Goal: Task Accomplishment & Management: Use online tool/utility

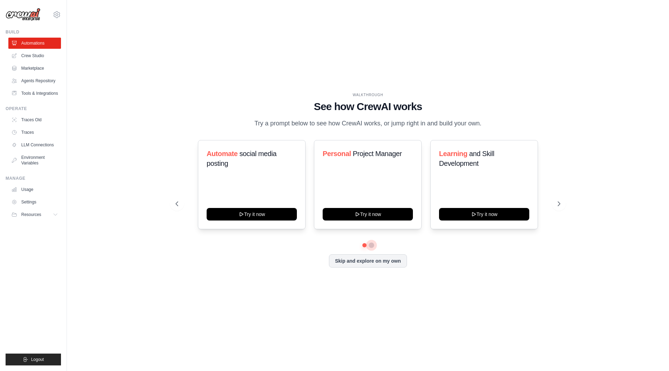
click at [371, 246] on button at bounding box center [372, 246] width 6 height 6
click at [366, 243] on button at bounding box center [364, 245] width 5 height 5
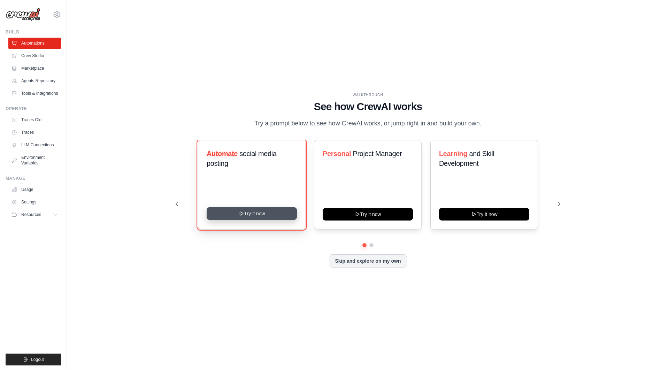
click at [252, 213] on button "Try it now" at bounding box center [252, 213] width 90 height 13
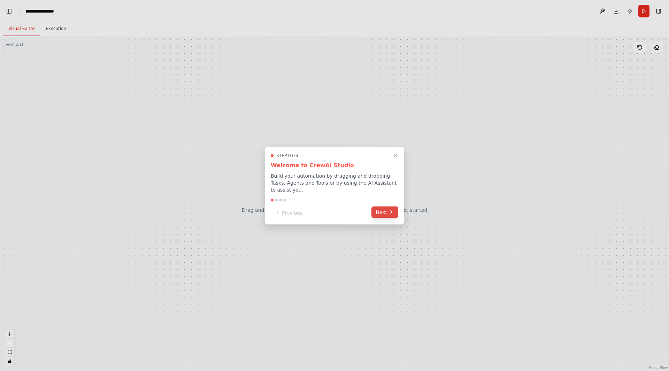
click at [382, 211] on button "Next" at bounding box center [385, 212] width 27 height 12
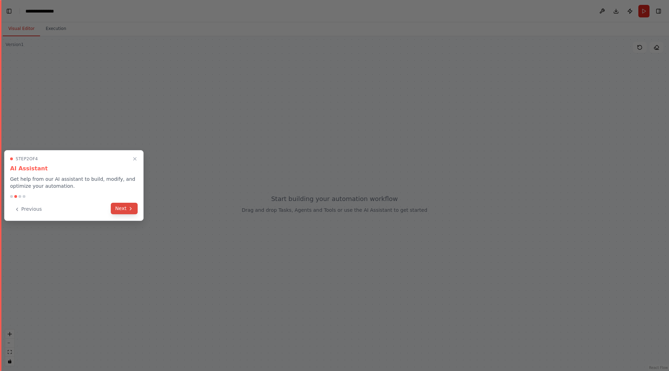
click at [132, 213] on button "Next" at bounding box center [124, 209] width 27 height 12
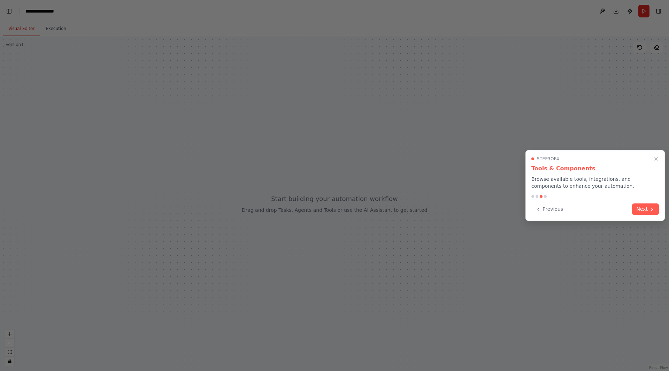
scroll to position [1982, 0]
click at [640, 210] on button "Next" at bounding box center [645, 209] width 27 height 12
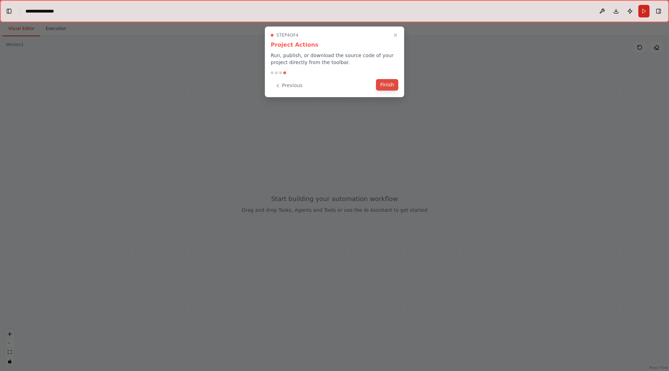
scroll to position [2691, 0]
click at [391, 83] on button "Finish" at bounding box center [387, 85] width 22 height 12
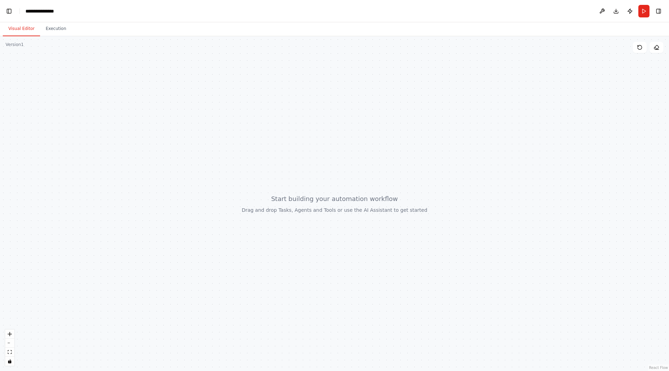
scroll to position [2685, 0]
drag, startPoint x: 426, startPoint y: 241, endPoint x: 387, endPoint y: 219, distance: 45.1
click at [387, 219] on div at bounding box center [334, 203] width 669 height 335
click at [602, 10] on button at bounding box center [602, 11] width 11 height 13
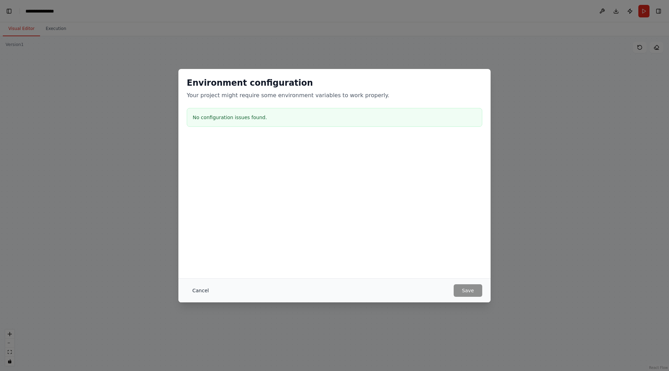
scroll to position [3201, 0]
click at [205, 291] on button "Cancel" at bounding box center [201, 291] width 28 height 13
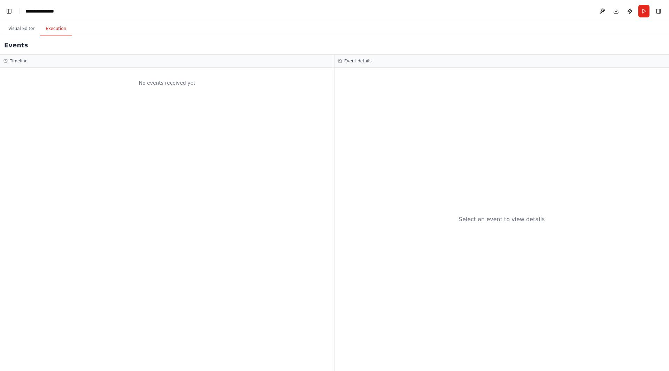
click at [50, 32] on button "Execution" at bounding box center [56, 29] width 32 height 15
click at [13, 29] on button "Visual Editor" at bounding box center [21, 29] width 37 height 15
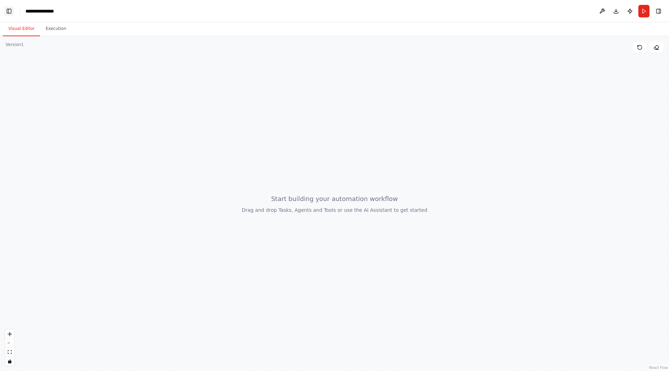
click at [5, 10] on button "Toggle Left Sidebar" at bounding box center [9, 11] width 10 height 10
click at [5, 12] on button "Toggle Left Sidebar" at bounding box center [9, 11] width 10 height 10
click at [7, 12] on button "Toggle Left Sidebar" at bounding box center [9, 11] width 10 height 10
click at [7, 9] on button "Toggle Left Sidebar" at bounding box center [9, 11] width 10 height 10
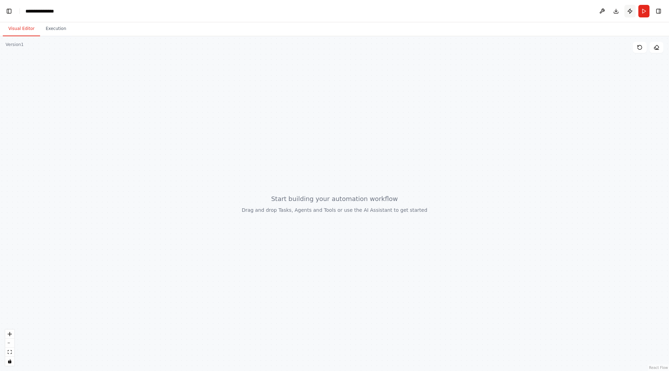
scroll to position [6943, 0]
click at [12, 334] on icon "zoom in" at bounding box center [10, 334] width 4 height 4
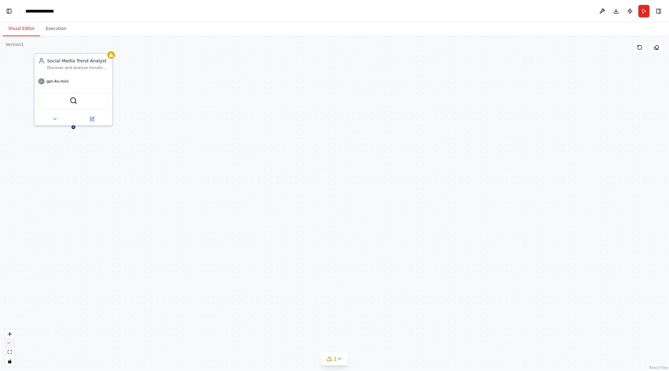
scroll to position [7544, 0]
click at [12, 341] on button "zoom out" at bounding box center [9, 343] width 9 height 9
drag, startPoint x: 153, startPoint y: 106, endPoint x: 322, endPoint y: 106, distance: 168.4
click at [322, 106] on div "Social Media Trend Analyst Discover and analyze trending topics, hashtags, and …" at bounding box center [323, 105] width 43 height 9
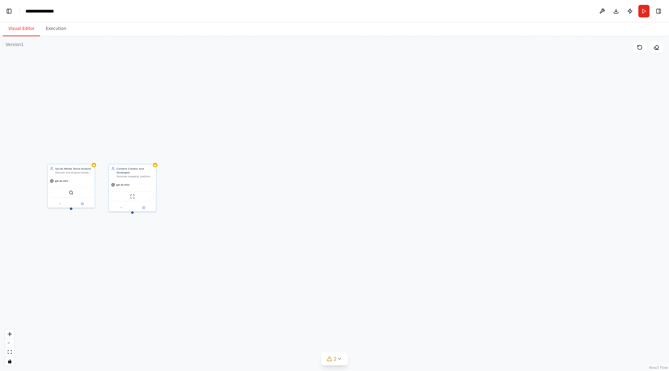
scroll to position [7602, 0]
click at [13, 341] on button "zoom out" at bounding box center [9, 343] width 9 height 9
click at [13, 341] on div "React Flow controls" at bounding box center [9, 348] width 9 height 36
click at [10, 333] on icon "zoom in" at bounding box center [10, 334] width 4 height 4
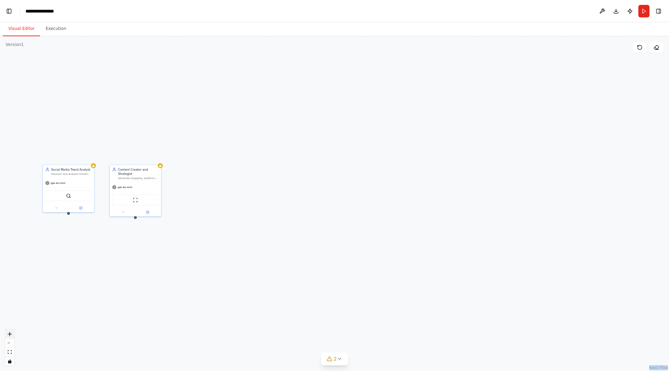
click at [10, 333] on icon "zoom in" at bounding box center [10, 334] width 4 height 4
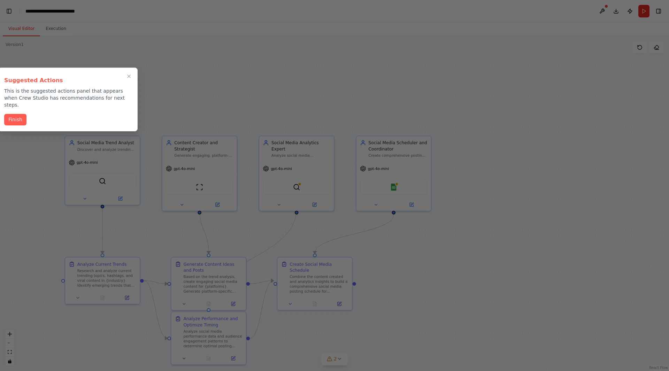
scroll to position [20672, 0]
drag, startPoint x: 17, startPoint y: 92, endPoint x: 93, endPoint y: 90, distance: 76.0
click at [93, 90] on p "This is the suggested actions panel that appears when Crew Studio has recommend…" at bounding box center [68, 98] width 128 height 21
click at [108, 97] on p "This is the suggested actions panel that appears when Crew Studio has recommend…" at bounding box center [68, 98] width 128 height 21
drag, startPoint x: 114, startPoint y: 99, endPoint x: 0, endPoint y: 88, distance: 114.2
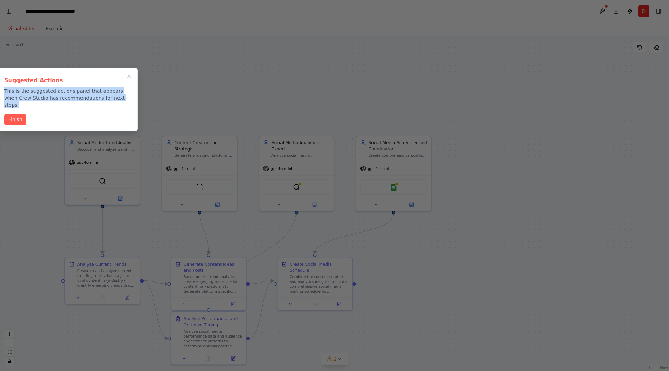
click at [0, 88] on div "Suggested Actions This is the suggested actions panel that appears when Crew St…" at bounding box center [67, 100] width 139 height 64
click at [71, 114] on div "Finish" at bounding box center [68, 120] width 128 height 12
click at [20, 116] on button "Finish" at bounding box center [15, 119] width 22 height 12
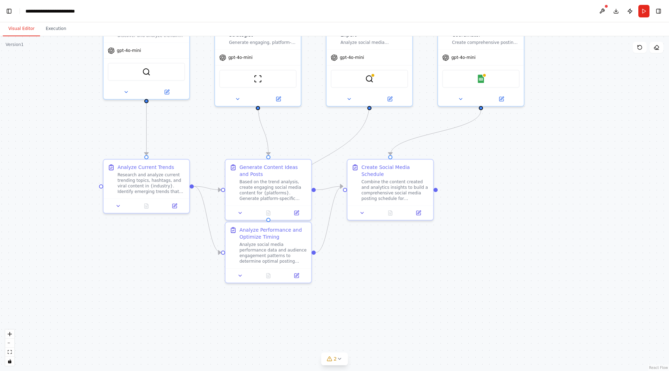
drag, startPoint x: 387, startPoint y: 255, endPoint x: 490, endPoint y: 143, distance: 151.8
click at [490, 143] on div ".deletable-edge-delete-btn { width: 20px; height: 20px; border: 0px solid #ffff…" at bounding box center [334, 203] width 669 height 335
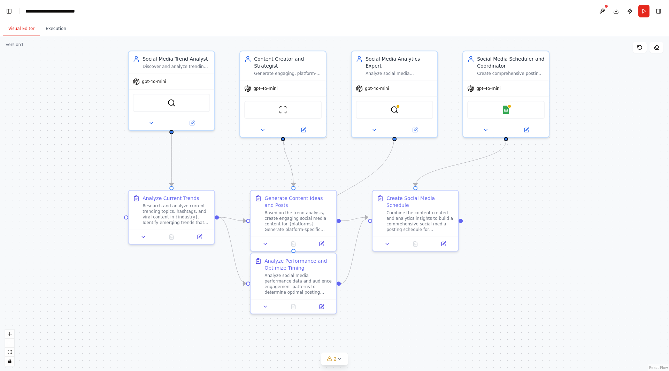
drag, startPoint x: 465, startPoint y: 174, endPoint x: 490, endPoint y: 205, distance: 39.9
click at [490, 205] on div ".deletable-edge-delete-btn { width: 20px; height: 20px; border: 0px solid #ffff…" at bounding box center [334, 203] width 669 height 335
click at [147, 83] on span "gpt-4o-mini" at bounding box center [154, 80] width 24 height 6
click at [162, 82] on span "gpt-4o-mini" at bounding box center [154, 80] width 24 height 6
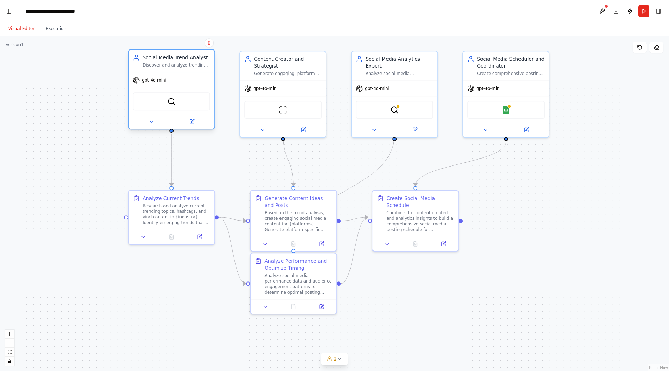
click at [162, 82] on span "gpt-4o-mini" at bounding box center [154, 80] width 24 height 6
click at [153, 123] on icon at bounding box center [152, 122] width 6 height 6
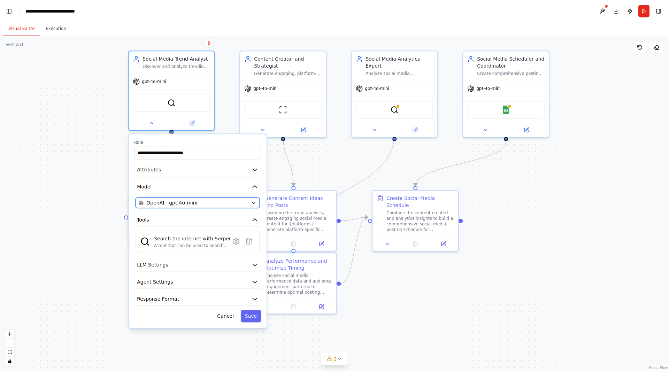
click at [236, 207] on button "OpenAI - gpt-4o-mini" at bounding box center [198, 203] width 124 height 10
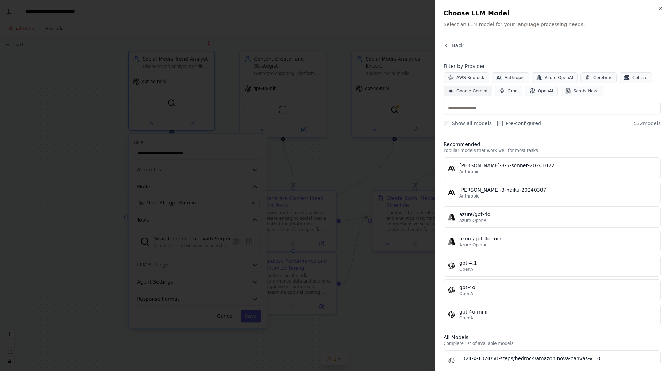
click at [462, 90] on span "Google Gemini" at bounding box center [472, 91] width 31 height 6
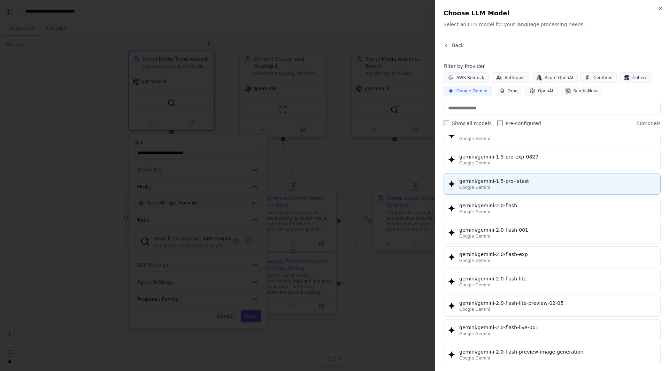
scroll to position [314, 0]
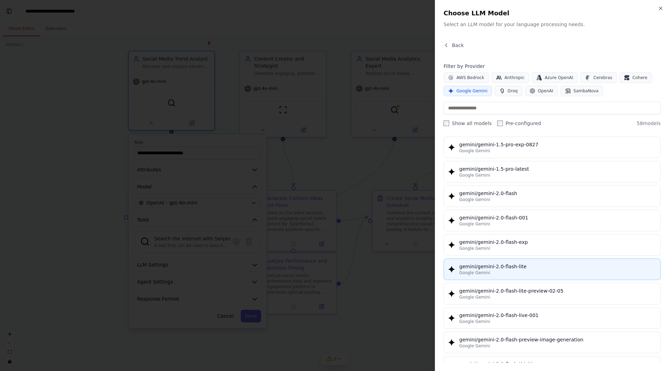
click at [528, 270] on div "gemini/gemini-2.0-flash-lite" at bounding box center [558, 266] width 197 height 7
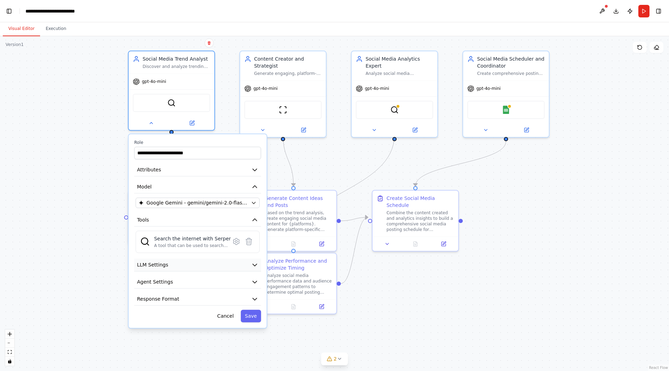
click at [227, 270] on button "LLM Settings" at bounding box center [197, 265] width 127 height 13
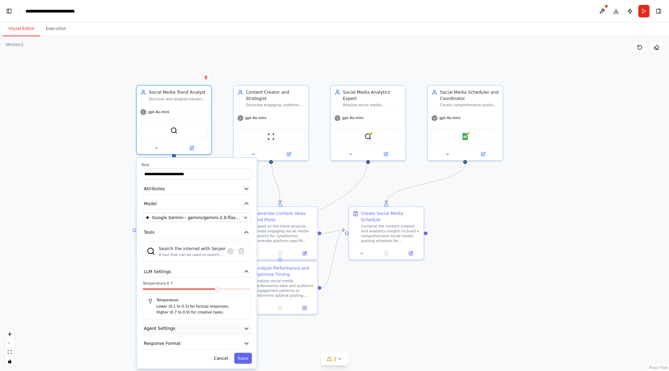
click at [206, 330] on button "Agent Settings" at bounding box center [197, 328] width 111 height 11
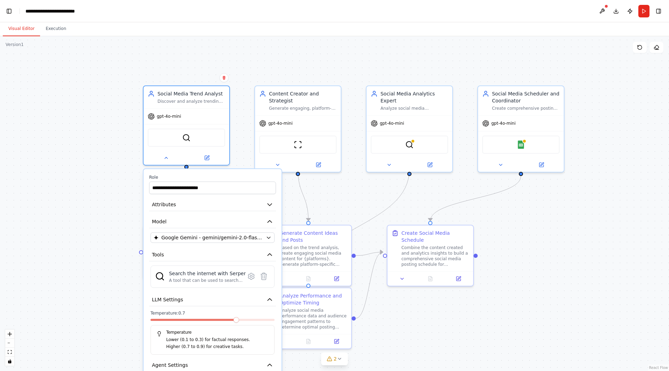
drag, startPoint x: 403, startPoint y: 134, endPoint x: 331, endPoint y: 32, distance: 124.5
click at [331, 32] on div "Visual Editor Execution Version 1 Show Tools Hide Agents .deletable-edge-delete…" at bounding box center [334, 196] width 669 height 349
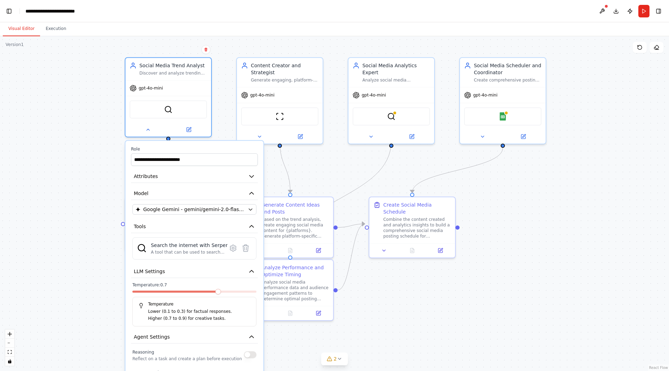
drag, startPoint x: 573, startPoint y: 244, endPoint x: 556, endPoint y: 217, distance: 32.6
click at [556, 217] on div ".deletable-edge-delete-btn { width: 20px; height: 20px; border: 0px solid #ffff…" at bounding box center [334, 203] width 669 height 335
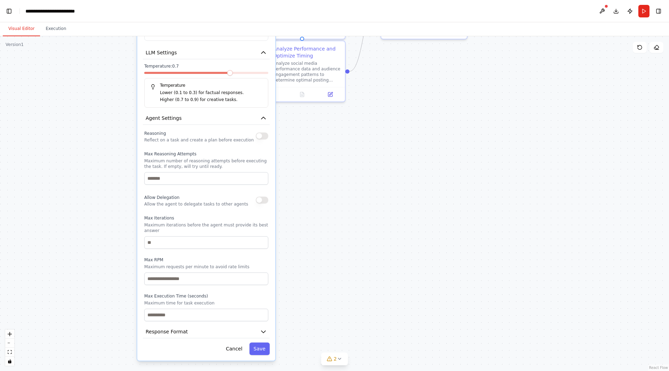
drag, startPoint x: 433, startPoint y: 306, endPoint x: 445, endPoint y: 87, distance: 220.0
click at [445, 87] on div ".deletable-edge-delete-btn { width: 20px; height: 20px; border: 0px solid #ffff…" at bounding box center [334, 203] width 669 height 335
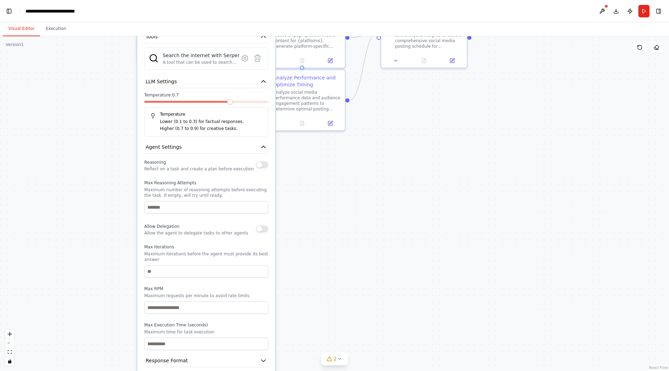
drag, startPoint x: 363, startPoint y: 197, endPoint x: 364, endPoint y: 227, distance: 29.6
click at [364, 227] on div ".deletable-edge-delete-btn { width: 20px; height: 20px; border: 0px solid #ffff…" at bounding box center [334, 203] width 669 height 335
click at [263, 145] on icon "button" at bounding box center [263, 147] width 7 height 7
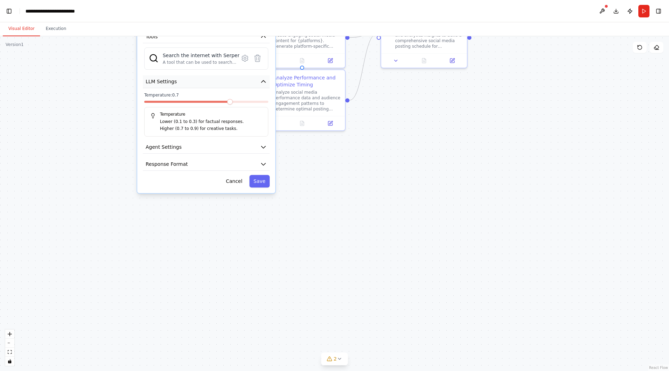
click at [262, 79] on icon "button" at bounding box center [263, 81] width 7 height 7
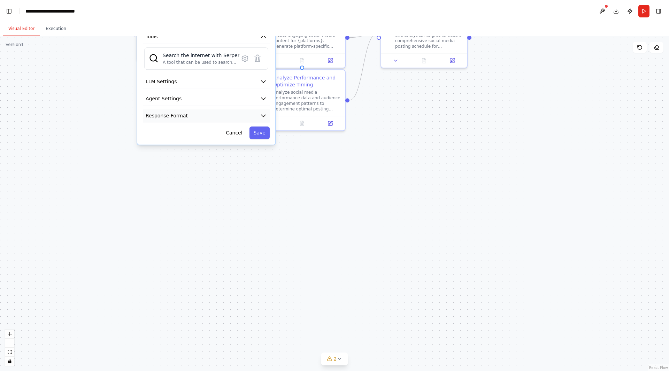
click at [260, 115] on icon "button" at bounding box center [263, 115] width 7 height 7
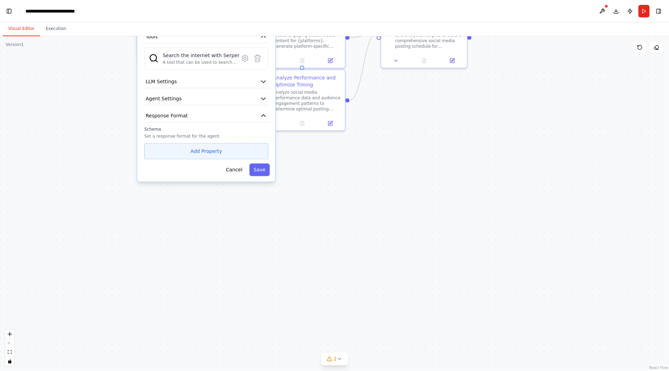
click at [210, 152] on button "Add Property" at bounding box center [206, 151] width 124 height 16
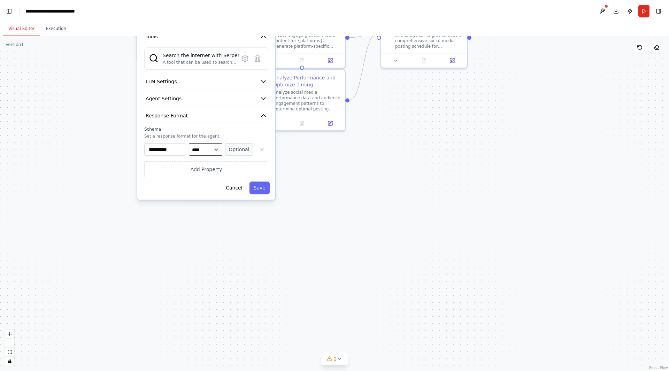
click at [206, 151] on select "**** ******* ******* **** ******" at bounding box center [205, 149] width 33 height 13
click at [189, 143] on select "**** ******* ******* **** ******" at bounding box center [205, 149] width 33 height 13
click at [174, 149] on input "**********" at bounding box center [165, 149] width 42 height 13
click at [202, 150] on select "**** ******* ******* **** ******" at bounding box center [205, 149] width 33 height 13
click at [229, 155] on button "Optional" at bounding box center [239, 149] width 28 height 13
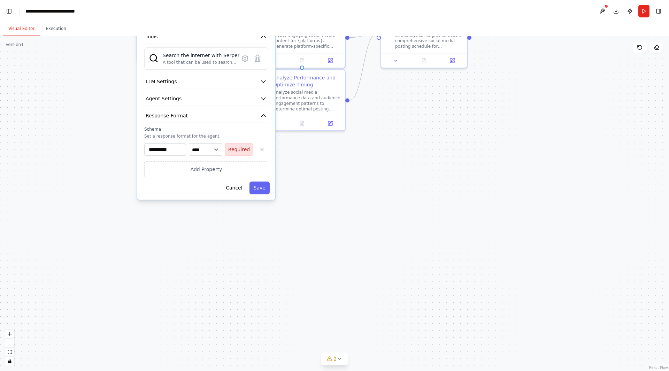
click at [234, 153] on button "Required" at bounding box center [239, 149] width 28 height 13
click at [234, 153] on button "Optional" at bounding box center [239, 149] width 28 height 13
click at [209, 154] on select "**** ******* ******* **** ******" at bounding box center [205, 149] width 33 height 13
click at [189, 143] on select "**** ******* ******* **** ******" at bounding box center [205, 149] width 33 height 13
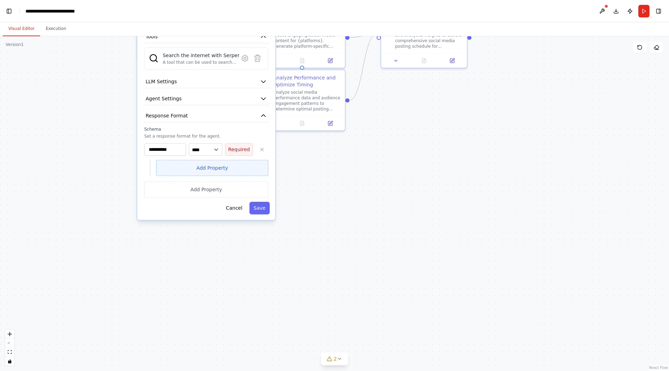
click at [203, 170] on button "Add Property" at bounding box center [212, 168] width 112 height 16
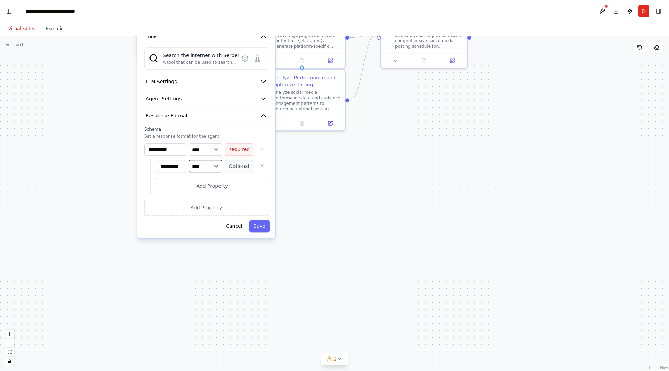
scroll to position [0, 0]
click at [208, 169] on select "**** ******* ******* **** ******" at bounding box center [205, 166] width 33 height 13
click at [181, 231] on div "Cancel Save" at bounding box center [206, 226] width 127 height 13
click at [238, 228] on button "Cancel" at bounding box center [234, 226] width 25 height 13
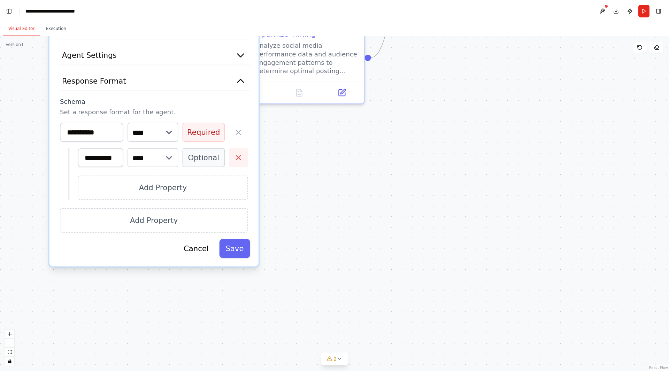
click at [237, 159] on icon "button" at bounding box center [238, 158] width 4 height 4
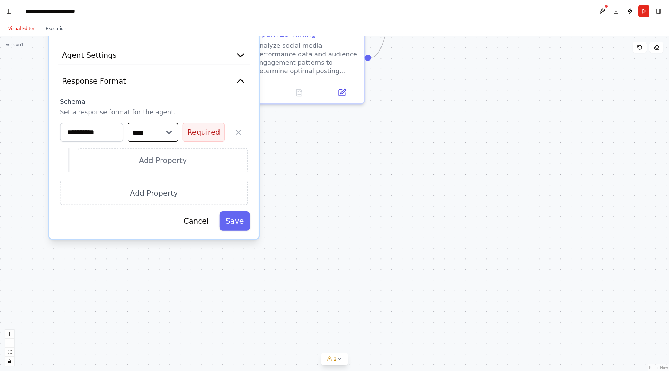
click at [153, 133] on select "**** ******* ******* **** ******" at bounding box center [153, 132] width 51 height 19
select select "******"
click at [128, 123] on select "**** ******* ******* **** ******" at bounding box center [153, 132] width 51 height 19
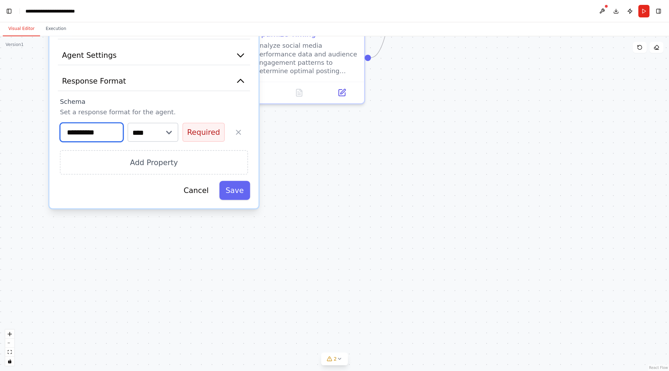
click at [103, 129] on input "**********" at bounding box center [91, 132] width 63 height 19
click at [164, 189] on div "Cancel Save" at bounding box center [154, 190] width 192 height 19
click at [211, 132] on button "Required" at bounding box center [204, 132] width 42 height 19
click at [149, 123] on select "**** ******* ******* **** ******" at bounding box center [153, 132] width 51 height 19
drag, startPoint x: 98, startPoint y: 181, endPoint x: 115, endPoint y: 182, distance: 17.1
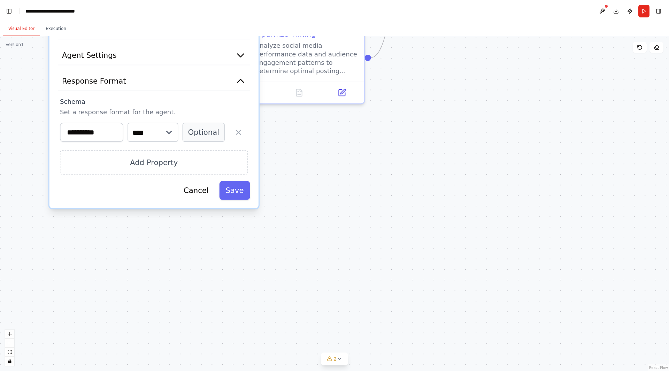
click at [104, 182] on div "Cancel Save" at bounding box center [154, 190] width 192 height 19
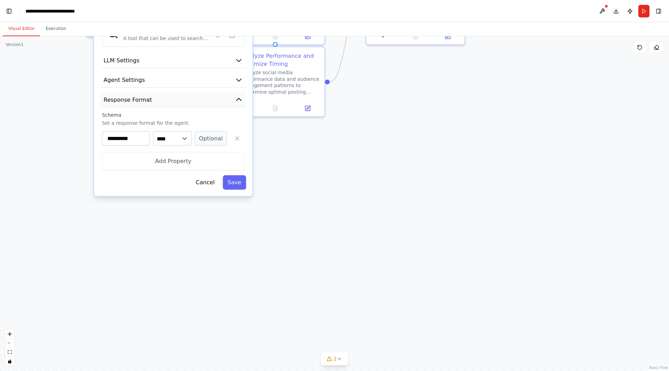
click at [227, 99] on button "Response Format" at bounding box center [173, 99] width 146 height 15
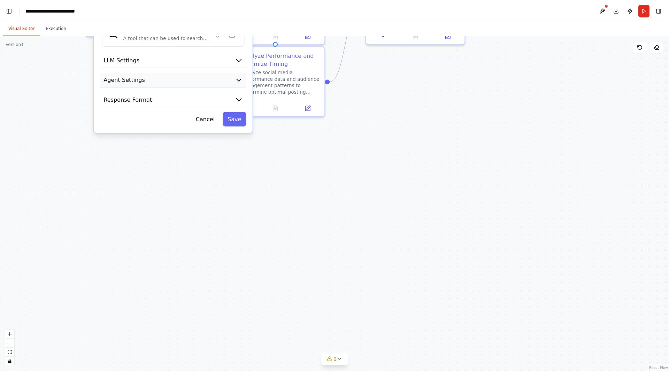
click at [237, 75] on button "Agent Settings" at bounding box center [173, 80] width 146 height 15
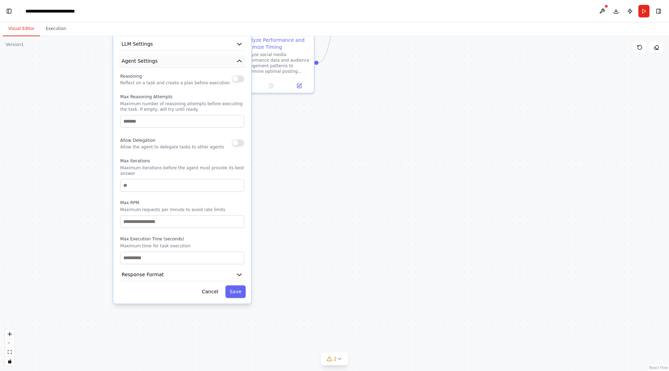
click at [233, 66] on button "Agent Settings" at bounding box center [182, 61] width 127 height 13
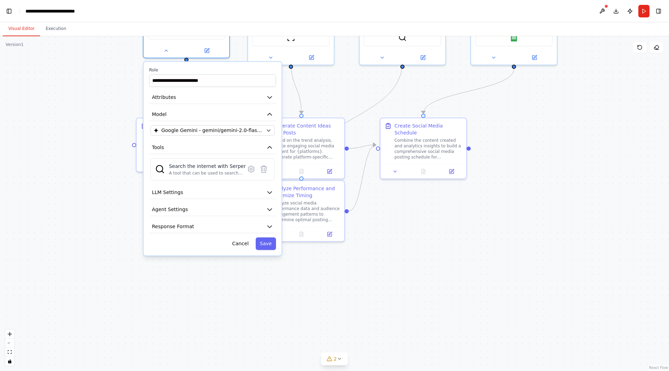
drag, startPoint x: 336, startPoint y: 135, endPoint x: 367, endPoint y: 293, distance: 161.0
click at [367, 293] on div ".deletable-edge-delete-btn { width: 20px; height: 20px; border: 0px solid #ffff…" at bounding box center [334, 203] width 669 height 335
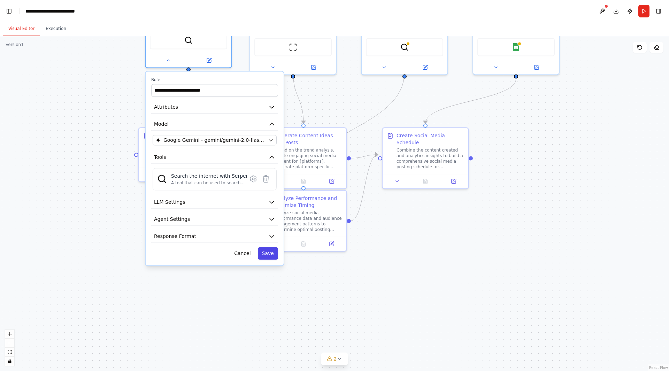
click at [270, 254] on button "Save" at bounding box center [268, 253] width 20 height 13
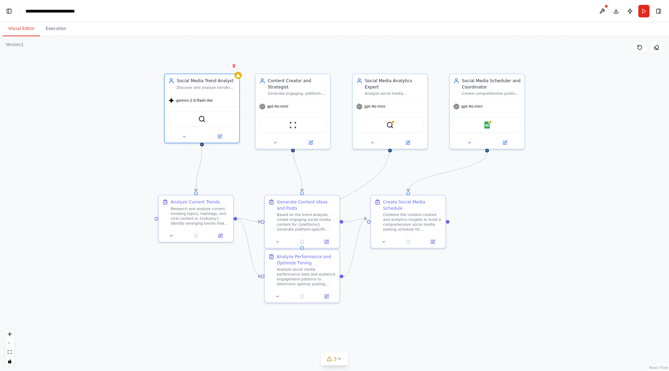
drag, startPoint x: 578, startPoint y: 206, endPoint x: 413, endPoint y: 148, distance: 175.4
click at [556, 257] on div ".deletable-edge-delete-btn { width: 20px; height: 20px; border: 0px solid #ffff…" at bounding box center [334, 203] width 669 height 335
click at [643, 15] on button "Run" at bounding box center [644, 11] width 11 height 13
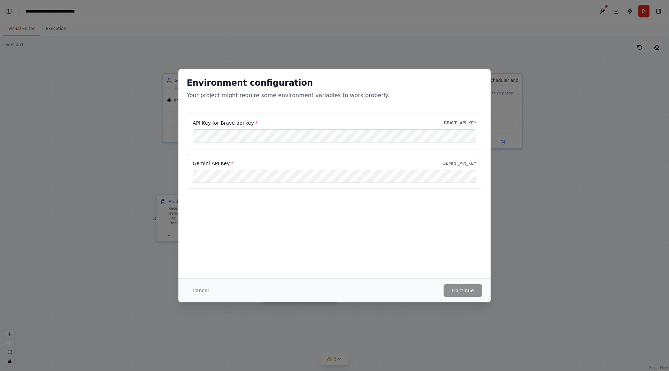
click at [280, 253] on div "Environment configuration Your project might require some environment variables…" at bounding box center [335, 174] width 312 height 210
click at [202, 288] on button "Cancel" at bounding box center [201, 291] width 28 height 13
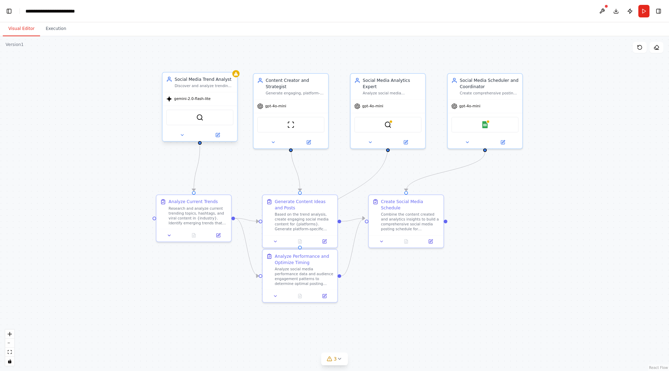
click at [206, 103] on div "gemini-2.0-flash-lite" at bounding box center [199, 98] width 75 height 13
click at [619, 11] on button "Download" at bounding box center [616, 11] width 11 height 13
click at [534, 182] on div ".deletable-edge-delete-btn { width: 20px; height: 20px; border: 0px solid #ffff…" at bounding box center [334, 203] width 669 height 335
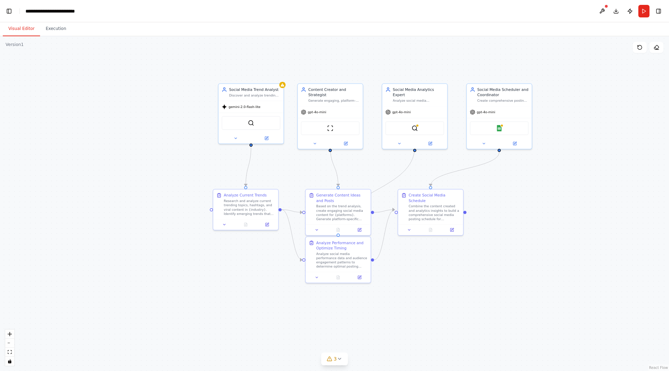
click at [588, 170] on div ".deletable-edge-delete-btn { width: 20px; height: 20px; border: 0px solid #ffff…" at bounding box center [334, 203] width 669 height 335
click at [528, 254] on div ".deletable-edge-delete-btn { width: 20px; height: 20px; border: 0px solid #ffff…" at bounding box center [334, 203] width 669 height 335
click at [640, 48] on icon at bounding box center [640, 48] width 6 height 6
click at [58, 27] on button "Execution" at bounding box center [56, 29] width 32 height 15
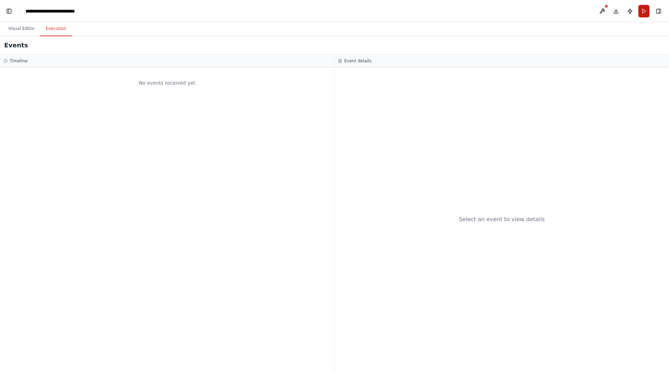
click at [640, 11] on button "Run" at bounding box center [644, 11] width 11 height 13
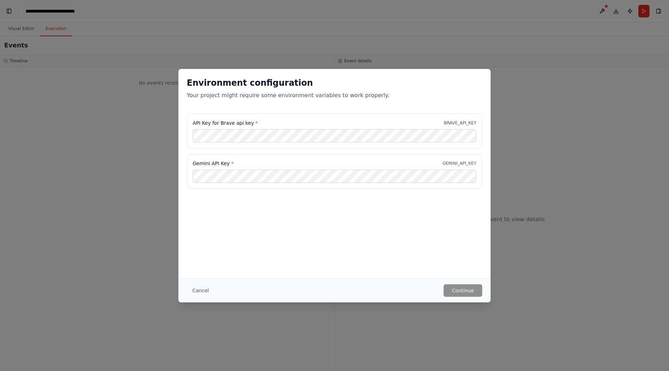
click at [204, 290] on button "Cancel" at bounding box center [201, 291] width 28 height 13
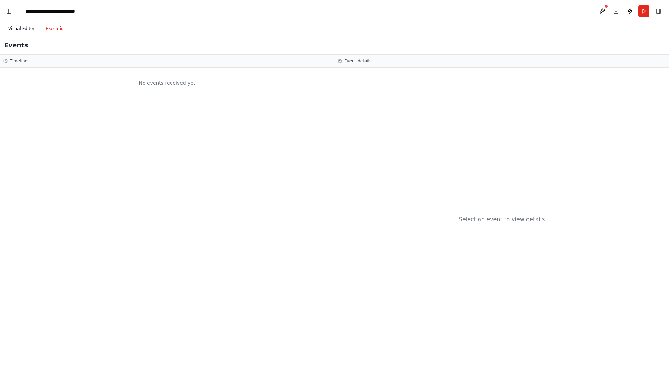
click at [15, 29] on button "Visual Editor" at bounding box center [21, 29] width 37 height 15
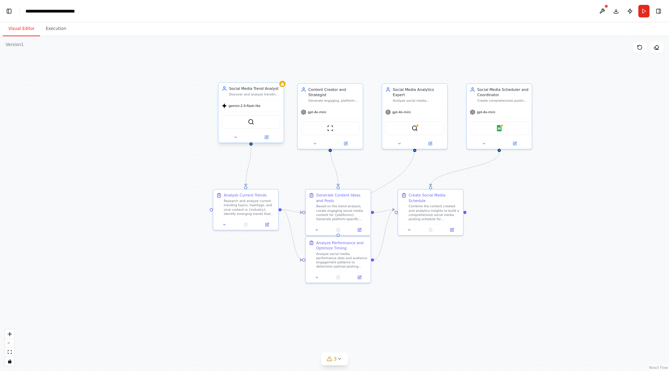
click at [264, 108] on div "gemini-2.0-flash-lite" at bounding box center [251, 106] width 65 height 12
click at [264, 109] on div "gemini-2.0-flash-lite" at bounding box center [251, 106] width 65 height 12
click at [235, 106] on span "gemini-2.0-flash-lite" at bounding box center [245, 106] width 32 height 4
click at [114, 103] on div ".deletable-edge-delete-btn { width: 20px; height: 20px; border: 0px solid #ffff…" at bounding box center [334, 203] width 669 height 335
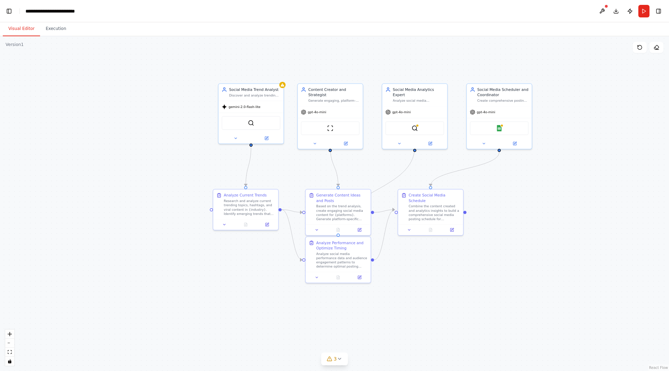
click at [114, 103] on div ".deletable-edge-delete-btn { width: 20px; height: 20px; border: 0px solid #ffff…" at bounding box center [334, 203] width 669 height 335
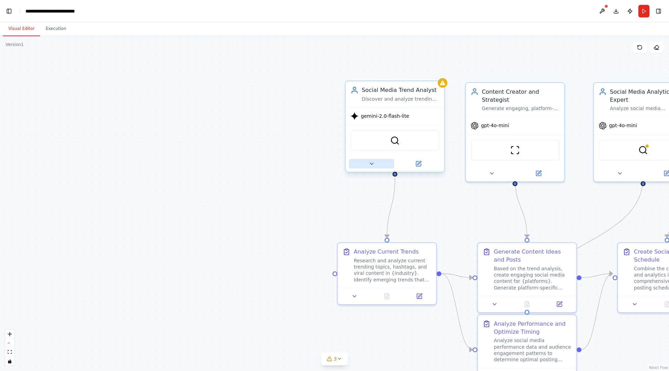
click at [373, 165] on icon at bounding box center [372, 164] width 6 height 6
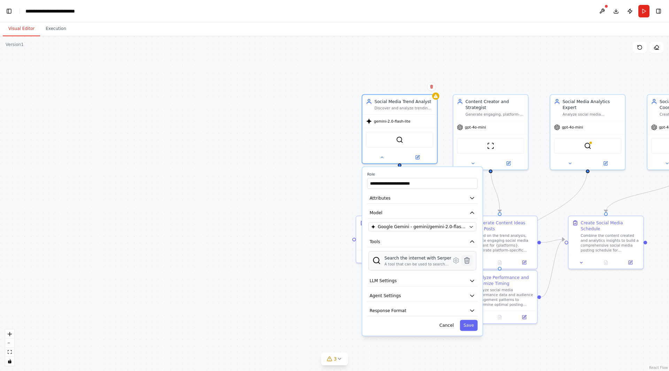
click at [468, 262] on icon at bounding box center [467, 261] width 5 height 6
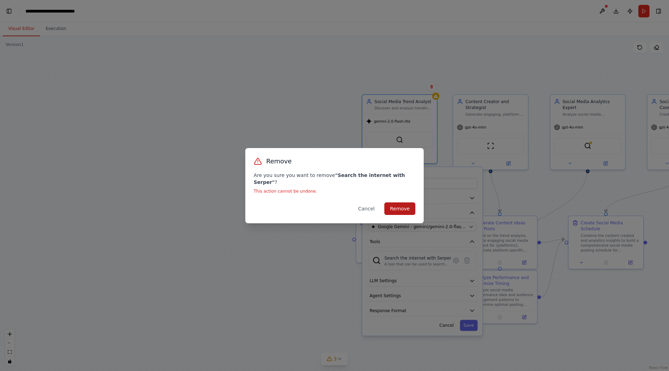
click at [412, 208] on button "Remove" at bounding box center [400, 209] width 31 height 13
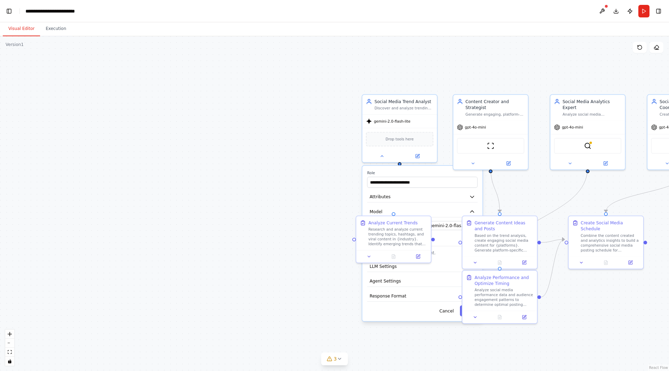
click at [621, 313] on div ".deletable-edge-delete-btn { width: 20px; height: 20px; border: 0px solid #ffff…" at bounding box center [334, 203] width 669 height 335
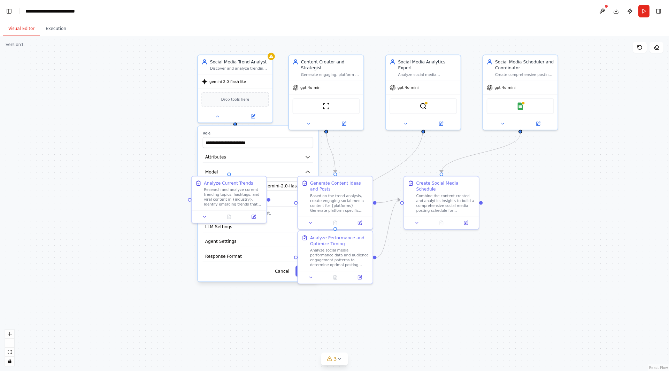
drag, startPoint x: 630, startPoint y: 314, endPoint x: 465, endPoint y: 274, distance: 169.3
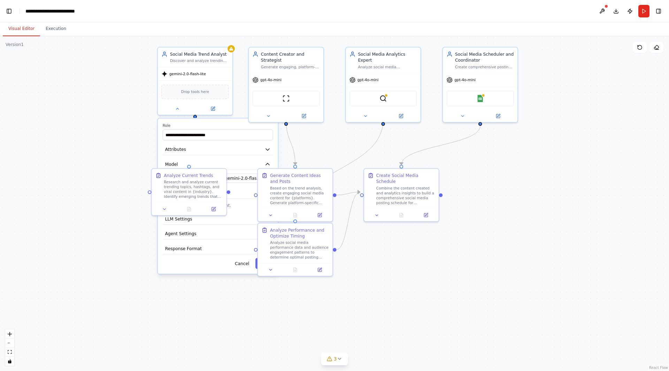
drag, startPoint x: 446, startPoint y: 264, endPoint x: 406, endPoint y: 256, distance: 40.8
click at [406, 256] on div ".deletable-edge-delete-btn { width: 20px; height: 20px; border: 0px solid #ffff…" at bounding box center [334, 203] width 669 height 335
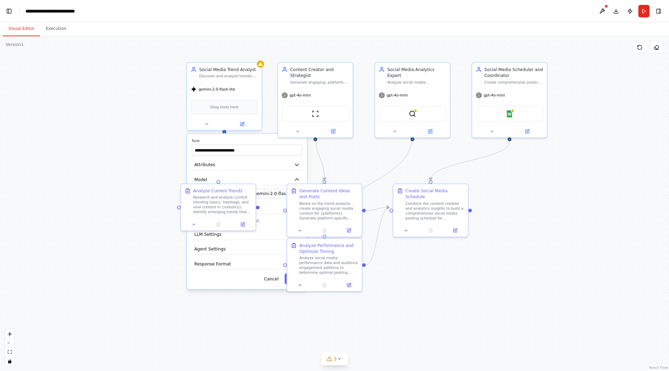
drag, startPoint x: 410, startPoint y: 256, endPoint x: 451, endPoint y: 275, distance: 45.1
click at [451, 275] on div ".deletable-edge-delete-btn { width: 20px; height: 20px; border: 0px solid #ffff…" at bounding box center [334, 203] width 669 height 335
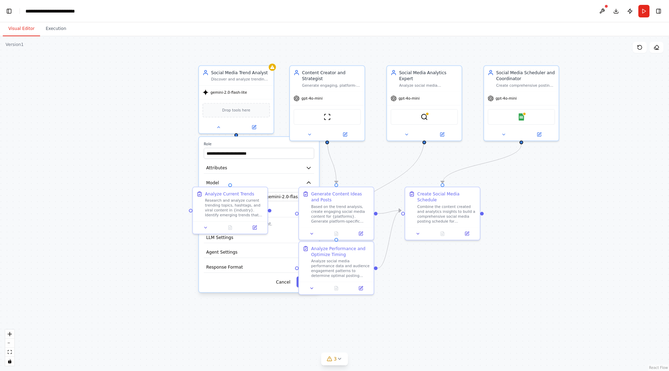
click at [571, 284] on div ".deletable-edge-delete-btn { width: 20px; height: 20px; border: 0px solid #ffff…" at bounding box center [334, 203] width 669 height 335
click at [207, 230] on button at bounding box center [205, 226] width 21 height 7
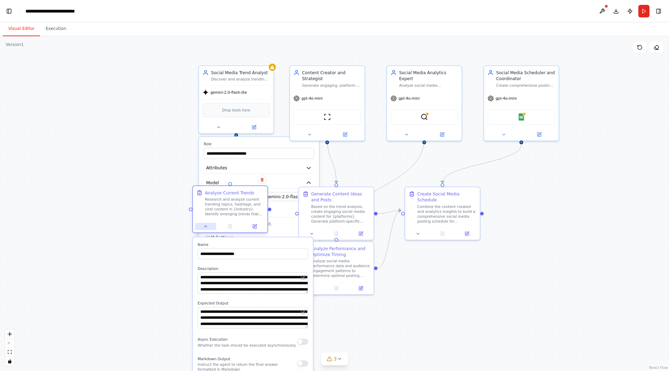
click at [206, 225] on icon at bounding box center [205, 226] width 5 height 5
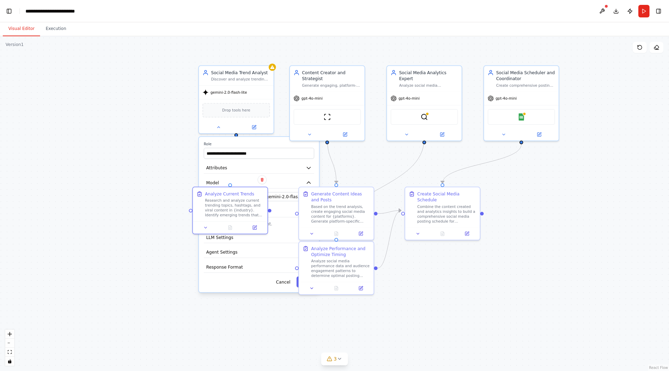
click at [156, 149] on div ".deletable-edge-delete-btn { width: 20px; height: 20px; border: 0px solid #ffff…" at bounding box center [334, 203] width 669 height 335
click at [224, 126] on button at bounding box center [219, 125] width 34 height 7
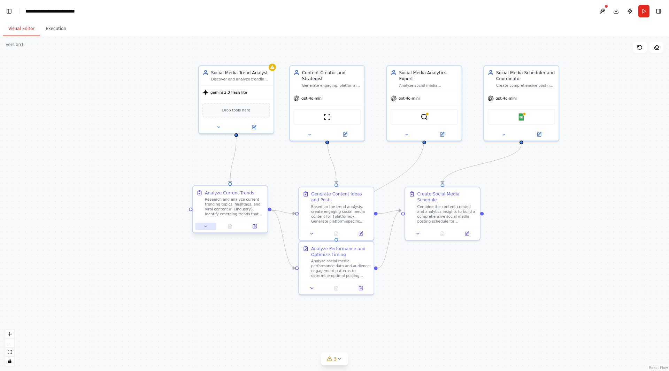
click at [208, 227] on icon at bounding box center [205, 226] width 5 height 5
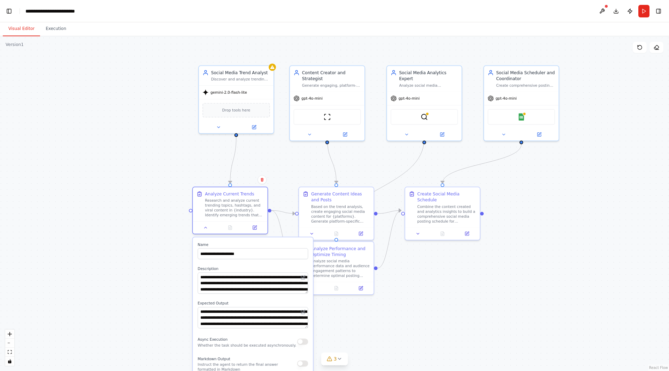
click at [495, 289] on div ".deletable-edge-delete-btn { width: 20px; height: 20px; border: 0px solid #ffff…" at bounding box center [334, 203] width 669 height 335
click at [426, 321] on div ".deletable-edge-delete-btn { width: 20px; height: 20px; border: 0px solid #ffff…" at bounding box center [334, 203] width 669 height 335
click at [250, 91] on div "gemini-2.0-flash-lite" at bounding box center [236, 90] width 75 height 13
click at [517, 280] on div ".deletable-edge-delete-btn { width: 20px; height: 20px; border: 0px solid #ffff…" at bounding box center [334, 203] width 669 height 335
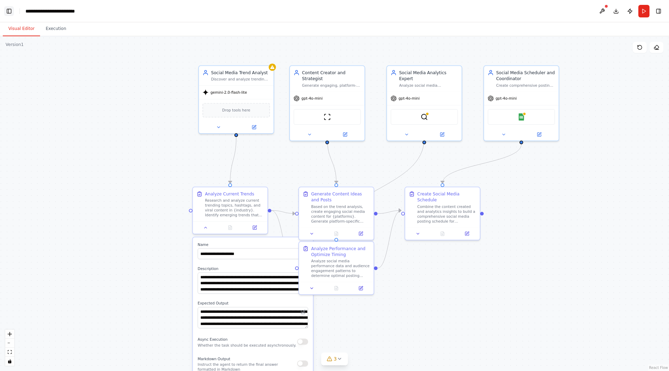
click at [11, 11] on button "Toggle Left Sidebar" at bounding box center [9, 11] width 10 height 10
click at [12, 9] on button "Toggle Left Sidebar" at bounding box center [9, 11] width 10 height 10
click at [10, 12] on button "Toggle Left Sidebar" at bounding box center [9, 11] width 10 height 10
click at [34, 10] on link "Studio" at bounding box center [33, 11] width 16 height 6
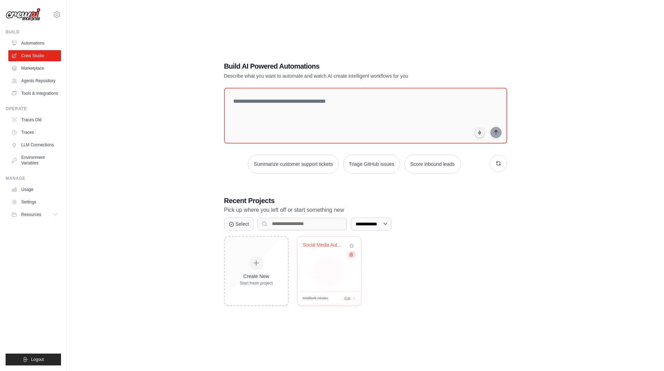
scroll to position [14, 0]
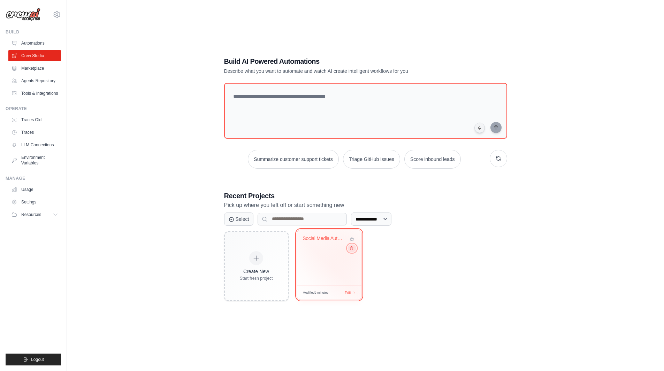
click at [350, 250] on icon at bounding box center [351, 248] width 5 height 5
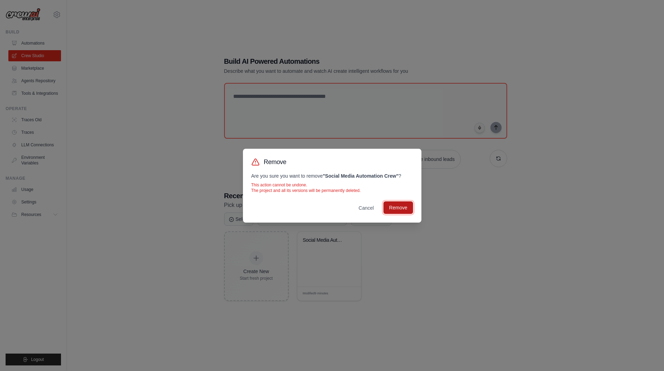
click at [403, 211] on button "Remove" at bounding box center [398, 208] width 29 height 13
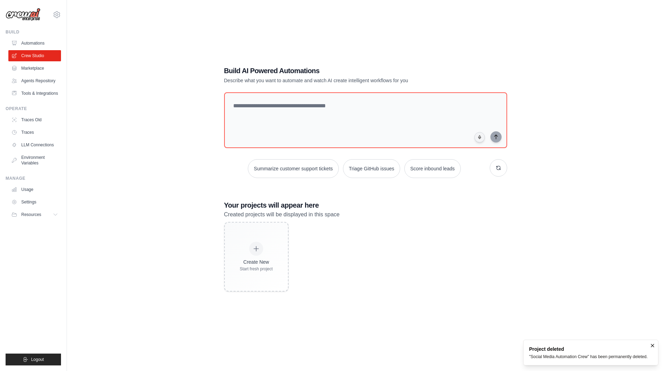
click at [572, 297] on div "Build AI Powered Automations Describe what you want to automate and watch AI cr…" at bounding box center [365, 178] width 575 height 371
click at [380, 170] on button "Triage GitHub issues" at bounding box center [371, 168] width 57 height 19
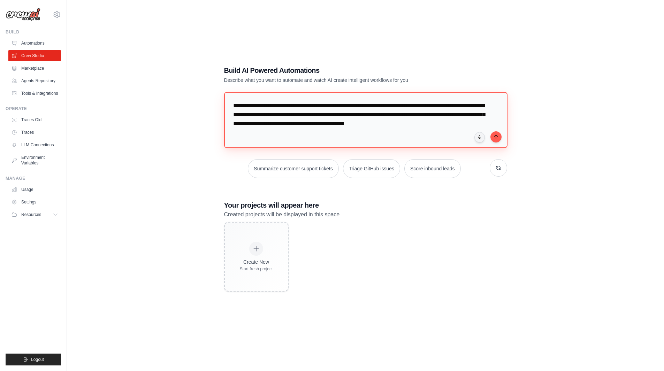
click at [319, 144] on textarea "**********" at bounding box center [366, 120] width 284 height 56
drag, startPoint x: 320, startPoint y: 136, endPoint x: 219, endPoint y: 90, distance: 111.2
click at [219, 90] on div "**********" at bounding box center [366, 178] width 300 height 248
type textarea "**********"
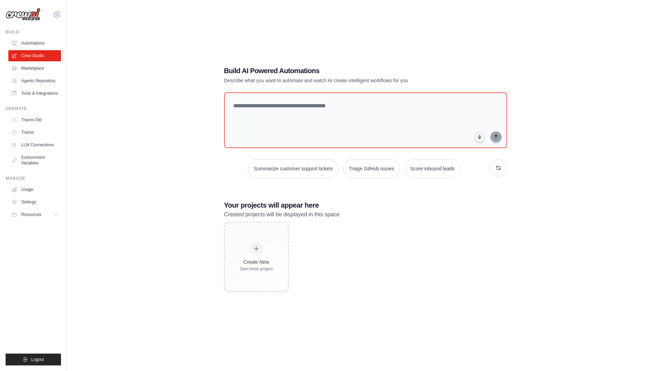
click at [466, 283] on div "Create New Start fresh project" at bounding box center [365, 257] width 283 height 70
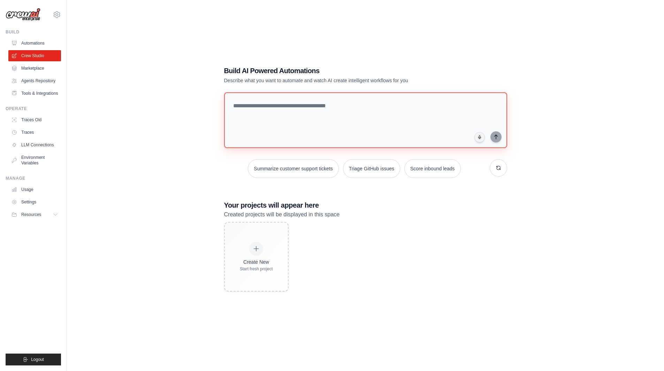
click at [359, 106] on textarea at bounding box center [365, 120] width 283 height 56
click at [349, 108] on textarea at bounding box center [365, 120] width 283 height 56
click at [317, 164] on button "Summarize customer support tickets" at bounding box center [293, 168] width 91 height 19
drag, startPoint x: 311, startPoint y: 134, endPoint x: 220, endPoint y: 92, distance: 100.3
click at [220, 92] on div "**********" at bounding box center [366, 179] width 300 height 248
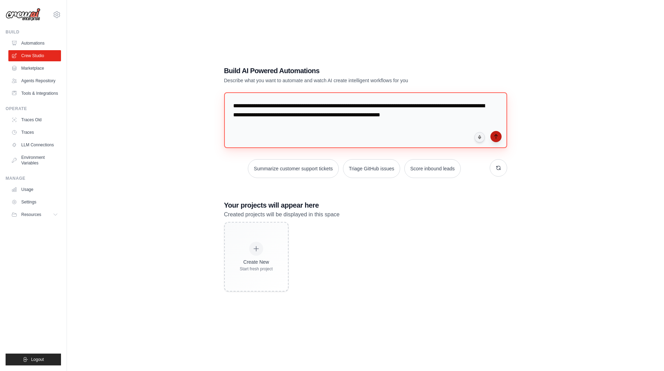
type textarea "**********"
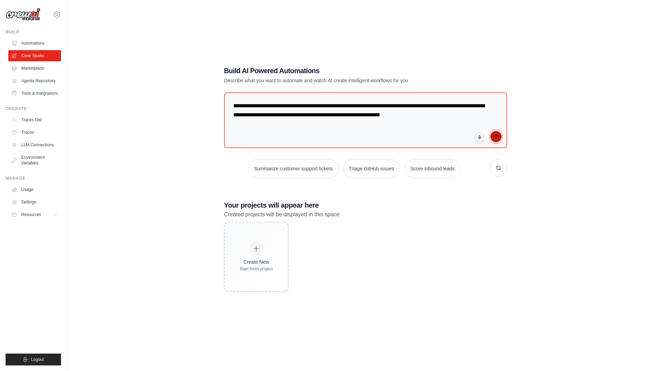
click at [494, 139] on button "submit" at bounding box center [496, 136] width 11 height 11
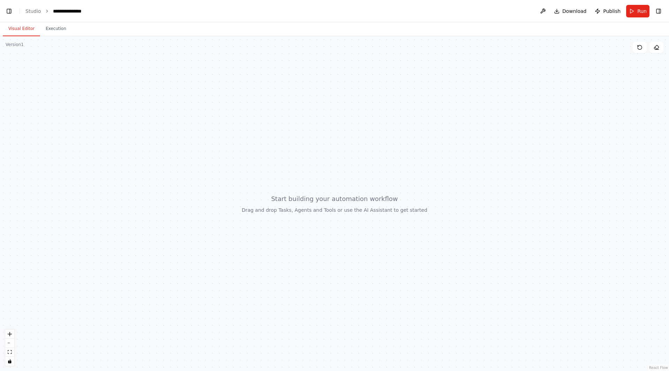
scroll to position [2480, 0]
drag, startPoint x: 546, startPoint y: 9, endPoint x: 516, endPoint y: 6, distance: 30.5
click at [516, 6] on header "**********" at bounding box center [334, 11] width 669 height 22
drag, startPoint x: 314, startPoint y: 176, endPoint x: 298, endPoint y: 180, distance: 16.5
click at [298, 180] on div at bounding box center [334, 203] width 669 height 335
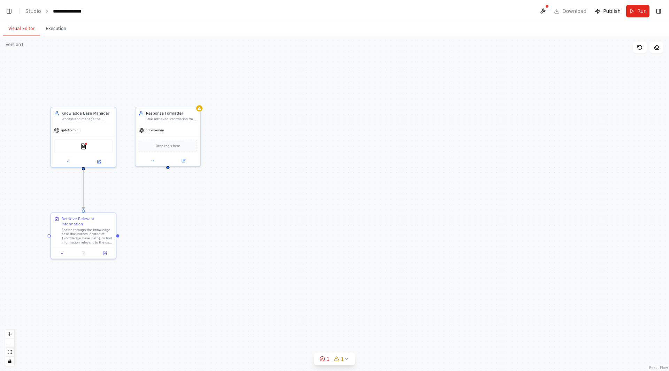
scroll to position [4344, 0]
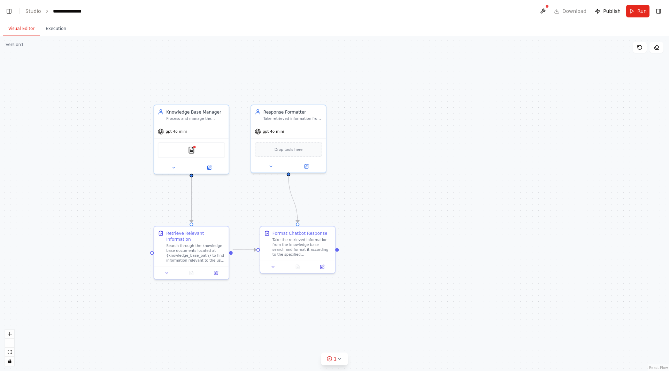
drag, startPoint x: 235, startPoint y: 307, endPoint x: 252, endPoint y: 305, distance: 17.9
click at [252, 305] on div ".deletable-edge-delete-btn { width: 20px; height: 20px; border: 0px solid #ffff…" at bounding box center [334, 203] width 669 height 335
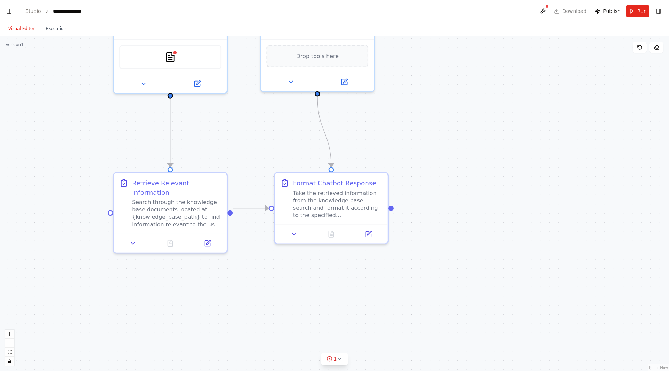
drag, startPoint x: 212, startPoint y: 290, endPoint x: 235, endPoint y: 275, distance: 27.7
click at [235, 275] on div ".deletable-edge-delete-btn { width: 20px; height: 20px; border: 0px solid #ffff…" at bounding box center [334, 203] width 669 height 335
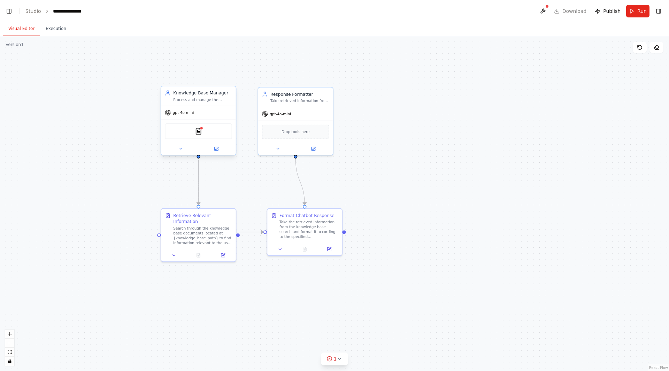
click at [206, 112] on div "gpt-4o-mini" at bounding box center [198, 112] width 75 height 13
click at [181, 149] on icon at bounding box center [181, 148] width 2 height 1
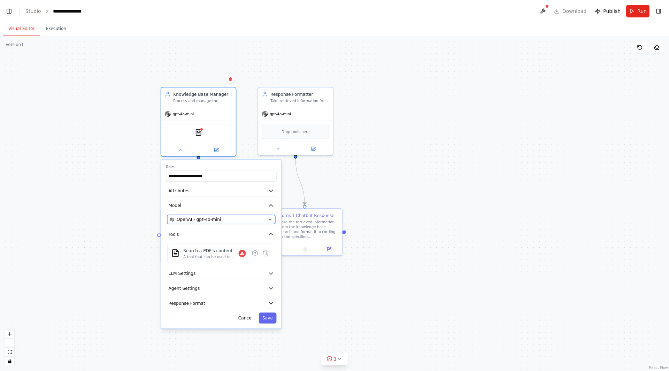
click at [245, 220] on div "OpenAI - gpt-4o-mini" at bounding box center [217, 220] width 95 height 6
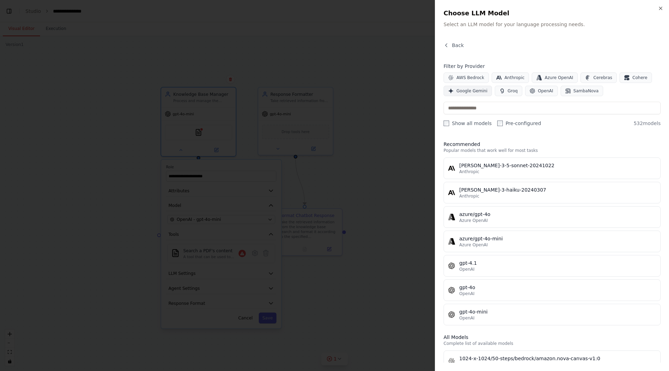
click at [468, 89] on span "Google Gemini" at bounding box center [472, 91] width 31 height 6
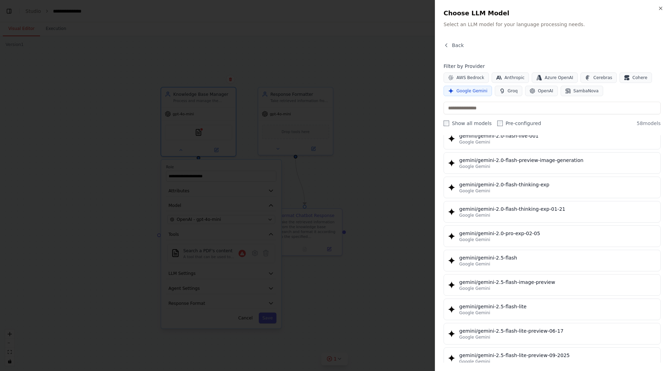
scroll to position [558, 0]
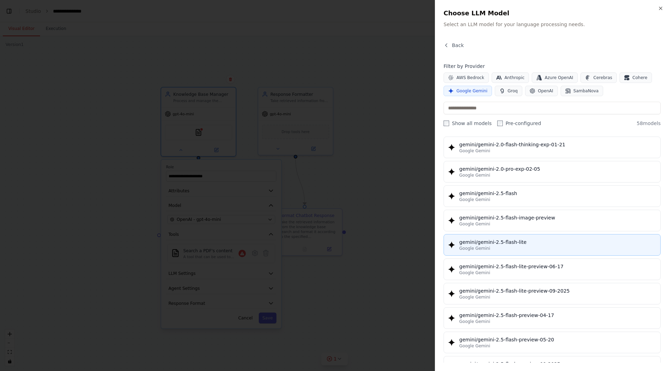
click at [519, 246] on div "Google Gemini" at bounding box center [558, 249] width 197 height 6
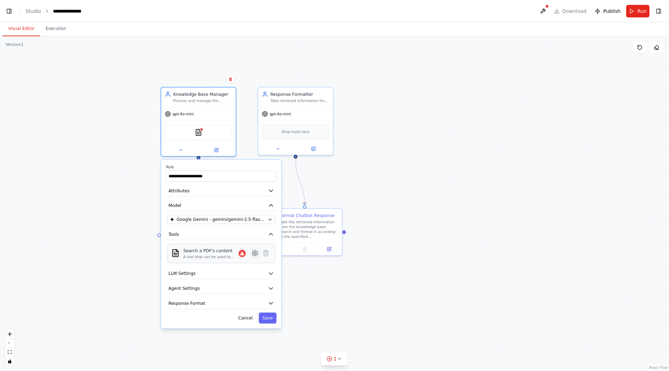
click at [256, 257] on button at bounding box center [255, 253] width 11 height 11
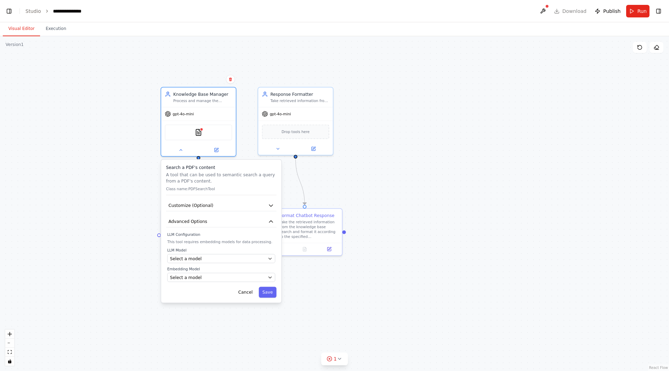
click at [206, 177] on p "A tool that can be used to semantic search a query from a PDF's content." at bounding box center [221, 178] width 111 height 12
click at [230, 207] on button "Customize (Optional)" at bounding box center [221, 205] width 111 height 11
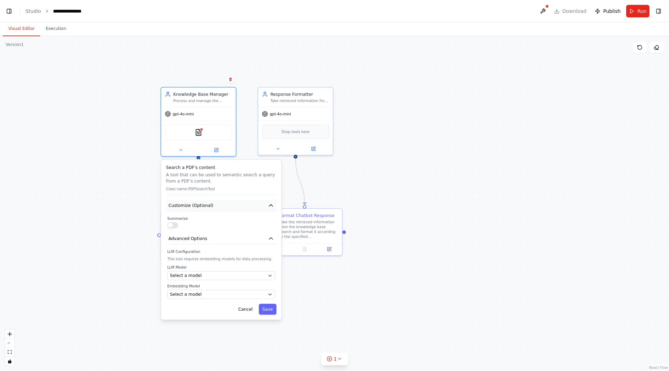
click at [213, 210] on button "Customize (Optional)" at bounding box center [221, 205] width 111 height 11
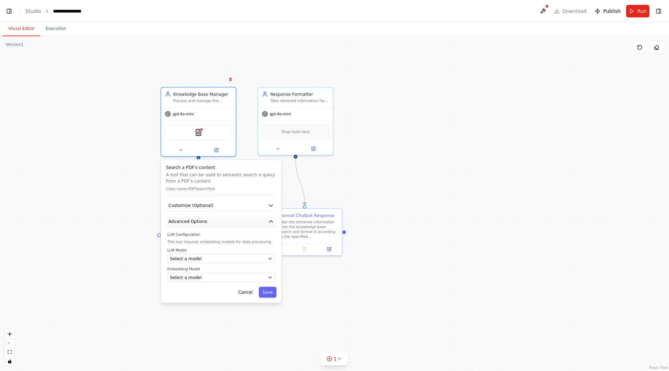
click at [231, 226] on button "Advanced Options" at bounding box center [221, 221] width 111 height 11
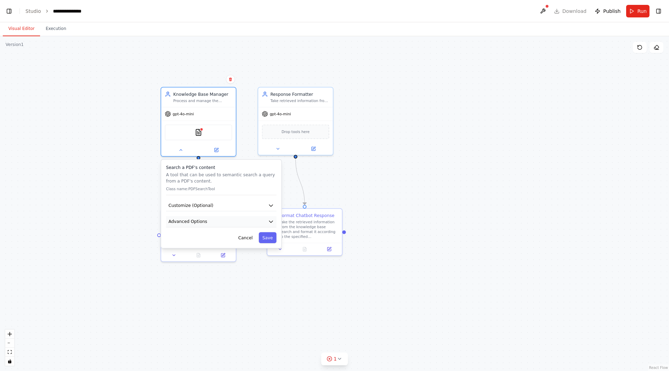
click at [232, 225] on button "Advanced Options" at bounding box center [221, 221] width 111 height 11
click at [232, 260] on div "Select a model" at bounding box center [217, 259] width 95 height 6
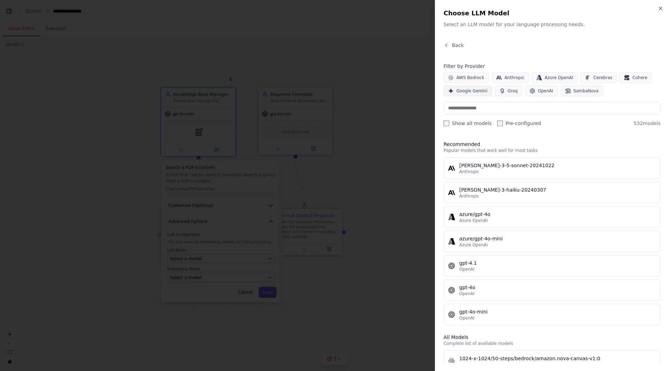
click at [463, 92] on span "Google Gemini" at bounding box center [472, 91] width 31 height 6
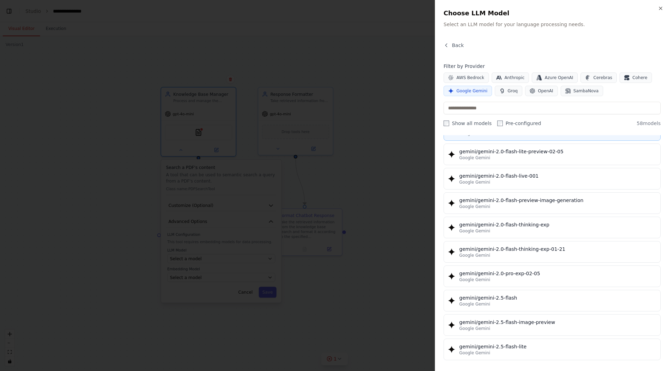
scroll to position [488, 0]
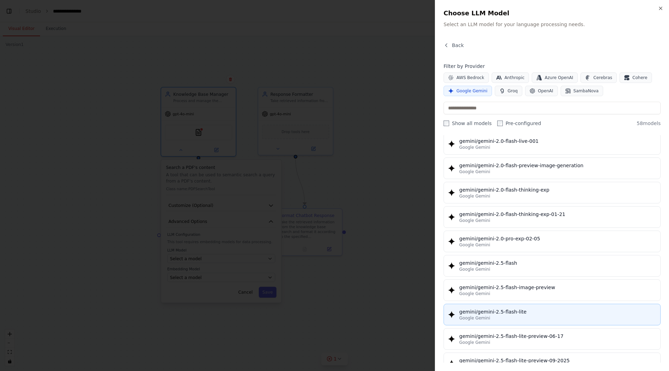
click at [510, 312] on div "gemini/gemini-2.5-flash-lite" at bounding box center [558, 312] width 197 height 7
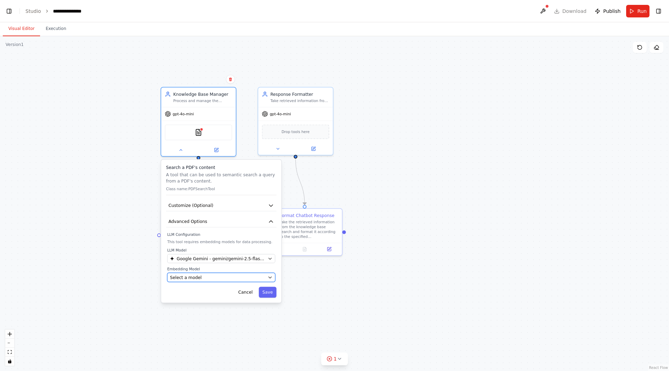
click at [216, 278] on div "Select a model" at bounding box center [217, 278] width 95 height 6
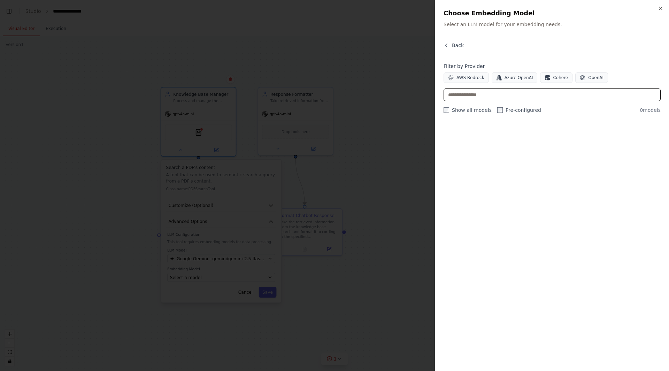
click at [487, 93] on input "text" at bounding box center [552, 95] width 217 height 13
click at [447, 42] on button "Back" at bounding box center [454, 45] width 20 height 7
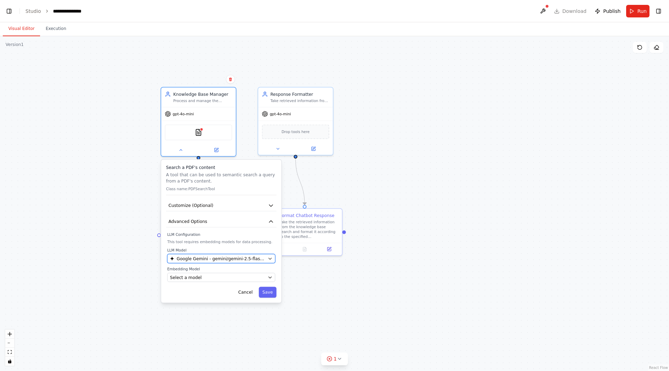
click at [232, 259] on span "Google Gemini - gemini/gemini-2.5-flash-lite" at bounding box center [221, 259] width 89 height 6
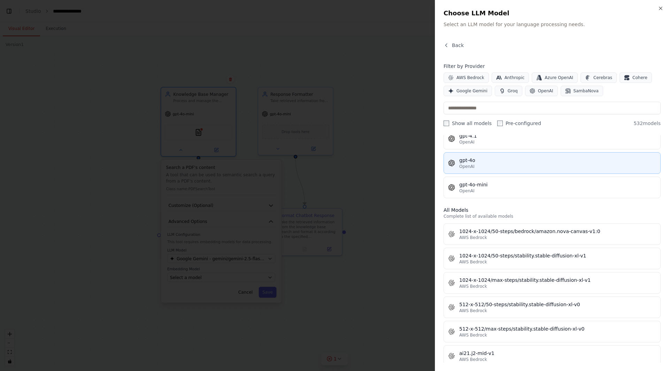
scroll to position [105, 0]
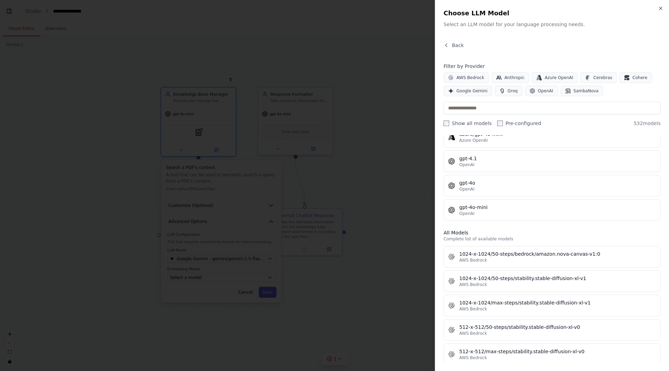
click at [426, 171] on div at bounding box center [334, 185] width 669 height 371
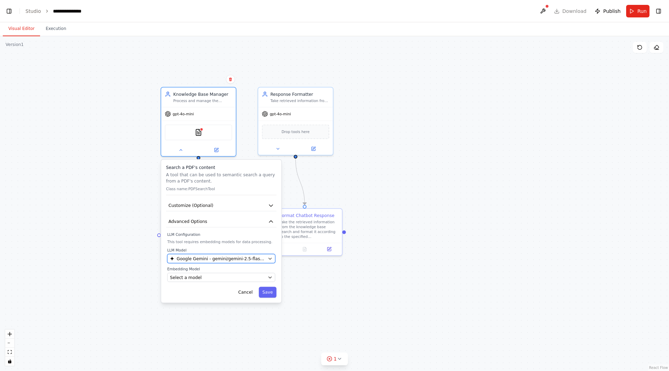
click at [263, 256] on div "Google Gemini - gemini/gemini-2.5-flash-lite" at bounding box center [217, 259] width 95 height 6
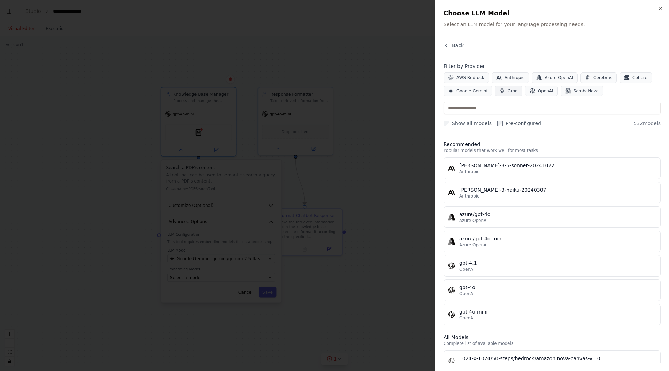
click at [503, 87] on button "Groq" at bounding box center [509, 91] width 28 height 10
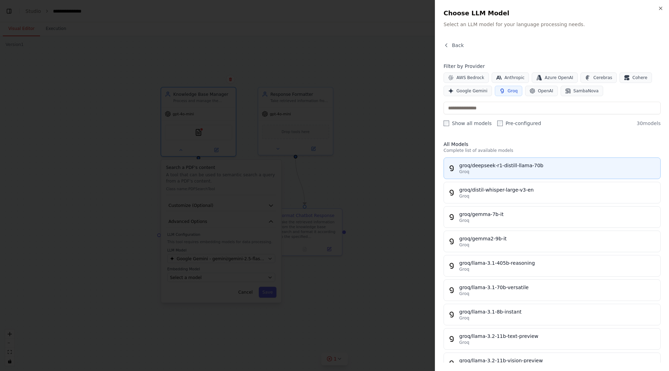
click at [554, 171] on div "Groq" at bounding box center [558, 172] width 197 height 6
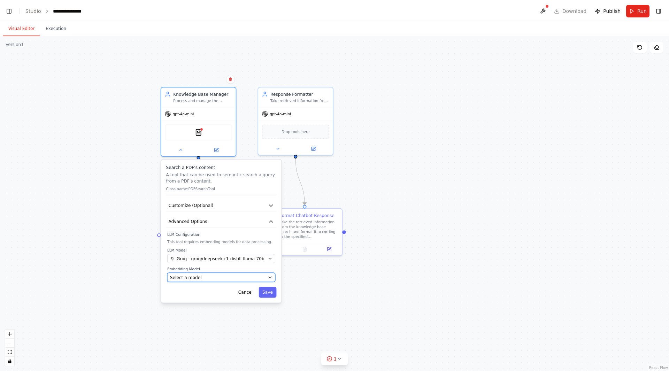
click at [229, 281] on button "Select a model" at bounding box center [221, 277] width 108 height 9
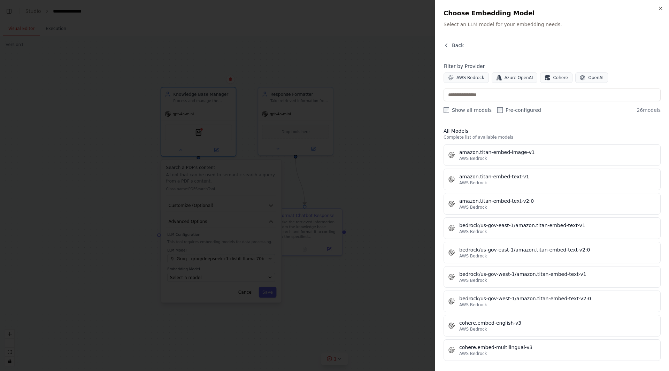
click at [574, 101] on div "Filter by Provider AWS Bedrock Azure OpenAI Cohere OpenAI Show all models Pre-c…" at bounding box center [552, 88] width 217 height 51
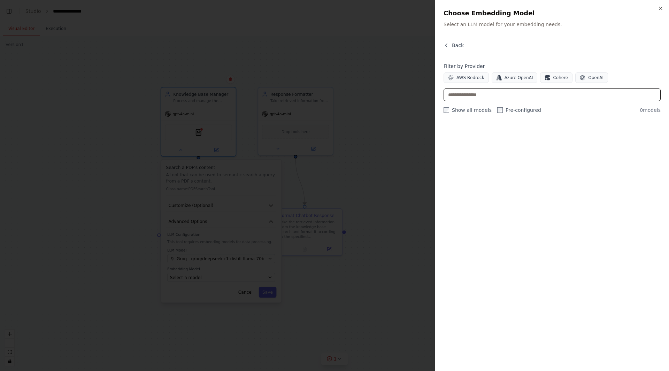
click at [475, 95] on input "text" at bounding box center [552, 95] width 217 height 13
type input "*"
click at [449, 43] on icon "button" at bounding box center [447, 46] width 6 height 6
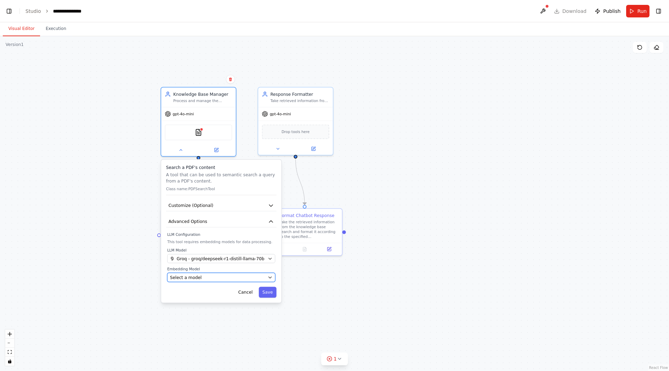
click at [226, 279] on div "Select a model" at bounding box center [217, 278] width 95 height 6
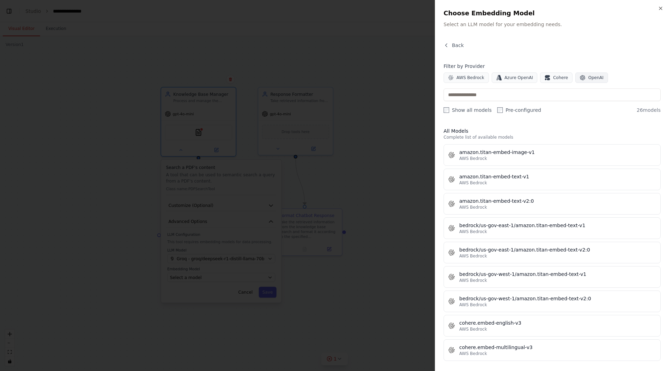
click at [589, 75] on span "OpenAI" at bounding box center [596, 78] width 15 height 6
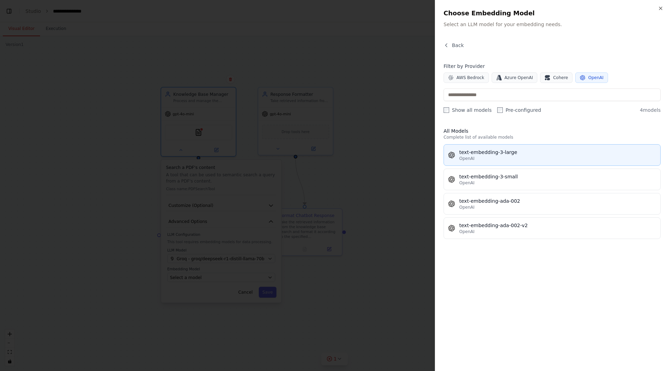
click at [522, 156] on div "text-embedding-3-large" at bounding box center [558, 152] width 197 height 7
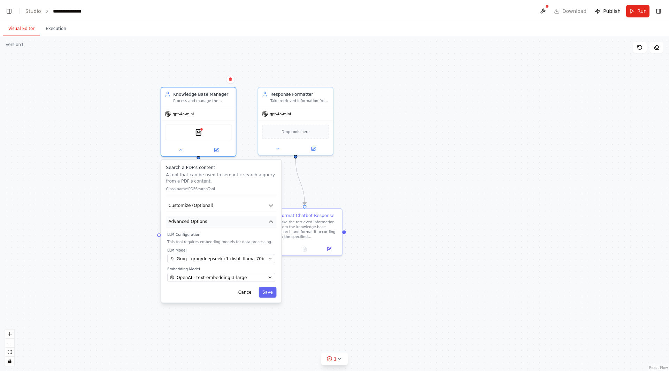
click at [235, 221] on button "Advanced Options" at bounding box center [221, 221] width 111 height 11
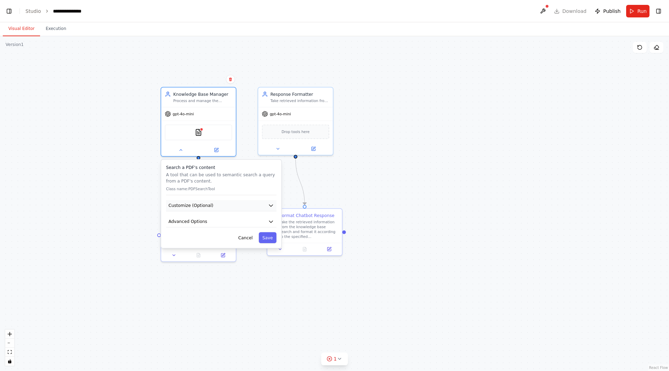
click at [245, 207] on button "Customize (Optional)" at bounding box center [221, 205] width 111 height 11
click at [176, 226] on button "button" at bounding box center [172, 225] width 11 height 6
click at [232, 187] on p "Class name: PDFSearchTool" at bounding box center [221, 189] width 111 height 5
click at [224, 206] on button "Customize (Optional)" at bounding box center [221, 205] width 111 height 11
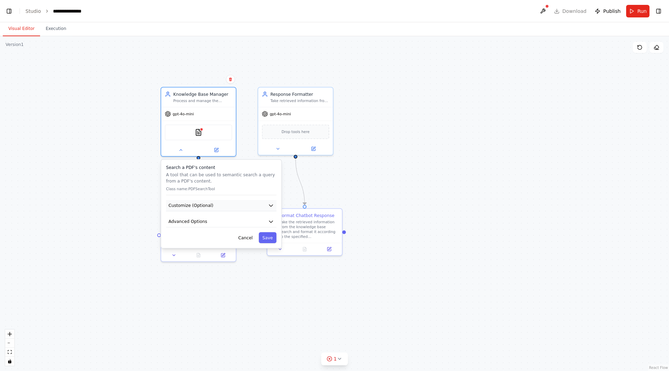
click at [224, 206] on button "Customize (Optional)" at bounding box center [221, 205] width 111 height 11
click at [266, 238] on button "Save" at bounding box center [268, 238] width 18 height 11
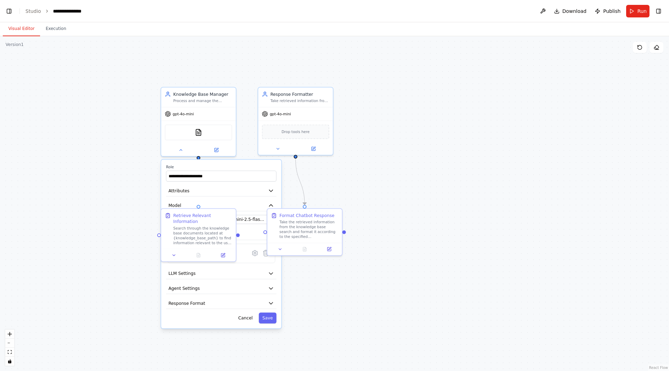
click at [448, 289] on div ".deletable-edge-delete-btn { width: 20px; height: 20px; border: 0px solid #ffff…" at bounding box center [334, 203] width 669 height 335
drag, startPoint x: 311, startPoint y: 235, endPoint x: 407, endPoint y: 228, distance: 96.1
click at [407, 228] on div "Take the retrieved information from the knowledge base search and format it acc…" at bounding box center [403, 223] width 59 height 20
click at [176, 252] on icon at bounding box center [174, 254] width 5 height 5
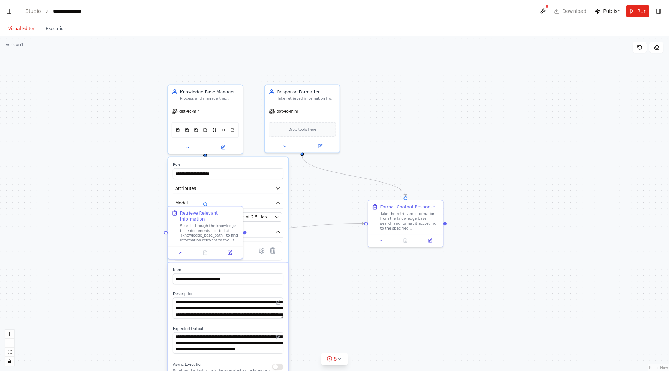
scroll to position [5537, 0]
click at [358, 294] on div ".deletable-edge-delete-btn { width: 20px; height: 20px; border: 0px solid #ffff…" at bounding box center [334, 203] width 669 height 335
click at [175, 248] on button at bounding box center [180, 251] width 21 height 7
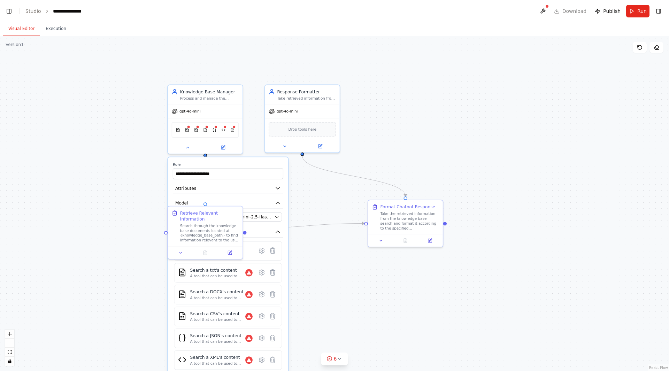
click at [202, 162] on label "Role" at bounding box center [228, 164] width 111 height 5
click at [184, 146] on button at bounding box center [187, 146] width 34 height 7
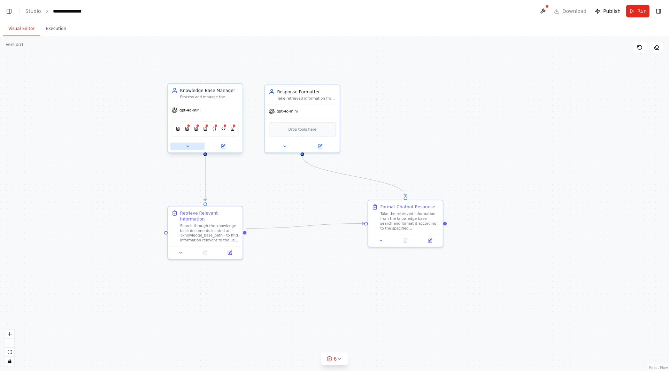
click at [184, 146] on button at bounding box center [187, 146] width 34 height 7
click at [188, 147] on icon at bounding box center [187, 146] width 5 height 5
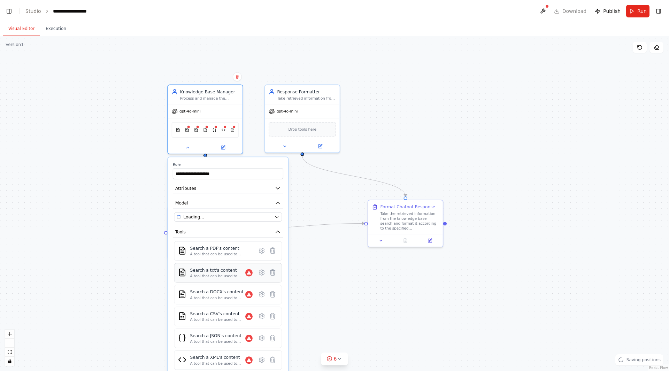
scroll to position [6654, 0]
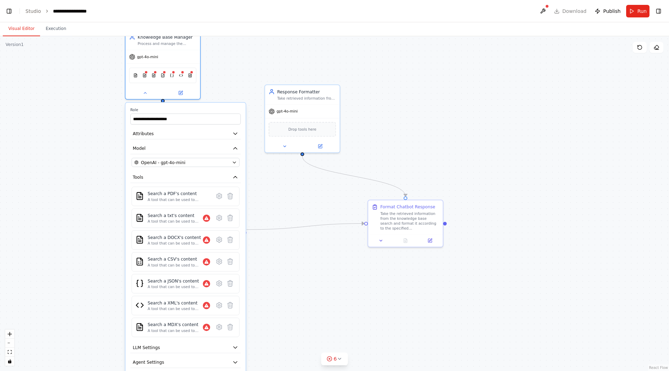
drag, startPoint x: 235, startPoint y: 161, endPoint x: 192, endPoint y: 107, distance: 69.3
click at [192, 107] on div "**********" at bounding box center [186, 253] width 120 height 300
click at [229, 196] on icon at bounding box center [230, 196] width 5 height 6
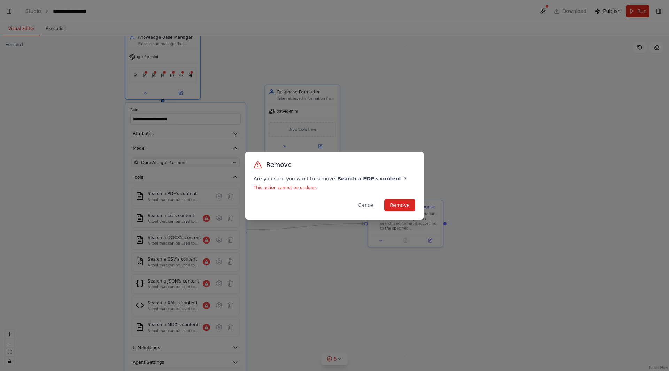
scroll to position [15535, 0]
click at [392, 204] on button "Remove" at bounding box center [400, 205] width 31 height 13
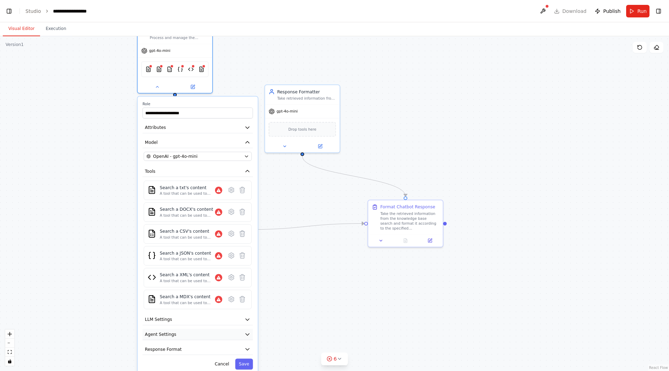
drag, startPoint x: 195, startPoint y: 344, endPoint x: 209, endPoint y: 340, distance: 14.8
click at [209, 340] on button "Agent Settings" at bounding box center [198, 334] width 111 height 11
click at [242, 212] on icon at bounding box center [242, 212] width 5 height 6
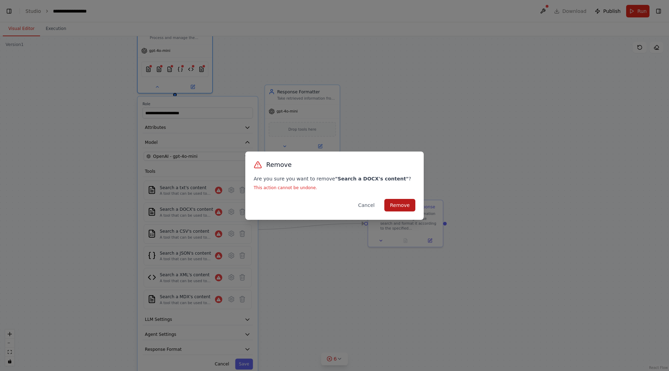
click at [400, 204] on button "Remove" at bounding box center [400, 205] width 31 height 13
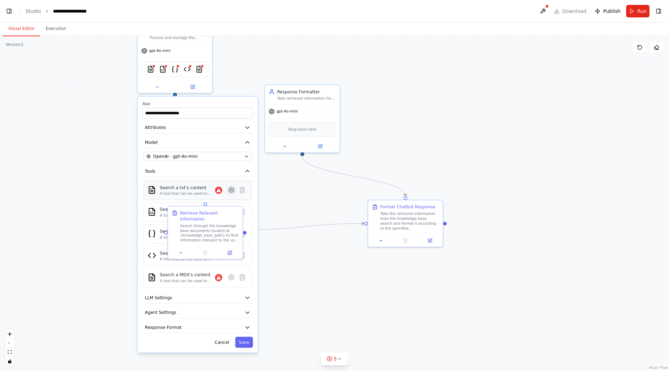
click at [232, 191] on icon at bounding box center [231, 190] width 2 height 2
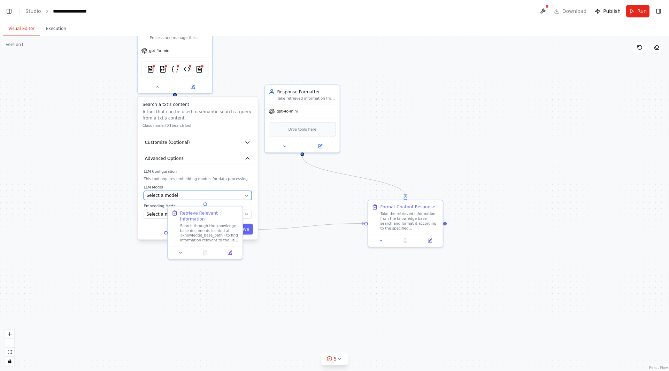
click at [179, 197] on div "Select a model" at bounding box center [193, 195] width 95 height 6
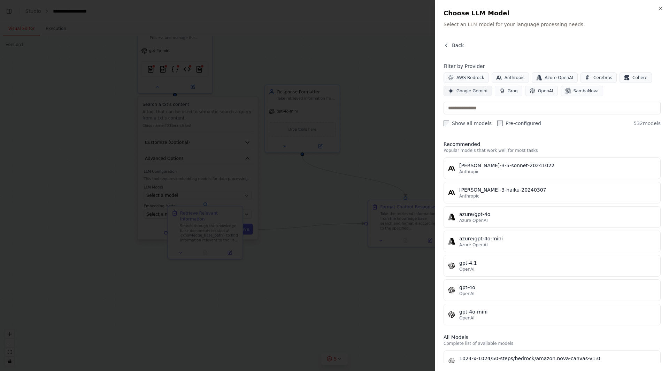
click at [475, 91] on span "Google Gemini" at bounding box center [472, 91] width 31 height 6
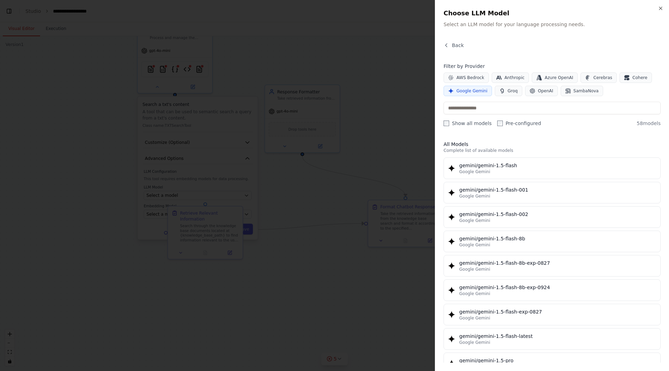
click at [475, 91] on span "Google Gemini" at bounding box center [472, 91] width 31 height 6
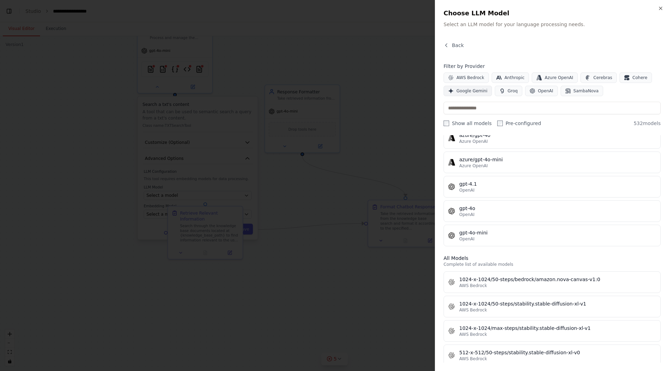
scroll to position [70, 0]
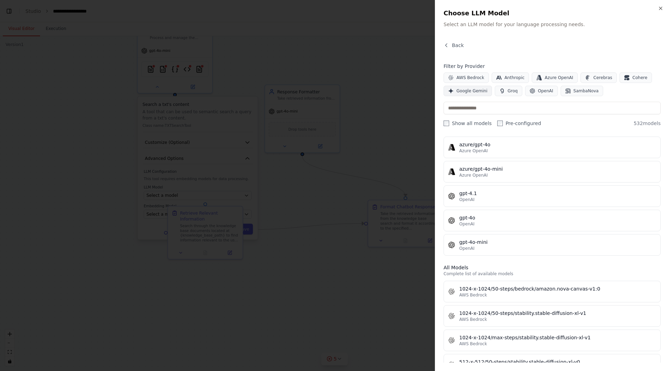
click at [468, 88] on span "Google Gemini" at bounding box center [472, 91] width 31 height 6
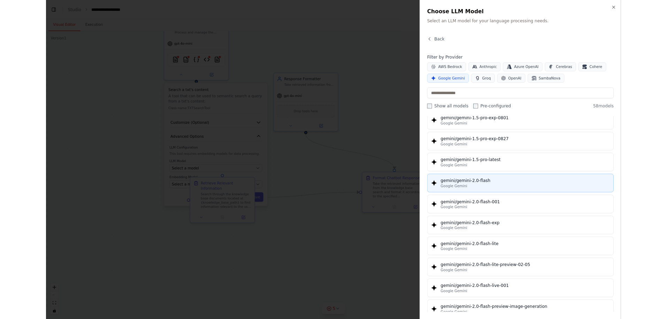
scroll to position [384, 0]
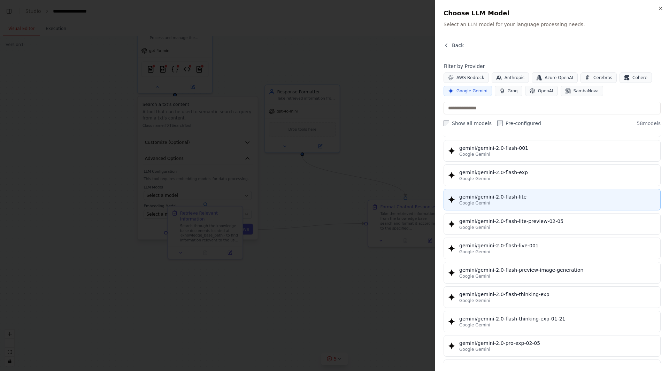
click at [515, 199] on div "gemini/gemini-2.0-flash-lite" at bounding box center [558, 197] width 197 height 7
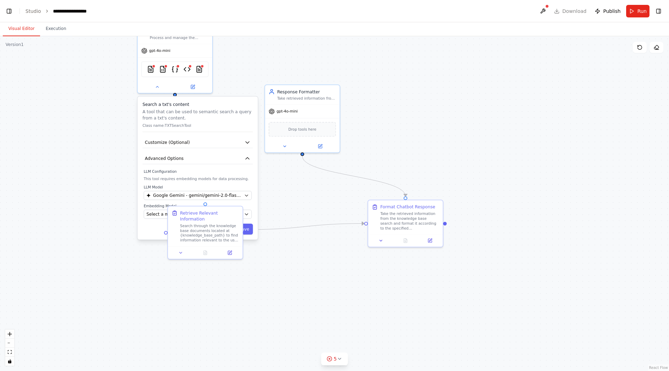
click at [155, 228] on div "Cancel Save" at bounding box center [198, 229] width 111 height 11
click at [164, 217] on span "Select a model" at bounding box center [162, 214] width 32 height 6
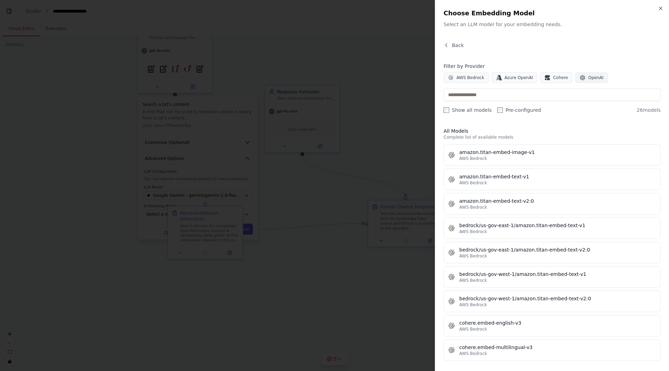
click at [591, 79] on span "OpenAI" at bounding box center [596, 78] width 15 height 6
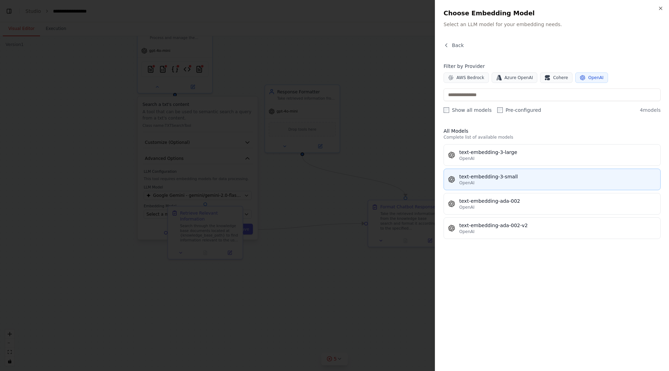
click at [535, 182] on div "OpenAI" at bounding box center [558, 183] width 197 height 6
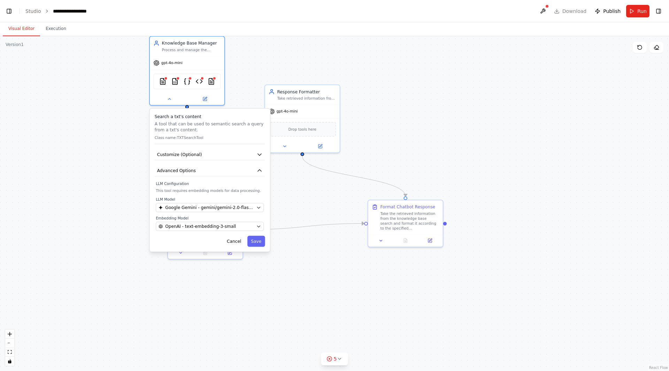
drag, startPoint x: 215, startPoint y: 123, endPoint x: 230, endPoint y: 138, distance: 21.2
click at [230, 138] on div "Search a txt's content A tool that can be used to semantic search a query from …" at bounding box center [210, 129] width 111 height 31
click at [260, 245] on button "Save" at bounding box center [257, 241] width 18 height 11
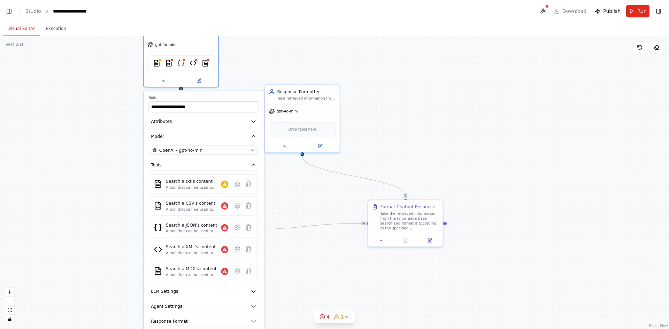
drag, startPoint x: 241, startPoint y: 188, endPoint x: 236, endPoint y: 171, distance: 17.9
click at [236, 171] on div "**********" at bounding box center [204, 219] width 120 height 256
click at [248, 206] on icon at bounding box center [248, 206] width 5 height 6
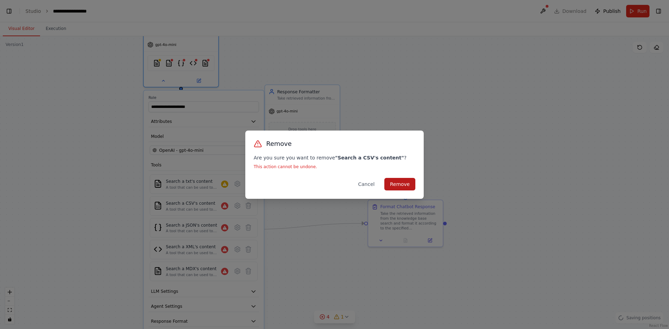
click at [396, 182] on button "Remove" at bounding box center [400, 184] width 31 height 13
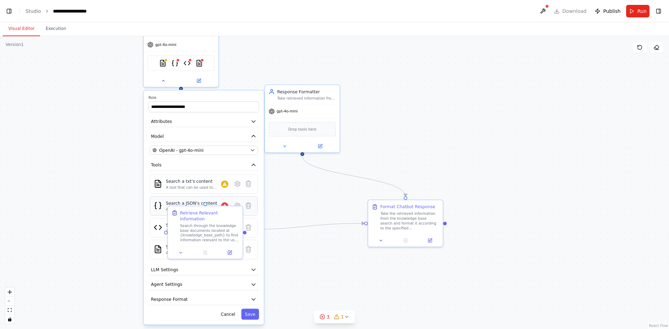
click at [248, 212] on div "Search a JSON's content A tool that can be used to semantic search a query from…" at bounding box center [204, 206] width 100 height 12
click at [250, 205] on icon at bounding box center [248, 206] width 5 height 6
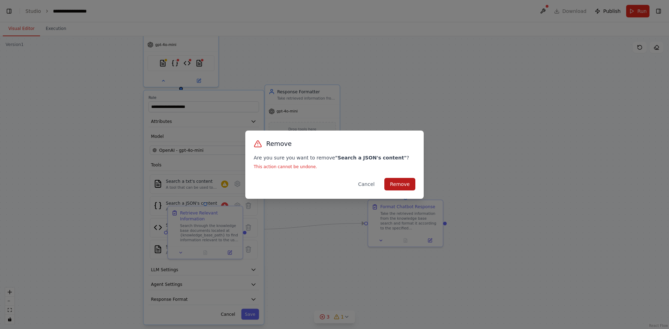
click at [393, 185] on button "Remove" at bounding box center [400, 184] width 31 height 13
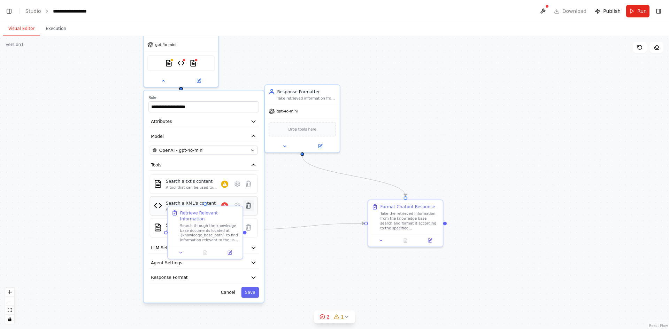
click at [251, 209] on icon at bounding box center [248, 205] width 7 height 7
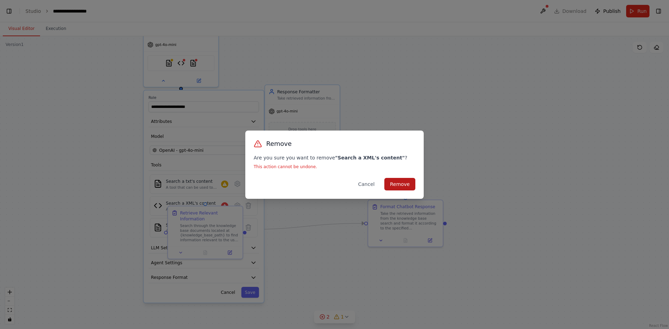
click at [396, 182] on button "Remove" at bounding box center [400, 184] width 31 height 13
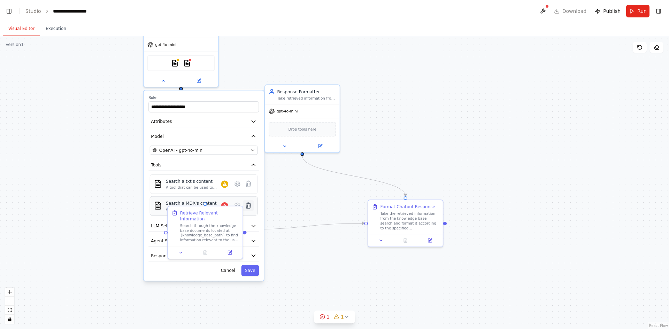
click at [250, 208] on icon at bounding box center [248, 206] width 5 height 6
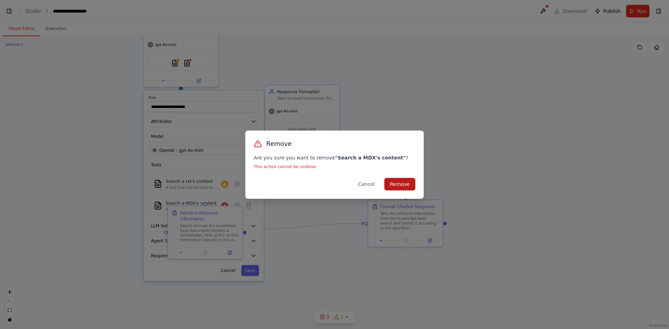
click at [393, 185] on button "Remove" at bounding box center [400, 184] width 31 height 13
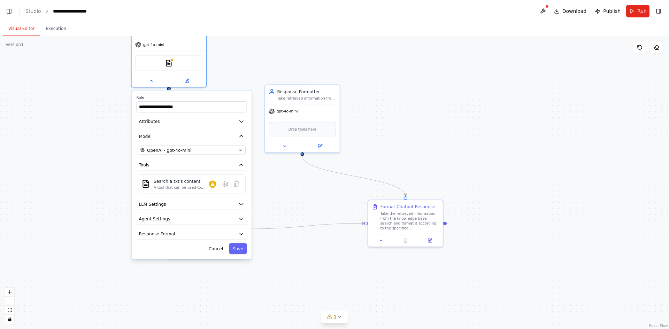
drag, startPoint x: 215, startPoint y: 96, endPoint x: 196, endPoint y: 97, distance: 19.5
click at [196, 97] on label "Role" at bounding box center [191, 98] width 111 height 5
click at [224, 186] on icon at bounding box center [225, 184] width 7 height 7
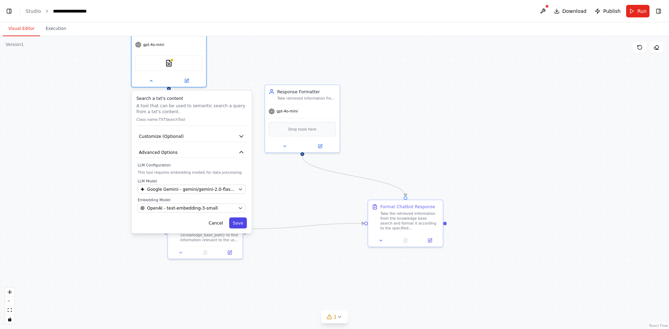
click at [238, 223] on button "Save" at bounding box center [238, 223] width 18 height 11
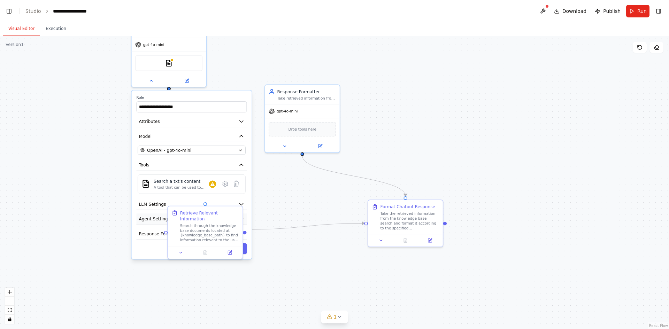
click at [150, 219] on span "Agent Settings" at bounding box center [154, 219] width 31 height 6
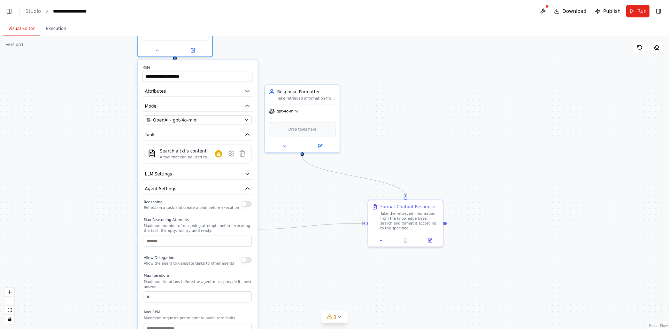
drag, startPoint x: 204, startPoint y: 100, endPoint x: 206, endPoint y: 71, distance: 29.0
click at [206, 71] on div "**********" at bounding box center [198, 73] width 111 height 17
drag, startPoint x: 206, startPoint y: 71, endPoint x: 212, endPoint y: 64, distance: 9.2
click at [212, 64] on div "**********" at bounding box center [198, 230] width 120 height 340
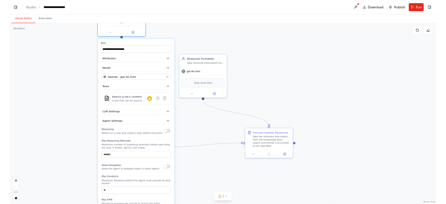
scroll to position [15535, 0]
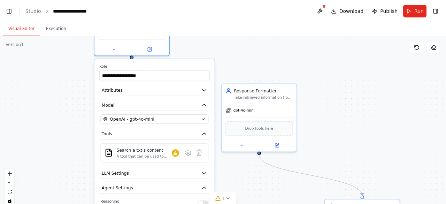
drag, startPoint x: 297, startPoint y: 62, endPoint x: 254, endPoint y: 61, distance: 43.2
click at [254, 61] on div ".deletable-edge-delete-btn { width: 20px; height: 20px; border: 0px solid #ffff…" at bounding box center [223, 123] width 446 height 174
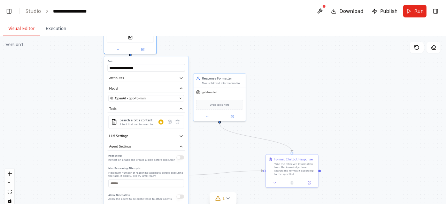
drag, startPoint x: 373, startPoint y: 93, endPoint x: 366, endPoint y: 46, distance: 47.9
click at [366, 46] on div ".deletable-edge-delete-btn { width: 20px; height: 20px; border: 0px solid #ffff…" at bounding box center [223, 123] width 446 height 174
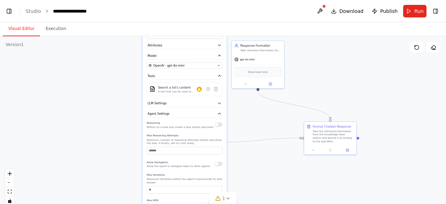
drag, startPoint x: 252, startPoint y: 117, endPoint x: 259, endPoint y: 129, distance: 13.2
click at [259, 129] on div ".deletable-edge-delete-btn { width: 20px; height: 20px; border: 0px solid #ffff…" at bounding box center [223, 123] width 446 height 174
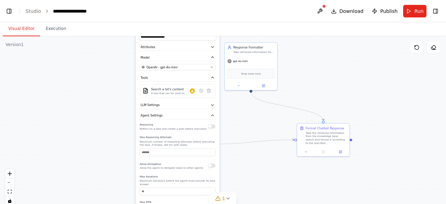
drag, startPoint x: 259, startPoint y: 129, endPoint x: 252, endPoint y: 130, distance: 7.2
click at [252, 130] on div ".deletable-edge-delete-btn { width: 20px; height: 20px; border: 0px solid #ffff…" at bounding box center [223, 123] width 446 height 174
click at [202, 92] on icon at bounding box center [200, 91] width 3 height 4
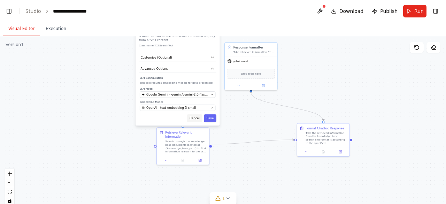
click at [194, 120] on button "Cancel" at bounding box center [194, 118] width 15 height 8
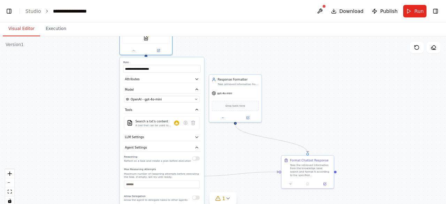
drag, startPoint x: 239, startPoint y: 115, endPoint x: 221, endPoint y: 160, distance: 48.7
click at [221, 160] on div ".deletable-edge-delete-btn { width: 20px; height: 20px; border: 0px solid #ffff…" at bounding box center [223, 123] width 446 height 174
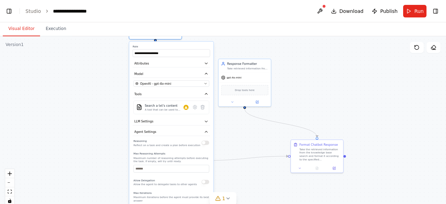
drag, startPoint x: 221, startPoint y: 160, endPoint x: 232, endPoint y: 131, distance: 31.0
click at [232, 131] on div ".deletable-edge-delete-btn { width: 20px; height: 20px; border: 0px solid #ffff…" at bounding box center [223, 123] width 446 height 174
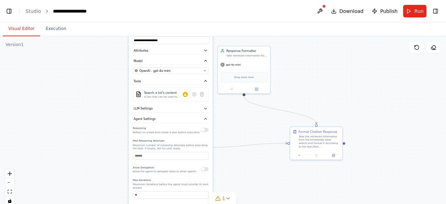
drag, startPoint x: 232, startPoint y: 131, endPoint x: 232, endPoint y: 119, distance: 12.9
click at [232, 119] on div ".deletable-edge-delete-btn { width: 20px; height: 20px; border: 0px solid #ffff…" at bounding box center [223, 123] width 446 height 174
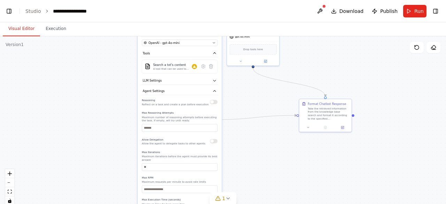
drag, startPoint x: 232, startPoint y: 119, endPoint x: 241, endPoint y: 91, distance: 29.3
click at [241, 91] on div ".deletable-edge-delete-btn { width: 20px; height: 20px; border: 0px solid #ffff…" at bounding box center [223, 123] width 446 height 174
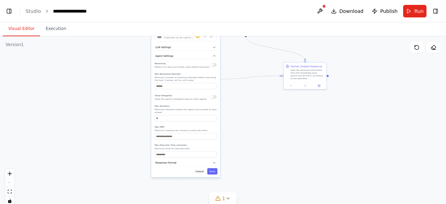
drag, startPoint x: 260, startPoint y: 147, endPoint x: 257, endPoint y: 115, distance: 32.7
click at [257, 115] on div ".deletable-edge-delete-btn { width: 20px; height: 20px; border: 0px solid #ffff…" at bounding box center [223, 123] width 446 height 174
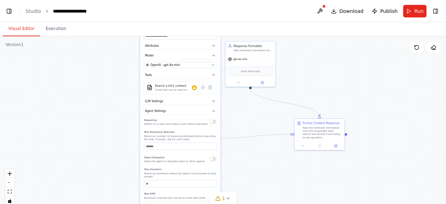
drag, startPoint x: 257, startPoint y: 115, endPoint x: 272, endPoint y: 169, distance: 56.2
click at [272, 169] on div ".deletable-edge-delete-btn { width: 20px; height: 20px; border: 0px solid #ffff…" at bounding box center [223, 123] width 446 height 174
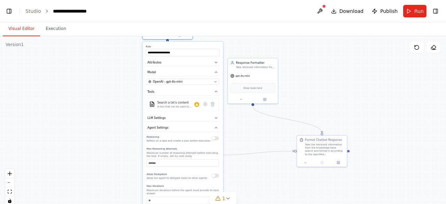
drag, startPoint x: 233, startPoint y: 113, endPoint x: 236, endPoint y: 132, distance: 19.4
click at [236, 132] on div ".deletable-edge-delete-btn { width: 20px; height: 20px; border: 0px solid #ffff…" at bounding box center [223, 123] width 446 height 174
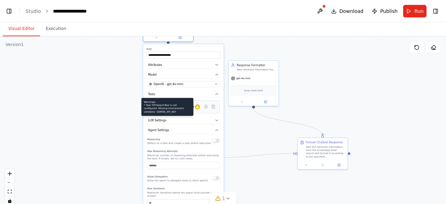
click at [198, 108] on icon at bounding box center [197, 106] width 3 height 3
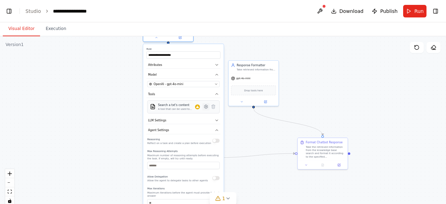
click at [206, 106] on icon at bounding box center [205, 106] width 1 height 1
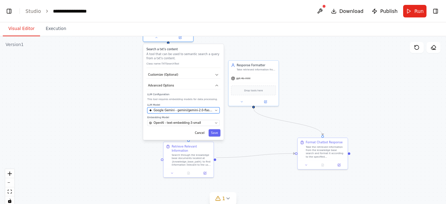
click at [187, 107] on button "Google Gemini - gemini/gemini-2.0-flash-lite" at bounding box center [183, 110] width 73 height 6
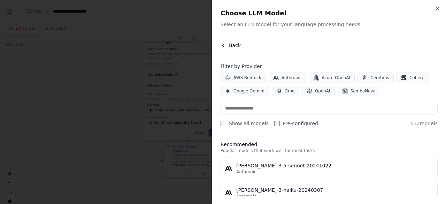
click at [223, 44] on icon "button" at bounding box center [224, 46] width 6 height 6
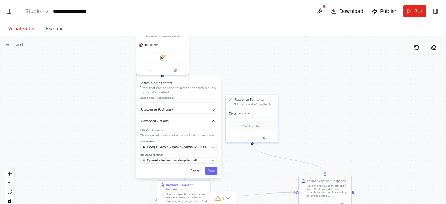
drag, startPoint x: 118, startPoint y: 75, endPoint x: 112, endPoint y: 110, distance: 35.7
click at [112, 110] on div ".deletable-edge-delete-btn { width: 20px; height: 20px; border: 0px solid #ffff…" at bounding box center [223, 123] width 446 height 174
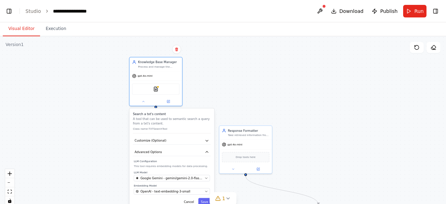
drag, startPoint x: 112, startPoint y: 110, endPoint x: 105, endPoint y: 145, distance: 35.2
click at [105, 145] on div ".deletable-edge-delete-btn { width: 20px; height: 20px; border: 0px solid #ffff…" at bounding box center [223, 123] width 446 height 174
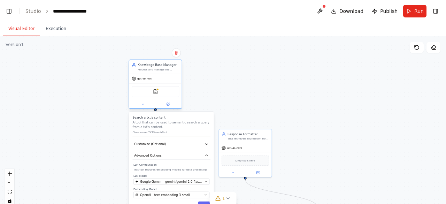
click at [145, 81] on div "gpt-4o-mini" at bounding box center [155, 78] width 53 height 9
click at [143, 107] on div at bounding box center [155, 104] width 53 height 9
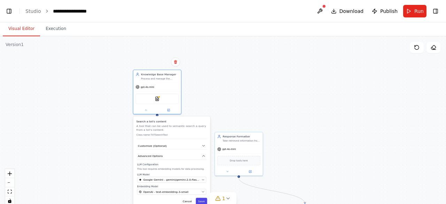
click at [202, 201] on button "Save" at bounding box center [202, 201] width 12 height 7
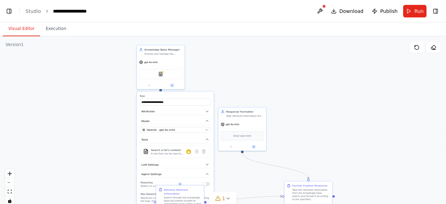
drag, startPoint x: 297, startPoint y: 151, endPoint x: 301, endPoint y: 126, distance: 25.0
click at [301, 126] on div ".deletable-edge-delete-btn { width: 20px; height: 20px; border: 0px solid #ffff…" at bounding box center [223, 123] width 446 height 174
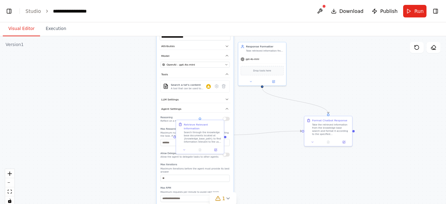
drag, startPoint x: 307, startPoint y: 116, endPoint x: 332, endPoint y: 25, distance: 94.4
click at [332, 25] on div "Visual Editor Execution Version 1 Show Tools Hide Agents .deletable-edge-delete…" at bounding box center [223, 113] width 446 height 182
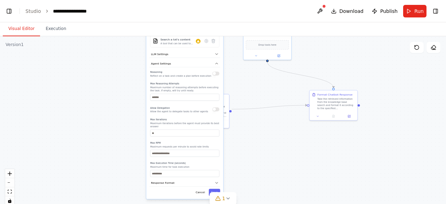
drag, startPoint x: 221, startPoint y: 179, endPoint x: 202, endPoint y: 159, distance: 27.9
click at [202, 161] on label "Max Execution Time (seconds)" at bounding box center [184, 162] width 69 height 3
click at [183, 179] on button "Response Format" at bounding box center [185, 182] width 71 height 7
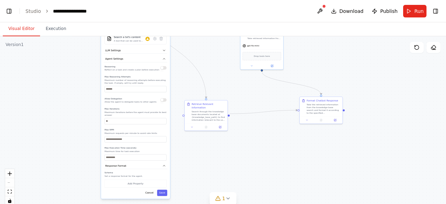
drag, startPoint x: 214, startPoint y: 153, endPoint x: 162, endPoint y: 133, distance: 55.9
click at [162, 133] on div "Reasoning Reflect on a task and create a plan before execution Max Reasoning At…" at bounding box center [136, 112] width 62 height 96
click at [162, 190] on button "Save" at bounding box center [162, 193] width 10 height 6
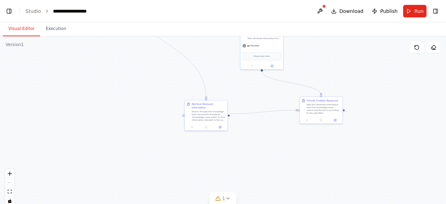
drag, startPoint x: 160, startPoint y: 124, endPoint x: 202, endPoint y: 187, distance: 75.5
click at [202, 187] on div ".deletable-edge-delete-btn { width: 20px; height: 20px; border: 0px solid #ffff…" at bounding box center [223, 123] width 446 height 174
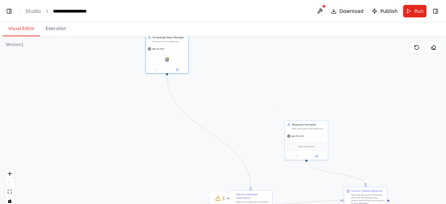
drag, startPoint x: 164, startPoint y: 88, endPoint x: 167, endPoint y: 115, distance: 27.4
click at [167, 115] on div ".deletable-edge-delete-btn { width: 20px; height: 20px; border: 0px solid #ffff…" at bounding box center [223, 123] width 446 height 174
drag, startPoint x: 174, startPoint y: 50, endPoint x: 232, endPoint y: 124, distance: 94.3
click at [232, 124] on div "gpt-4o-mini TXTSearchTool" at bounding box center [226, 128] width 43 height 28
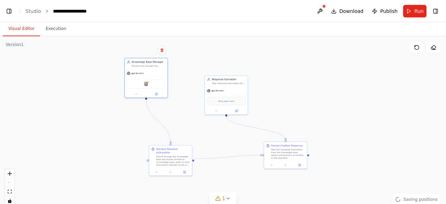
drag, startPoint x: 400, startPoint y: 120, endPoint x: 321, endPoint y: 75, distance: 91.7
click at [321, 75] on div ".deletable-edge-delete-btn { width: 20px; height: 20px; border: 0px solid #ffff…" at bounding box center [223, 123] width 446 height 174
click at [137, 93] on icon at bounding box center [136, 93] width 3 height 3
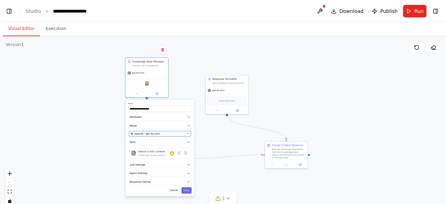
click at [173, 133] on div "OpenAI - gpt-4o-mini" at bounding box center [157, 133] width 55 height 3
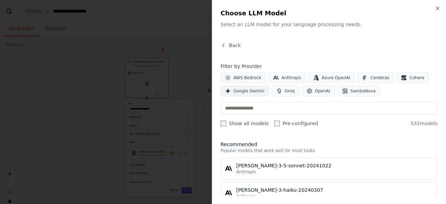
click at [255, 91] on span "Google Gemini" at bounding box center [249, 91] width 31 height 6
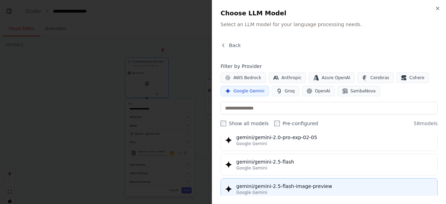
scroll to position [619, 0]
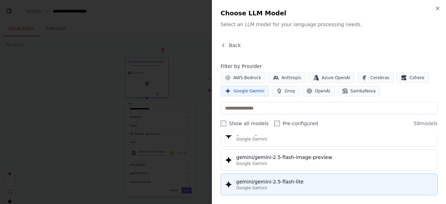
click at [296, 178] on div "gemini/gemini-2.5-flash-lite" at bounding box center [334, 181] width 197 height 7
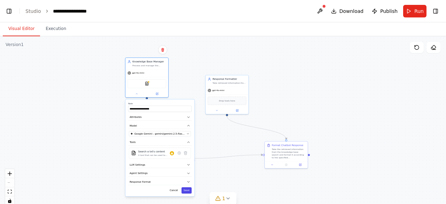
click at [186, 187] on button "Save" at bounding box center [187, 190] width 10 height 6
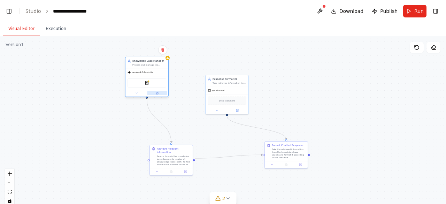
click at [158, 92] on icon at bounding box center [158, 93] width 2 height 2
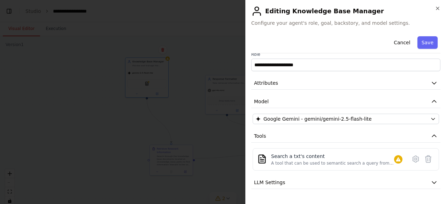
scroll to position [39, 0]
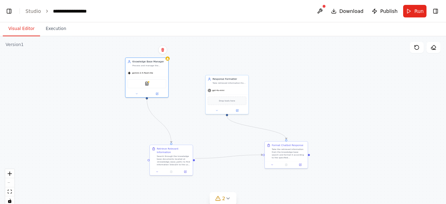
click at [346, 141] on div ".deletable-edge-delete-btn { width: 20px; height: 20px; border: 0px solid #ffff…" at bounding box center [223, 123] width 446 height 174
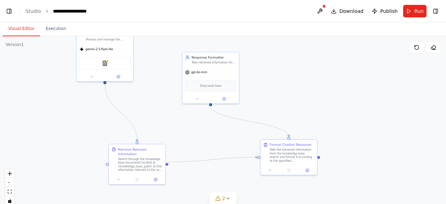
drag, startPoint x: 273, startPoint y: 76, endPoint x: 287, endPoint y: 89, distance: 19.5
click at [287, 89] on div ".deletable-edge-delete-btn { width: 20px; height: 20px; border: 0px solid #ffff…" at bounding box center [223, 123] width 446 height 174
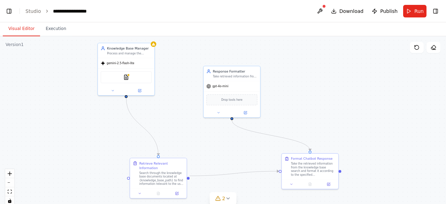
drag, startPoint x: 287, startPoint y: 89, endPoint x: 309, endPoint y: 104, distance: 26.2
click at [309, 104] on div ".deletable-edge-delete-btn { width: 20px; height: 20px; border: 0px solid #ffff…" at bounding box center [223, 123] width 446 height 174
click at [181, 101] on div ".deletable-edge-delete-btn { width: 20px; height: 20px; border: 0px solid #ffff…" at bounding box center [223, 123] width 446 height 174
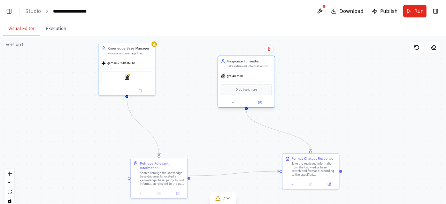
drag, startPoint x: 231, startPoint y: 83, endPoint x: 246, endPoint y: 69, distance: 20.0
click at [246, 69] on div "Response Formatter Take retrieved information from the knowledge base and forma…" at bounding box center [247, 82] width 58 height 52
click at [321, 85] on div ".deletable-edge-delete-btn { width: 20px; height: 20px; border: 0px solid #ffff…" at bounding box center [223, 123] width 446 height 174
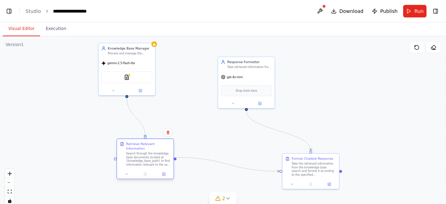
drag, startPoint x: 156, startPoint y: 176, endPoint x: 135, endPoint y: 154, distance: 30.6
click at [135, 154] on div "Search through the knowledge base documents located at {knowledge_base_path} to…" at bounding box center [148, 159] width 45 height 15
click at [128, 172] on icon at bounding box center [127, 174] width 4 height 4
click at [165, 173] on div at bounding box center [145, 173] width 56 height 9
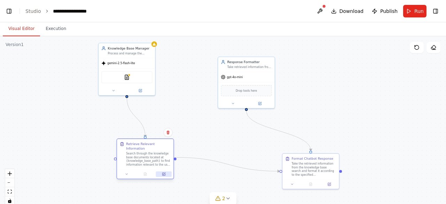
click at [165, 173] on icon at bounding box center [164, 174] width 2 height 2
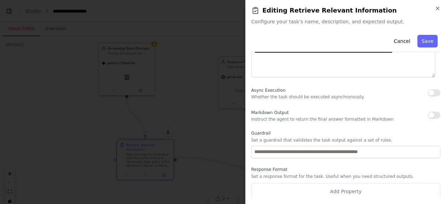
scroll to position [110, 0]
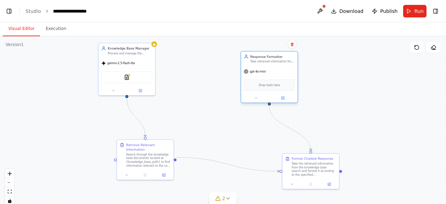
drag, startPoint x: 252, startPoint y: 74, endPoint x: 275, endPoint y: 67, distance: 24.3
click at [275, 67] on div "gpt-4o-mini" at bounding box center [269, 72] width 56 height 10
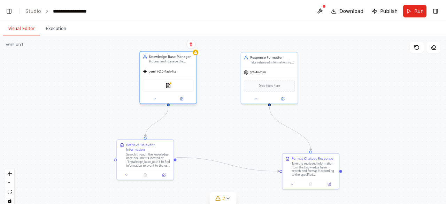
drag, startPoint x: 142, startPoint y: 60, endPoint x: 185, endPoint y: 69, distance: 44.2
click at [185, 69] on div "gemini-2.5-flash-lite" at bounding box center [168, 72] width 56 height 10
click at [378, 87] on div ".deletable-edge-delete-btn { width: 20px; height: 20px; border: 0px solid #ffff…" at bounding box center [223, 123] width 446 height 174
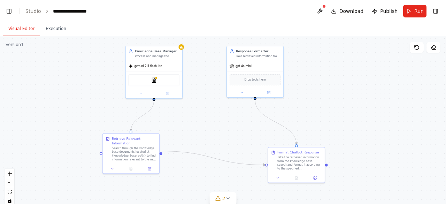
drag, startPoint x: 354, startPoint y: 97, endPoint x: 340, endPoint y: 90, distance: 15.6
click at [340, 90] on div ".deletable-edge-delete-btn { width: 20px; height: 20px; border: 0px solid #ffff…" at bounding box center [223, 123] width 446 height 174
click at [149, 166] on icon at bounding box center [150, 168] width 4 height 4
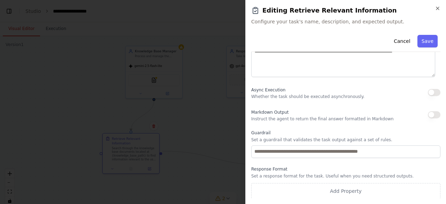
scroll to position [0, 0]
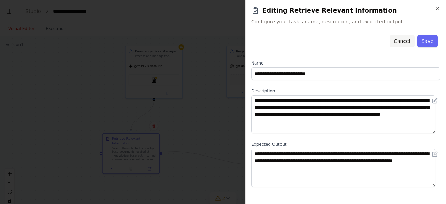
click at [403, 43] on button "Cancel" at bounding box center [402, 41] width 25 height 13
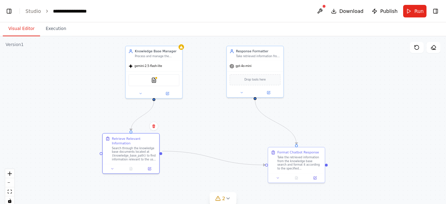
click at [350, 65] on div ".deletable-edge-delete-btn { width: 20px; height: 20px; border: 0px solid #ffff…" at bounding box center [223, 123] width 446 height 174
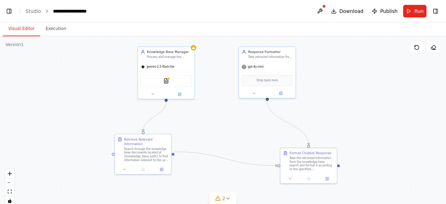
drag, startPoint x: 331, startPoint y: 97, endPoint x: 343, endPoint y: 97, distance: 12.2
click at [343, 97] on div ".deletable-edge-delete-btn { width: 20px; height: 20px; border: 0px solid #ffff…" at bounding box center [223, 123] width 446 height 174
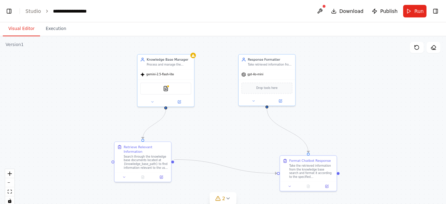
drag, startPoint x: 343, startPoint y: 97, endPoint x: 343, endPoint y: 105, distance: 7.7
click at [343, 105] on div ".deletable-edge-delete-btn { width: 20px; height: 20px; border: 0px solid #ffff…" at bounding box center [223, 123] width 446 height 174
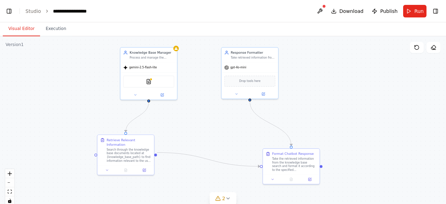
drag, startPoint x: 361, startPoint y: 114, endPoint x: 343, endPoint y: 107, distance: 18.5
click at [343, 107] on div ".deletable-edge-delete-btn { width: 20px; height: 20px; border: 0px solid #ffff…" at bounding box center [223, 123] width 446 height 174
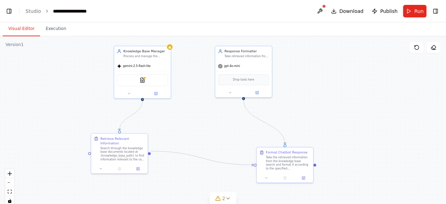
drag, startPoint x: 343, startPoint y: 107, endPoint x: 337, endPoint y: 106, distance: 6.4
click at [337, 106] on div ".deletable-edge-delete-btn { width: 20px; height: 20px; border: 0px solid #ffff…" at bounding box center [223, 123] width 446 height 174
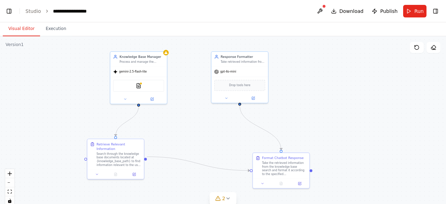
drag, startPoint x: 337, startPoint y: 106, endPoint x: 333, endPoint y: 111, distance: 6.8
click at [333, 111] on div ".deletable-edge-delete-btn { width: 20px; height: 20px; border: 0px solid #ffff…" at bounding box center [223, 123] width 446 height 174
click at [167, 55] on div "Knowledge Base Manager Process and manage the knowledge base by indexing docume…" at bounding box center [139, 76] width 58 height 53
click at [153, 99] on icon at bounding box center [152, 98] width 3 height 3
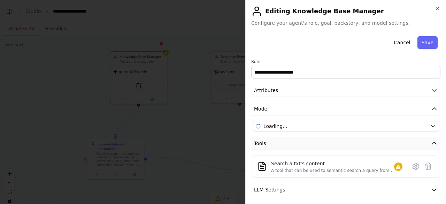
scroll to position [39, 0]
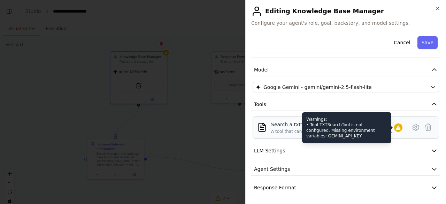
click at [396, 128] on icon at bounding box center [398, 128] width 5 height 4
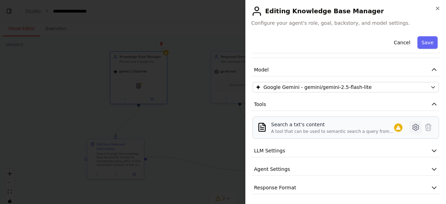
click at [412, 128] on icon at bounding box center [416, 127] width 8 height 8
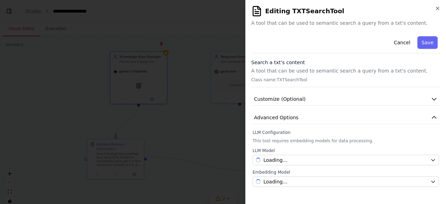
scroll to position [0, 0]
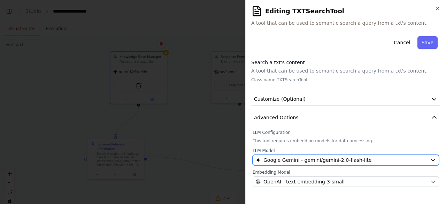
click at [430, 158] on button "Google Gemini - gemini/gemini-2.0-flash-lite" at bounding box center [346, 160] width 187 height 10
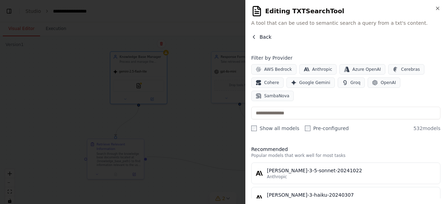
click at [255, 37] on icon "button" at bounding box center [254, 37] width 6 height 6
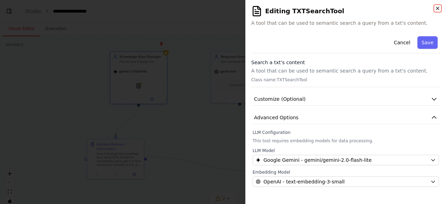
click at [437, 8] on icon "button" at bounding box center [438, 9] width 6 height 6
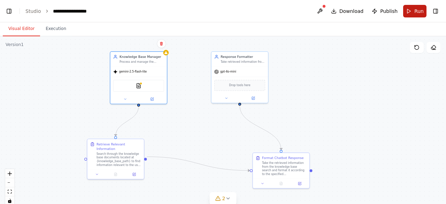
click at [416, 9] on span "Run" at bounding box center [419, 11] width 9 height 7
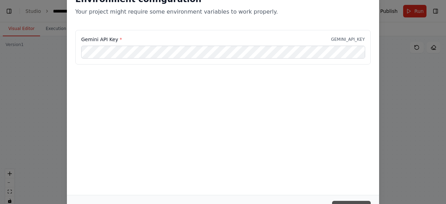
click at [362, 202] on button "Continue" at bounding box center [351, 207] width 39 height 13
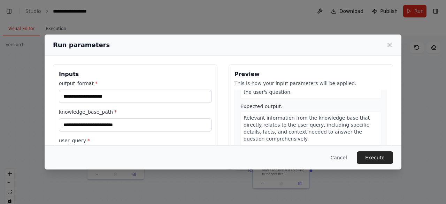
scroll to position [115, 0]
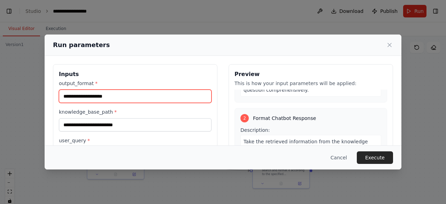
click at [113, 93] on input "output_format *" at bounding box center [135, 96] width 153 height 13
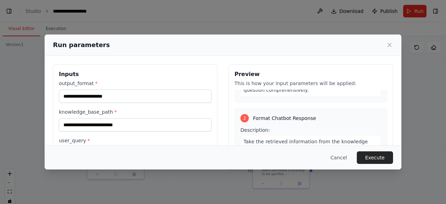
drag, startPoint x: 160, startPoint y: 41, endPoint x: 148, endPoint y: 34, distance: 13.8
click at [148, 34] on div "Run parameters Inputs output_format * knowledge_base_path * user_query * Previe…" at bounding box center [223, 102] width 446 height 204
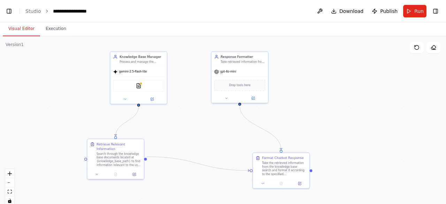
click at [200, 95] on div ".deletable-edge-delete-btn { width: 20px; height: 20px; border: 0px solid #ffff…" at bounding box center [223, 123] width 446 height 174
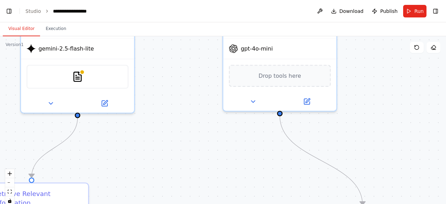
click at [200, 95] on div ".deletable-edge-delete-btn { width: 20px; height: 20px; border: 0px solid #ffff…" at bounding box center [223, 123] width 446 height 174
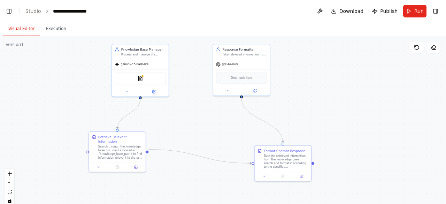
drag, startPoint x: 308, startPoint y: 121, endPoint x: 309, endPoint y: 114, distance: 7.5
click at [309, 114] on div ".deletable-edge-delete-btn { width: 20px; height: 20px; border: 0px solid #ffff…" at bounding box center [223, 123] width 446 height 174
click at [31, 12] on link "Studio" at bounding box center [33, 11] width 16 height 6
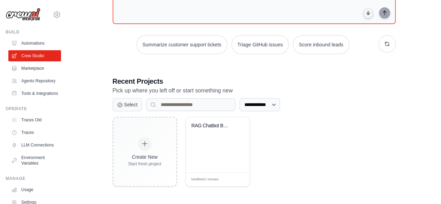
click at [318, 149] on div "Create New Start fresh project RAG Chatbot Backend Modified 11 minutes Edit" at bounding box center [254, 152] width 283 height 70
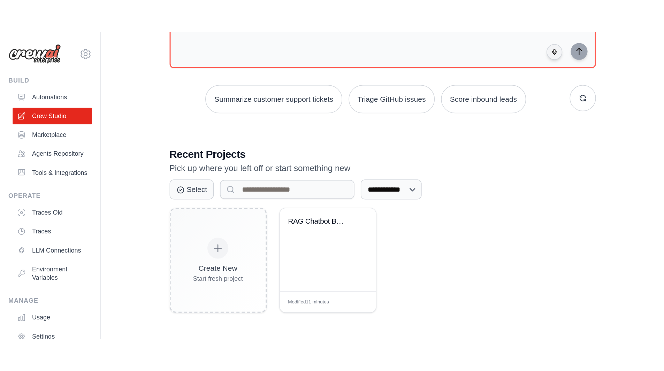
scroll to position [14, 0]
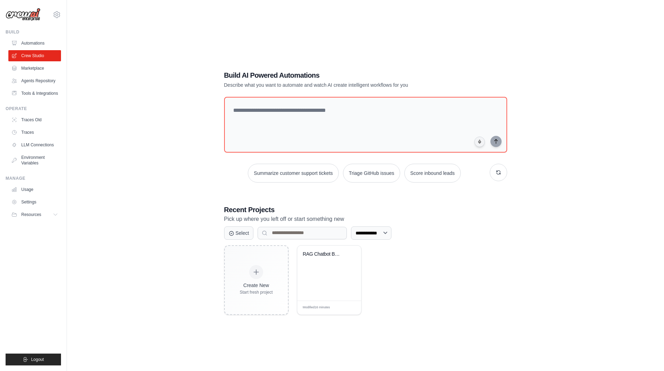
click at [508, 244] on div "**********" at bounding box center [366, 192] width 300 height 267
drag, startPoint x: 541, startPoint y: 56, endPoint x: 463, endPoint y: 311, distance: 266.7
click at [464, 314] on div "Create New Start fresh project RAG Chatbot Backend Modified 16 minutes Edit" at bounding box center [365, 280] width 283 height 70
click at [43, 82] on link "Agents Repository" at bounding box center [35, 80] width 53 height 11
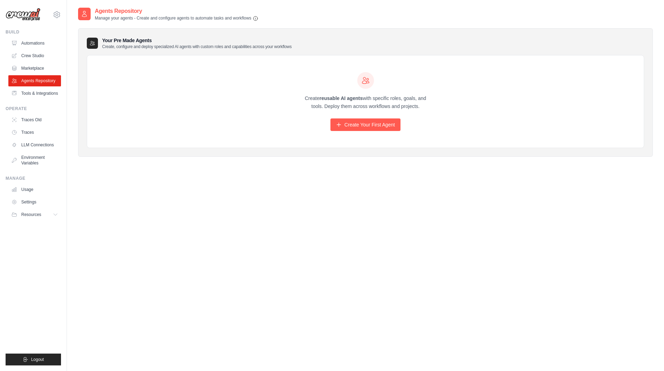
click at [138, 43] on h3 "Your Pre Made Agents Create, configure and deploy specialized AI agents with cu…" at bounding box center [197, 43] width 190 height 13
click at [170, 117] on div "Create reusable AI agents with specific roles, goals, and tools. Deploy them ac…" at bounding box center [365, 101] width 557 height 93
click at [356, 123] on link "Create Your First Agent" at bounding box center [366, 125] width 70 height 13
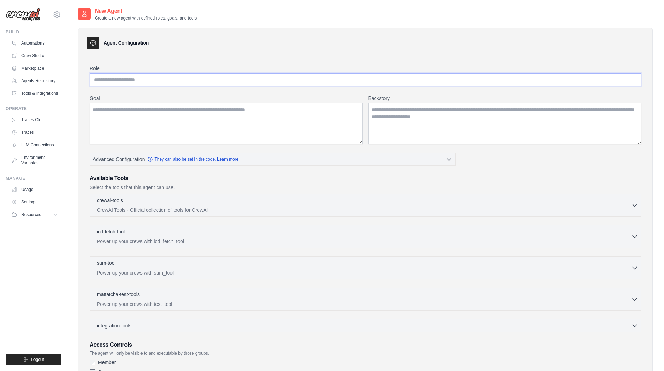
click at [232, 81] on input "Role" at bounding box center [366, 79] width 552 height 13
click at [228, 120] on textarea "Goal" at bounding box center [226, 123] width 273 height 41
click at [439, 131] on textarea "Backstory" at bounding box center [505, 123] width 273 height 41
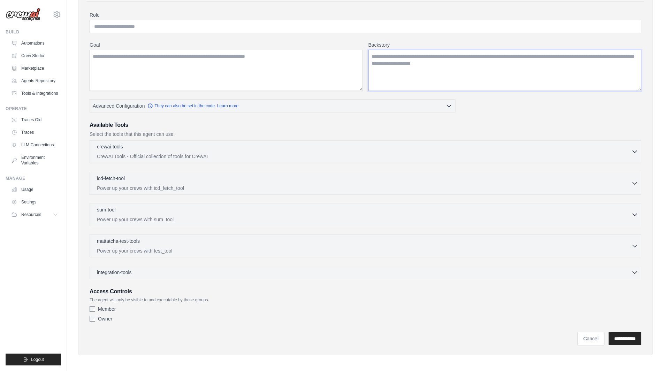
scroll to position [56, 0]
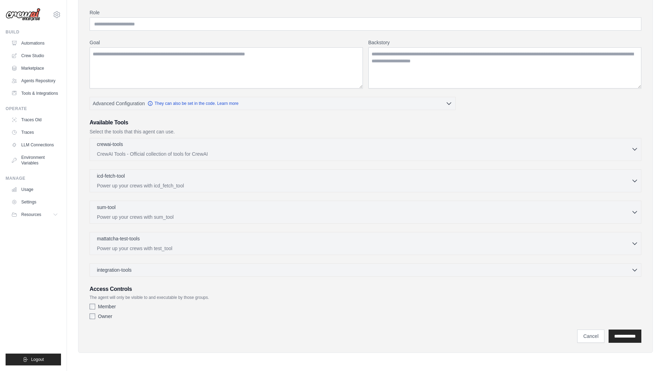
click at [632, 147] on icon "button" at bounding box center [634, 149] width 7 height 7
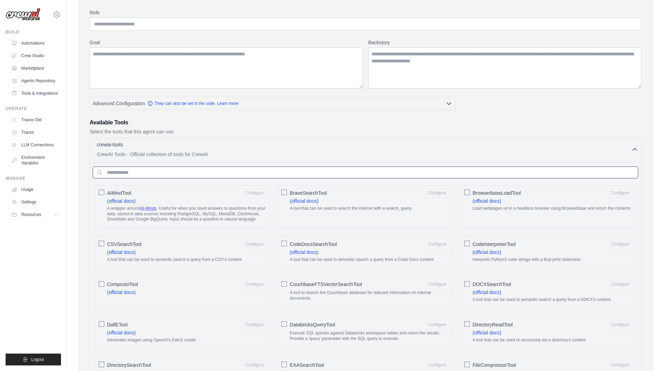
click at [218, 172] on input "text" at bounding box center [366, 173] width 546 height 12
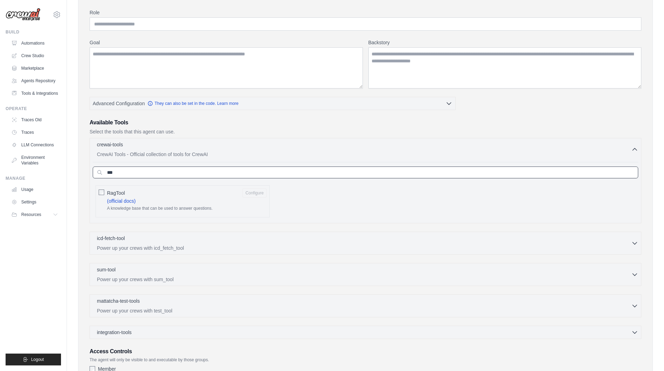
type input "***"
click at [252, 190] on button "Configure" at bounding box center [254, 192] width 24 height 9
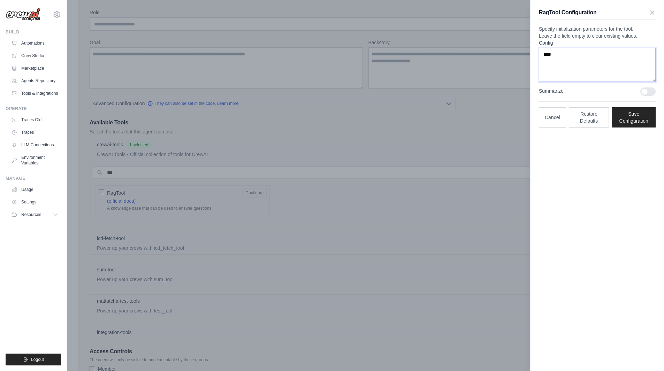
click at [596, 71] on textarea "****" at bounding box center [597, 65] width 117 height 34
click at [636, 127] on button "Save Configuration" at bounding box center [634, 117] width 44 height 20
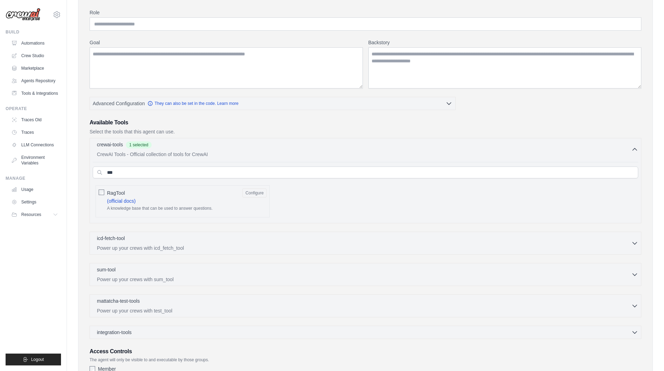
click at [337, 137] on div "Available Tools Select the tools that this agent can use. crewai-tools 1 select…" at bounding box center [366, 229] width 552 height 221
click at [598, 149] on div "crewai-tools 1 selected CrewAI Tools - Official collection of tools for CrewAI" at bounding box center [364, 149] width 534 height 17
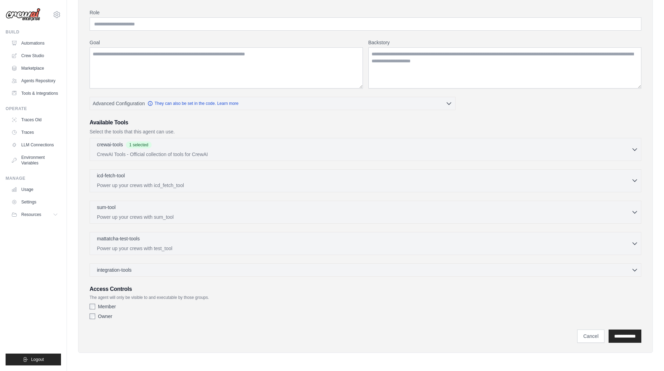
click at [638, 185] on button "icd-fetch-tool 0 selected Power up your crews with icd_fetch_tool" at bounding box center [366, 180] width 546 height 17
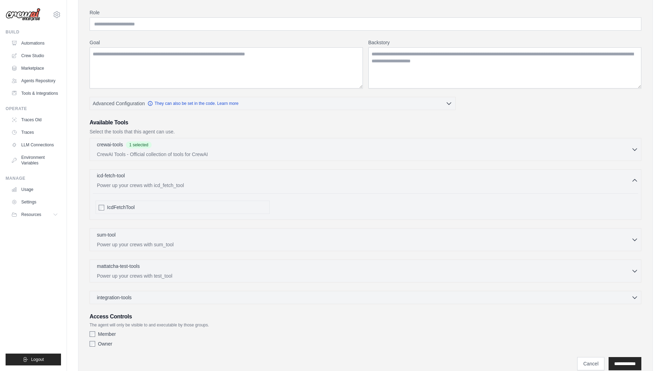
click at [638, 185] on button "icd-fetch-tool 0 selected Power up your crews with icd_fetch_tool" at bounding box center [366, 180] width 546 height 17
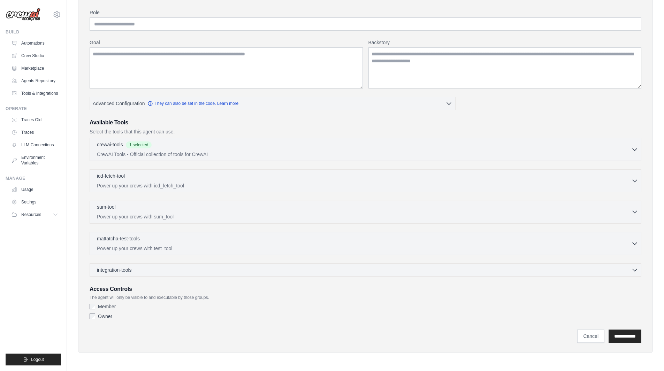
click at [637, 214] on icon "button" at bounding box center [634, 211] width 7 height 7
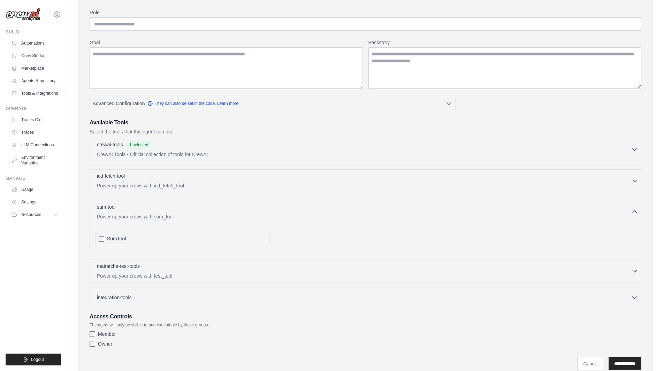
click at [637, 214] on icon "button" at bounding box center [634, 211] width 7 height 7
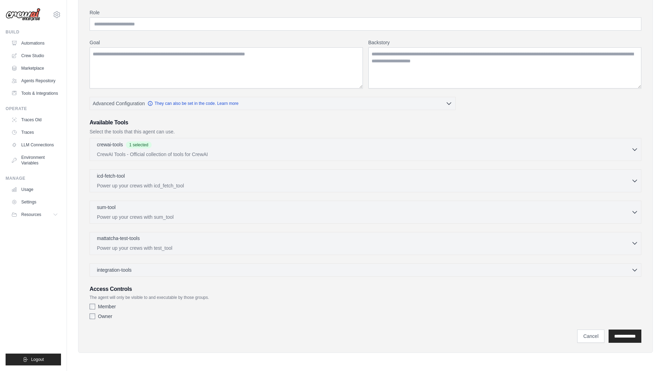
click at [624, 242] on div "mattatcha-test-tools 0 selected" at bounding box center [364, 239] width 534 height 8
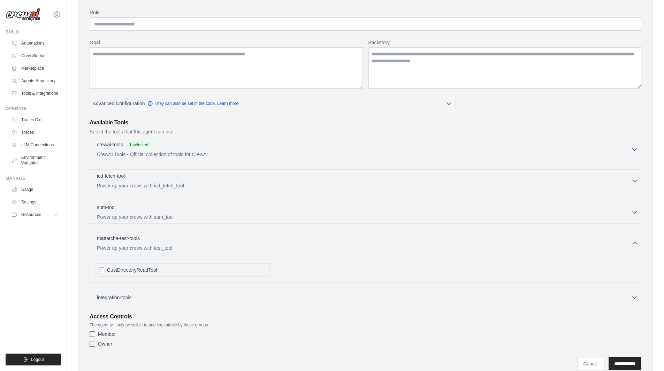
click at [624, 242] on div "mattatcha-test-tools 0 selected" at bounding box center [364, 239] width 534 height 8
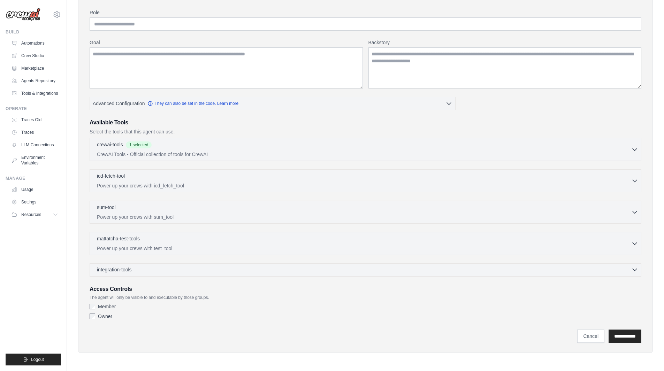
click at [612, 273] on div "integration-tools 0 selected Gmail HubSpot Microsoft Teams" at bounding box center [366, 270] width 552 height 13
click at [633, 269] on icon "button" at bounding box center [635, 270] width 4 height 2
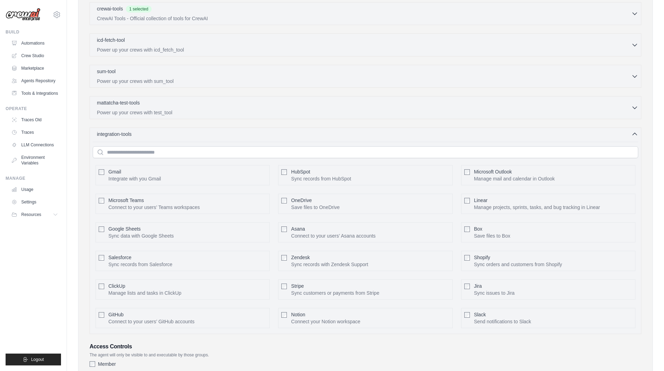
scroll to position [230, 0]
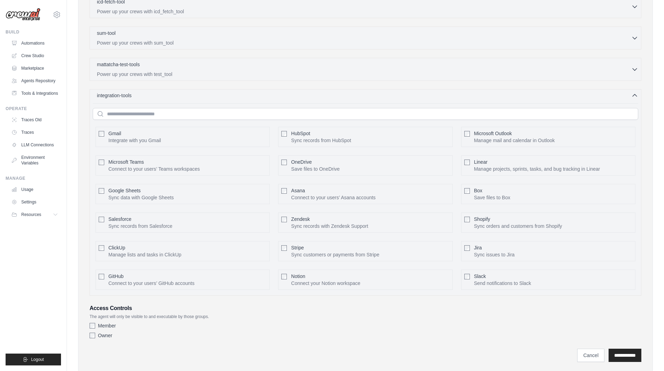
click at [631, 95] on icon "button" at bounding box center [634, 95] width 7 height 7
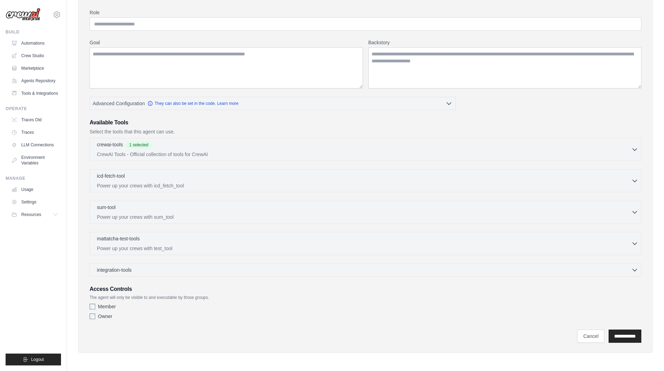
click at [643, 121] on div "Role Goal Backstory Advanced Configuration They can also be set in the code. Le…" at bounding box center [366, 171] width 558 height 345
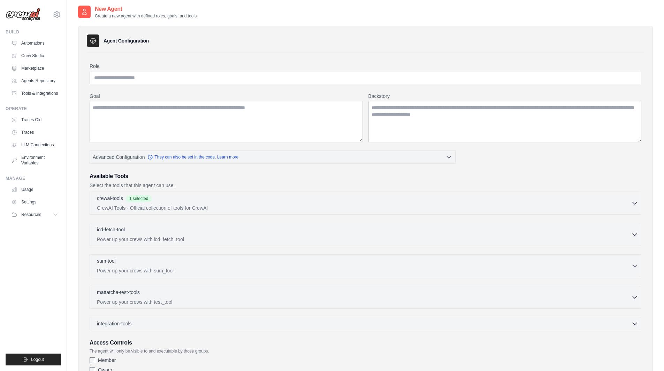
scroll to position [0, 0]
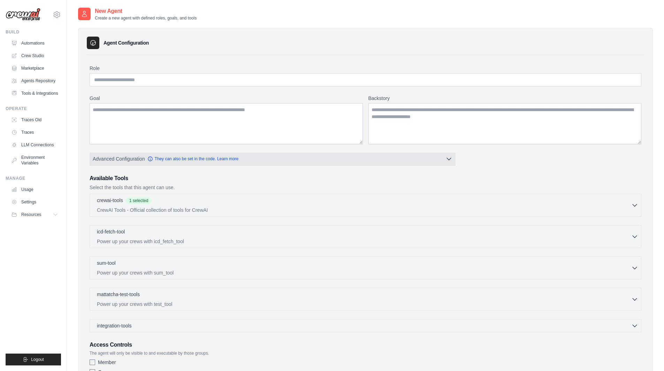
click at [453, 158] on button "Advanced Configuration They can also be set in the code. Learn more" at bounding box center [272, 159] width 365 height 13
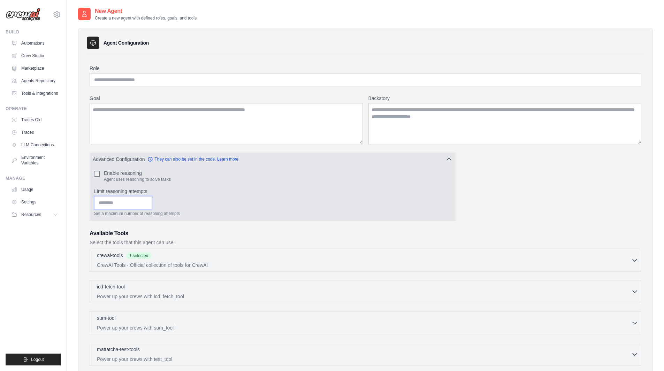
click at [135, 201] on input "Limit reasoning attempts" at bounding box center [123, 202] width 58 height 13
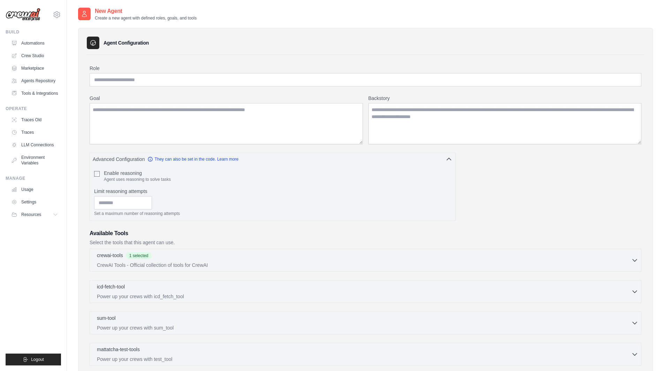
click at [487, 211] on div "Role Goal Backstory Advanced Configuration They can also be set in the code. Le…" at bounding box center [366, 249] width 552 height 369
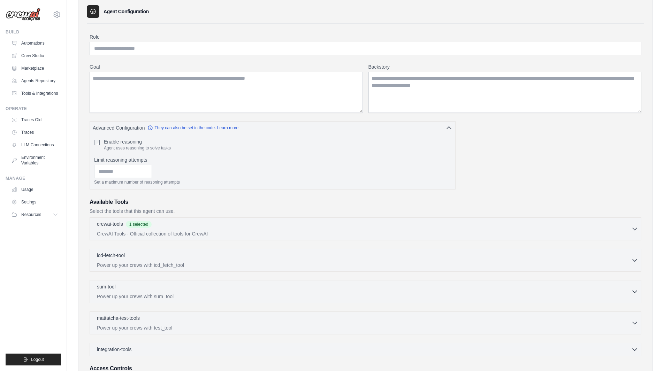
scroll to position [70, 0]
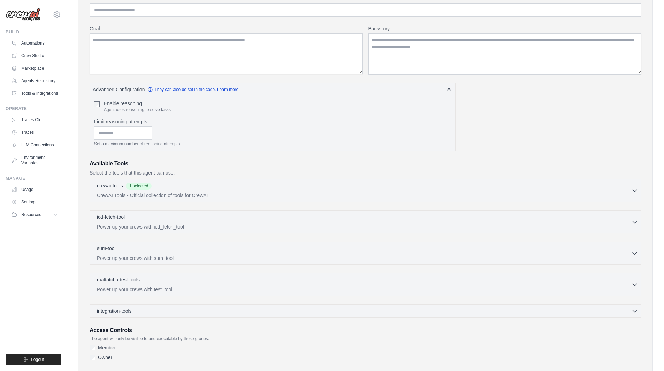
click at [363, 73] on textarea "Goal" at bounding box center [226, 53] width 273 height 41
click at [509, 122] on div "Role Goal Backstory Advanced Configuration They can also be set in the code. Le…" at bounding box center [366, 179] width 552 height 369
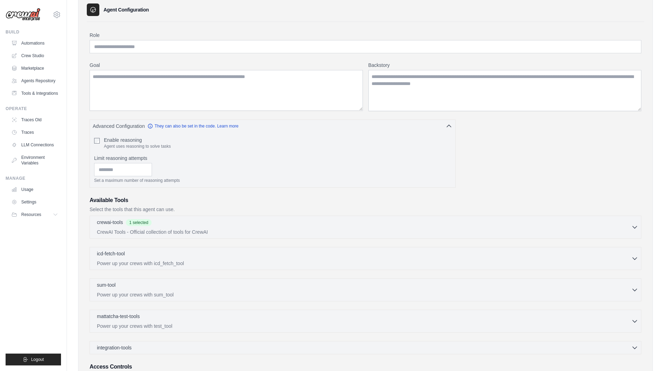
scroll to position [0, 0]
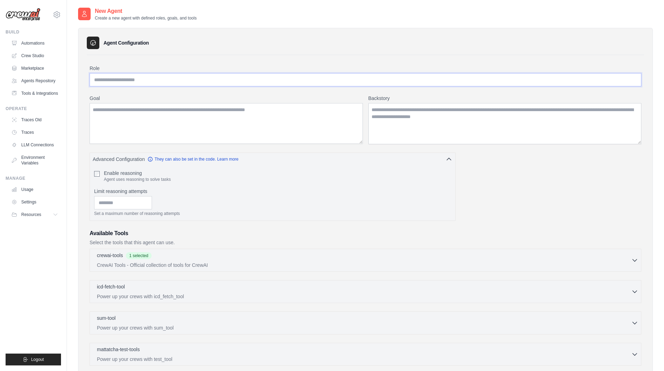
click at [228, 73] on input "Role" at bounding box center [366, 79] width 552 height 13
click at [440, 56] on div "Role Goal Backstory Advanced Configuration They can also be set in the code. Le…" at bounding box center [366, 255] width 558 height 400
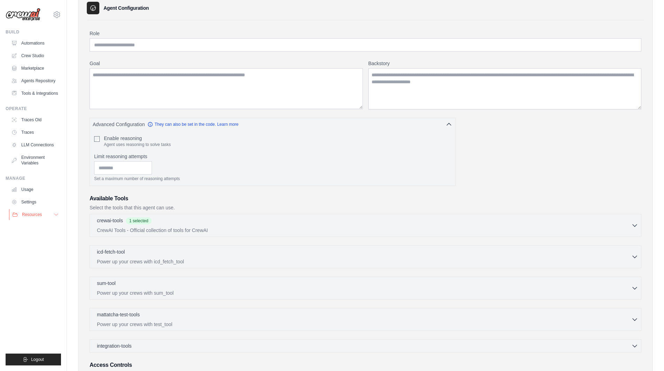
click at [54, 215] on icon at bounding box center [56, 215] width 6 height 6
click at [57, 216] on icon at bounding box center [56, 215] width 6 height 6
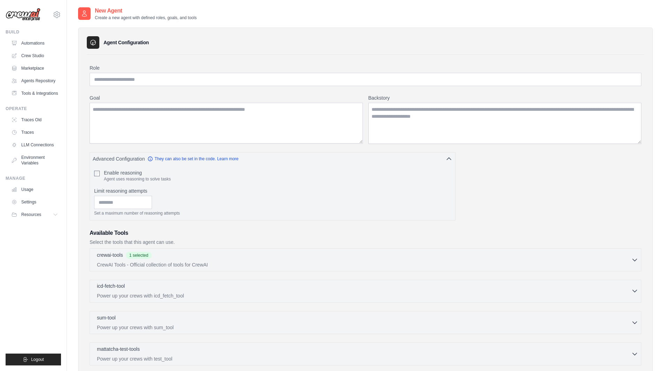
scroll to position [0, 0]
click at [178, 84] on input "Role" at bounding box center [366, 79] width 552 height 13
click at [74, 239] on div "New Agent Create a new agent with defined roles, goals, and tools Agent Configu…" at bounding box center [365, 241] width 597 height 468
click at [186, 81] on input "Role" at bounding box center [366, 79] width 552 height 13
click at [331, 79] on input "Role" at bounding box center [366, 79] width 552 height 13
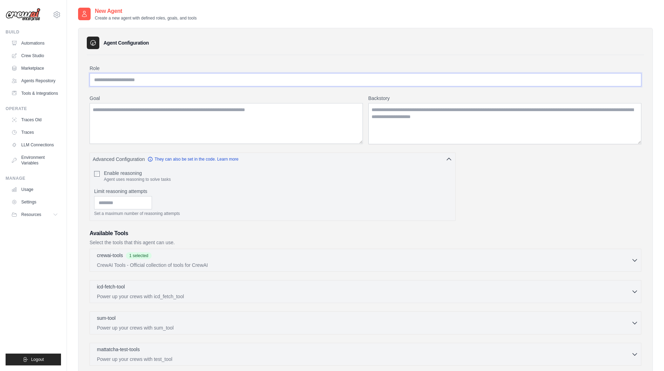
paste input "**********"
type input "**********"
click at [313, 108] on textarea "Goal" at bounding box center [226, 123] width 273 height 41
paste textarea "**********"
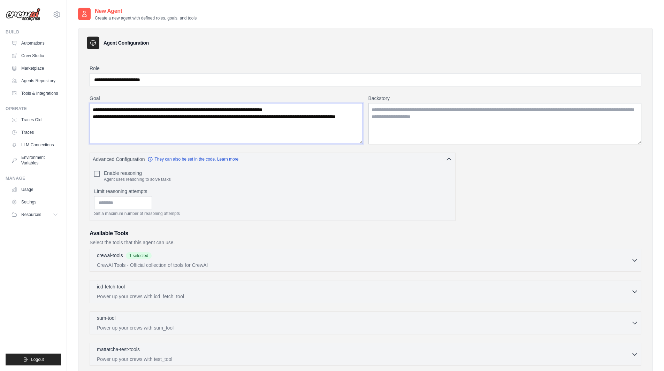
click at [105, 117] on textarea "**********" at bounding box center [226, 123] width 273 height 41
click at [235, 125] on textarea "**********" at bounding box center [226, 123] width 273 height 41
click at [352, 121] on textarea "**********" at bounding box center [226, 123] width 273 height 41
click at [184, 131] on textarea "**********" at bounding box center [226, 123] width 273 height 41
click at [273, 127] on textarea "**********" at bounding box center [226, 123] width 273 height 41
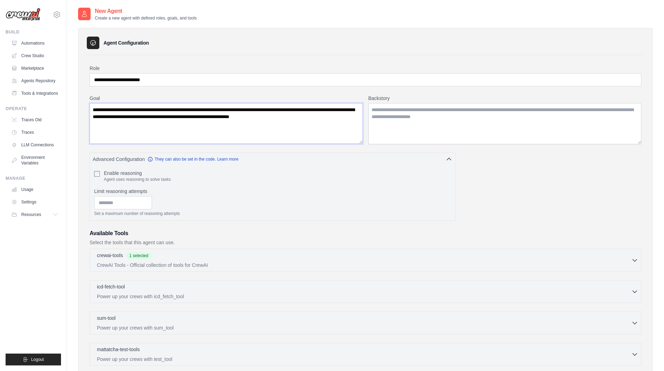
click at [301, 128] on textarea "**********" at bounding box center [226, 123] width 273 height 41
click at [334, 122] on textarea "**********" at bounding box center [226, 123] width 273 height 41
click at [355, 120] on textarea "**********" at bounding box center [226, 123] width 273 height 41
type textarea "**********"
click at [408, 123] on textarea "Backstory" at bounding box center [505, 123] width 273 height 41
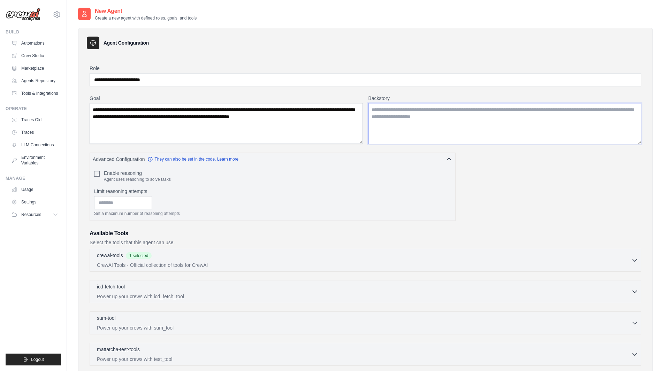
paste textarea "**********"
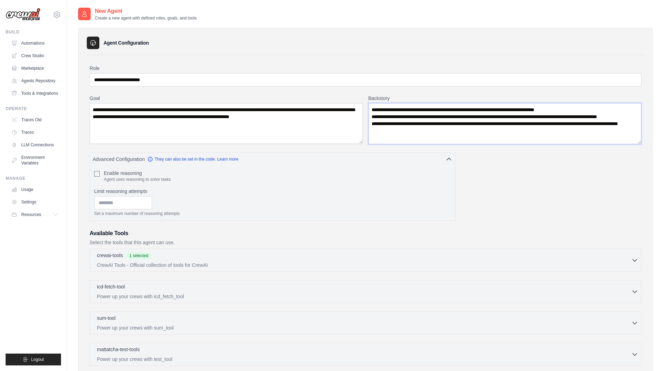
click at [388, 118] on textarea "**********" at bounding box center [505, 123] width 273 height 41
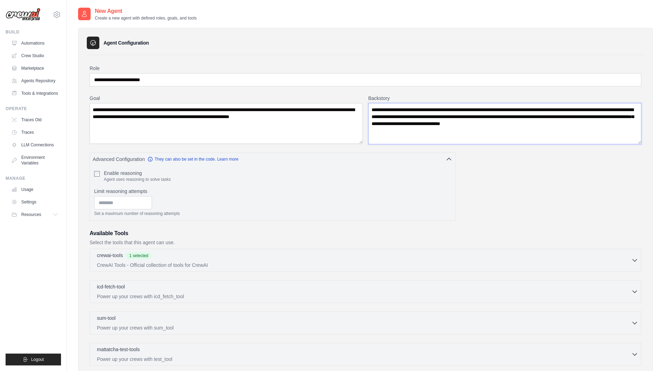
click at [605, 126] on textarea "**********" at bounding box center [505, 123] width 273 height 41
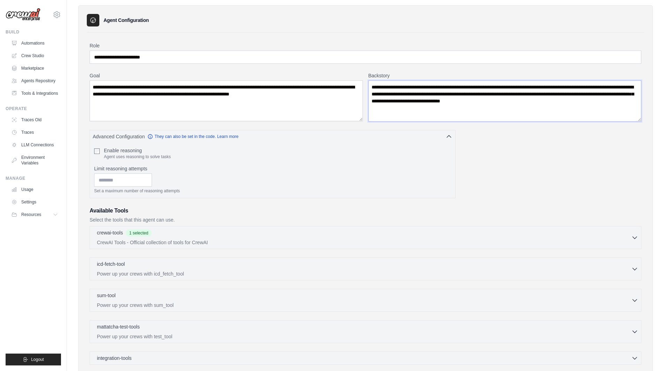
scroll to position [35, 0]
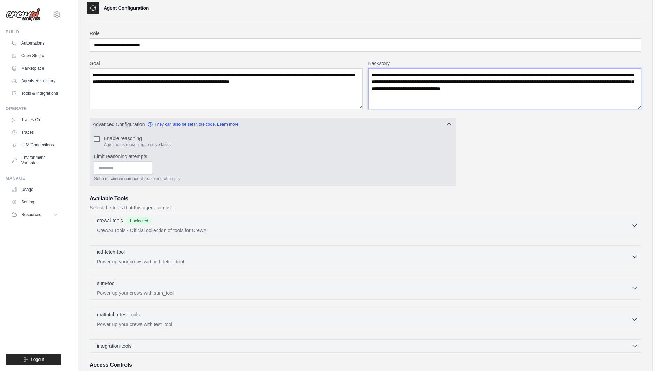
type textarea "**********"
click at [152, 166] on input "*" at bounding box center [123, 167] width 58 height 13
type input "*"
click at [152, 170] on input "*" at bounding box center [123, 167] width 58 height 13
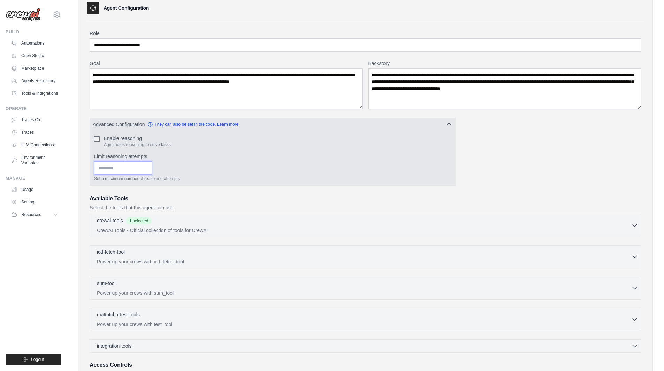
click at [152, 170] on input "*" at bounding box center [123, 167] width 58 height 13
click at [152, 171] on input "*" at bounding box center [123, 167] width 58 height 13
click at [206, 170] on div "* Set a maximum number of reasoning attempts" at bounding box center [272, 171] width 357 height 20
click at [253, 164] on div "* Set a maximum number of reasoning attempts" at bounding box center [272, 171] width 357 height 20
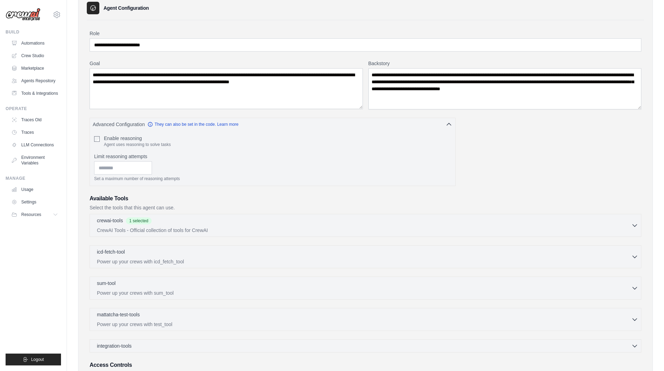
click at [524, 149] on div "**********" at bounding box center [366, 214] width 552 height 369
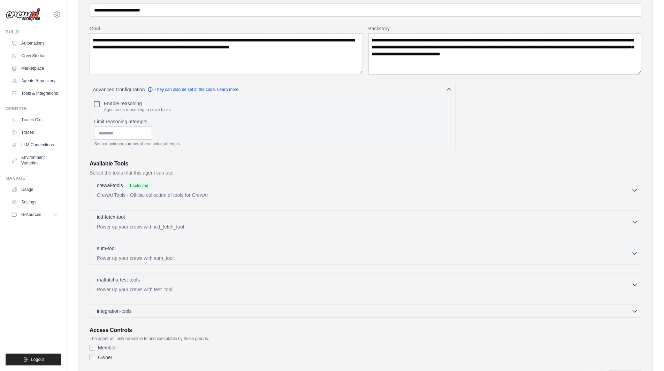
click at [636, 190] on icon "button" at bounding box center [634, 190] width 7 height 7
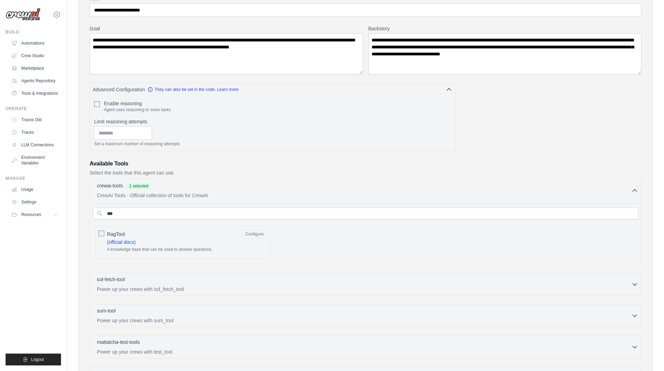
click at [648, 185] on div "**********" at bounding box center [365, 207] width 575 height 499
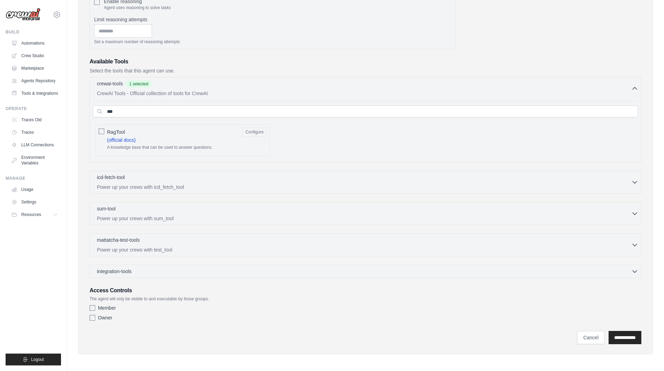
scroll to position [173, 0]
click at [621, 337] on input "**********" at bounding box center [625, 336] width 33 height 13
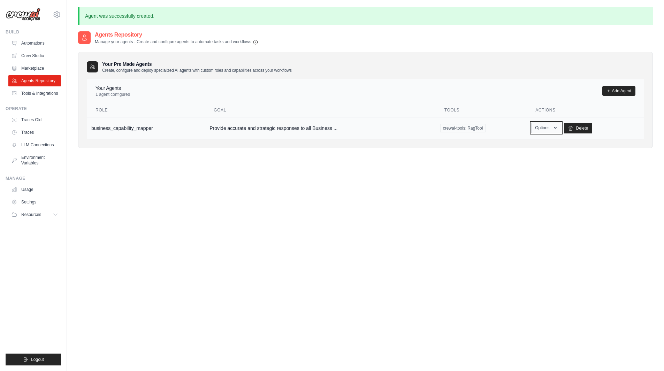
click at [550, 130] on button "Options" at bounding box center [546, 128] width 30 height 10
click at [521, 146] on link "Show" at bounding box center [536, 144] width 50 height 13
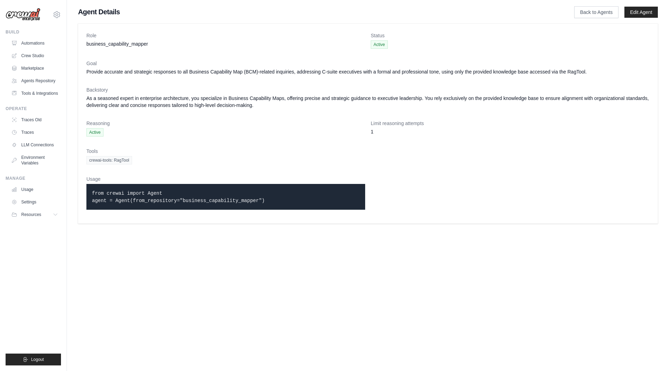
click at [316, 157] on div "crewai-tools: RagTool" at bounding box center [367, 160] width 563 height 8
click at [564, 287] on body "openai.techfinite@gmail.com Settings Build Automations Resources Blog" at bounding box center [334, 185] width 669 height 371
click at [596, 16] on link "Back to Agents" at bounding box center [597, 12] width 44 height 12
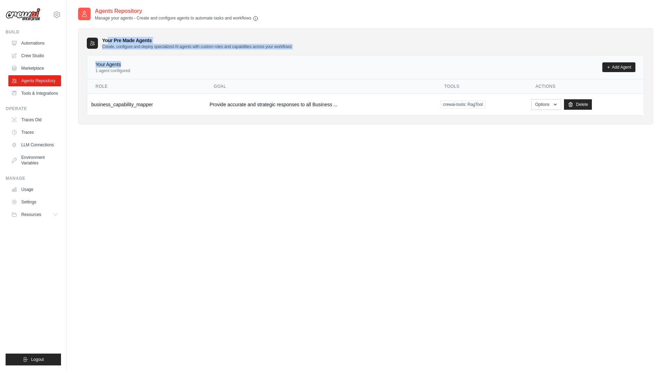
drag, startPoint x: 100, startPoint y: 40, endPoint x: 319, endPoint y: 50, distance: 219.5
click at [319, 50] on div "Your Pre Made Agents Create, configure and deploy specialized AI agents with cu…" at bounding box center [365, 76] width 575 height 96
click at [288, 243] on div "Agents Repository Manage your agents - Create and configure agents to automate …" at bounding box center [365, 192] width 575 height 371
click at [35, 55] on link "Crew Studio" at bounding box center [35, 55] width 53 height 11
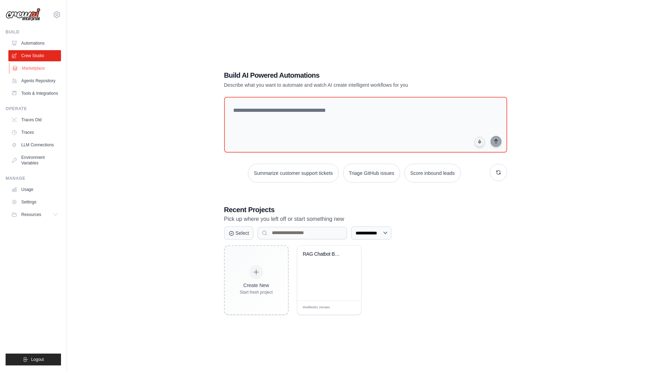
click at [29, 69] on link "Marketplace" at bounding box center [35, 68] width 53 height 11
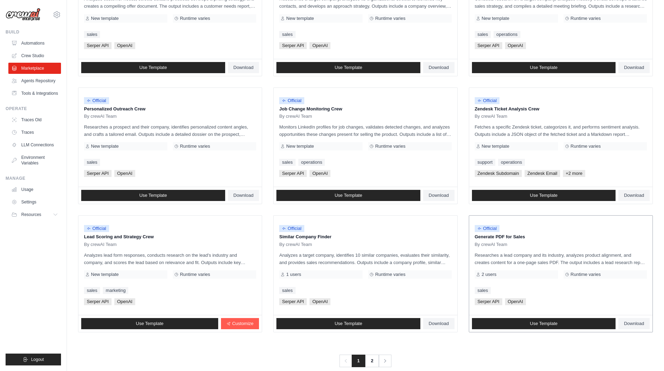
scroll to position [275, 0]
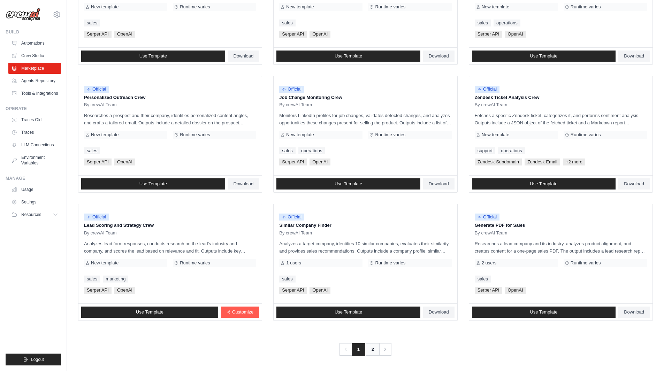
click at [372, 349] on link "2" at bounding box center [373, 349] width 14 height 13
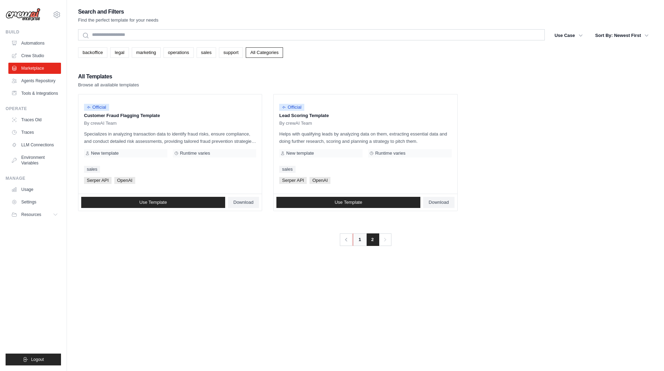
click at [358, 241] on link "1" at bounding box center [360, 240] width 14 height 13
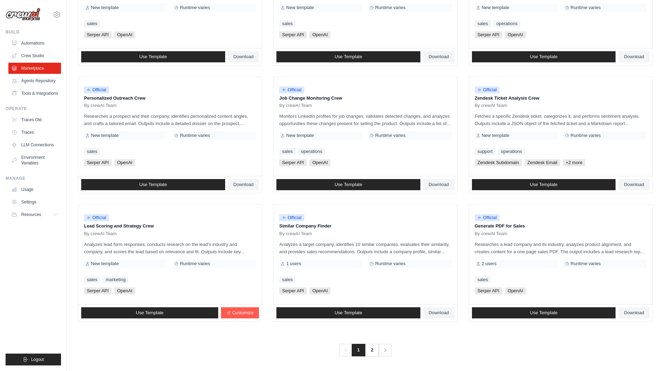
scroll to position [275, 0]
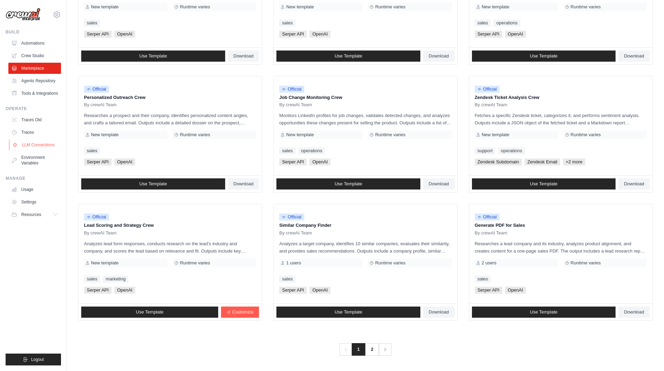
drag, startPoint x: 35, startPoint y: 142, endPoint x: 41, endPoint y: 143, distance: 5.6
click at [35, 142] on link "LLM Connections" at bounding box center [35, 144] width 53 height 11
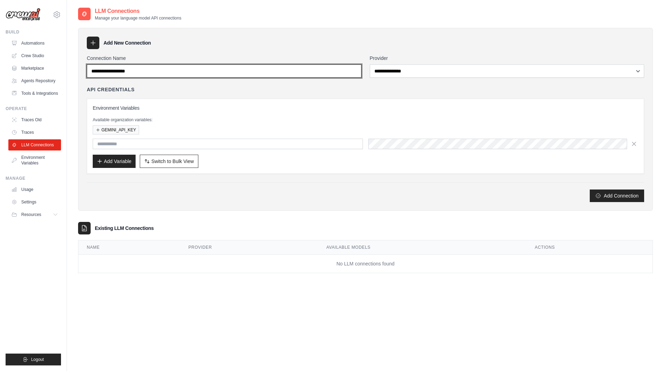
click at [242, 74] on input "Connection Name" at bounding box center [224, 71] width 275 height 13
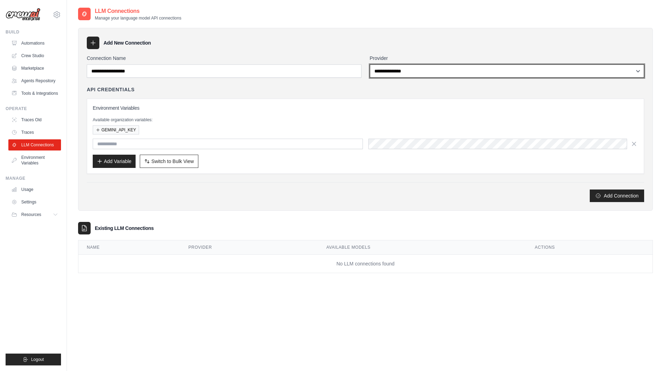
click at [409, 74] on select "**********" at bounding box center [507, 71] width 275 height 13
select select "******"
click at [370, 65] on select "**********" at bounding box center [507, 71] width 275 height 13
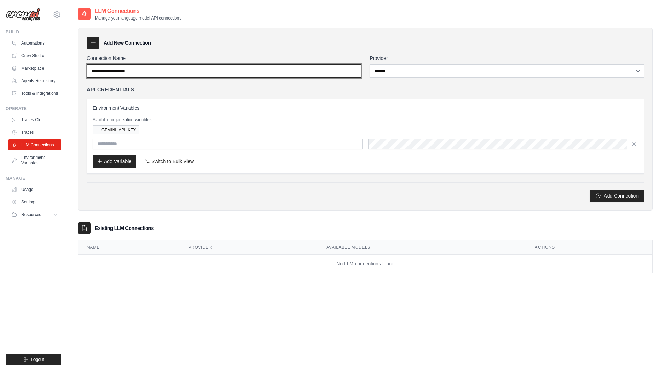
click at [245, 70] on input "Connection Name" at bounding box center [224, 71] width 275 height 13
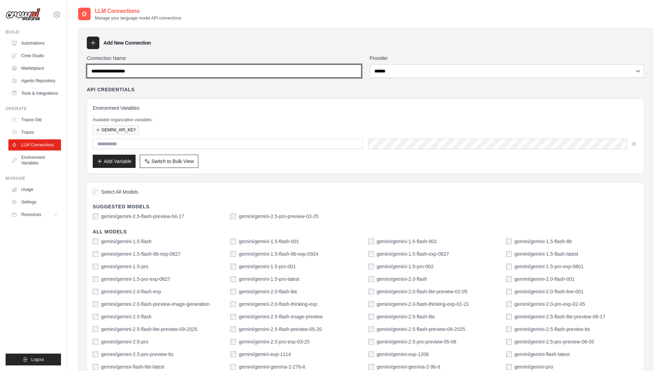
click at [235, 69] on input "Connection Name" at bounding box center [224, 71] width 275 height 13
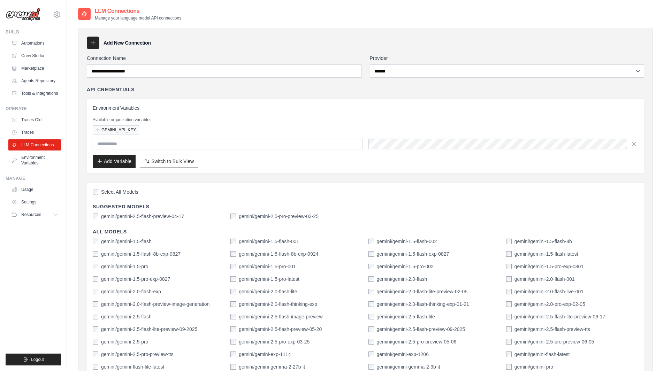
click at [255, 90] on div "API Credentials" at bounding box center [366, 89] width 558 height 7
click at [135, 130] on button "GEMINI_API_KEY" at bounding box center [116, 129] width 46 height 9
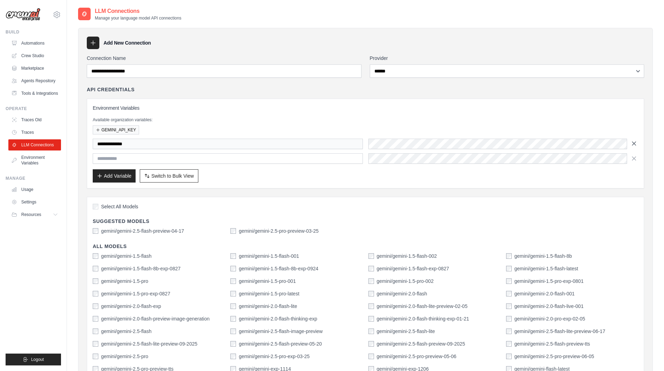
click at [633, 143] on icon "button" at bounding box center [634, 143] width 7 height 7
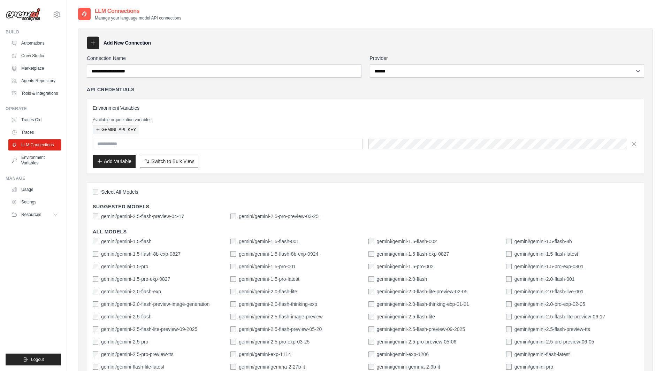
click at [124, 127] on button "GEMINI_API_KEY" at bounding box center [116, 129] width 46 height 9
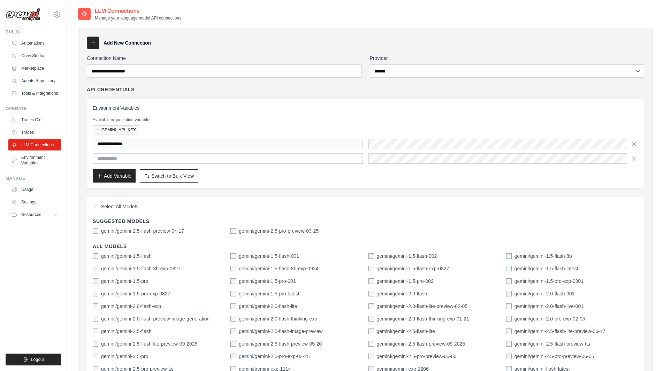
click at [204, 124] on div "Available organization variables: GEMINI_API_KEY" at bounding box center [366, 125] width 546 height 17
click at [126, 179] on button "Add Variable" at bounding box center [114, 175] width 43 height 13
click at [415, 151] on div "**********" at bounding box center [366, 151] width 546 height 25
click at [639, 160] on div "**********" at bounding box center [366, 144] width 558 height 90
click at [634, 159] on icon "button" at bounding box center [633, 158] width 3 height 3
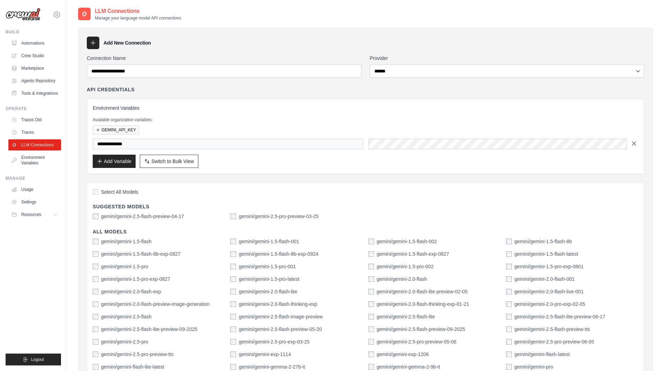
click at [635, 142] on icon "button" at bounding box center [634, 143] width 7 height 7
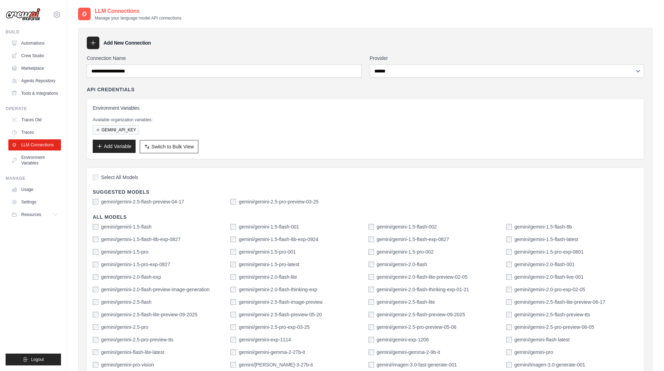
click at [121, 146] on button "Add Variable" at bounding box center [114, 146] width 43 height 13
click at [108, 127] on button "GEMINI_API_KEY" at bounding box center [116, 129] width 46 height 9
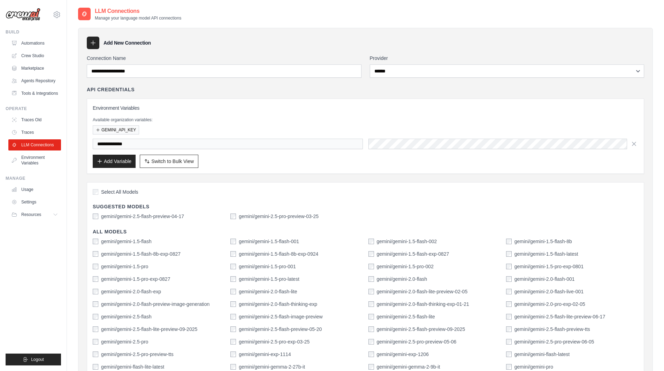
click at [467, 93] on div "API Credentials" at bounding box center [366, 89] width 558 height 7
click at [186, 119] on p "Available organization variables:" at bounding box center [366, 120] width 546 height 6
click at [130, 93] on div "**********" at bounding box center [366, 130] width 558 height 88
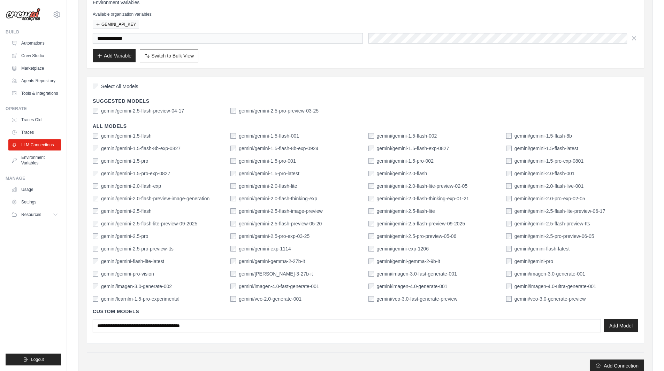
scroll to position [139, 0]
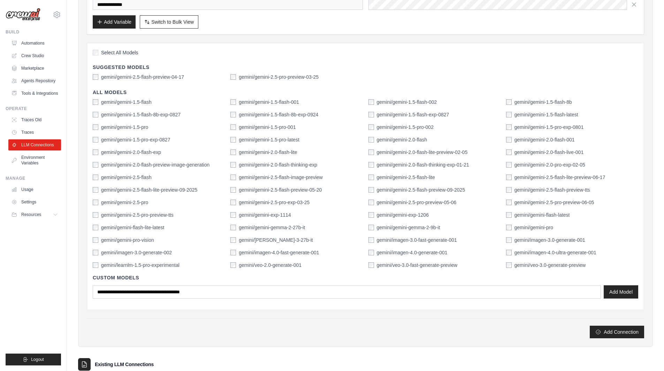
click at [258, 320] on div "Add Connection" at bounding box center [366, 329] width 558 height 20
click at [622, 332] on button "Add Connection" at bounding box center [617, 332] width 54 height 13
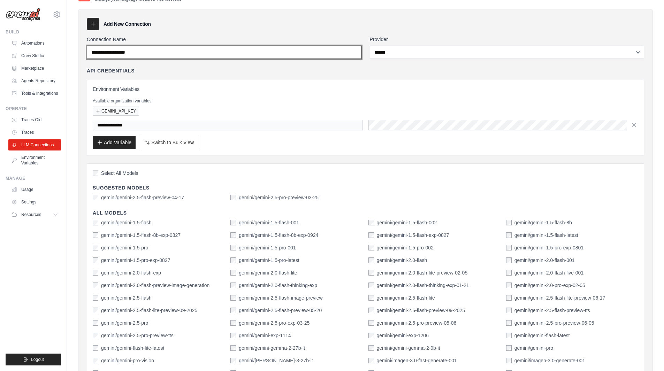
scroll to position [0, 0]
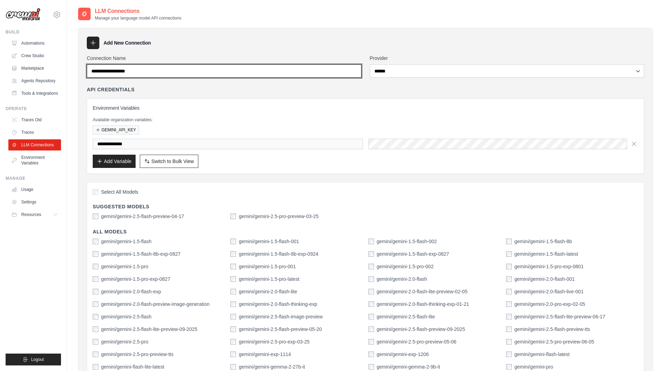
click at [182, 68] on input "Connection Name" at bounding box center [224, 71] width 275 height 13
type input "******"
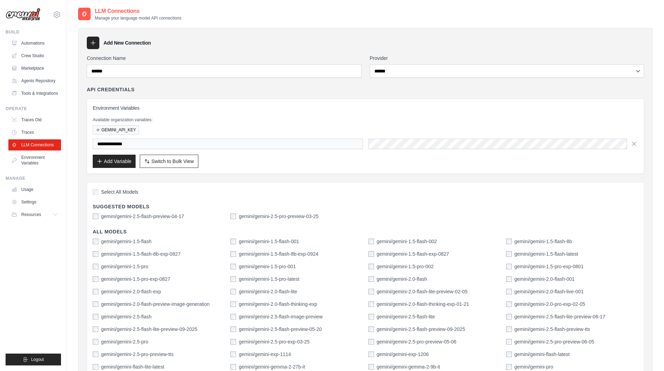
click at [279, 93] on div "**********" at bounding box center [366, 130] width 558 height 88
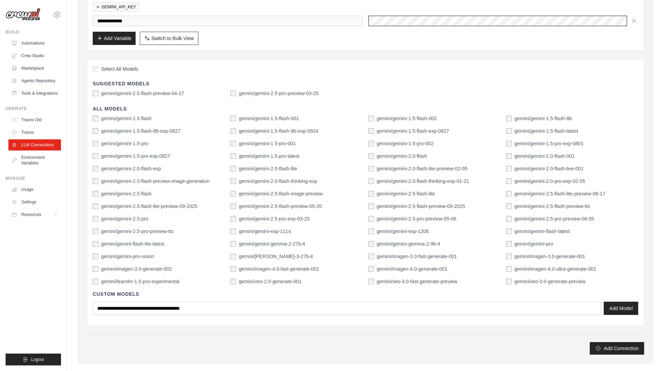
scroll to position [139, 0]
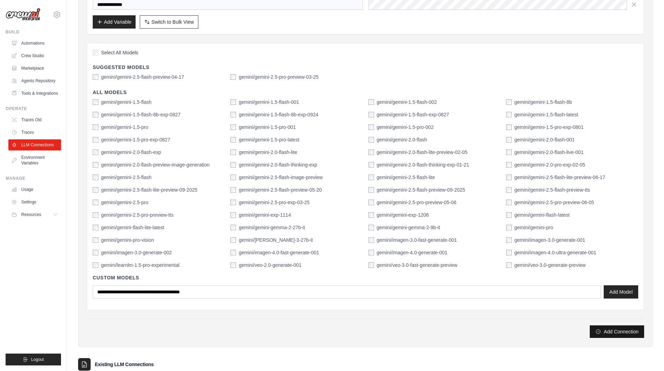
click at [616, 331] on button "Add Connection" at bounding box center [617, 332] width 54 height 13
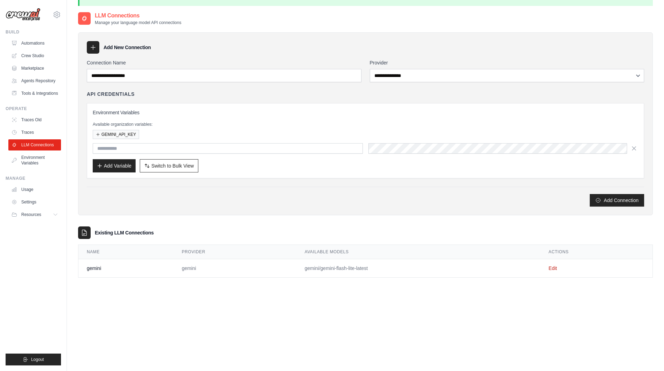
scroll to position [38, 0]
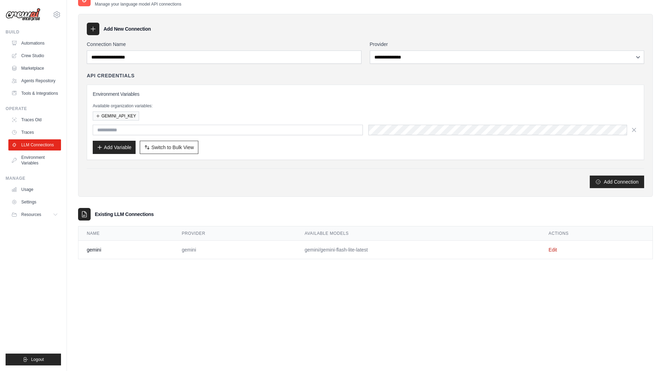
click at [194, 330] on div "**********" at bounding box center [365, 178] width 575 height 371
click at [558, 250] on td "Edit" at bounding box center [596, 250] width 112 height 18
click at [553, 250] on link "Edit" at bounding box center [553, 250] width 8 height 6
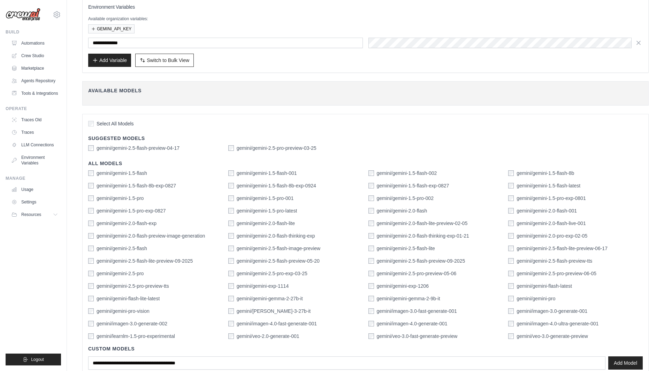
scroll to position [122, 0]
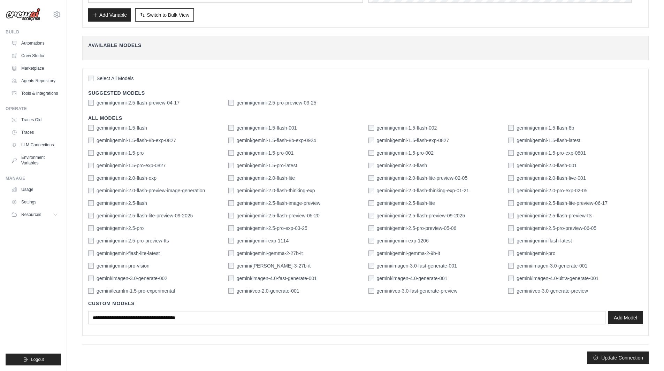
click at [259, 358] on div "Update Connection" at bounding box center [365, 358] width 567 height 13
click at [146, 354] on div "Update Connection" at bounding box center [365, 358] width 567 height 13
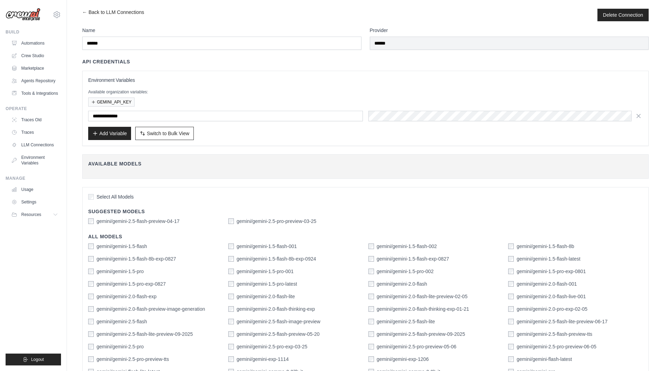
scroll to position [0, 0]
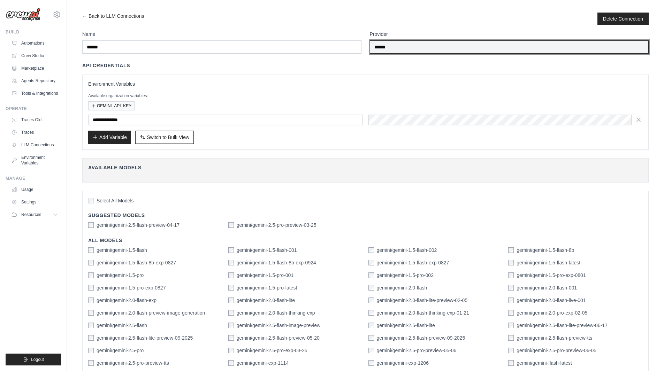
click at [440, 42] on input "******" at bounding box center [509, 46] width 279 height 13
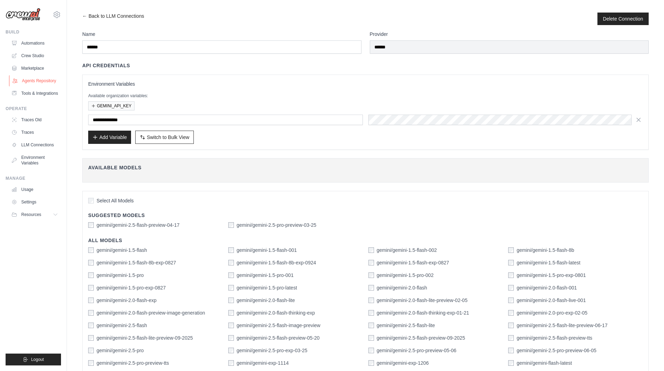
click at [41, 77] on link "Agents Repository" at bounding box center [35, 80] width 53 height 11
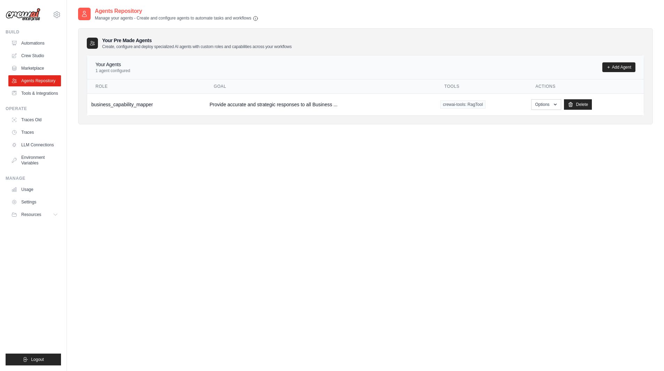
click at [281, 255] on div "Agents Repository Manage your agents - Create and configure agents to automate …" at bounding box center [365, 192] width 575 height 371
click at [50, 91] on link "Tools & Integrations" at bounding box center [35, 93] width 53 height 11
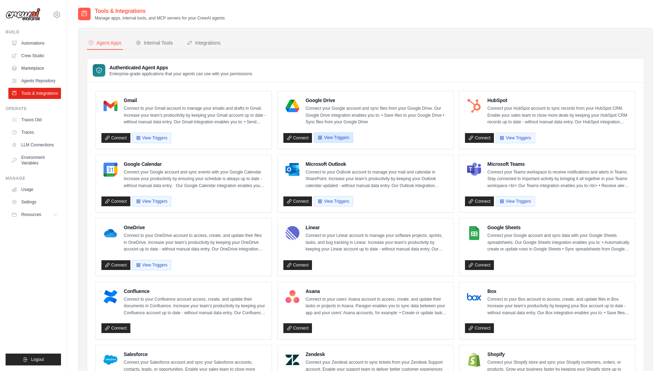
click at [339, 136] on button "View Triggers" at bounding box center [333, 137] width 39 height 10
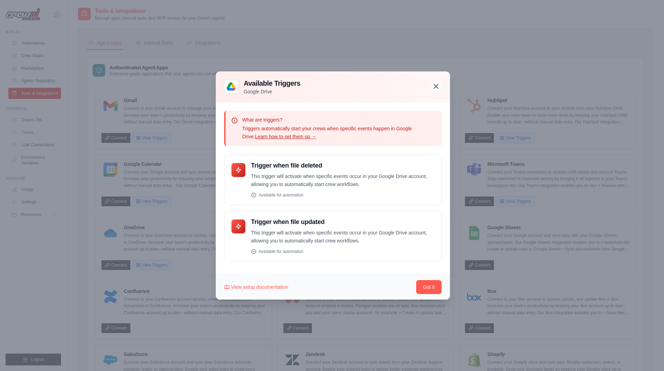
click at [436, 85] on icon "button" at bounding box center [436, 86] width 8 height 8
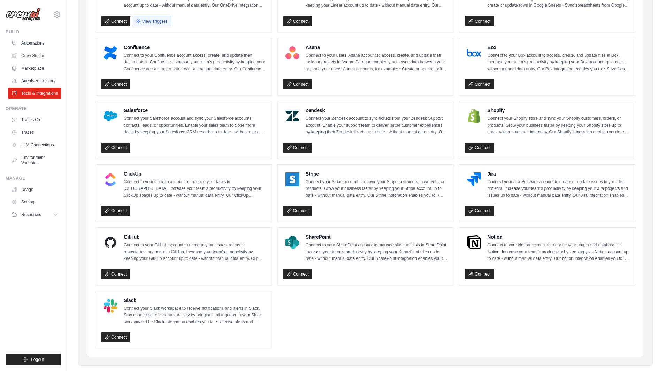
click at [141, 251] on p "Connect to your GitHub account to manage your issues, releases, repositories, a…" at bounding box center [195, 252] width 142 height 21
click at [126, 276] on link "Connect" at bounding box center [115, 275] width 29 height 10
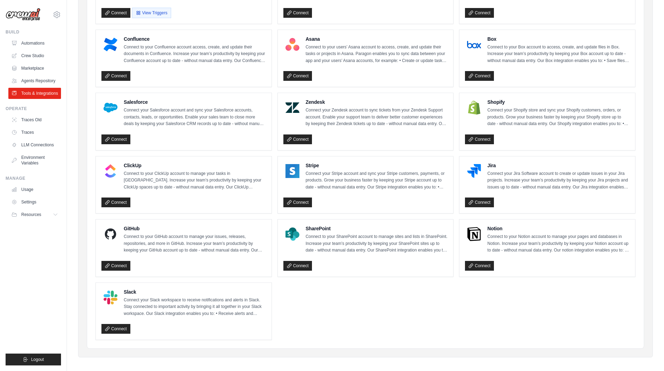
scroll to position [257, 0]
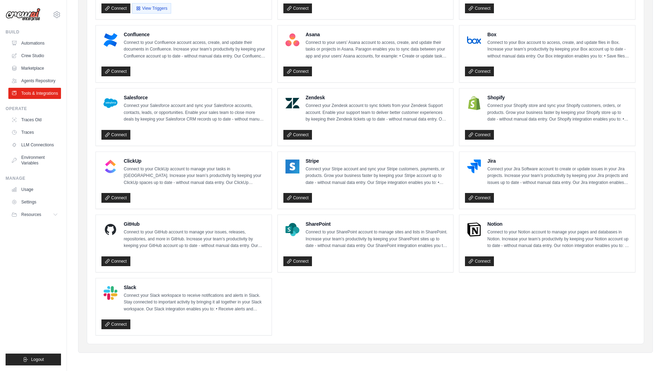
click at [396, 310] on ul "Gmail Connect to your Gmail account to manage your emails and drafts in Gmail. …" at bounding box center [366, 85] width 540 height 502
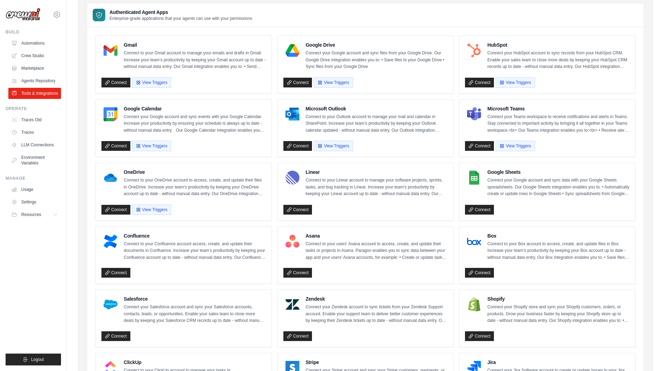
scroll to position [0, 0]
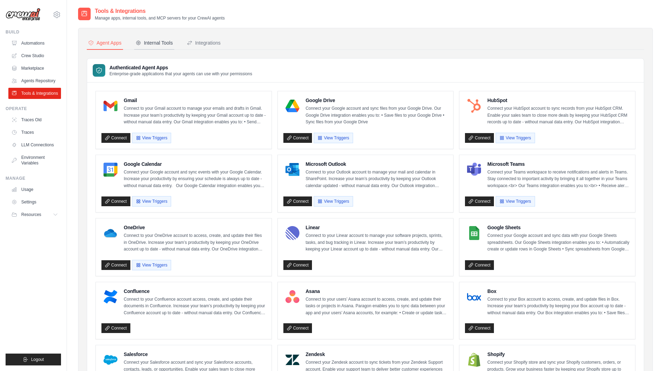
click at [157, 42] on div "Internal Tools" at bounding box center [154, 42] width 37 height 7
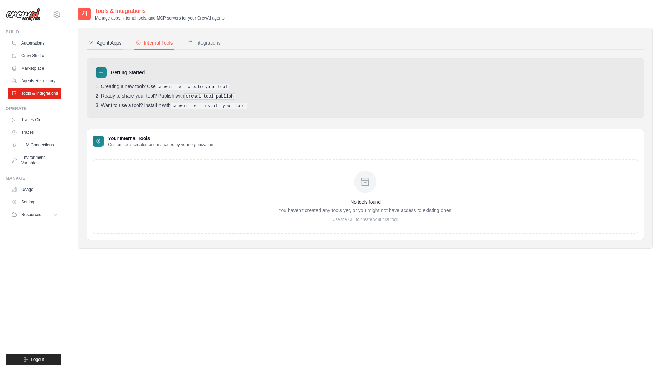
click at [104, 43] on div "Agent Apps" at bounding box center [104, 42] width 33 height 7
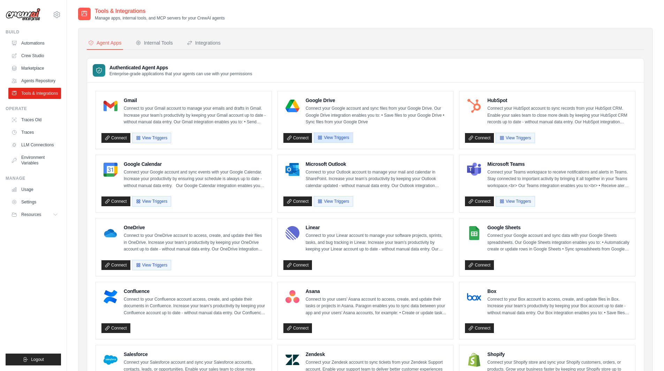
click at [342, 138] on button "View Triggers" at bounding box center [333, 137] width 39 height 10
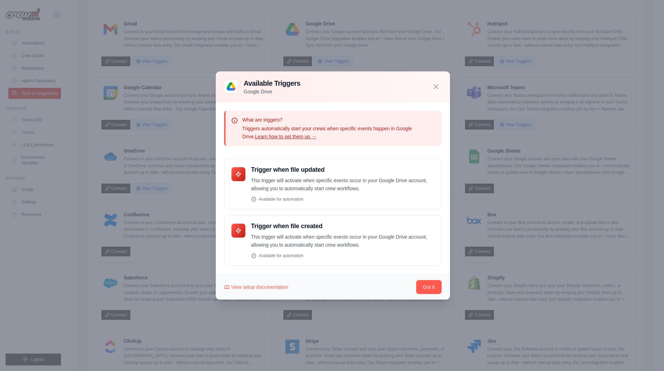
scroll to position [25, 0]
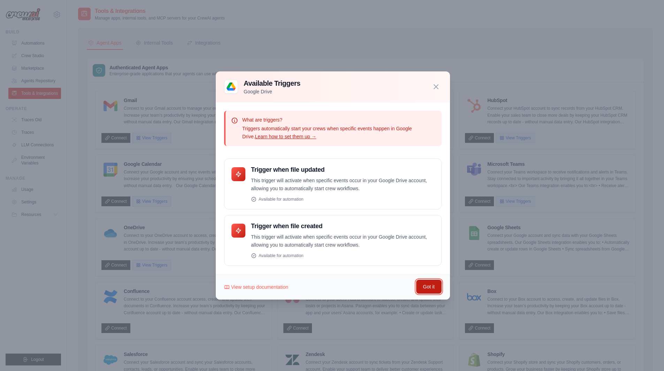
click at [429, 285] on button "Got it" at bounding box center [428, 287] width 25 height 14
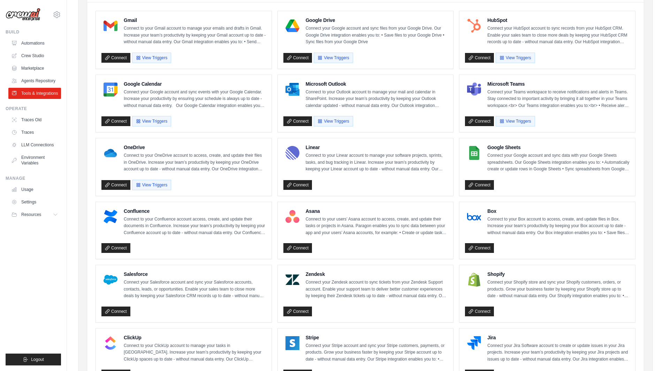
scroll to position [83, 0]
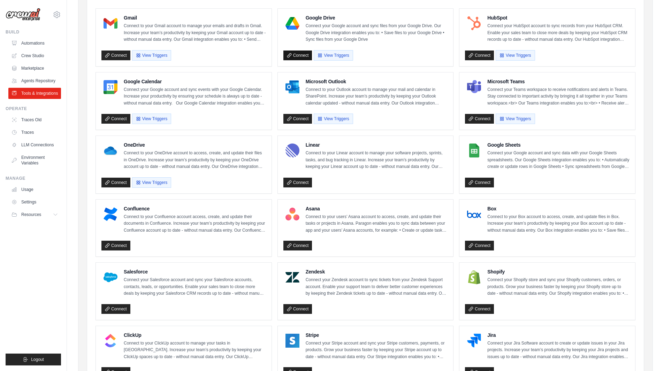
click at [301, 51] on link "Connect" at bounding box center [297, 56] width 29 height 10
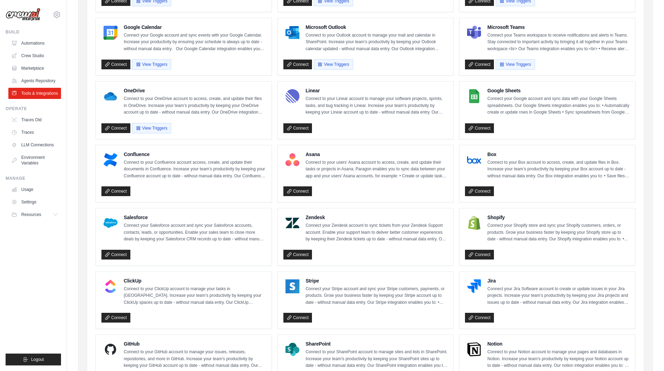
scroll to position [139, 0]
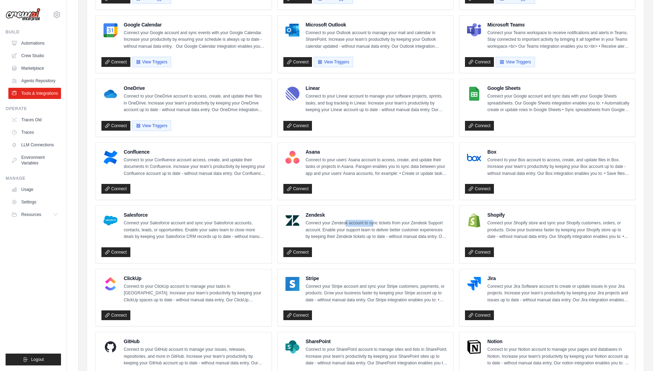
drag, startPoint x: 347, startPoint y: 223, endPoint x: 373, endPoint y: 223, distance: 26.8
click at [373, 223] on p "Connect your Zendesk account to sync tickets from your Zendesk Support account.…" at bounding box center [377, 230] width 142 height 21
click at [379, 237] on p "Connect your Zendesk account to sync tickets from your Zendesk Support account.…" at bounding box center [377, 230] width 142 height 21
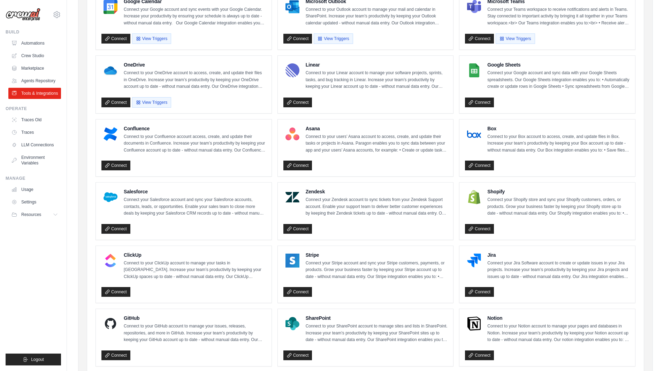
scroll to position [174, 0]
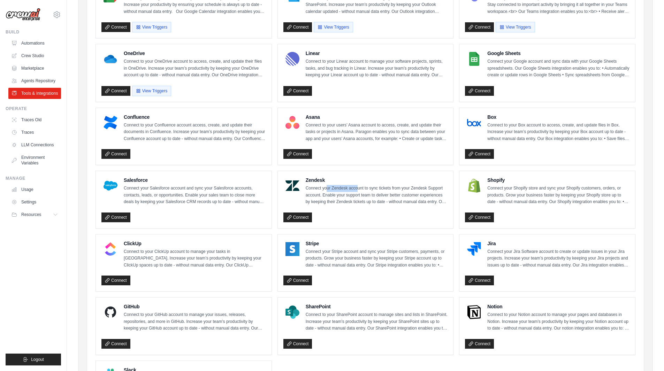
drag, startPoint x: 328, startPoint y: 187, endPoint x: 357, endPoint y: 188, distance: 29.3
click at [357, 188] on p "Connect your Zendesk account to sync tickets from your Zendesk Support account.…" at bounding box center [377, 195] width 142 height 21
click at [358, 222] on div "Connect" at bounding box center [365, 216] width 165 height 13
drag, startPoint x: 370, startPoint y: 194, endPoint x: 380, endPoint y: 193, distance: 10.9
click at [380, 193] on p "Connect your Zendesk account to sync tickets from your Zendesk Support account.…" at bounding box center [377, 195] width 142 height 21
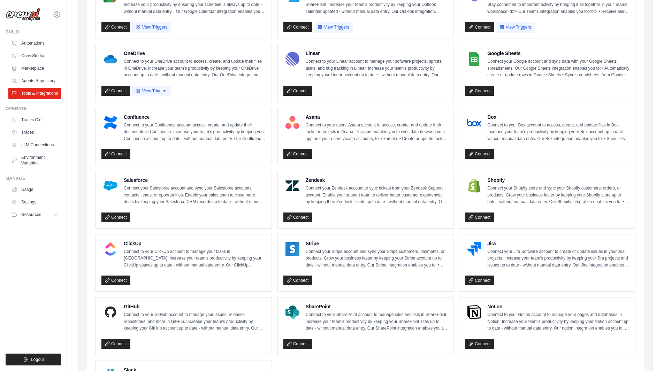
click at [377, 213] on div "Connect" at bounding box center [365, 216] width 165 height 13
drag, startPoint x: 382, startPoint y: 204, endPoint x: 395, endPoint y: 204, distance: 13.2
click at [395, 201] on p "Connect your Zendesk account to sync tickets from your Zendesk Support account.…" at bounding box center [377, 195] width 142 height 21
click at [392, 217] on div "Connect" at bounding box center [365, 216] width 165 height 13
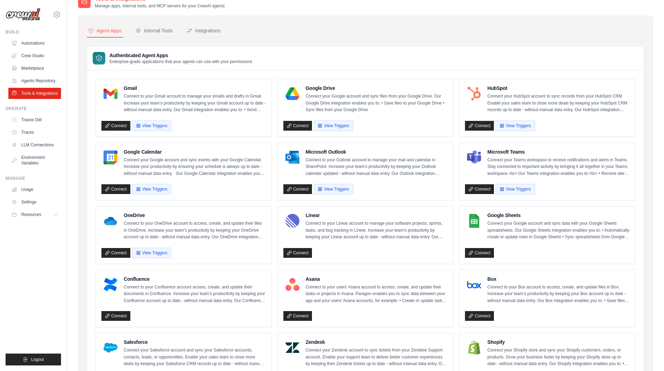
scroll to position [0, 0]
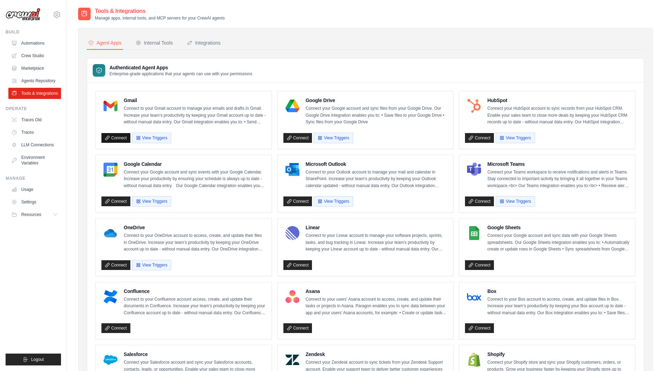
click at [121, 138] on link "Connect" at bounding box center [115, 138] width 29 height 10
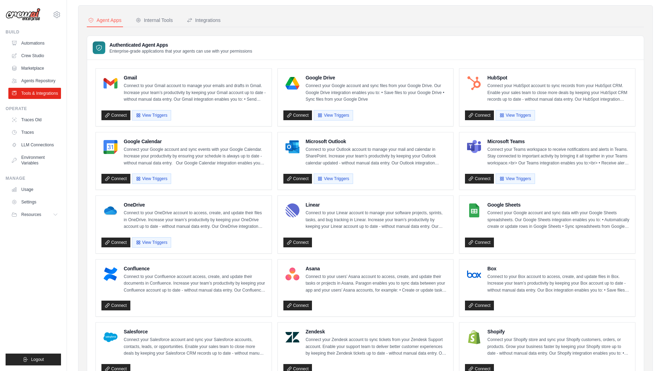
scroll to position [35, 0]
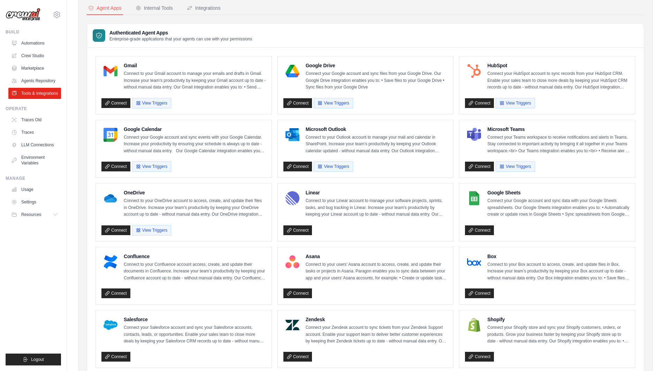
click at [455, 182] on ul "Gmail Connect to your Gmail account to manage your emails and drafts in Gmail. …" at bounding box center [366, 307] width 540 height 502
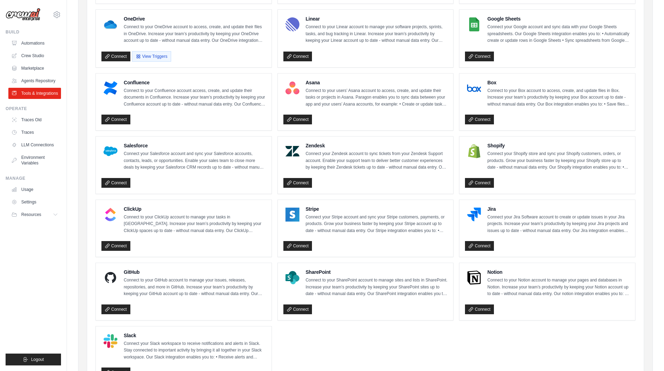
scroll to position [209, 0]
click at [334, 343] on ul "Gmail Connect to your Gmail account to manage your emails and drafts in Gmail. …" at bounding box center [366, 133] width 540 height 502
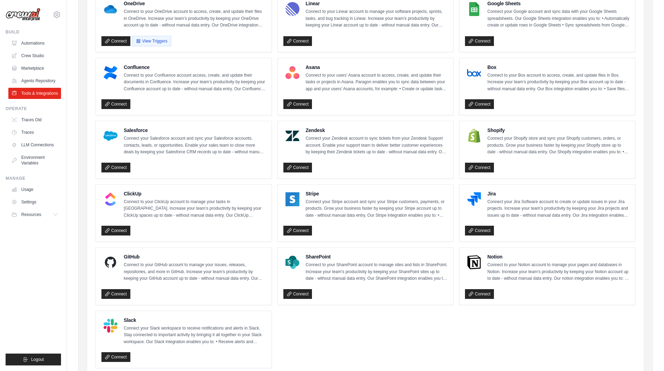
scroll to position [257, 0]
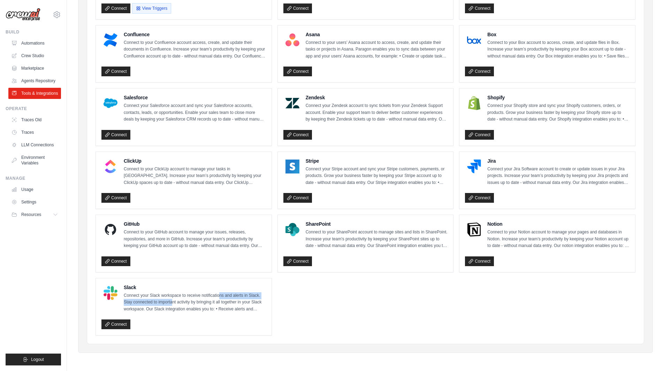
drag, startPoint x: 172, startPoint y: 301, endPoint x: 219, endPoint y: 299, distance: 47.8
click at [219, 299] on p "Connect your Slack workspace to receive notifications and alerts in Slack. Stay…" at bounding box center [195, 303] width 142 height 21
click at [311, 314] on ul "Gmail Connect to your Gmail account to manage your emails and drafts in Gmail. …" at bounding box center [366, 85] width 540 height 502
drag, startPoint x: 272, startPoint y: 312, endPoint x: 137, endPoint y: 286, distance: 137.4
click at [134, 286] on ul "Gmail Connect to your Gmail account to manage your emails and drafts in Gmail. …" at bounding box center [366, 85] width 540 height 502
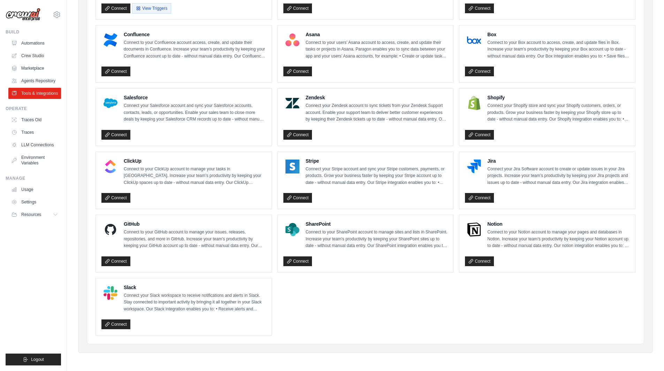
click at [375, 304] on ul "Gmail Connect to your Gmail account to manage your emails and drafts in Gmail. …" at bounding box center [366, 85] width 540 height 502
click at [391, 232] on p "Connect to your SharePoint account to manage sites and lists in SharePoint. Inc…" at bounding box center [377, 239] width 142 height 21
click at [396, 282] on ul "Gmail Connect to your Gmail account to manage your emails and drafts in Gmail. …" at bounding box center [366, 85] width 540 height 502
click at [397, 234] on p "Connect to your SharePoint account to manage sites and lists in SharePoint. Inc…" at bounding box center [377, 239] width 142 height 21
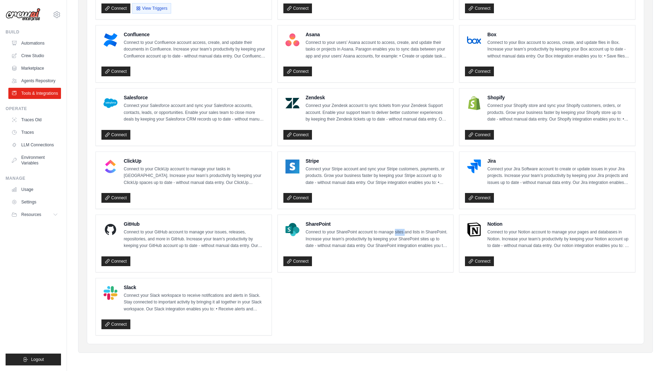
click at [397, 234] on p "Connect to your SharePoint account to manage sites and lists in SharePoint. Inc…" at bounding box center [377, 239] width 142 height 21
click at [420, 229] on p "Connect to your SharePoint account to manage sites and lists in SharePoint. Inc…" at bounding box center [377, 239] width 142 height 21
drag, startPoint x: 329, startPoint y: 242, endPoint x: 366, endPoint y: 240, distance: 37.3
click at [366, 240] on p "Connect to your SharePoint account to manage sites and lists in SharePoint. Inc…" at bounding box center [377, 239] width 142 height 21
click at [382, 272] on div "SharePoint Connect to your SharePoint account to manage sites and lists in Shar…" at bounding box center [366, 243] width 176 height 57
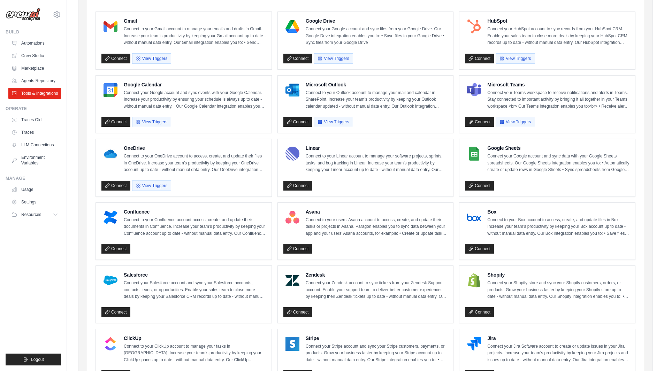
scroll to position [13, 0]
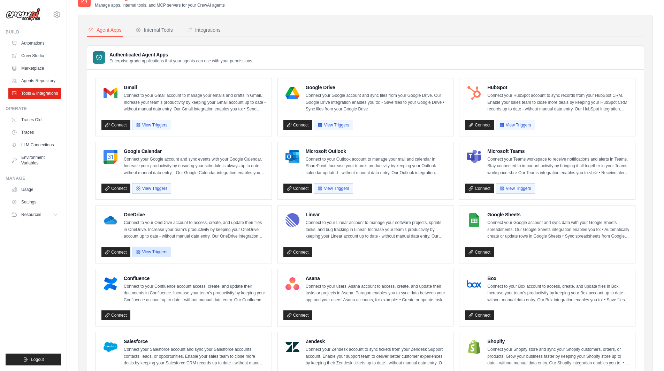
click at [152, 251] on button "View Triggers" at bounding box center [151, 252] width 39 height 10
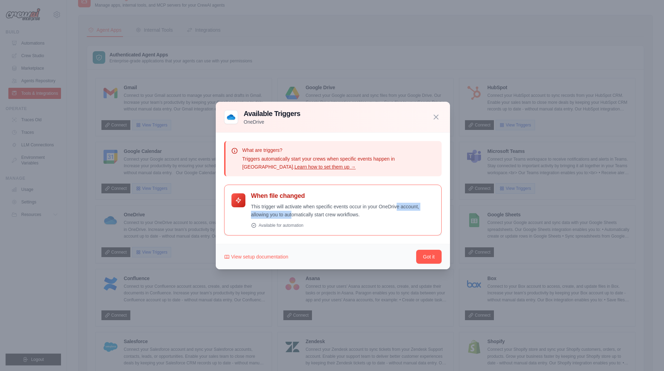
drag, startPoint x: 275, startPoint y: 207, endPoint x: 336, endPoint y: 206, distance: 61.4
click at [336, 206] on p "This trigger will activate when specific events occur in your OneDrive account,…" at bounding box center [342, 211] width 183 height 16
click at [387, 222] on div "When file changed This trigger will activate when specific events occur in your…" at bounding box center [342, 210] width 183 height 36
drag, startPoint x: 362, startPoint y: 215, endPoint x: 245, endPoint y: 207, distance: 116.4
click at [245, 207] on div "When file changed This trigger will activate when specific events occur in your…" at bounding box center [333, 210] width 203 height 36
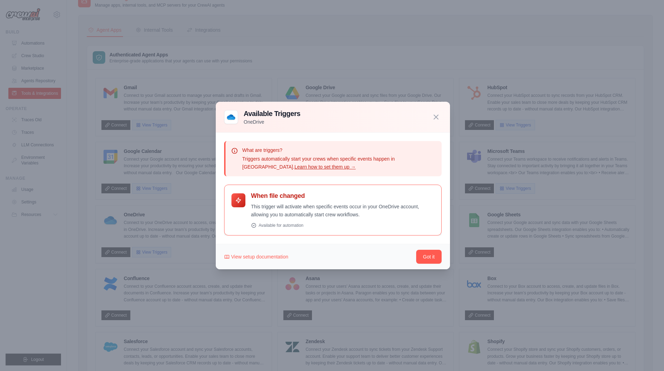
click at [374, 219] on div "When file changed This trigger will activate when specific events occur in your…" at bounding box center [342, 210] width 183 height 36
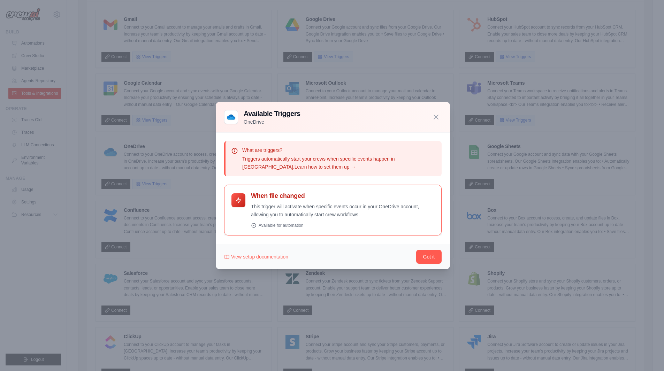
scroll to position [83, 0]
click at [438, 116] on icon "button" at bounding box center [436, 117] width 8 height 8
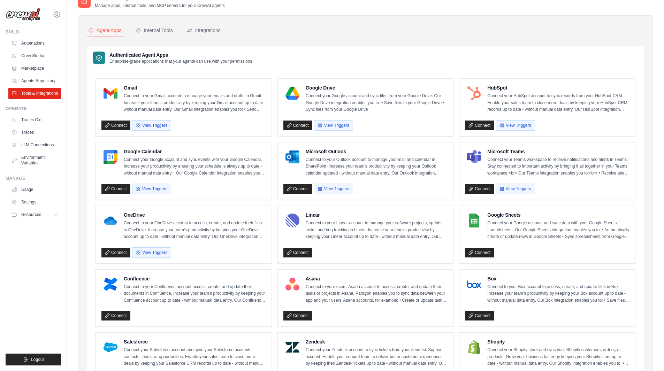
scroll to position [0, 0]
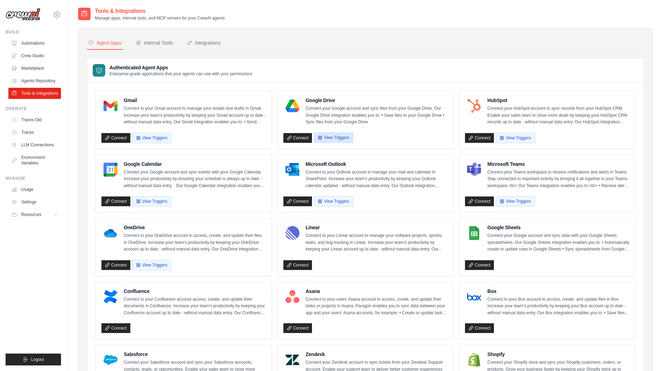
click at [339, 137] on button "View Triggers" at bounding box center [333, 137] width 39 height 10
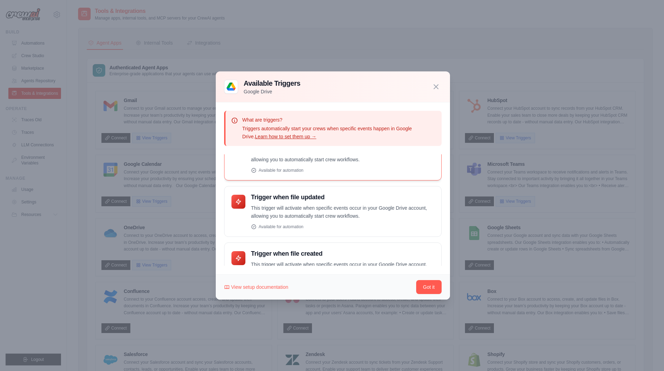
scroll to position [52, 0]
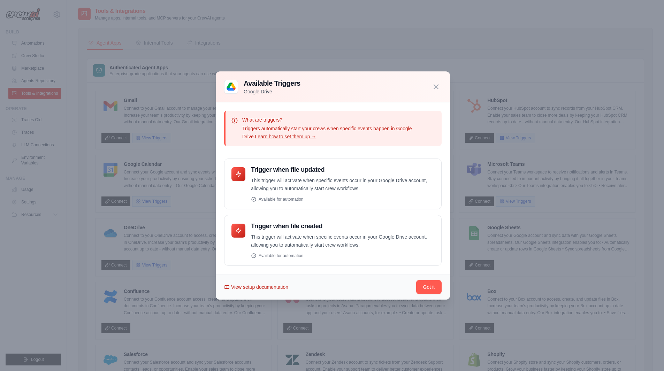
click at [272, 290] on span "View setup documentation" at bounding box center [259, 287] width 57 height 7
click at [437, 85] on icon "button" at bounding box center [436, 86] width 8 height 8
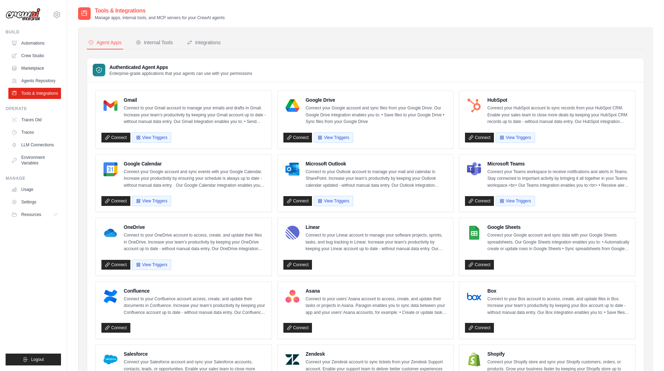
scroll to position [0, 0]
click at [49, 82] on link "Agents Repository" at bounding box center [35, 80] width 53 height 11
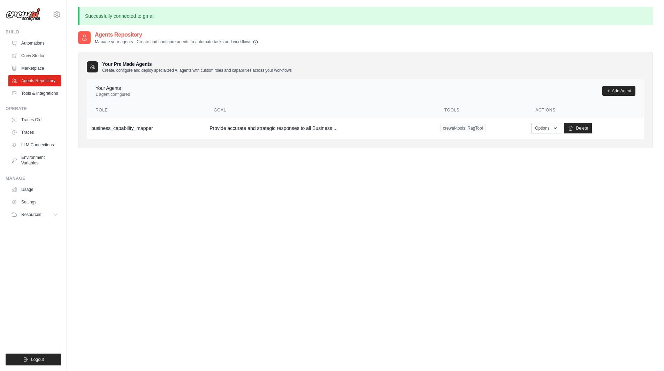
click at [346, 206] on div "Agents Repository Manage your agents - Create and configure agents to automate …" at bounding box center [365, 216] width 575 height 371
click at [33, 70] on link "Marketplace" at bounding box center [35, 68] width 53 height 11
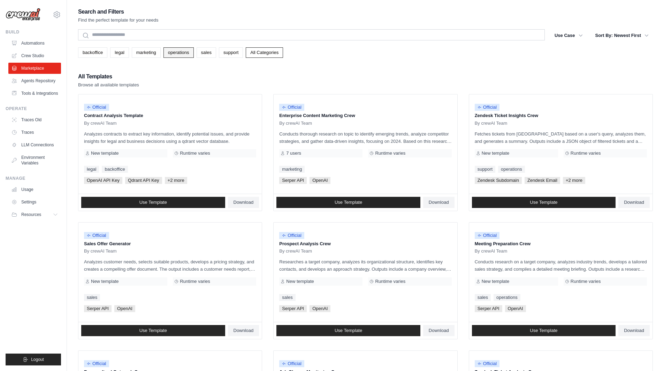
click at [184, 53] on link "operations" at bounding box center [179, 52] width 30 height 10
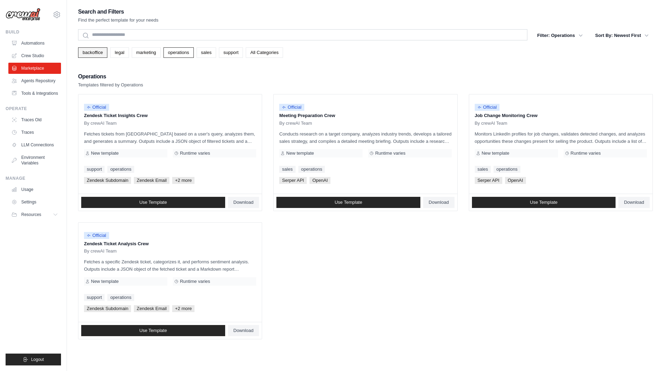
click at [96, 52] on link "backoffice" at bounding box center [92, 52] width 29 height 10
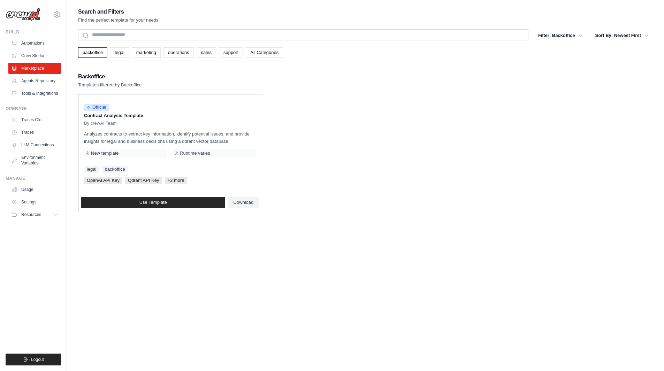
click at [234, 169] on div "legal backoffice" at bounding box center [170, 169] width 172 height 7
click at [61, 212] on button "Resources" at bounding box center [35, 214] width 53 height 11
click at [32, 161] on link "Environment Variables" at bounding box center [35, 160] width 53 height 17
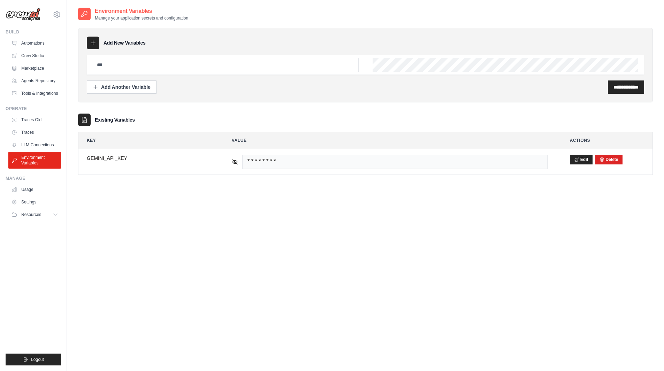
click at [324, 247] on div "**********" at bounding box center [365, 192] width 575 height 371
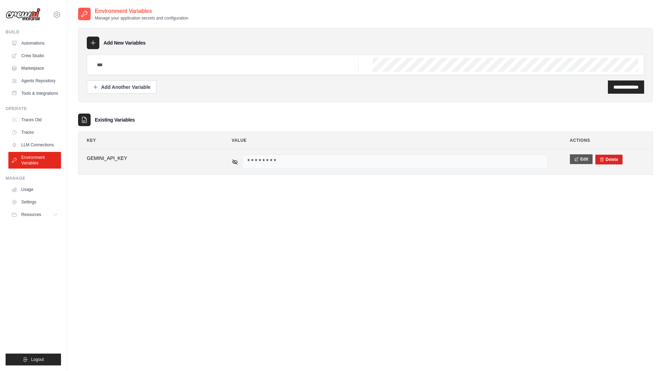
click at [584, 158] on button "Edit" at bounding box center [581, 159] width 23 height 10
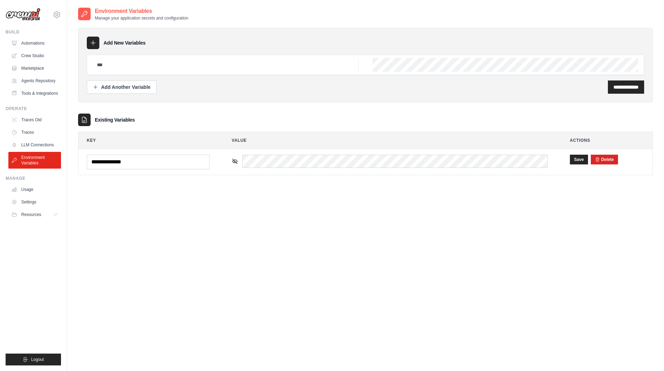
click at [433, 221] on div "**********" at bounding box center [365, 192] width 575 height 371
click at [582, 156] on button "Save" at bounding box center [579, 159] width 18 height 10
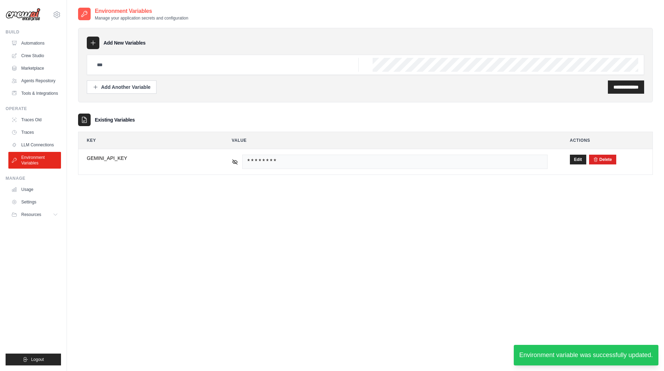
click at [448, 248] on div "**********" at bounding box center [365, 192] width 575 height 371
click at [546, 243] on div "**********" at bounding box center [365, 192] width 575 height 371
click at [44, 141] on link "LLM Connections" at bounding box center [35, 144] width 53 height 11
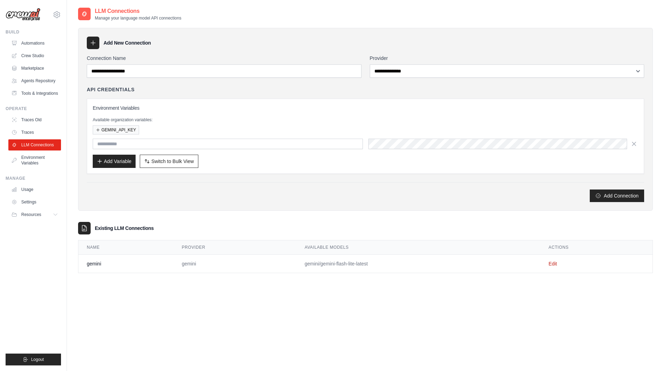
click at [36, 128] on link "Traces" at bounding box center [34, 132] width 53 height 11
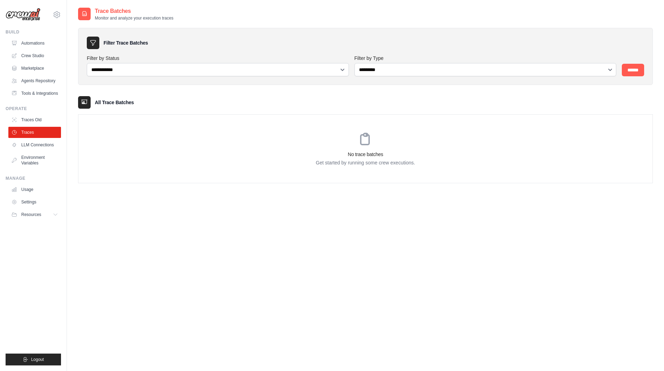
click at [36, 122] on link "Traces Old" at bounding box center [34, 119] width 53 height 11
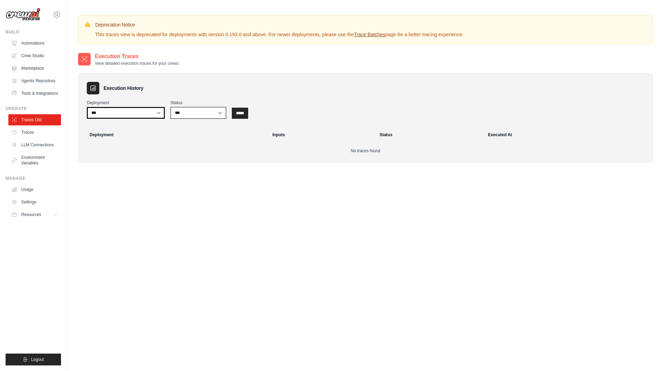
click at [148, 114] on select "***" at bounding box center [126, 113] width 78 height 12
click at [213, 197] on div "Execution Traces View detailed execution traces for your crews Execution Histor…" at bounding box center [365, 237] width 575 height 371
click at [201, 108] on select "*** ********* ******* *****" at bounding box center [198, 113] width 56 height 12
click at [251, 229] on div "Execution Traces View detailed execution traces for your crews Execution Histor…" at bounding box center [365, 237] width 575 height 371
click at [418, 197] on div "Execution Traces View detailed execution traces for your crews Execution Histor…" at bounding box center [365, 237] width 575 height 371
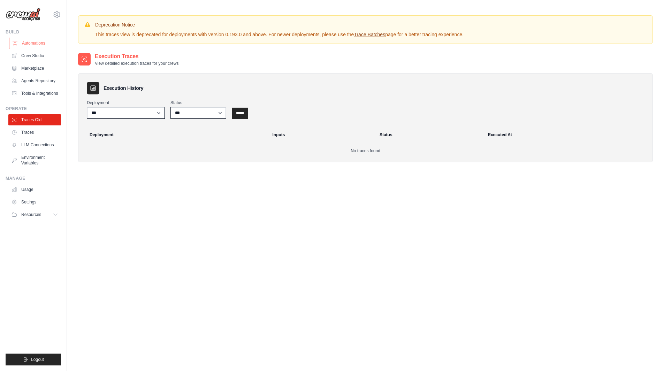
click at [33, 41] on link "Automations" at bounding box center [35, 43] width 53 height 11
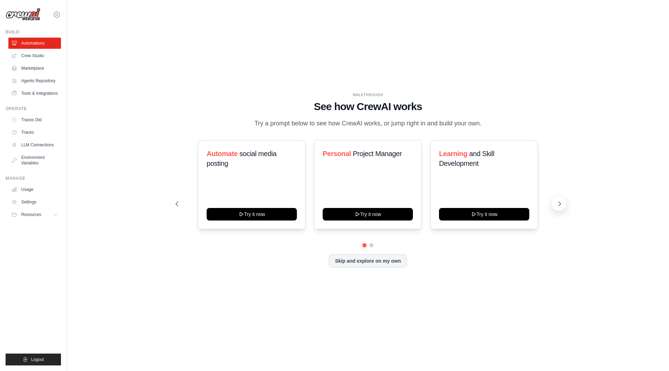
click at [563, 203] on button at bounding box center [559, 204] width 14 height 14
click at [384, 261] on button "Skip and explore on my own" at bounding box center [368, 260] width 78 height 13
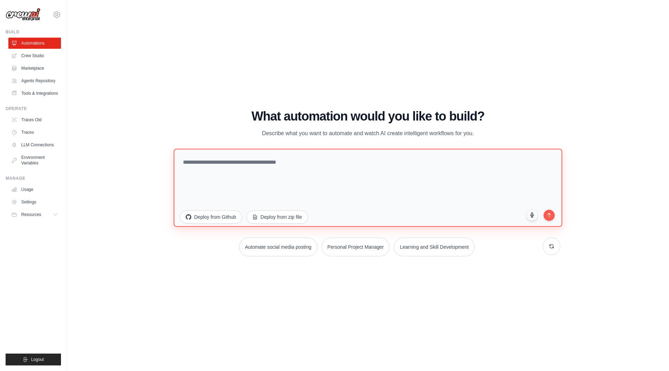
click at [372, 185] on textarea at bounding box center [368, 188] width 389 height 78
click at [334, 164] on textarea at bounding box center [368, 188] width 389 height 78
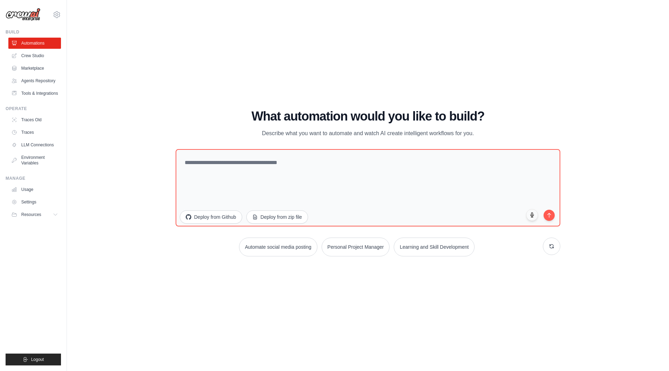
click at [92, 136] on div "WALKTHROUGH See how CrewAI works Try a prompt below to see how CrewAI works, or…" at bounding box center [368, 185] width 580 height 357
click at [220, 261] on div "WALKTHROUGH See how CrewAI works Try a prompt below to see how CrewAI works, or…" at bounding box center [368, 185] width 402 height 153
click at [553, 246] on icon at bounding box center [552, 246] width 6 height 6
click at [361, 245] on button "Personal Project Manager" at bounding box center [353, 247] width 68 height 19
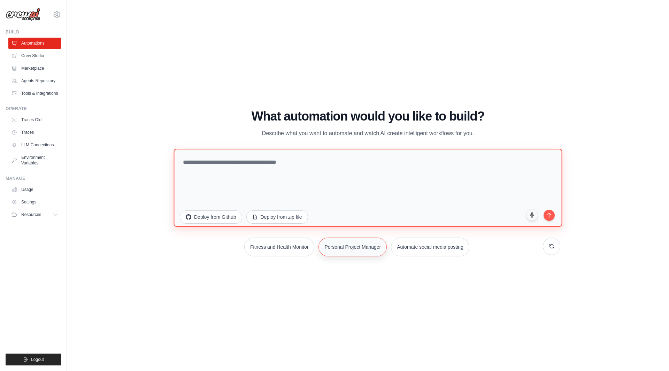
type textarea "**********"
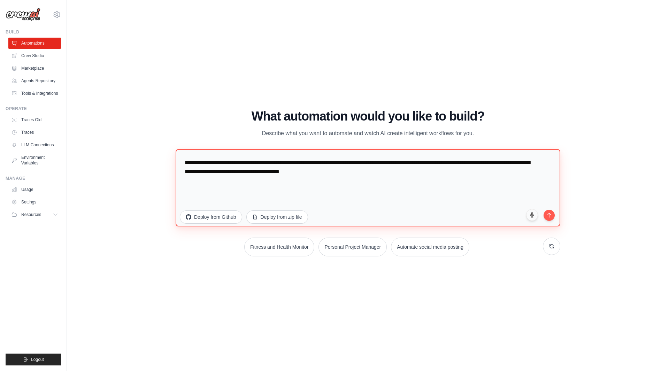
drag, startPoint x: 370, startPoint y: 172, endPoint x: 150, endPoint y: 155, distance: 219.9
click at [150, 155] on div "WALKTHROUGH See how CrewAI works Try a prompt below to see how CrewAI works, or…" at bounding box center [368, 185] width 580 height 357
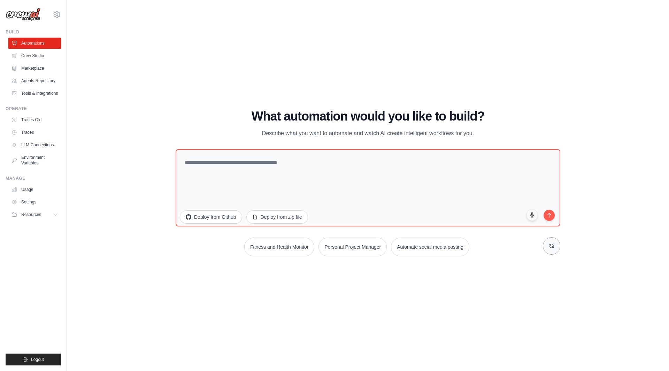
click at [558, 246] on button at bounding box center [551, 245] width 17 height 17
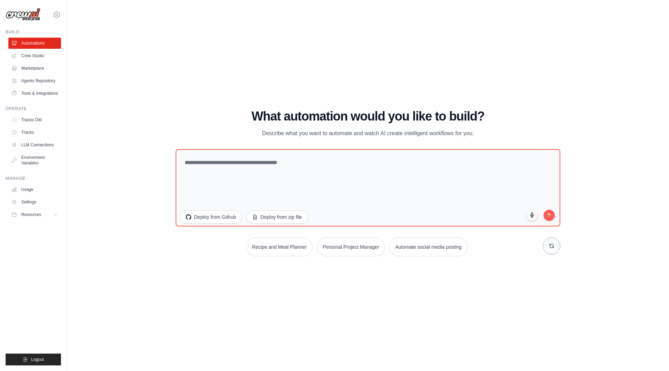
click at [558, 246] on button at bounding box center [551, 245] width 17 height 17
click at [518, 255] on div "Automate social media posting Personal Project Manager Fitness and Health Monit…" at bounding box center [368, 247] width 385 height 19
click at [155, 245] on div "WALKTHROUGH See how CrewAI works Try a prompt below to see how CrewAI works, or…" at bounding box center [368, 185] width 580 height 357
click at [372, 164] on textarea at bounding box center [368, 187] width 385 height 77
click at [333, 161] on textarea at bounding box center [368, 187] width 385 height 77
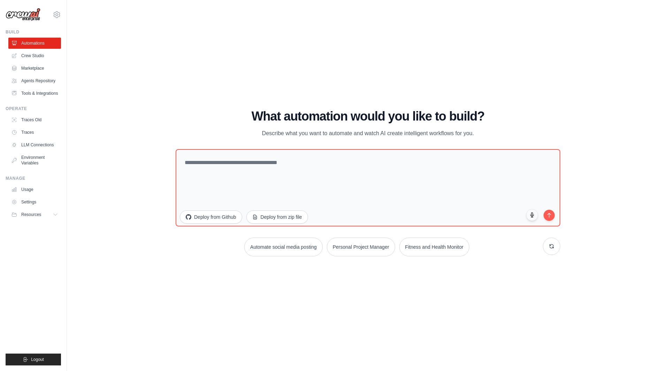
drag, startPoint x: 255, startPoint y: 131, endPoint x: 533, endPoint y: 131, distance: 278.2
click at [533, 131] on div "What automation would you like to build? Describe what you want to automate and…" at bounding box center [368, 123] width 385 height 29
click at [585, 130] on div "WALKTHROUGH See how CrewAI works Try a prompt below to see how CrewAI works, or…" at bounding box center [368, 185] width 580 height 357
click at [47, 57] on link "Crew Studio" at bounding box center [35, 55] width 53 height 11
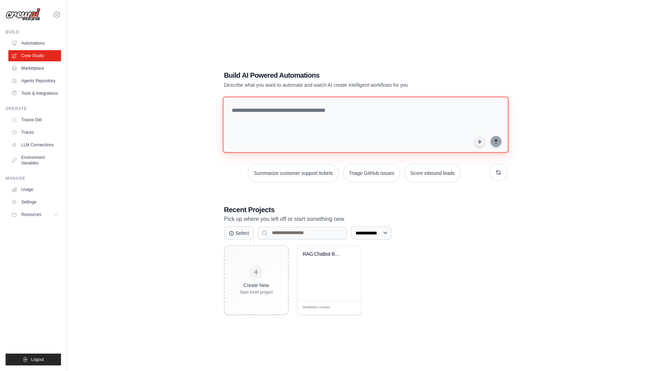
click at [276, 115] on textarea at bounding box center [365, 125] width 286 height 56
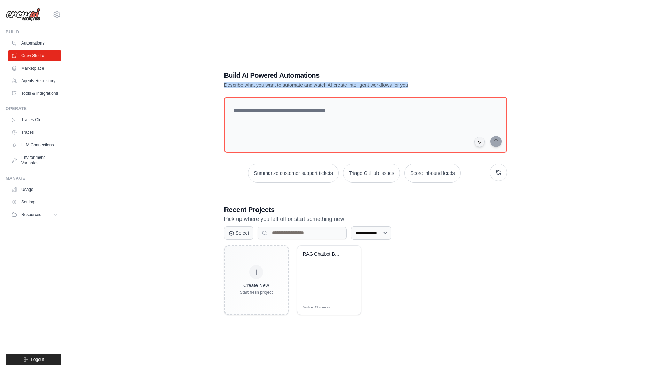
drag, startPoint x: 223, startPoint y: 86, endPoint x: 449, endPoint y: 89, distance: 226.3
click at [449, 89] on div "**********" at bounding box center [366, 192] width 300 height 267
click at [461, 82] on div "Build AI Powered Automations Describe what you want to automate and watch AI cr…" at bounding box center [365, 79] width 283 height 18
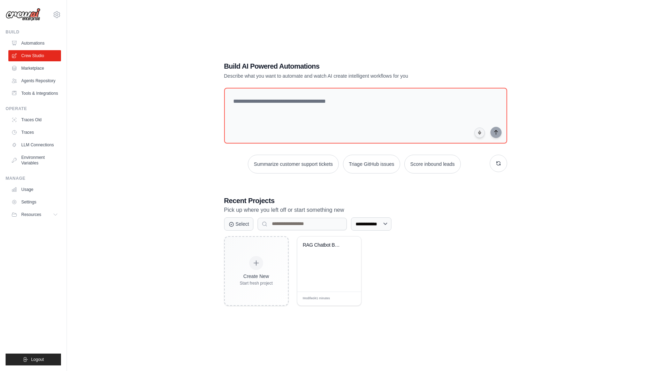
scroll to position [14, 0]
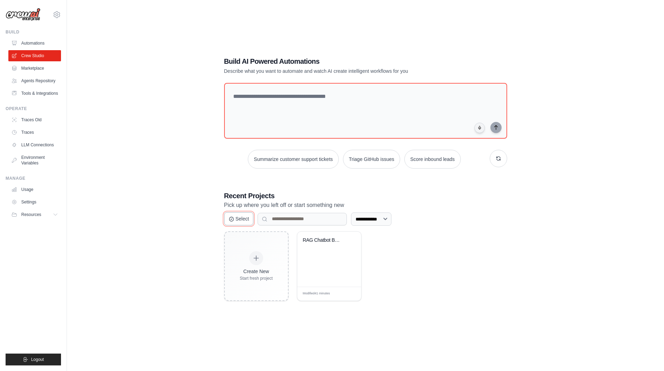
click at [237, 220] on button "Select" at bounding box center [239, 218] width 30 height 13
click at [237, 220] on button "Cancel" at bounding box center [239, 218] width 31 height 13
click at [379, 220] on select "**********" at bounding box center [371, 219] width 40 height 13
click at [428, 235] on div "Create New Start fresh project RAG Chatbot Backend Modified 41 minutes Edit" at bounding box center [365, 267] width 283 height 70
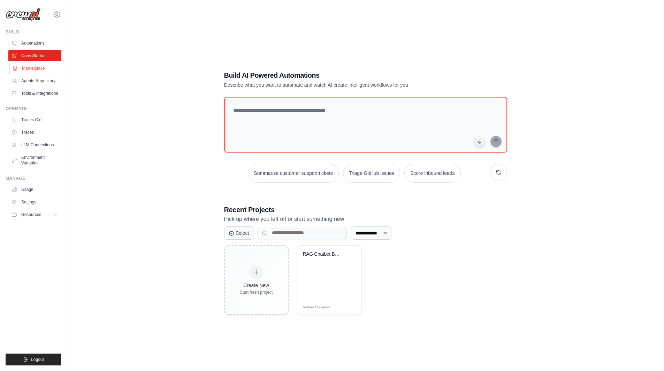
click at [32, 63] on link "Marketplace" at bounding box center [35, 68] width 53 height 11
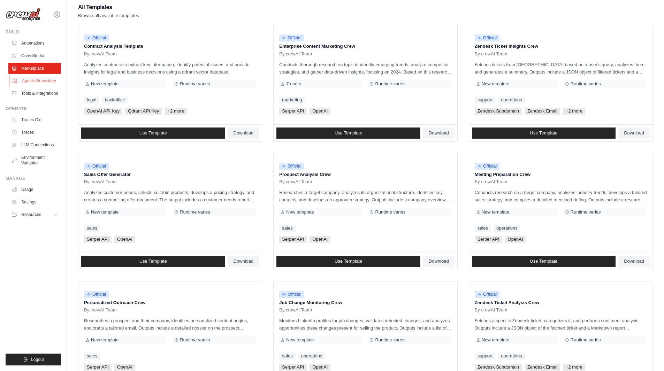
scroll to position [66, 0]
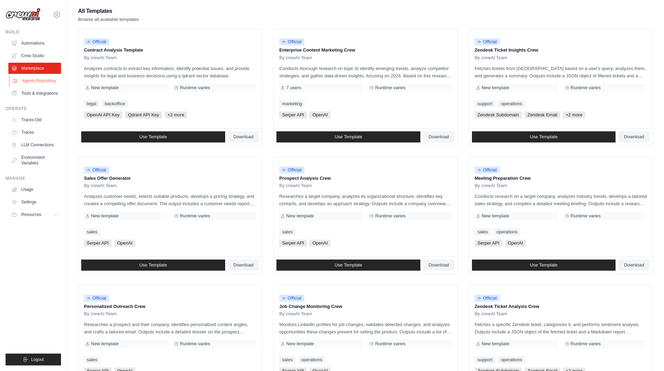
click at [32, 80] on link "Agents Repository" at bounding box center [35, 80] width 53 height 11
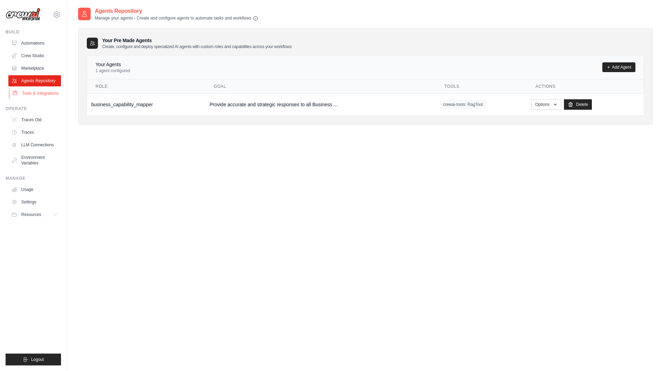
click at [47, 92] on link "Tools & Integrations" at bounding box center [35, 93] width 53 height 11
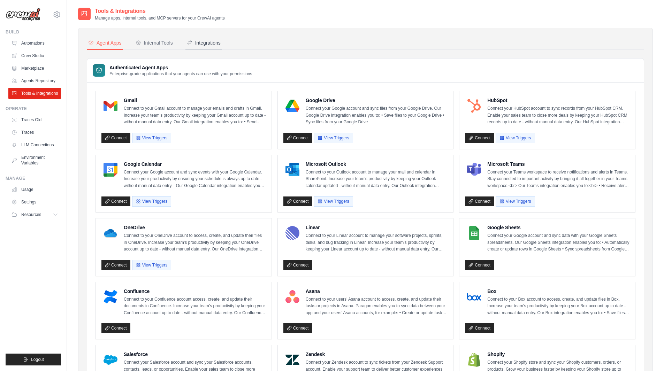
click at [200, 40] on div "Integrations" at bounding box center [204, 42] width 34 height 7
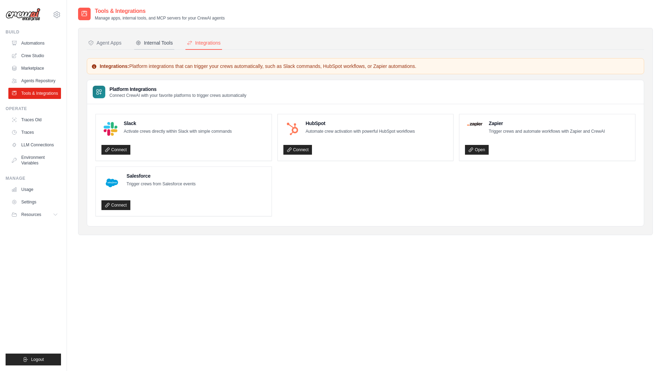
click at [166, 42] on div "Internal Tools" at bounding box center [154, 42] width 37 height 7
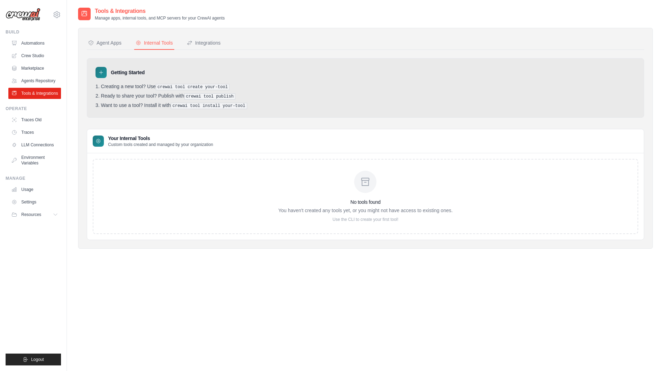
click at [274, 184] on div "No tools found You haven't created any tools yet, or you might not have access …" at bounding box center [366, 196] width 546 height 75
drag, startPoint x: 108, startPoint y: 136, endPoint x: 237, endPoint y: 145, distance: 128.9
click at [237, 145] on div "Your Internal Tools Custom tools created and managed by your organization" at bounding box center [365, 141] width 557 height 24
click at [212, 309] on div "Tools & Integrations Manage apps, internal tools, and MCP servers for your Crew…" at bounding box center [365, 192] width 575 height 371
drag, startPoint x: 158, startPoint y: 85, endPoint x: 229, endPoint y: 86, distance: 70.8
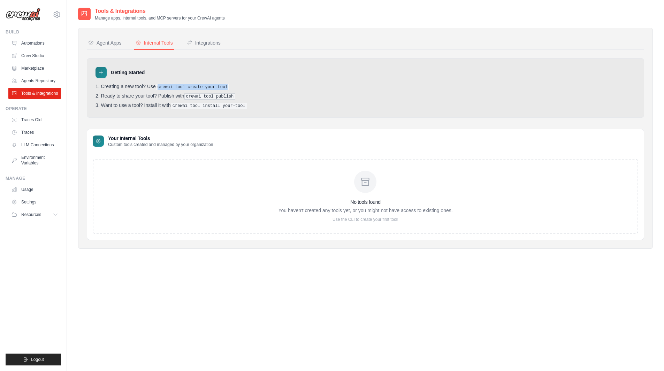
click at [229, 86] on li "Creating a new tool? Use crewai tool create your-tool" at bounding box center [366, 87] width 540 height 7
click at [275, 87] on li "Creating a new tool? Use crewai tool create your-tool" at bounding box center [366, 87] width 540 height 7
drag, startPoint x: 188, startPoint y: 96, endPoint x: 244, endPoint y: 95, distance: 56.8
click at [244, 95] on li "Ready to share your tool? Publish with crewai tool publish" at bounding box center [366, 96] width 540 height 7
click at [284, 96] on li "Ready to share your tool? Publish with crewai tool publish" at bounding box center [366, 96] width 540 height 7
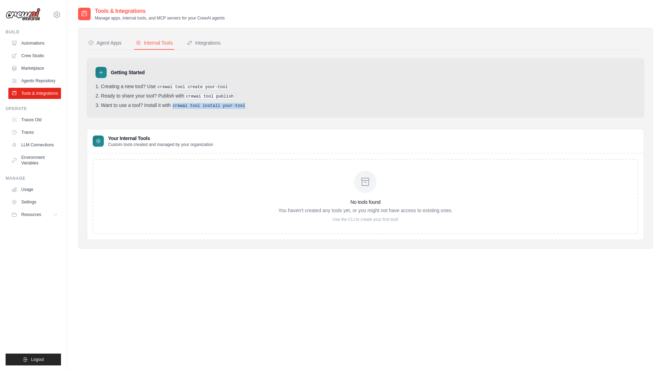
drag, startPoint x: 175, startPoint y: 106, endPoint x: 251, endPoint y: 103, distance: 76.5
click at [251, 103] on li "Want to use a tool? Install it with crewai tool install your-tool" at bounding box center [366, 106] width 540 height 7
click at [303, 103] on li "Want to use a tool? Install it with crewai tool install your-tool" at bounding box center [366, 106] width 540 height 7
click at [113, 43] on div "Agent Apps" at bounding box center [104, 42] width 33 height 7
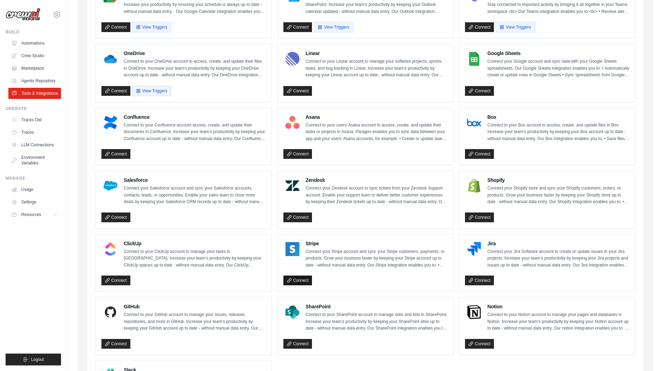
scroll to position [257, 0]
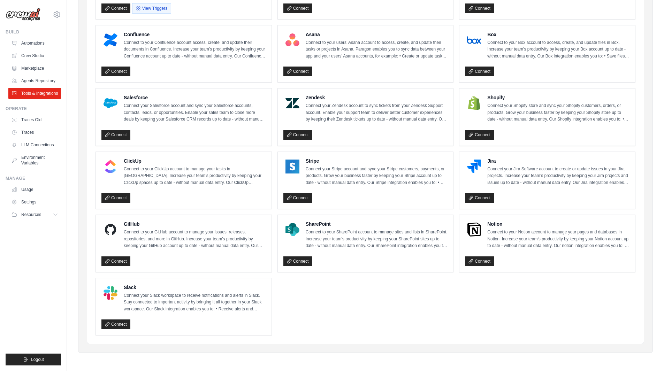
drag, startPoint x: 325, startPoint y: 320, endPoint x: 329, endPoint y: 314, distance: 6.9
click at [326, 320] on ul "Gmail Connect to your Gmail account to manage your emails and drafts in Gmail. …" at bounding box center [366, 85] width 540 height 502
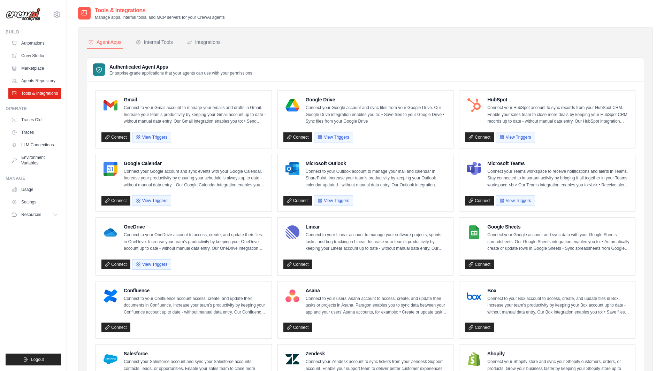
scroll to position [0, 0]
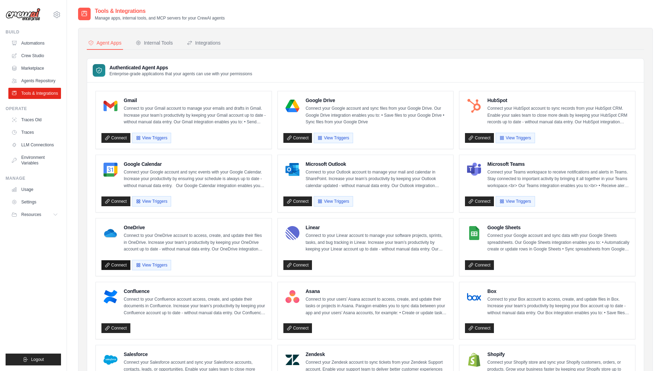
click at [118, 266] on link "Connect" at bounding box center [115, 265] width 29 height 10
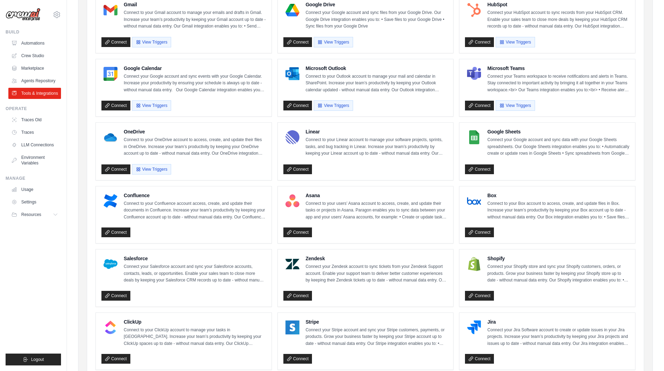
scroll to position [105, 0]
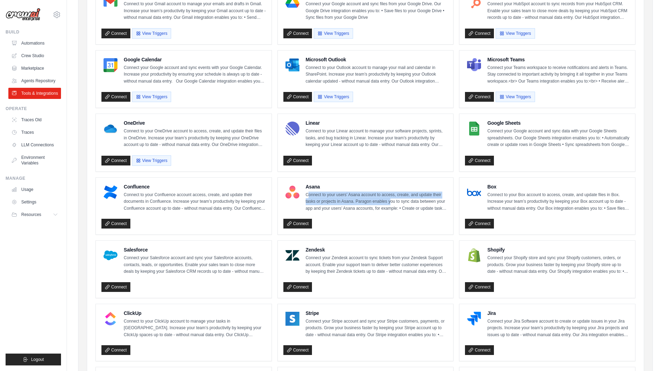
drag, startPoint x: 309, startPoint y: 195, endPoint x: 390, endPoint y: 200, distance: 82.1
click at [390, 200] on p "Connect to your users’ Asana account to access, create, and update their tasks …" at bounding box center [377, 202] width 142 height 21
click at [389, 225] on div "Connect" at bounding box center [365, 222] width 165 height 13
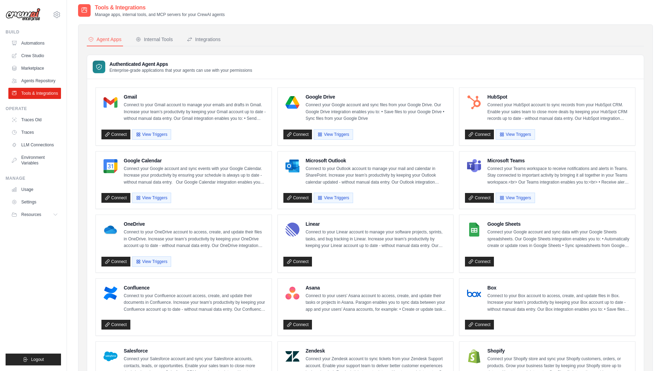
scroll to position [0, 0]
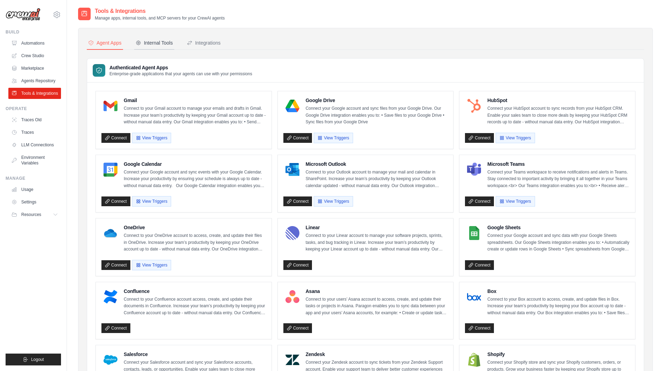
click at [155, 40] on div "Internal Tools" at bounding box center [154, 42] width 37 height 7
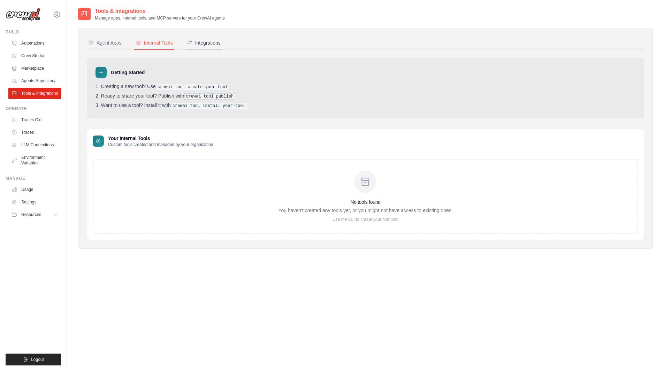
click at [200, 45] on div "Integrations" at bounding box center [204, 42] width 34 height 7
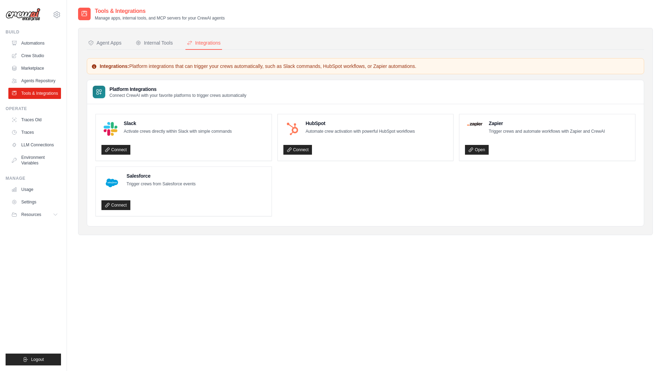
click at [115, 51] on div "Agent Apps Internal Tools Integrations Authenticated Agent Apps Enterprise-grad…" at bounding box center [366, 132] width 558 height 190
click at [115, 48] on button "Agent Apps" at bounding box center [105, 43] width 36 height 13
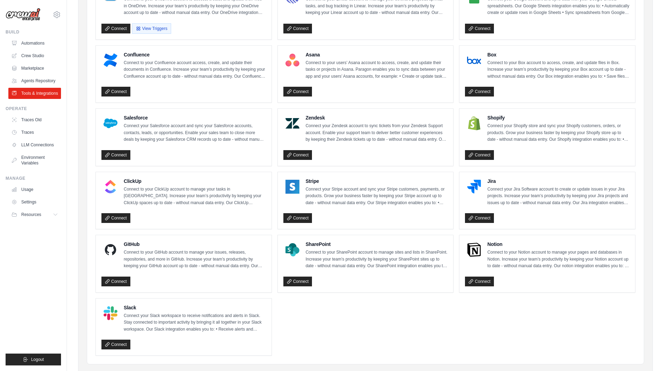
scroll to position [257, 0]
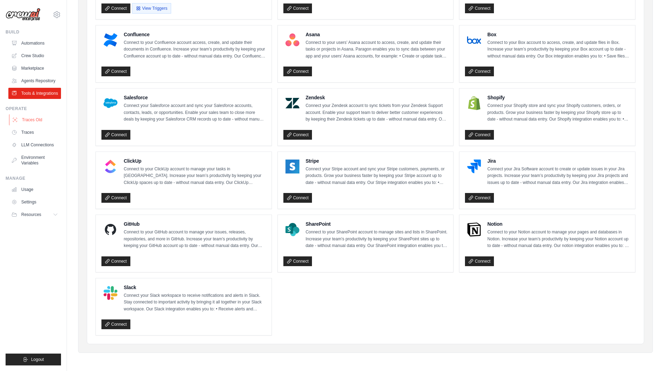
click at [43, 122] on link "Traces Old" at bounding box center [35, 119] width 53 height 11
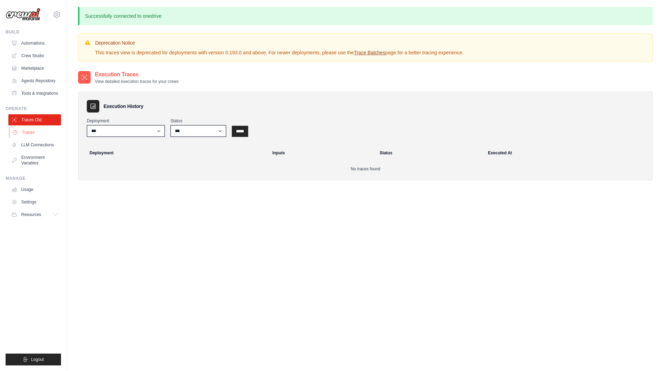
click at [38, 131] on link "Traces" at bounding box center [35, 132] width 53 height 11
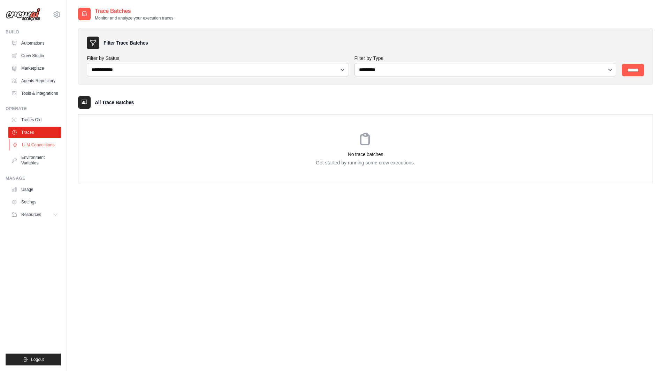
click at [39, 143] on link "LLM Connections" at bounding box center [35, 144] width 53 height 11
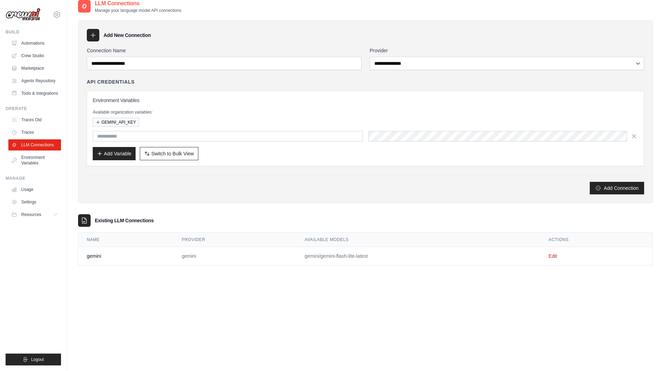
scroll to position [14, 0]
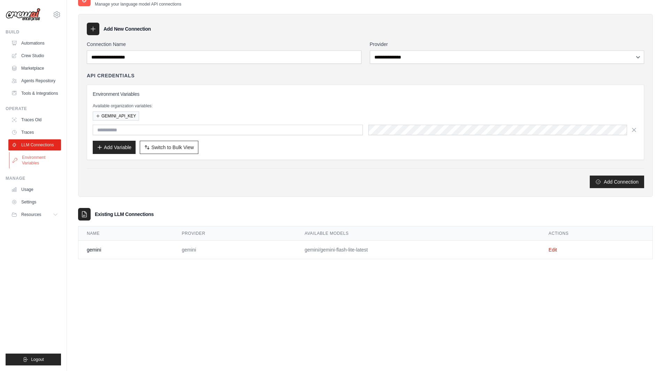
click at [38, 161] on link "Environment Variables" at bounding box center [35, 160] width 53 height 17
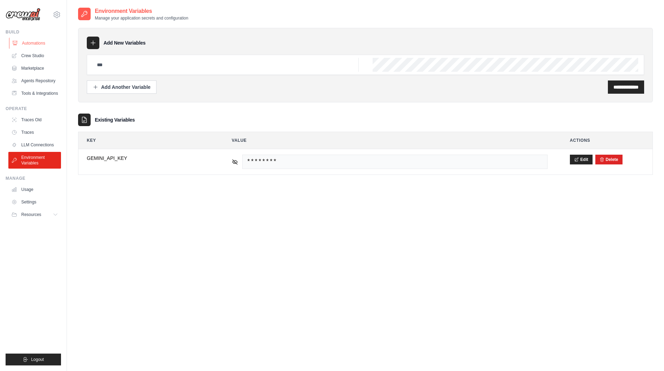
click at [32, 47] on link "Automations" at bounding box center [35, 43] width 53 height 11
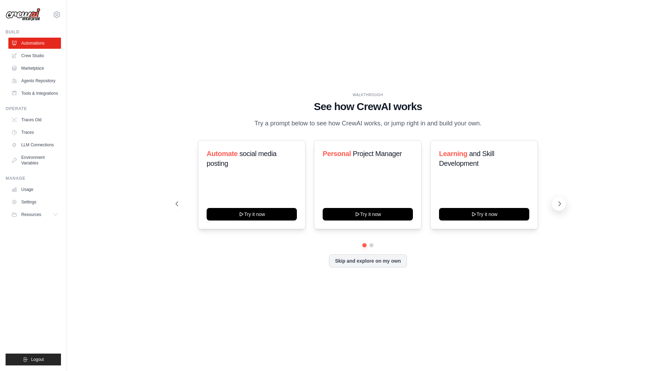
click at [559, 202] on icon at bounding box center [560, 204] width 2 height 4
click at [520, 295] on div "WALKTHROUGH See how [PERSON_NAME] works Try a prompt below to see how [PERSON_N…" at bounding box center [368, 185] width 580 height 357
click at [29, 58] on link "Crew Studio" at bounding box center [35, 55] width 53 height 11
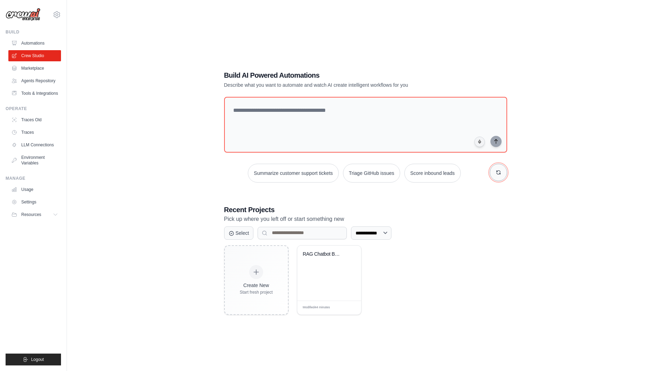
click at [498, 169] on button "button" at bounding box center [498, 172] width 17 height 17
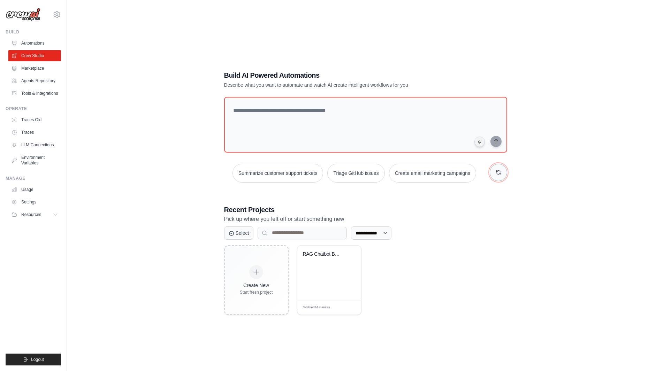
click at [498, 169] on button "button" at bounding box center [498, 172] width 17 height 17
click at [364, 174] on button "Triage GitHub issues" at bounding box center [343, 173] width 57 height 19
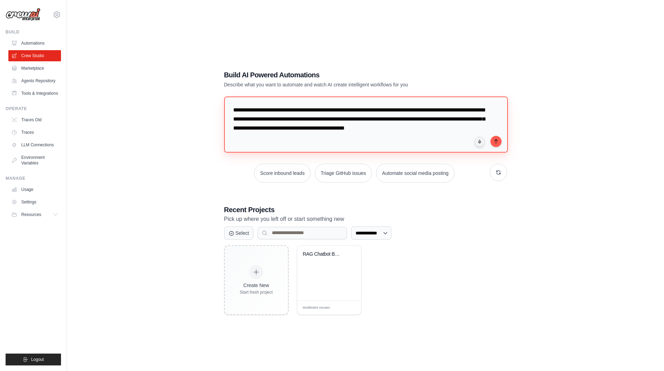
click at [319, 137] on textarea "**********" at bounding box center [366, 125] width 284 height 56
click at [542, 225] on div "**********" at bounding box center [365, 192] width 575 height 371
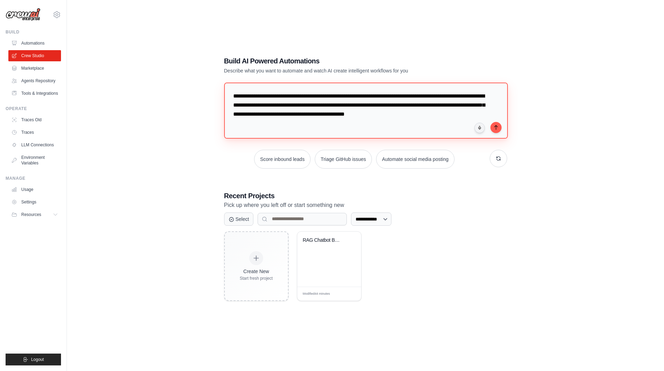
click at [433, 126] on textarea "**********" at bounding box center [366, 111] width 284 height 56
click at [361, 129] on textarea "**********" at bounding box center [366, 111] width 284 height 56
click at [604, 151] on div "**********" at bounding box center [365, 178] width 575 height 371
click at [454, 129] on textarea "**********" at bounding box center [366, 111] width 284 height 56
click at [610, 122] on div "**********" at bounding box center [365, 178] width 575 height 371
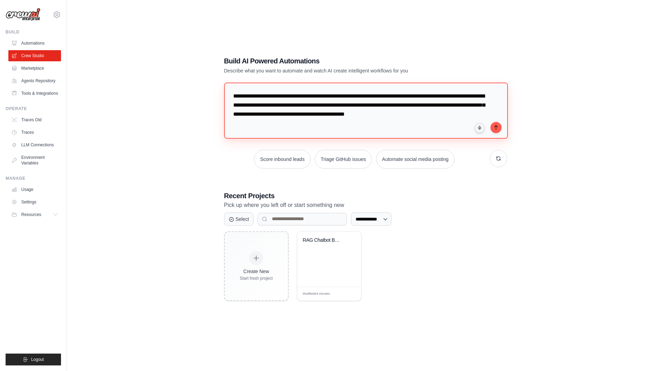
click at [431, 123] on textarea "**********" at bounding box center [366, 111] width 284 height 56
click at [454, 25] on div "**********" at bounding box center [365, 178] width 575 height 371
click at [432, 123] on textarea "**********" at bounding box center [366, 111] width 284 height 56
click at [621, 75] on div "**********" at bounding box center [365, 178] width 575 height 371
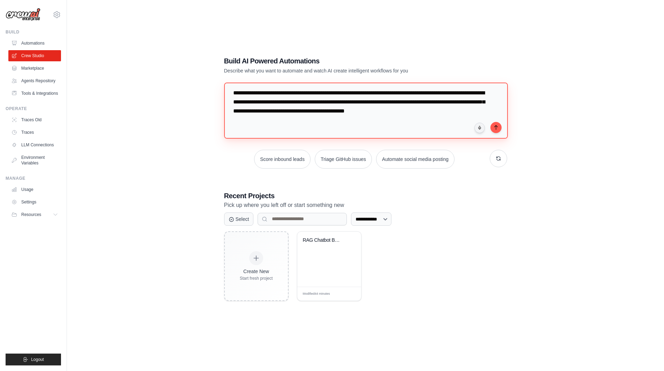
scroll to position [0, 0]
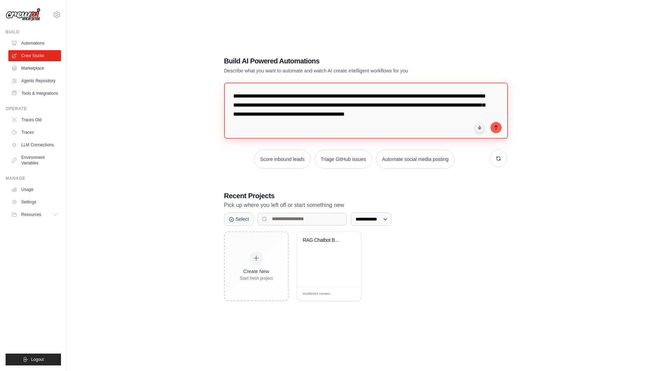
click at [444, 121] on textarea "**********" at bounding box center [366, 111] width 284 height 56
click at [616, 111] on div "**********" at bounding box center [365, 178] width 575 height 371
click at [428, 119] on textarea "**********" at bounding box center [366, 111] width 284 height 56
click at [641, 109] on div "**********" at bounding box center [365, 178] width 575 height 371
click at [406, 125] on textarea "**********" at bounding box center [366, 111] width 284 height 56
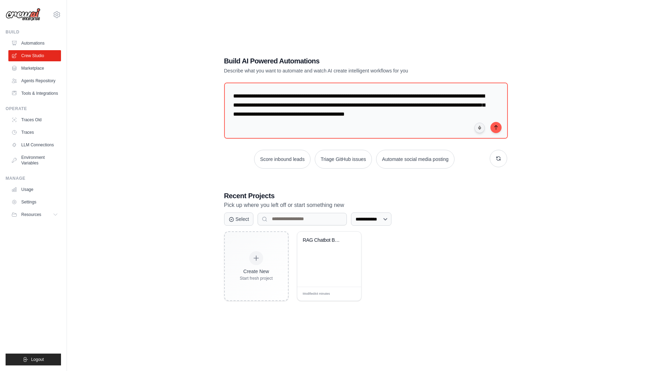
click at [605, 111] on div "**********" at bounding box center [365, 178] width 575 height 371
click at [392, 220] on select "**********" at bounding box center [371, 219] width 40 height 13
click at [362, 210] on div "**********" at bounding box center [365, 246] width 283 height 110
click at [371, 214] on select "**********" at bounding box center [371, 219] width 40 height 13
click at [494, 230] on div "**********" at bounding box center [365, 246] width 283 height 110
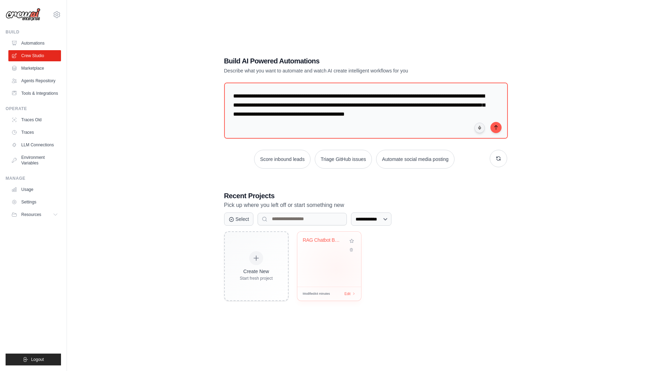
click at [336, 269] on div "RAG Chatbot Backend" at bounding box center [329, 259] width 64 height 55
click at [508, 248] on div "**********" at bounding box center [366, 178] width 300 height 267
click at [352, 249] on icon at bounding box center [351, 248] width 5 height 5
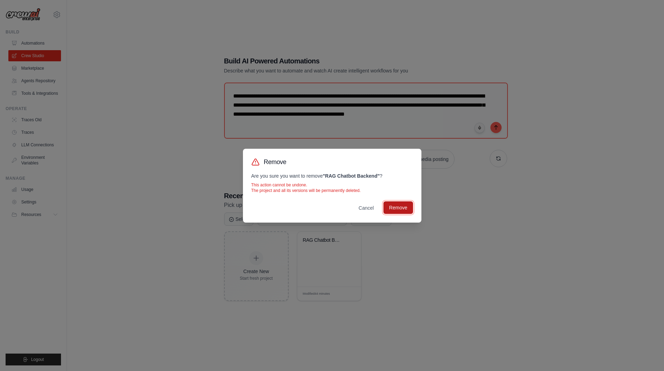
click at [398, 209] on button "Remove" at bounding box center [398, 208] width 29 height 13
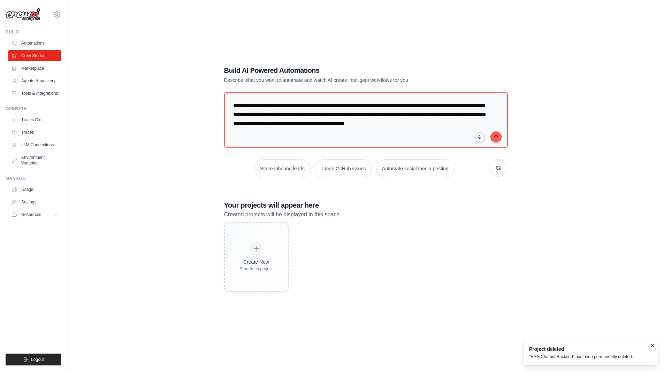
click at [493, 238] on div "Create New Start fresh project" at bounding box center [365, 257] width 283 height 70
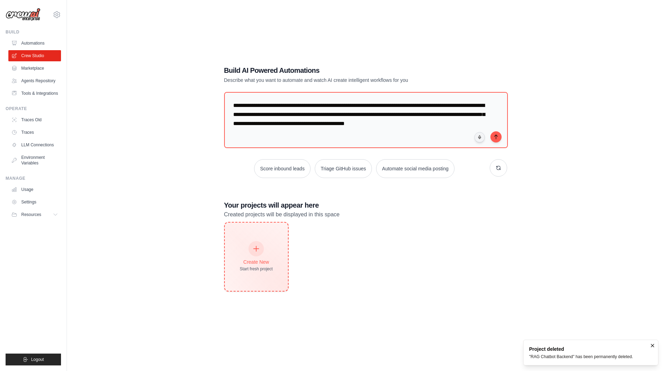
click at [252, 252] on div at bounding box center [256, 248] width 15 height 15
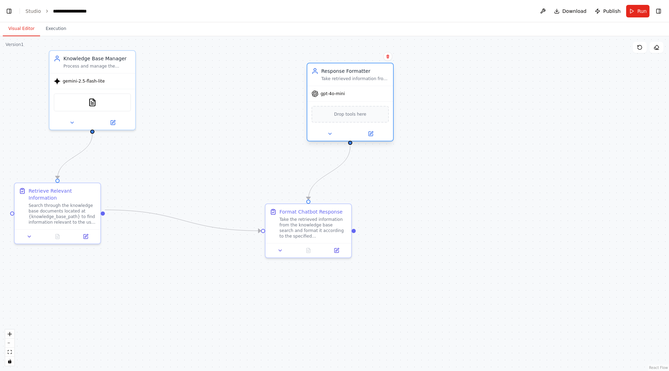
drag, startPoint x: 266, startPoint y: 80, endPoint x: 377, endPoint y: 94, distance: 112.5
click at [377, 94] on div "gpt-4o-mini" at bounding box center [351, 93] width 86 height 15
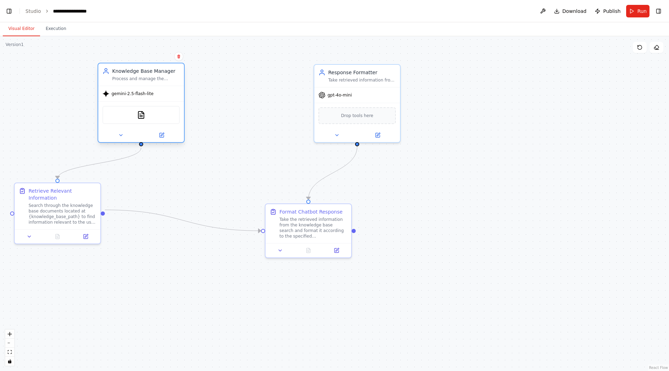
drag, startPoint x: 115, startPoint y: 76, endPoint x: 164, endPoint y: 88, distance: 49.4
click at [164, 88] on div "gemini-2.5-flash-lite" at bounding box center [141, 93] width 86 height 15
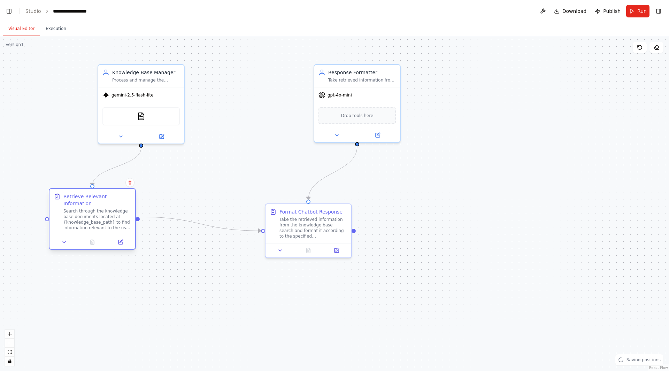
drag, startPoint x: 76, startPoint y: 206, endPoint x: 115, endPoint y: 213, distance: 38.9
click at [115, 213] on div "Search through the knowledge base documents located at {knowledge_base_path} to…" at bounding box center [97, 219] width 68 height 22
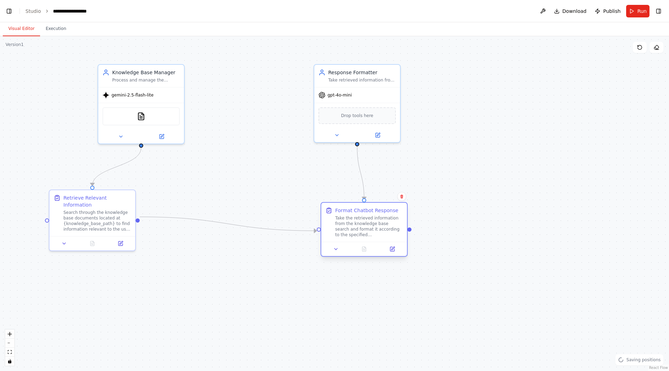
drag, startPoint x: 302, startPoint y: 230, endPoint x: 439, endPoint y: 231, distance: 137.7
click at [403, 231] on div "Take the retrieved information from the knowledge base search and format it acc…" at bounding box center [369, 226] width 68 height 22
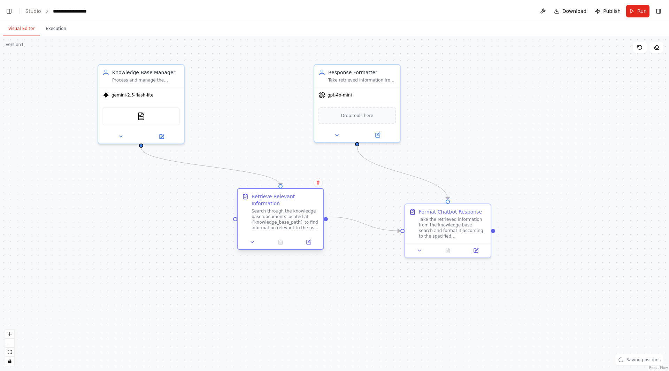
drag, startPoint x: 113, startPoint y: 228, endPoint x: 307, endPoint y: 228, distance: 194.2
click at [307, 235] on div at bounding box center [281, 242] width 86 height 14
click at [290, 310] on div ".deletable-edge-delete-btn { width: 20px; height: 20px; border: 0px solid #ffff…" at bounding box center [334, 203] width 669 height 335
drag, startPoint x: 290, startPoint y: 310, endPoint x: 495, endPoint y: 319, distance: 205.2
click at [495, 319] on div ".deletable-edge-delete-btn { width: 20px; height: 20px; border: 0px solid #ffff…" at bounding box center [334, 203] width 669 height 335
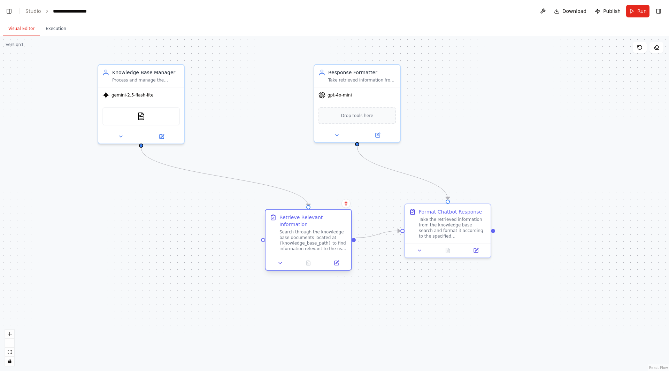
drag, startPoint x: 277, startPoint y: 208, endPoint x: 305, endPoint y: 227, distance: 33.3
click at [305, 229] on div "Search through the knowledge base documents located at {knowledge_base_path} to…" at bounding box center [314, 240] width 68 height 22
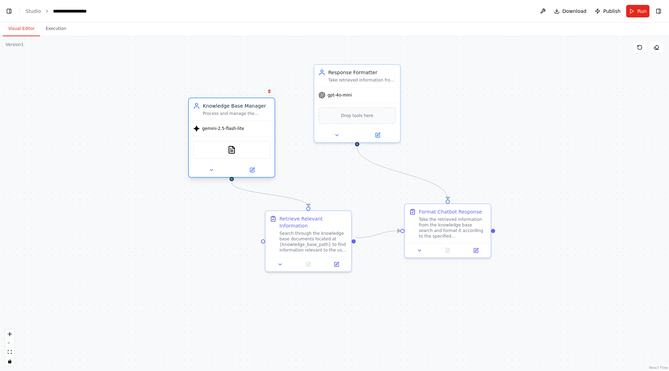
drag, startPoint x: 116, startPoint y: 81, endPoint x: 210, endPoint y: 114, distance: 99.4
click at [210, 114] on div "Process and manage the knowledge base by indexing documents and retrieving rele…" at bounding box center [237, 114] width 68 height 6
click at [545, 11] on button at bounding box center [543, 11] width 11 height 13
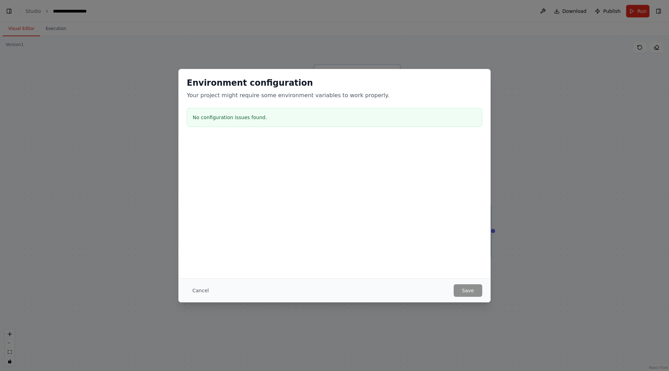
click at [202, 290] on button "Cancel" at bounding box center [201, 291] width 28 height 13
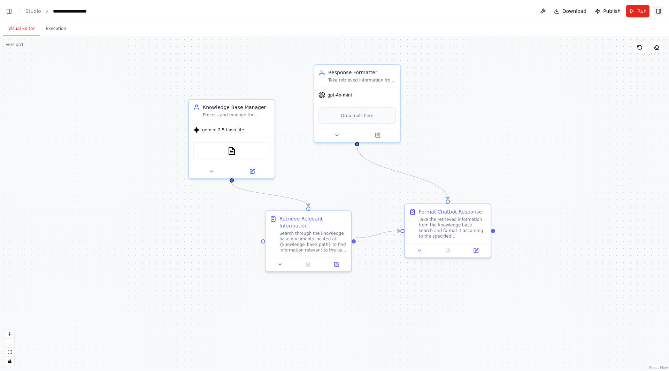
click at [659, 13] on button "Toggle Right Sidebar" at bounding box center [659, 11] width 10 height 10
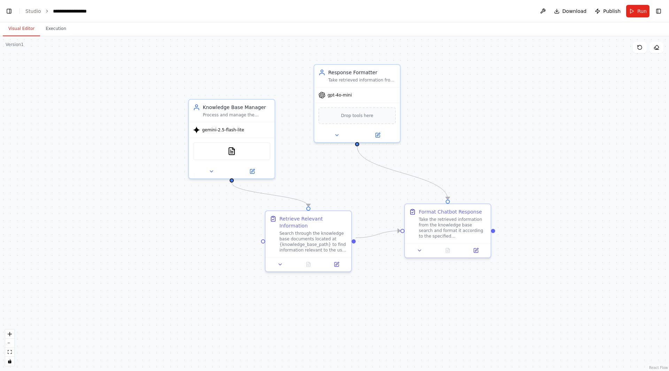
click at [548, 242] on div ".deletable-edge-delete-btn { width: 20px; height: 20px; border: 0px solid #ffff…" at bounding box center [334, 203] width 669 height 335
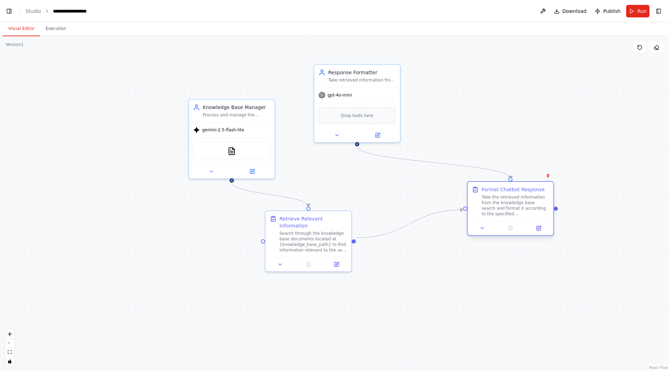
drag, startPoint x: 441, startPoint y: 236, endPoint x: 503, endPoint y: 202, distance: 70.4
click at [503, 202] on div "Format Chatbot Response Take the retrieved information from the knowledge base …" at bounding box center [511, 201] width 86 height 39
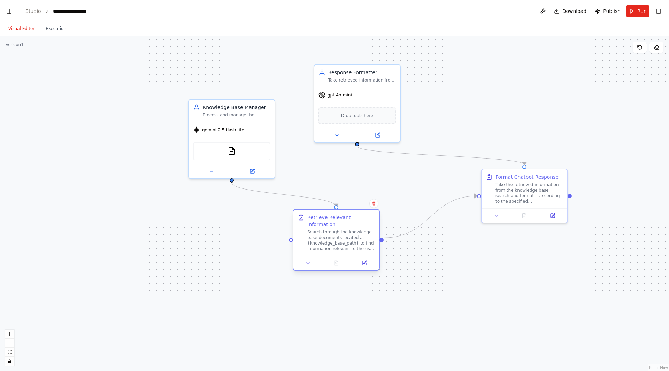
drag, startPoint x: 337, startPoint y: 239, endPoint x: 354, endPoint y: 237, distance: 16.9
click at [354, 237] on div "Search through the knowledge base documents located at {knowledge_base_path} to…" at bounding box center [342, 240] width 68 height 22
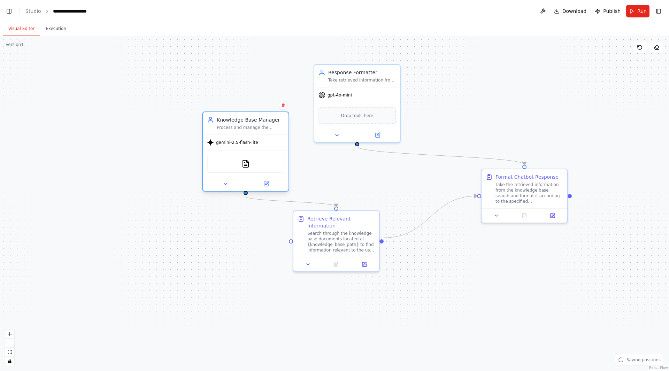
drag, startPoint x: 245, startPoint y: 150, endPoint x: 259, endPoint y: 162, distance: 18.4
click at [259, 162] on div "TXTSearchTool" at bounding box center [245, 164] width 77 height 18
click at [227, 185] on icon at bounding box center [226, 184] width 6 height 6
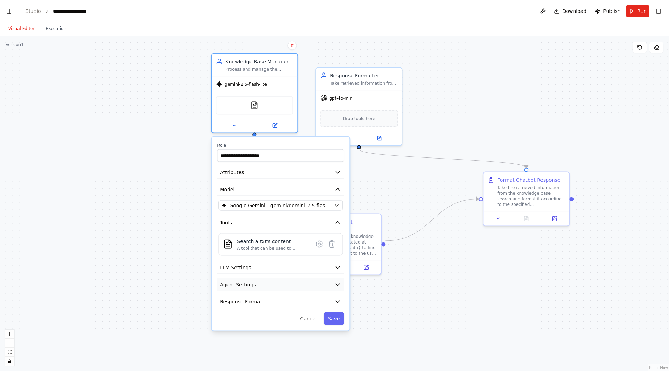
drag, startPoint x: 277, startPoint y: 348, endPoint x: 285, endPoint y: 280, distance: 68.1
click at [285, 280] on button "Agent Settings" at bounding box center [280, 285] width 127 height 13
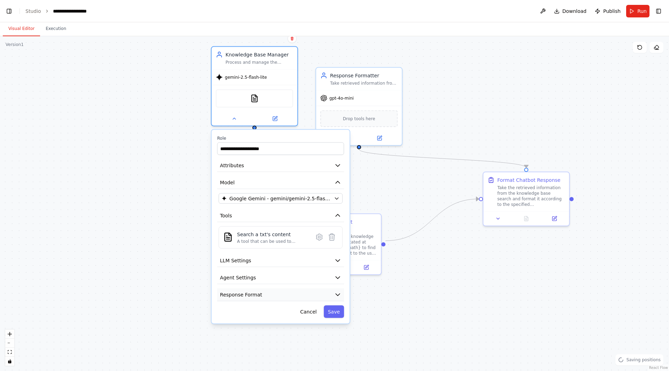
click at [273, 299] on button "Response Format" at bounding box center [280, 295] width 127 height 13
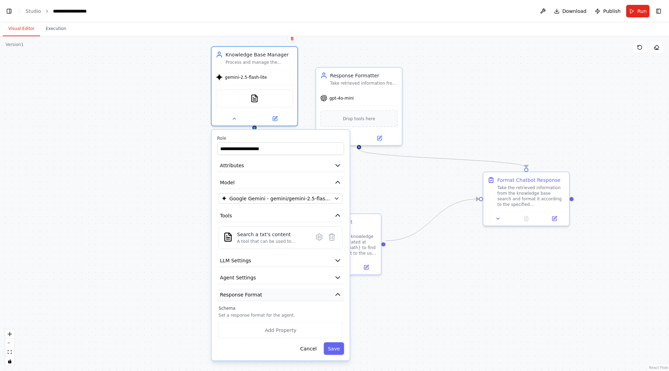
click at [273, 299] on button "Response Format" at bounding box center [280, 295] width 127 height 13
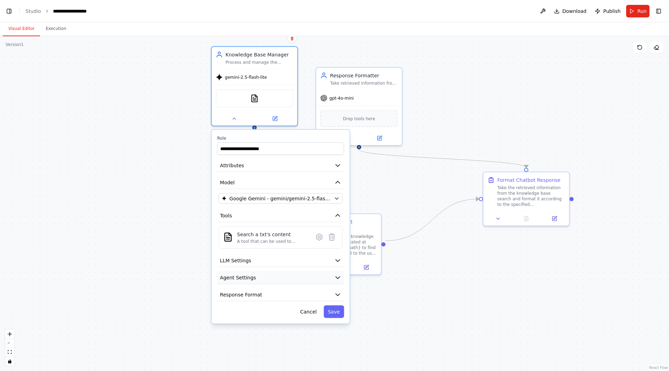
click at [276, 278] on button "Agent Settings" at bounding box center [280, 278] width 127 height 13
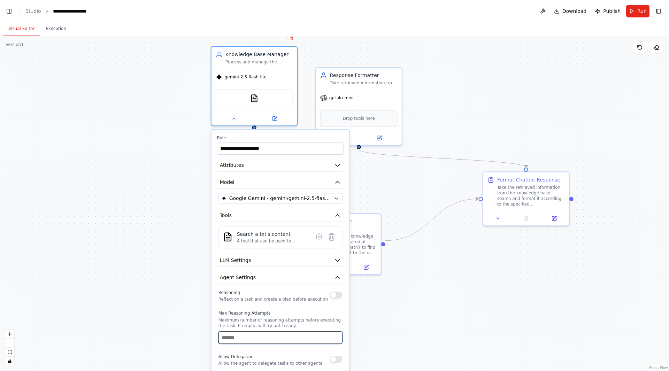
drag, startPoint x: 271, startPoint y: 332, endPoint x: 273, endPoint y: 314, distance: 17.9
click at [273, 314] on div "Max Reasoning Attempts Maximum number of reasoning attempts before executing th…" at bounding box center [281, 327] width 124 height 33
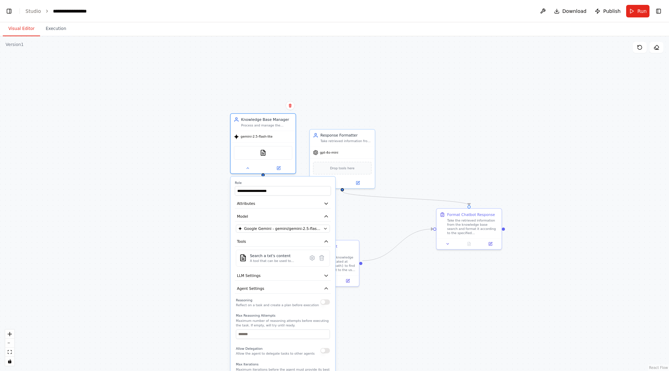
click at [288, 183] on label "Role" at bounding box center [283, 183] width 96 height 4
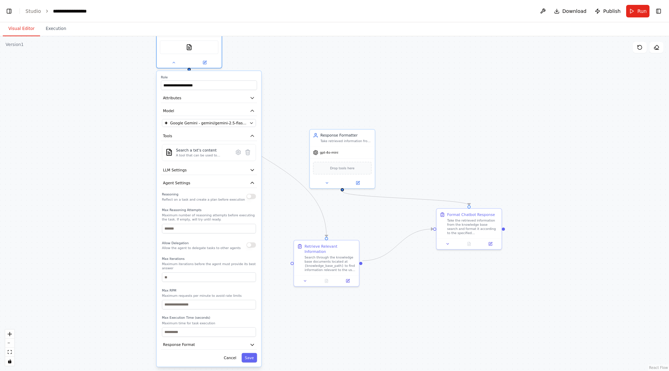
drag, startPoint x: 278, startPoint y: 181, endPoint x: 204, endPoint y: 76, distance: 128.5
click at [204, 76] on label "Role" at bounding box center [209, 77] width 96 height 4
click at [205, 340] on button "Response Format" at bounding box center [212, 344] width 96 height 10
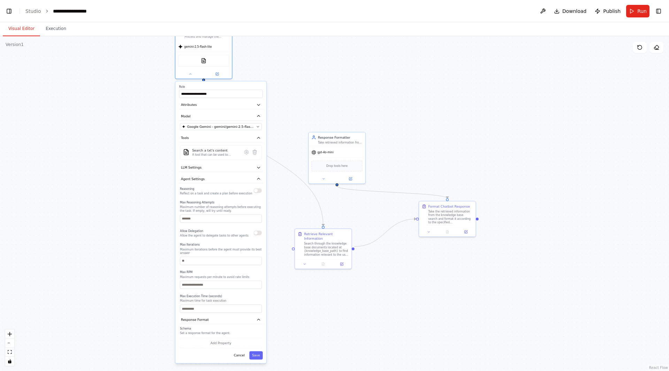
click at [315, 101] on div ".deletable-edge-delete-btn { width: 20px; height: 20px; border: 0px solid #ffff…" at bounding box center [334, 203] width 669 height 335
click at [243, 351] on button "Cancel" at bounding box center [239, 355] width 16 height 8
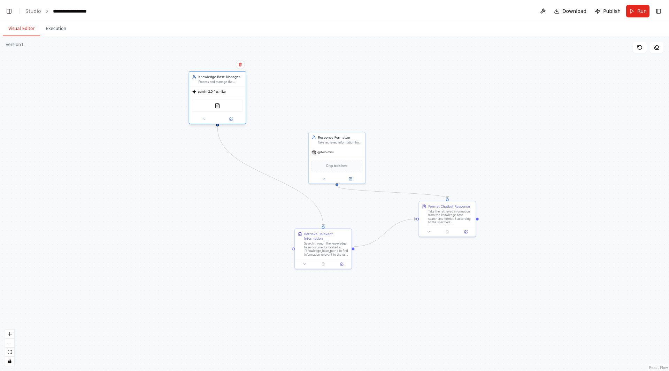
drag, startPoint x: 216, startPoint y: 57, endPoint x: 232, endPoint y: 105, distance: 51.0
click at [232, 105] on div "TXTSearchTool" at bounding box center [217, 106] width 51 height 12
drag, startPoint x: 325, startPoint y: 241, endPoint x: 272, endPoint y: 196, distance: 69.0
click at [272, 196] on div "Search through the knowledge base documents located at {knowledge_base_path} to…" at bounding box center [276, 202] width 45 height 15
click at [268, 196] on div "Search through the knowledge base documents located at {knowledge_base_path} to…" at bounding box center [276, 202] width 45 height 15
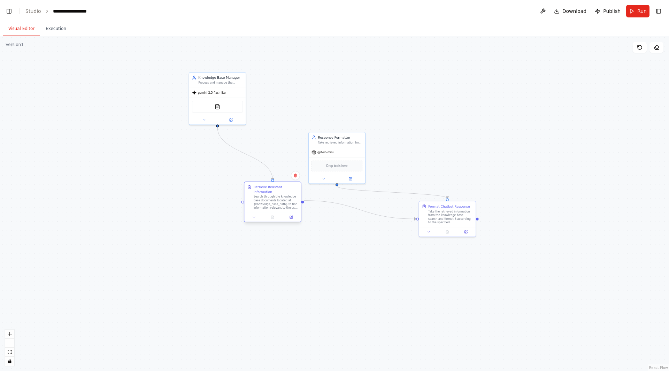
click at [268, 196] on div "Search through the knowledge base documents located at {knowledge_base_path} to…" at bounding box center [276, 202] width 45 height 15
click at [292, 216] on icon at bounding box center [291, 217] width 3 height 3
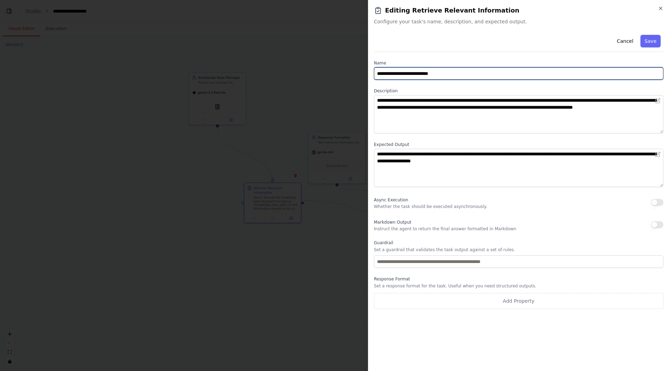
click at [450, 68] on input "**********" at bounding box center [519, 73] width 290 height 13
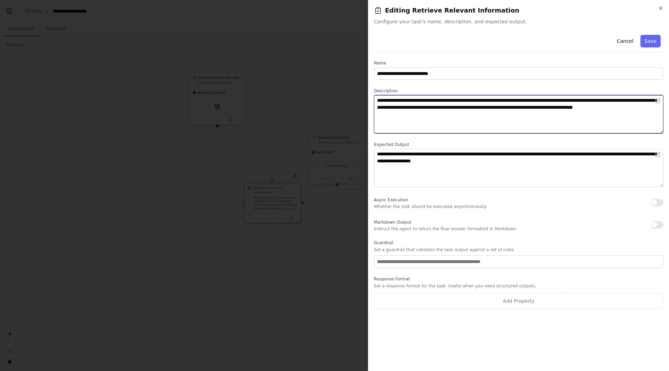
click at [443, 124] on textarea "**********" at bounding box center [519, 114] width 290 height 38
click at [426, 117] on textarea "**********" at bounding box center [519, 114] width 290 height 38
click at [497, 123] on textarea "**********" at bounding box center [519, 114] width 290 height 38
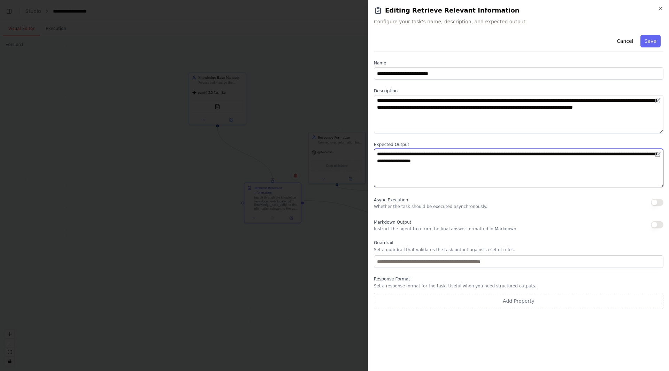
click at [431, 173] on textarea "**********" at bounding box center [519, 168] width 290 height 38
click at [485, 168] on textarea "**********" at bounding box center [519, 168] width 290 height 38
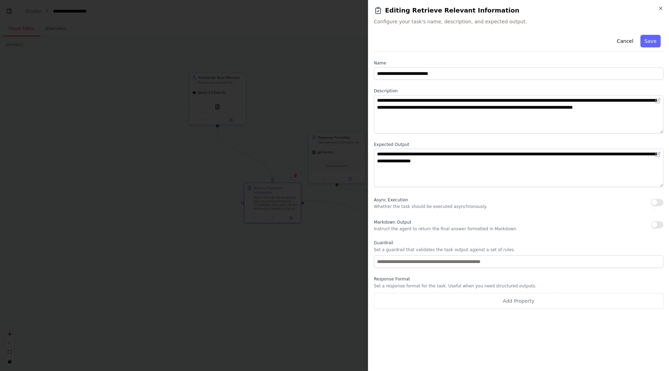
click at [454, 199] on div "Async Execution Whether the task should be executed asynchronously." at bounding box center [430, 203] width 113 height 14
click at [470, 208] on p "Whether the task should be executed asynchronously." at bounding box center [430, 207] width 113 height 6
drag, startPoint x: 461, startPoint y: 227, endPoint x: 486, endPoint y: 238, distance: 27.1
click at [465, 229] on p "Instruct the agent to return the final answer formatted in Markdown" at bounding box center [445, 229] width 143 height 6
drag, startPoint x: 561, startPoint y: 250, endPoint x: 527, endPoint y: 252, distance: 33.6
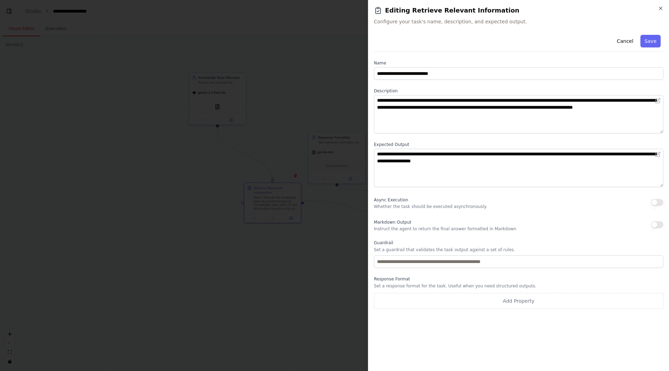
click at [560, 249] on p "Set a guardrail that validates the task output against a set of rules." at bounding box center [519, 250] width 290 height 6
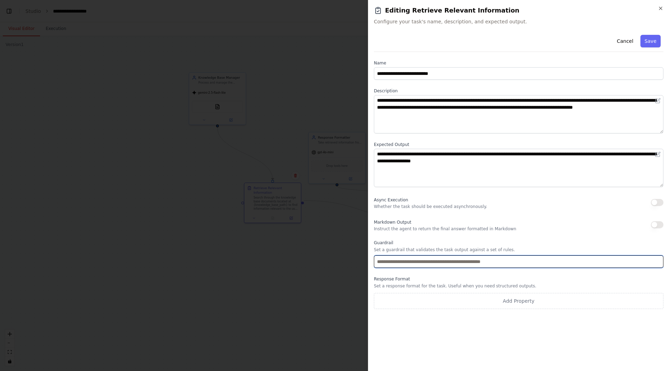
click at [523, 260] on input "text" at bounding box center [519, 262] width 290 height 13
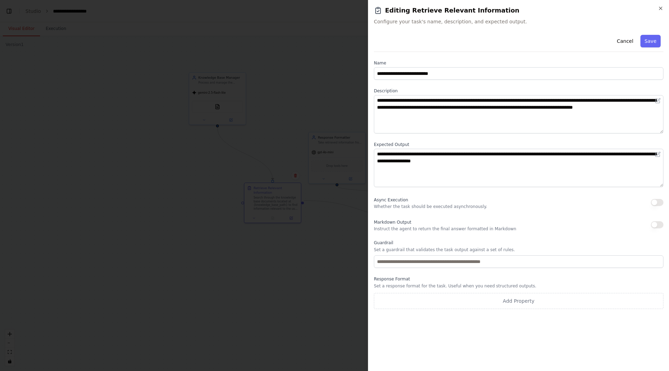
click at [536, 285] on p "Set a response format for the task. Useful when you need structured outputs." at bounding box center [519, 286] width 290 height 6
click at [633, 39] on button "Cancel" at bounding box center [625, 41] width 25 height 13
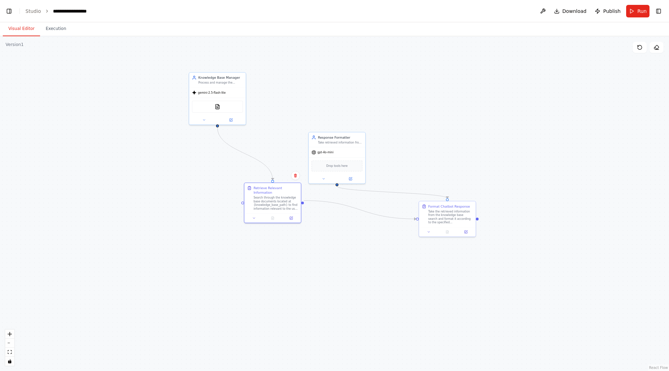
drag, startPoint x: 539, startPoint y: 218, endPoint x: 479, endPoint y: 184, distance: 69.0
click at [539, 218] on div ".deletable-edge-delete-btn { width: 20px; height: 20px; border: 0px solid #ffff…" at bounding box center [334, 203] width 669 height 335
drag, startPoint x: 343, startPoint y: 150, endPoint x: 483, endPoint y: 123, distance: 141.8
click at [483, 123] on div "gpt-4o-mini" at bounding box center [471, 124] width 56 height 10
drag, startPoint x: 473, startPoint y: 114, endPoint x: 375, endPoint y: 108, distance: 97.8
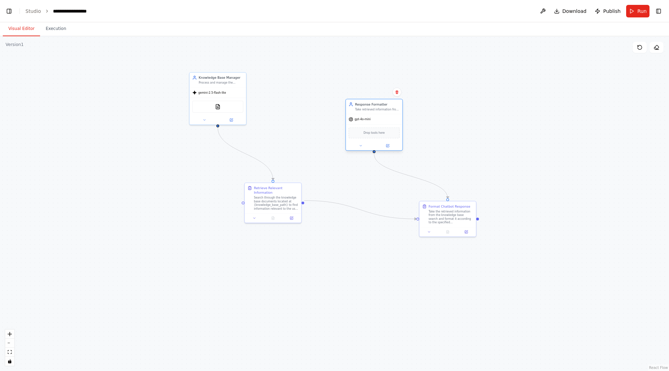
click at [375, 108] on div "Take retrieved information from the knowledge base and format it according to t…" at bounding box center [377, 110] width 45 height 4
click at [453, 219] on div "Take the retrieved information from the knowledge base search and format it acc…" at bounding box center [451, 216] width 45 height 15
click at [466, 231] on icon at bounding box center [466, 231] width 3 height 3
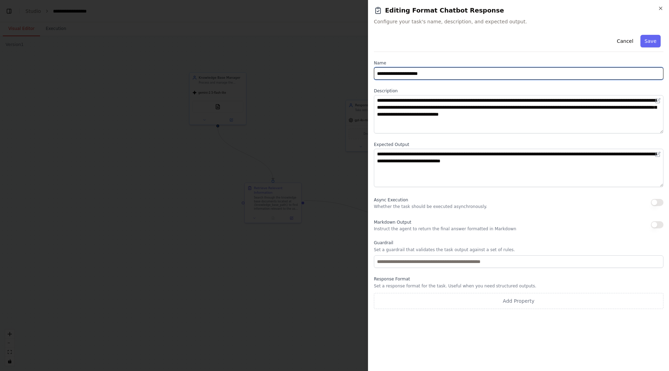
click at [436, 74] on input "**********" at bounding box center [519, 73] width 290 height 13
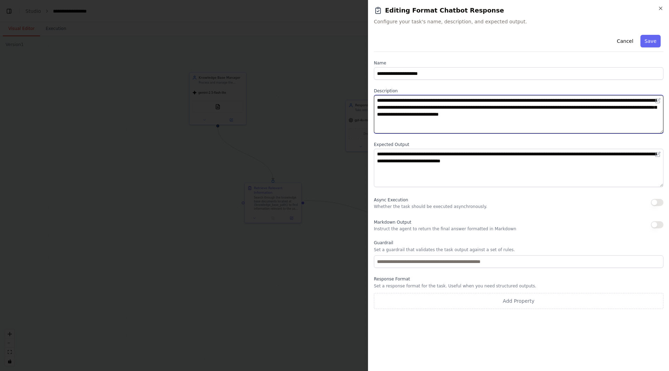
click at [495, 120] on textarea "**********" at bounding box center [519, 114] width 290 height 38
click at [590, 119] on textarea "**********" at bounding box center [519, 114] width 290 height 38
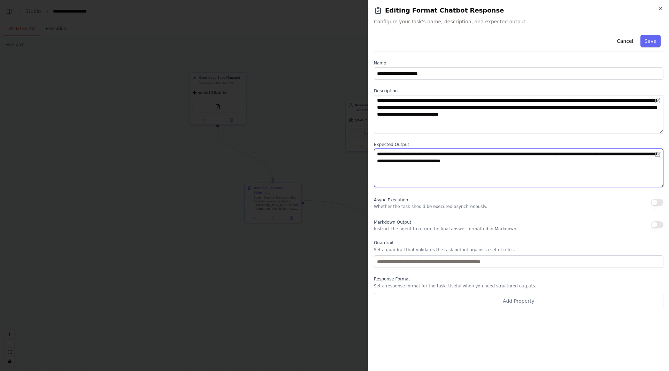
click at [528, 169] on textarea "**********" at bounding box center [519, 168] width 290 height 38
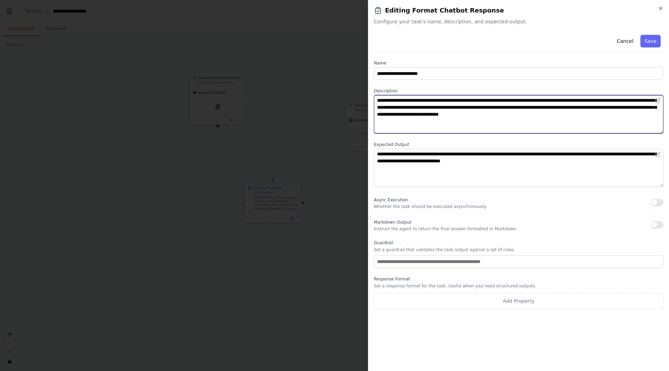
click at [603, 114] on textarea "**********" at bounding box center [519, 114] width 290 height 38
drag, startPoint x: 634, startPoint y: 101, endPoint x: 602, endPoint y: 99, distance: 32.2
click at [602, 99] on textarea "**********" at bounding box center [519, 114] width 290 height 38
click at [596, 122] on textarea "**********" at bounding box center [519, 114] width 290 height 38
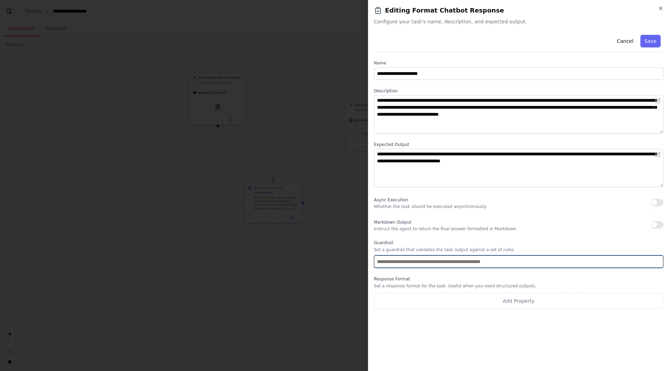
click at [477, 265] on input "text" at bounding box center [519, 262] width 290 height 13
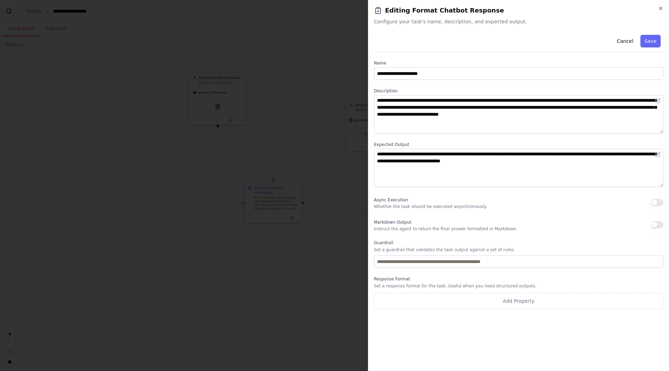
click at [555, 243] on label "Guardrail" at bounding box center [519, 243] width 290 height 6
click at [628, 40] on button "Cancel" at bounding box center [625, 41] width 25 height 13
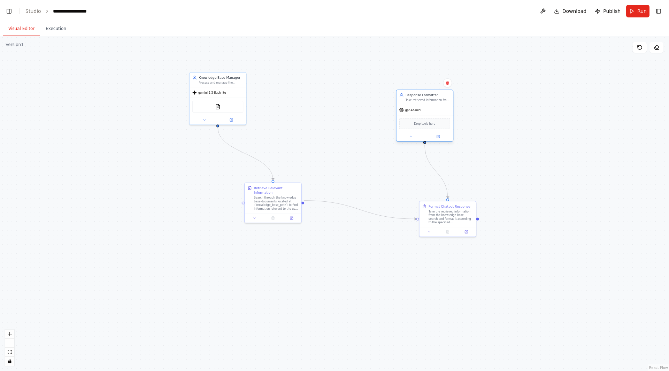
drag, startPoint x: 370, startPoint y: 119, endPoint x: 424, endPoint y: 108, distance: 54.7
click at [424, 108] on div "gpt-4o-mini" at bounding box center [425, 110] width 56 height 10
click at [438, 137] on icon at bounding box center [439, 136] width 2 height 2
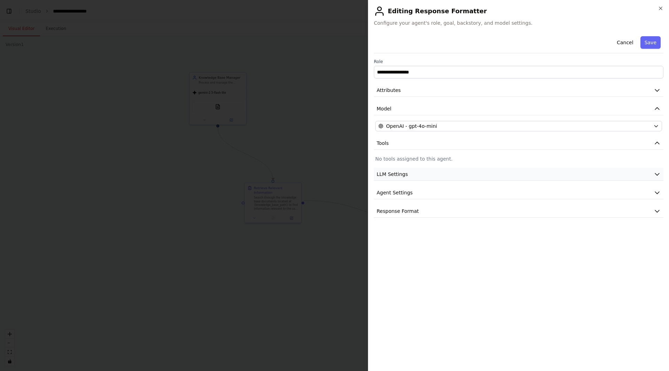
click at [425, 172] on button "LLM Settings" at bounding box center [519, 174] width 290 height 13
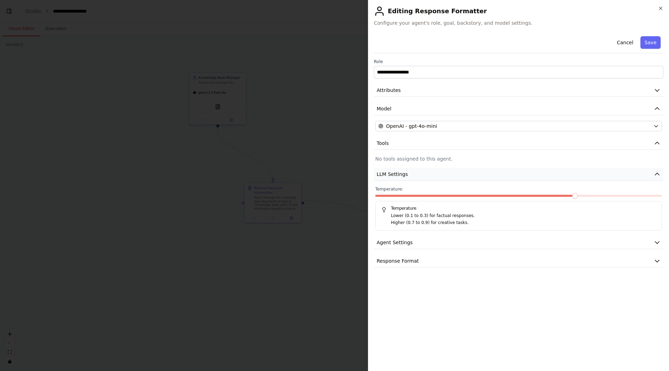
click at [425, 172] on button "LLM Settings" at bounding box center [519, 174] width 290 height 13
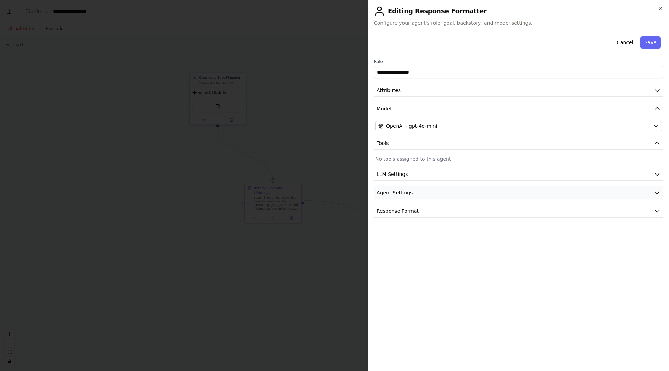
click at [414, 194] on button "Agent Settings" at bounding box center [519, 193] width 290 height 13
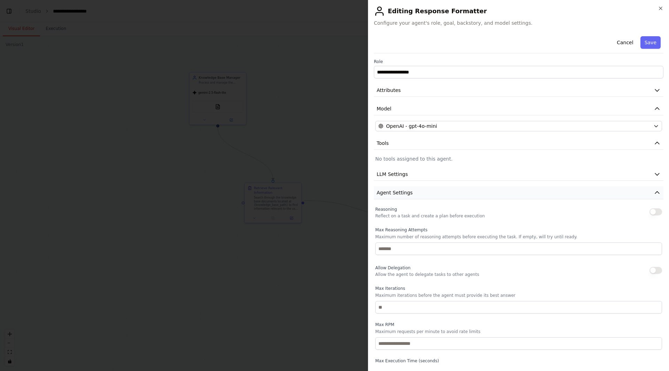
click at [414, 194] on button "Agent Settings" at bounding box center [519, 193] width 290 height 13
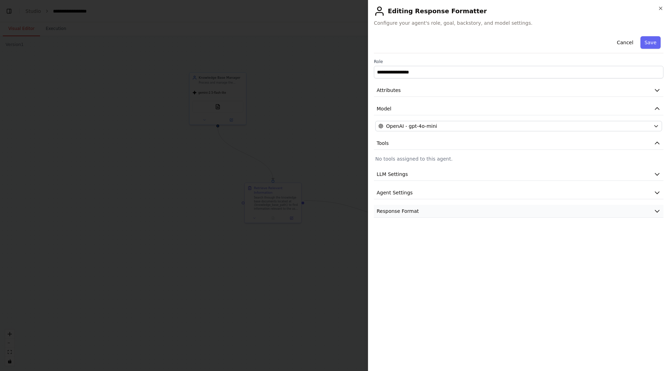
click at [409, 212] on span "Response Format" at bounding box center [398, 211] width 42 height 7
click at [625, 40] on button "Cancel" at bounding box center [625, 42] width 25 height 13
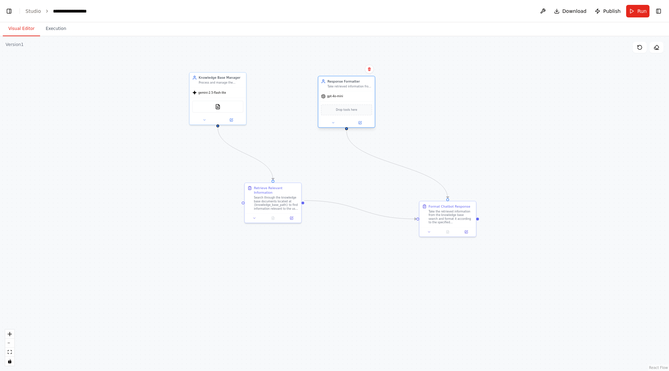
drag, startPoint x: 434, startPoint y: 106, endPoint x: 356, endPoint y: 92, distance: 80.1
click at [356, 92] on div "gpt-4o-mini" at bounding box center [346, 96] width 56 height 10
click at [370, 68] on icon at bounding box center [370, 69] width 3 height 4
click at [370, 70] on icon at bounding box center [370, 69] width 3 height 4
click at [362, 70] on button "Confirm" at bounding box center [350, 69] width 25 height 8
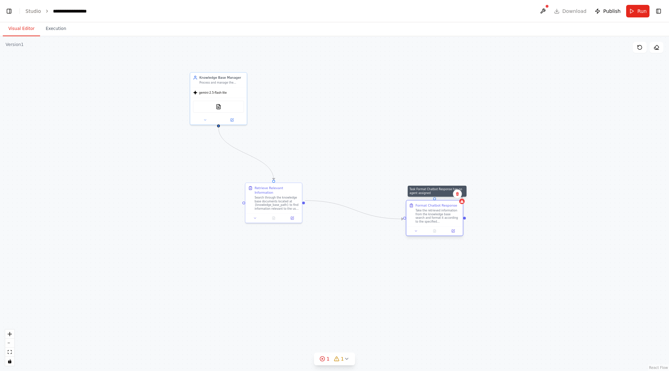
drag, startPoint x: 478, startPoint y: 202, endPoint x: 461, endPoint y: 202, distance: 17.1
click at [461, 202] on div at bounding box center [463, 202] width 6 height 6
drag, startPoint x: 367, startPoint y: 214, endPoint x: 362, endPoint y: 217, distance: 6.4
click at [359, 217] on div ".deletable-edge-delete-btn { width: 20px; height: 20px; border: 0px solid #ffff…" at bounding box center [334, 203] width 669 height 335
drag, startPoint x: 405, startPoint y: 219, endPoint x: 387, endPoint y: 221, distance: 17.9
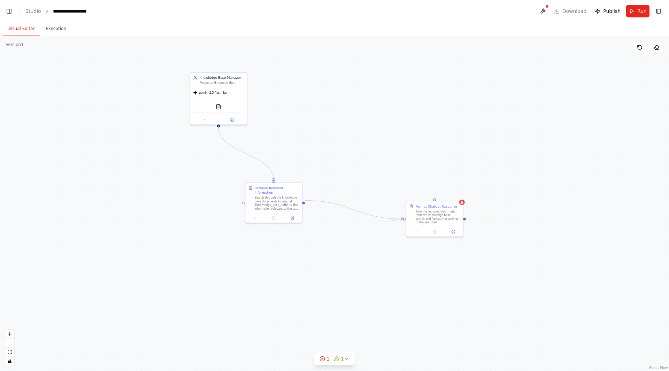
click at [387, 221] on div ".deletable-edge-delete-btn { width: 20px; height: 20px; border: 0px solid #ffff…" at bounding box center [334, 203] width 669 height 335
drag, startPoint x: 292, startPoint y: 204, endPoint x: 296, endPoint y: 184, distance: 19.6
click at [296, 184] on div "Search through the knowledge base documents located at {knowledge_base_path} to…" at bounding box center [281, 184] width 45 height 15
click at [327, 360] on div "1" at bounding box center [325, 359] width 10 height 7
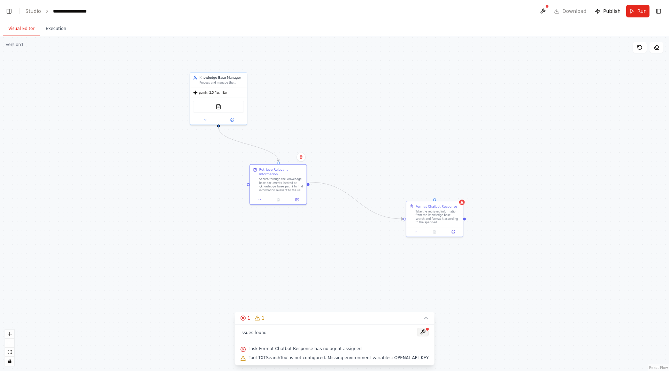
click at [417, 332] on button at bounding box center [423, 332] width 12 height 8
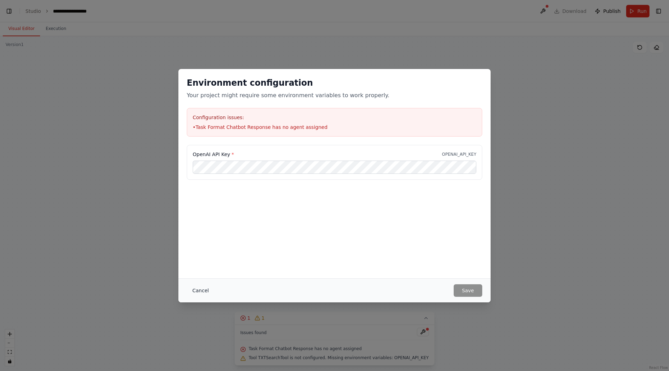
click at [206, 293] on button "Cancel" at bounding box center [201, 291] width 28 height 13
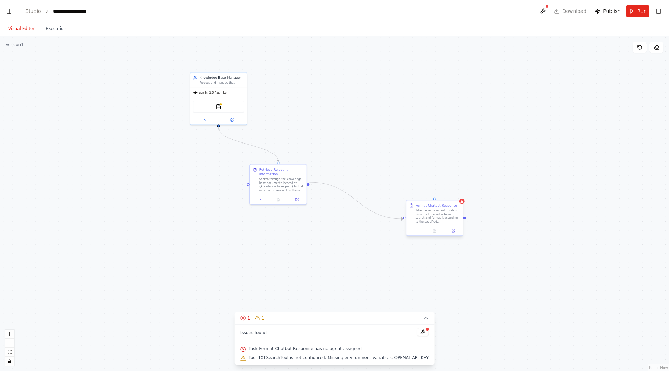
click at [450, 221] on div "Take the retrieved information from the knowledge base search and format it acc…" at bounding box center [438, 216] width 45 height 15
drag, startPoint x: 448, startPoint y: 218, endPoint x: 455, endPoint y: 233, distance: 16.1
click at [456, 237] on div ".deletable-edge-delete-btn { width: 20px; height: 20px; border: 0px solid #ffff…" at bounding box center [334, 203] width 669 height 335
drag, startPoint x: 374, startPoint y: 214, endPoint x: 364, endPoint y: 217, distance: 11.0
click at [364, 217] on div ".deletable-edge-delete-btn { width: 20px; height: 20px; border: 0px solid #ffff…" at bounding box center [334, 203] width 669 height 335
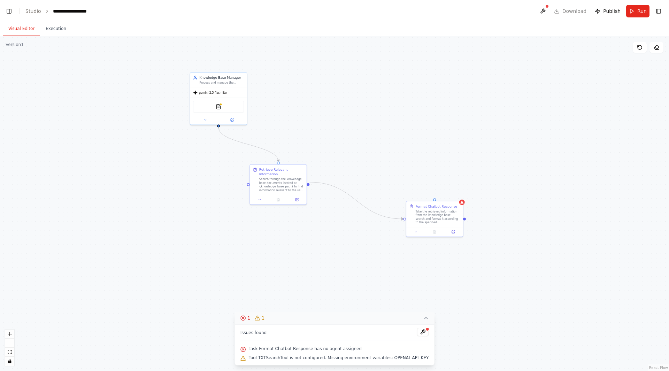
click at [423, 317] on icon at bounding box center [426, 319] width 6 height 6
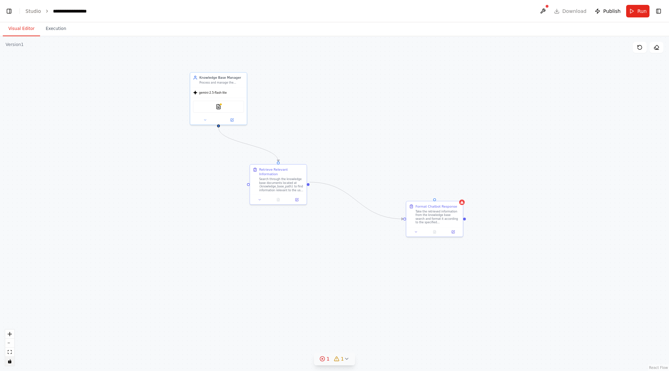
click at [9, 364] on button "toggle interactivity" at bounding box center [9, 361] width 9 height 9
click at [445, 218] on div ".deletable-edge-delete-btn { width: 20px; height: 20px; border: 0px solid #ffff…" at bounding box center [334, 203] width 669 height 335
drag, startPoint x: 436, startPoint y: 200, endPoint x: 441, endPoint y: 183, distance: 17.9
click at [441, 183] on div ".deletable-edge-delete-btn { width: 20px; height: 20px; border: 0px solid #ffff…" at bounding box center [334, 203] width 669 height 335
click at [12, 363] on icon "toggle interactivity" at bounding box center [10, 361] width 4 height 4
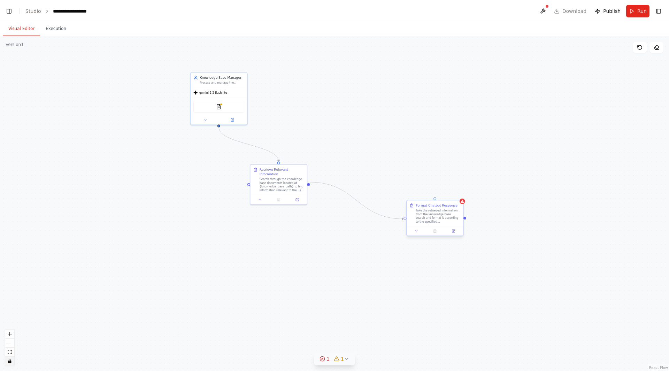
click at [438, 212] on div "Take the retrieved information from the knowledge base search and format it acc…" at bounding box center [438, 216] width 45 height 15
click at [459, 198] on button at bounding box center [458, 194] width 9 height 9
click at [444, 195] on button "Confirm" at bounding box center [438, 194] width 25 height 8
click at [295, 188] on div "Retrieve Relevant Information Search through the knowledge base documents locat…" at bounding box center [278, 179] width 56 height 30
click at [303, 156] on icon at bounding box center [301, 157] width 4 height 4
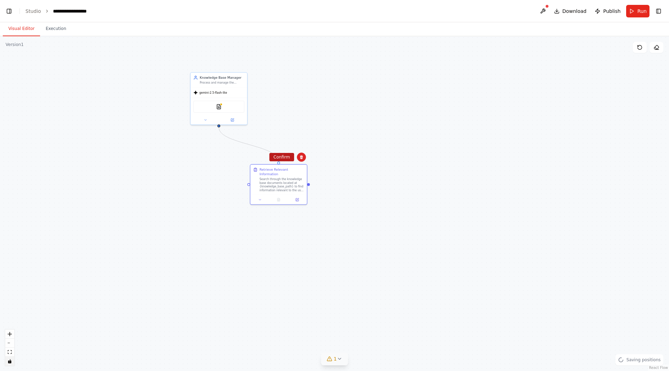
click at [290, 156] on button "Confirm" at bounding box center [282, 157] width 25 height 8
click at [241, 112] on div "TXTSearchTool" at bounding box center [219, 106] width 56 height 18
click at [244, 69] on div "Confirm" at bounding box center [241, 64] width 9 height 9
click at [241, 65] on icon at bounding box center [241, 65] width 3 height 4
click at [226, 64] on button "Confirm" at bounding box center [221, 64] width 25 height 8
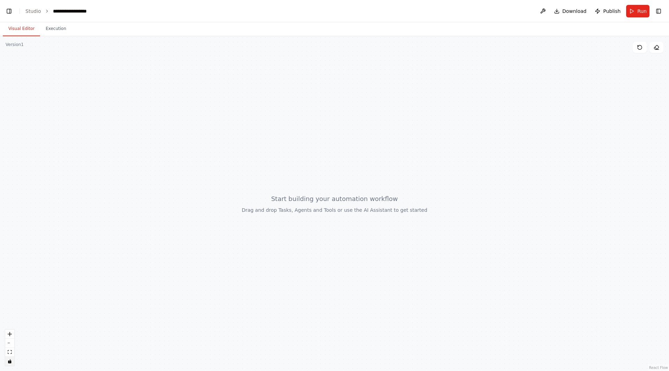
click at [335, 215] on div at bounding box center [334, 203] width 669 height 335
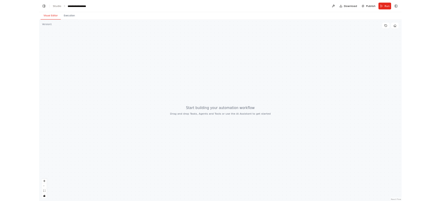
scroll to position [15155, 0]
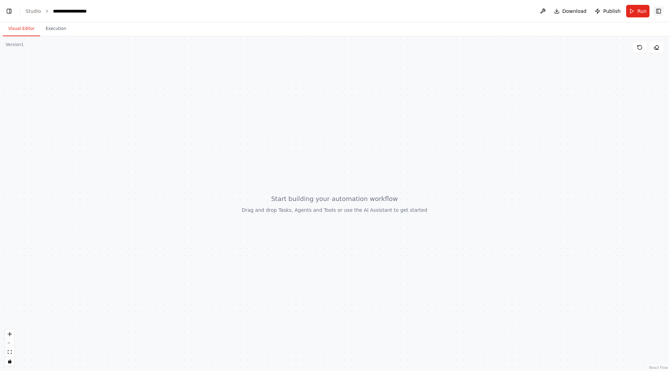
click at [654, 12] on header "**********" at bounding box center [334, 11] width 669 height 22
click at [655, 12] on button "Toggle Right Sidebar" at bounding box center [659, 11] width 10 height 10
click at [658, 13] on button "Toggle Right Sidebar" at bounding box center [659, 11] width 10 height 10
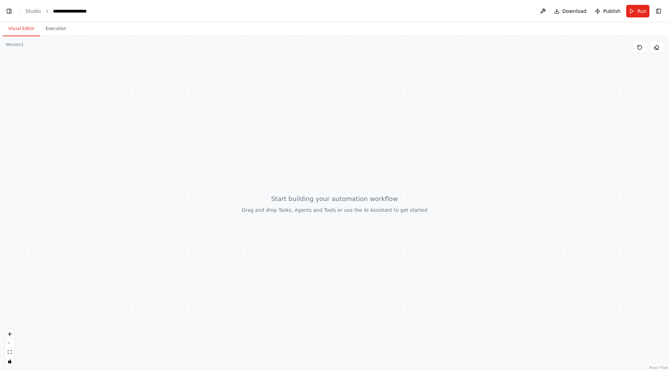
click at [10, 16] on header "**********" at bounding box center [334, 11] width 669 height 22
click at [10, 13] on button "Toggle Left Sidebar" at bounding box center [9, 11] width 10 height 10
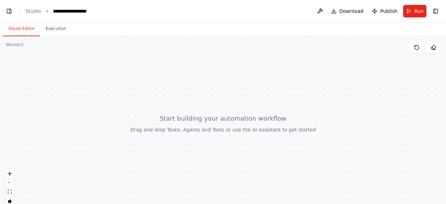
click at [437, 16] on button "Toggle Right Sidebar" at bounding box center [436, 11] width 10 height 10
click at [437, 14] on button "Toggle Right Sidebar" at bounding box center [436, 11] width 10 height 10
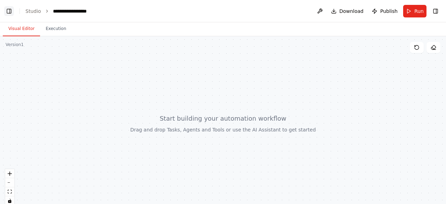
click at [10, 13] on button "Toggle Left Sidebar" at bounding box center [9, 11] width 10 height 10
click at [57, 37] on div at bounding box center [223, 123] width 446 height 174
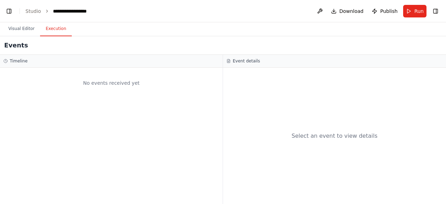
click at [55, 32] on button "Execution" at bounding box center [56, 29] width 32 height 15
click at [24, 30] on button "Visual Editor" at bounding box center [21, 29] width 37 height 15
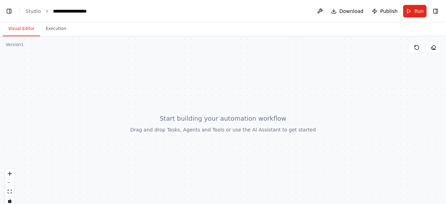
click at [105, 80] on div at bounding box center [223, 123] width 446 height 174
click at [94, 78] on div at bounding box center [223, 123] width 446 height 174
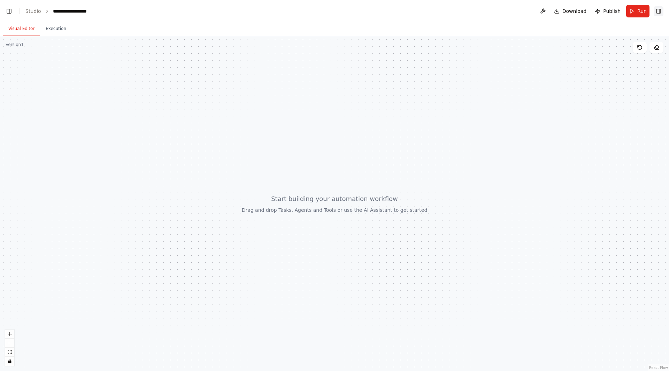
click at [659, 9] on button "Toggle Right Sidebar" at bounding box center [659, 11] width 10 height 10
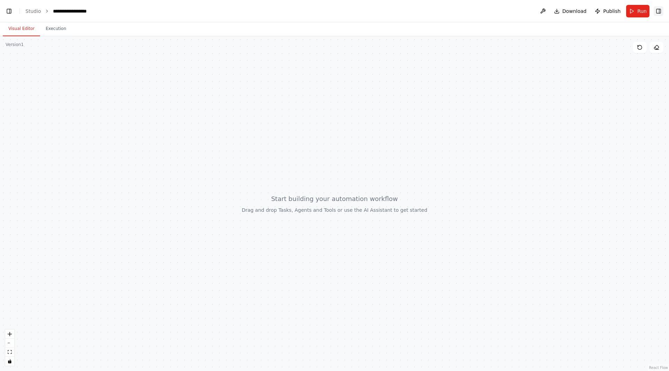
click at [659, 9] on button "Toggle Right Sidebar" at bounding box center [659, 11] width 10 height 10
click at [608, 12] on span "Publish" at bounding box center [612, 11] width 17 height 7
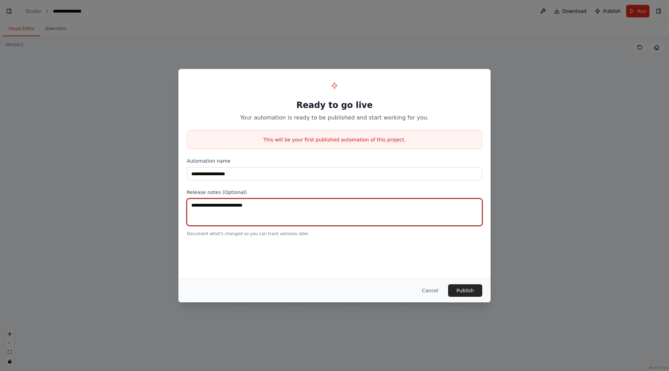
click at [282, 220] on textarea at bounding box center [335, 212] width 296 height 27
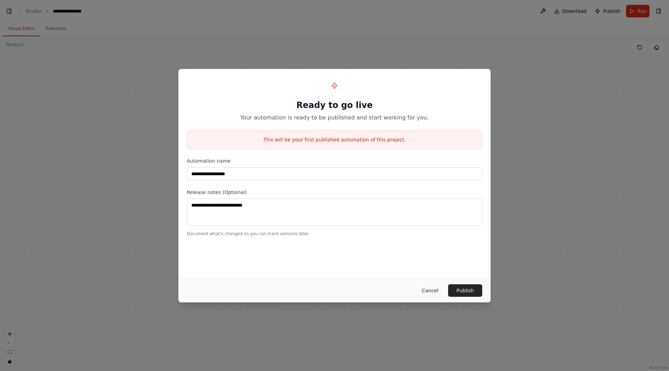
click at [433, 291] on button "Cancel" at bounding box center [431, 291] width 28 height 13
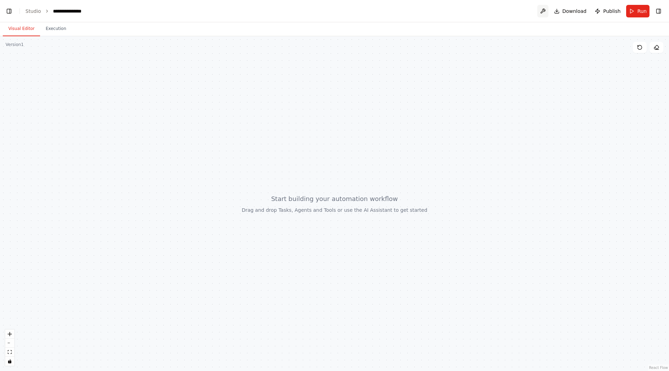
click at [547, 9] on button at bounding box center [543, 11] width 11 height 13
click at [542, 126] on div at bounding box center [334, 203] width 669 height 335
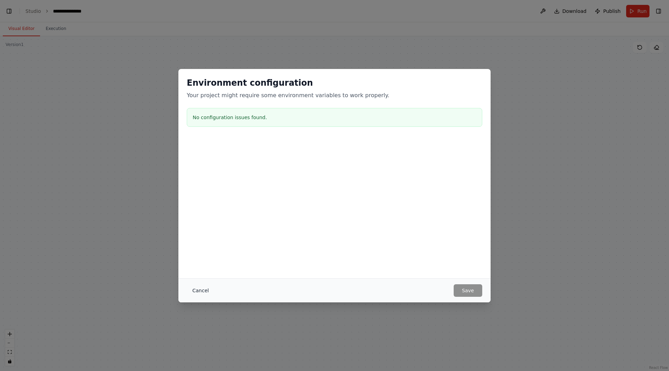
click at [199, 289] on button "Cancel" at bounding box center [201, 291] width 28 height 13
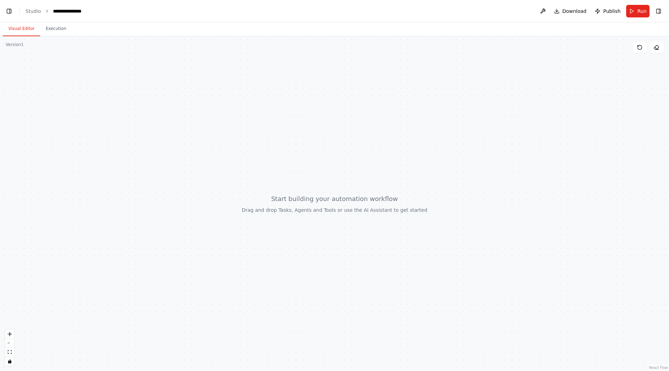
click at [545, 179] on div at bounding box center [334, 203] width 669 height 335
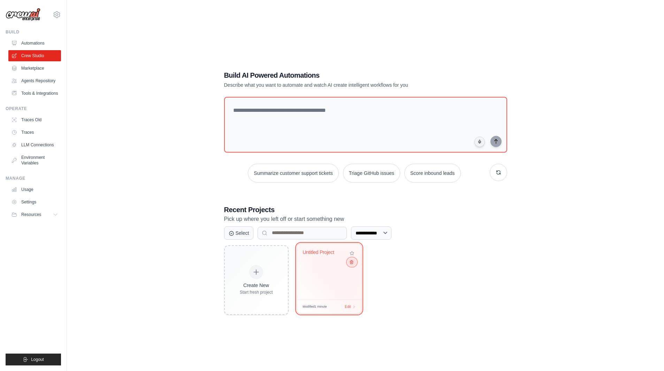
click at [352, 263] on icon at bounding box center [351, 262] width 5 height 5
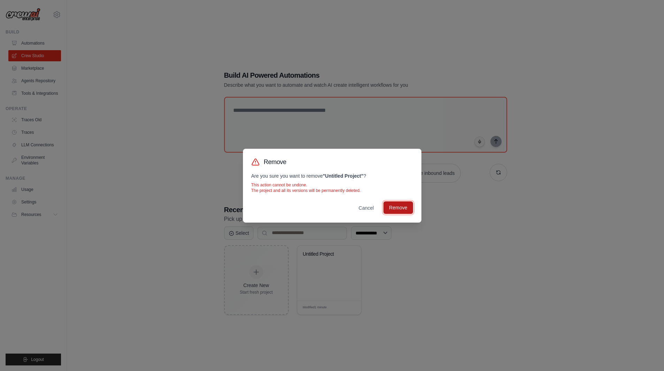
click at [402, 204] on button "Remove" at bounding box center [398, 208] width 29 height 13
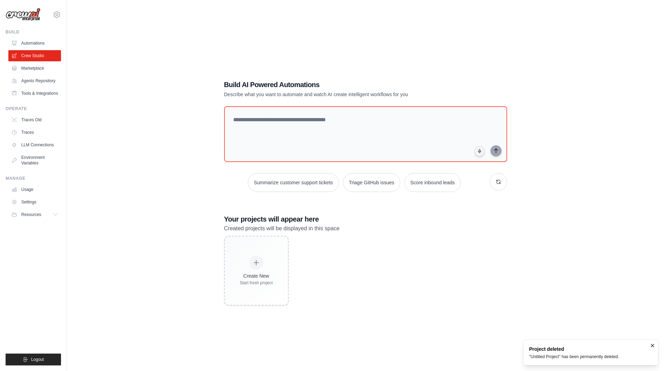
click at [389, 249] on div "Create New Start fresh project" at bounding box center [365, 271] width 283 height 70
click at [478, 248] on div "Create New Start fresh project" at bounding box center [365, 271] width 283 height 70
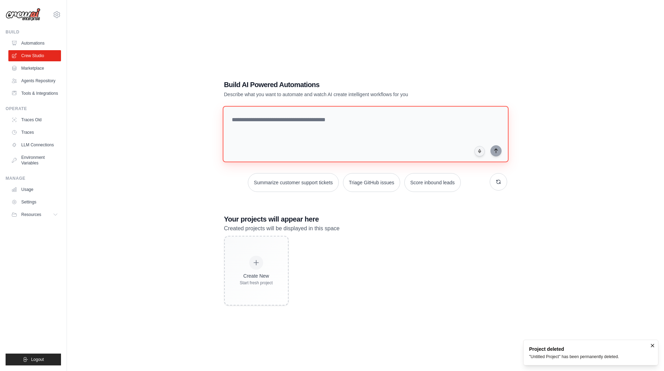
click at [384, 146] on textarea at bounding box center [365, 134] width 286 height 56
click at [263, 126] on textarea at bounding box center [365, 134] width 286 height 56
click at [333, 132] on textarea at bounding box center [365, 134] width 286 height 56
click at [335, 126] on textarea at bounding box center [365, 134] width 286 height 56
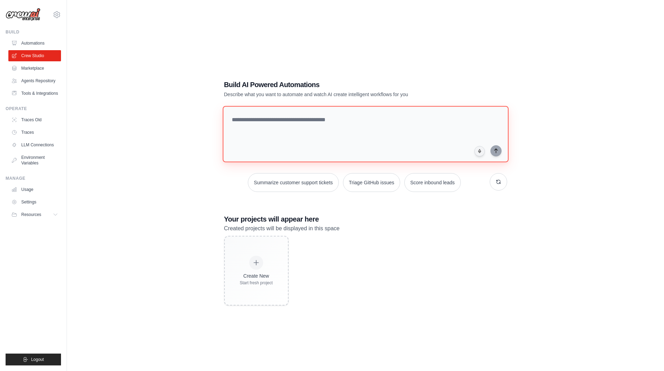
click at [351, 126] on textarea at bounding box center [365, 134] width 286 height 56
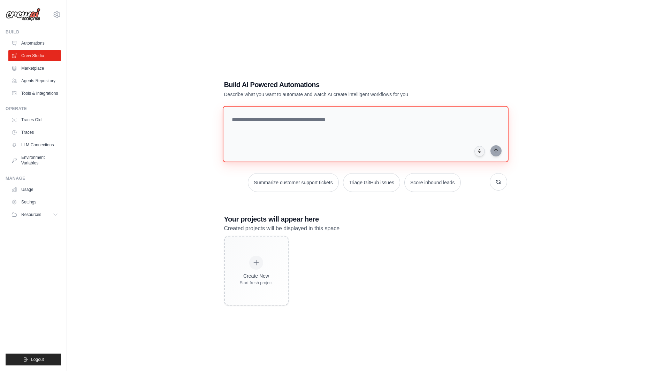
click at [351, 126] on textarea at bounding box center [365, 134] width 286 height 56
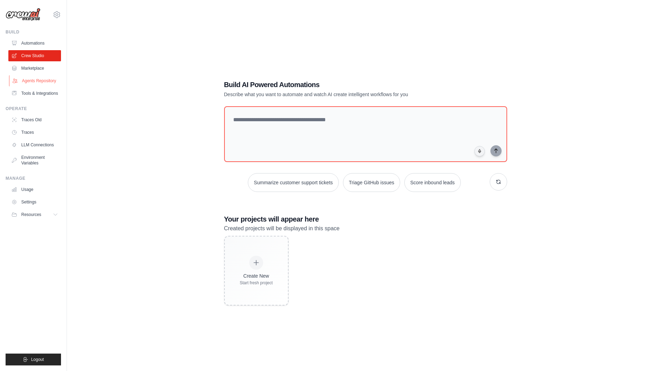
click at [43, 77] on link "Agents Repository" at bounding box center [35, 80] width 53 height 11
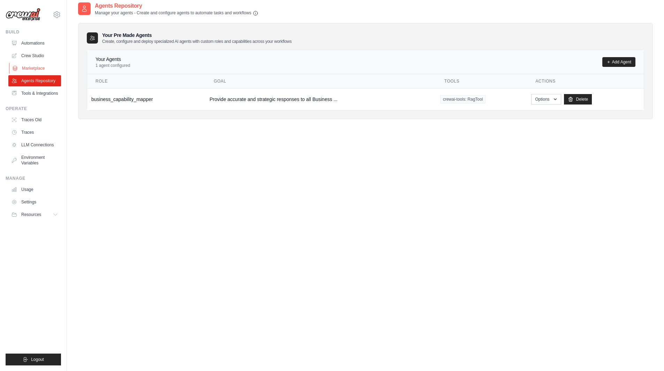
scroll to position [14, 0]
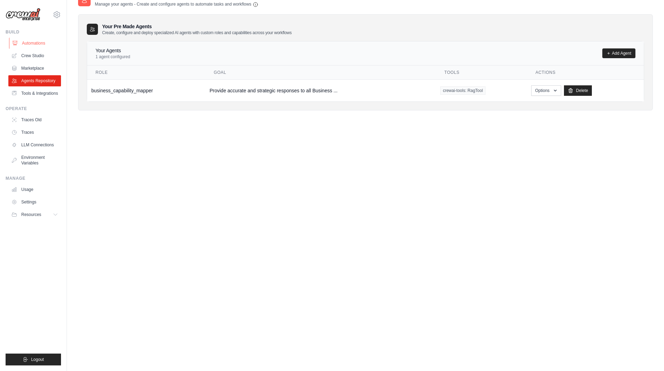
click at [42, 42] on link "Automations" at bounding box center [35, 43] width 53 height 11
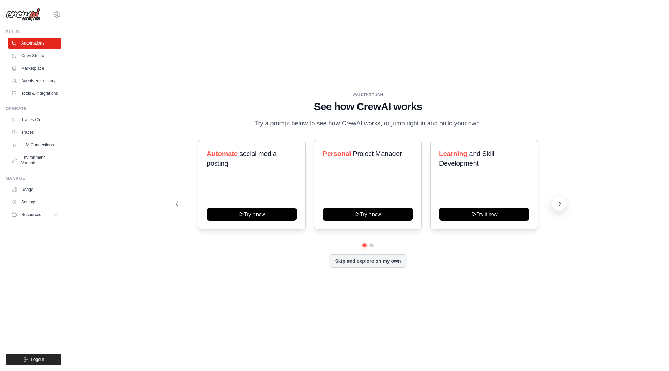
click at [557, 202] on icon at bounding box center [559, 203] width 7 height 7
click at [29, 57] on link "Crew Studio" at bounding box center [35, 55] width 53 height 11
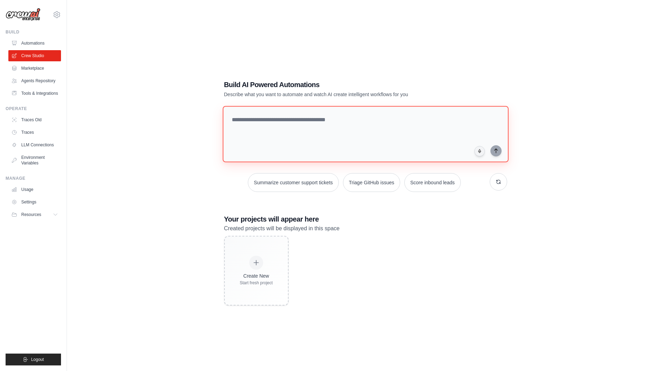
click at [252, 123] on textarea at bounding box center [365, 134] width 286 height 56
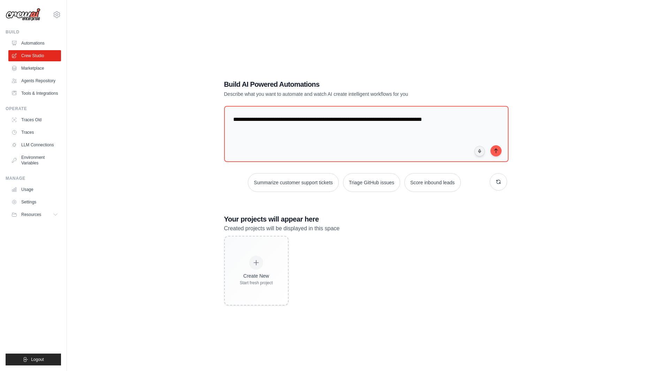
click at [591, 114] on div "**********" at bounding box center [365, 192] width 575 height 371
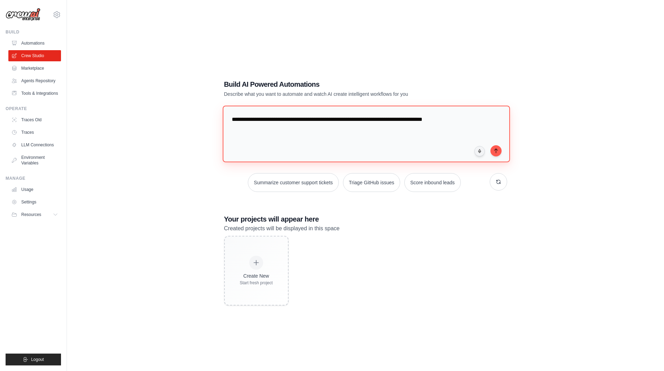
click at [446, 119] on textarea "**********" at bounding box center [365, 134] width 287 height 56
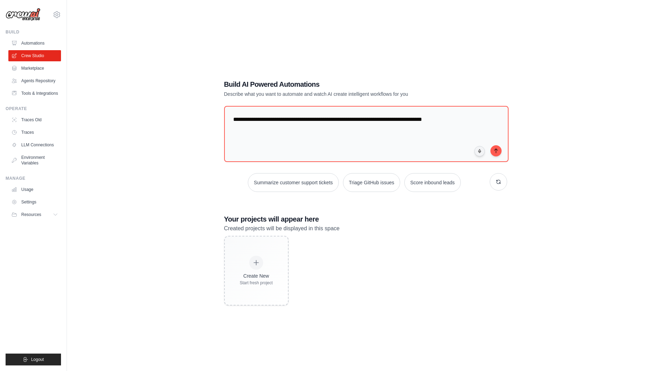
click at [580, 126] on div "**********" at bounding box center [365, 192] width 575 height 371
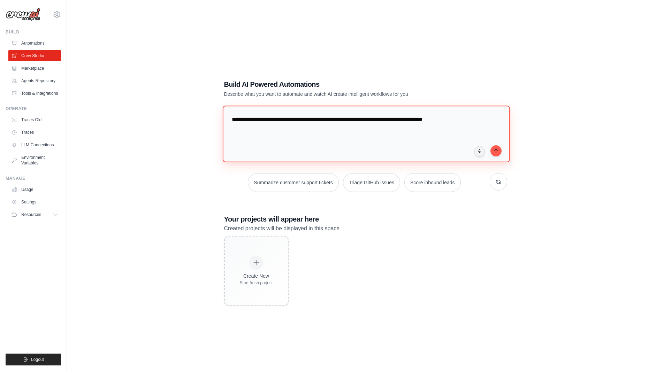
click at [456, 123] on textarea "**********" at bounding box center [365, 134] width 287 height 56
type textarea "**********"
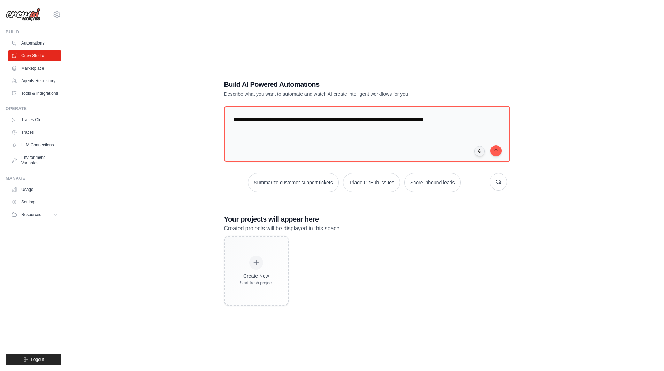
click at [569, 106] on div "**********" at bounding box center [365, 192] width 575 height 371
click at [473, 126] on textarea "**********" at bounding box center [366, 134] width 289 height 57
click at [571, 126] on div "**********" at bounding box center [365, 192] width 575 height 371
click at [452, 115] on textarea "**********" at bounding box center [366, 134] width 289 height 57
click at [574, 127] on div "**********" at bounding box center [365, 192] width 575 height 371
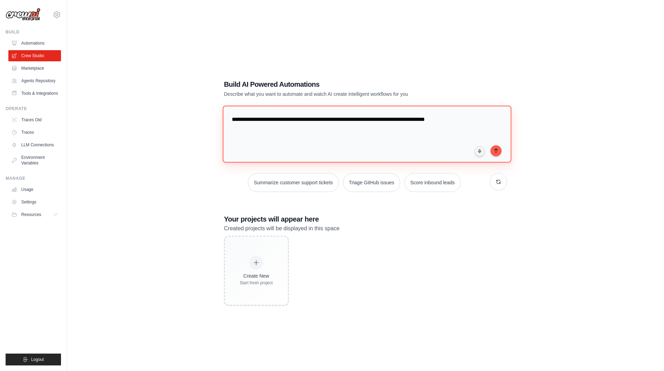
click at [485, 114] on textarea "**********" at bounding box center [366, 134] width 289 height 57
click at [588, 119] on div "**********" at bounding box center [365, 192] width 575 height 371
drag, startPoint x: 510, startPoint y: 114, endPoint x: 497, endPoint y: 115, distance: 13.0
click at [510, 114] on div "**********" at bounding box center [366, 192] width 300 height 249
click at [494, 115] on textarea "**********" at bounding box center [366, 134] width 289 height 57
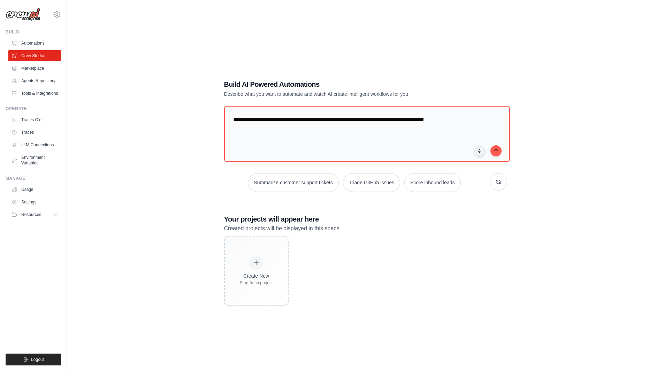
click at [567, 119] on div "**********" at bounding box center [365, 192] width 575 height 371
click at [482, 117] on textarea "**********" at bounding box center [366, 134] width 289 height 57
click at [463, 246] on div "Create New Start fresh project" at bounding box center [365, 271] width 283 height 70
click at [459, 115] on textarea "**********" at bounding box center [366, 134] width 289 height 57
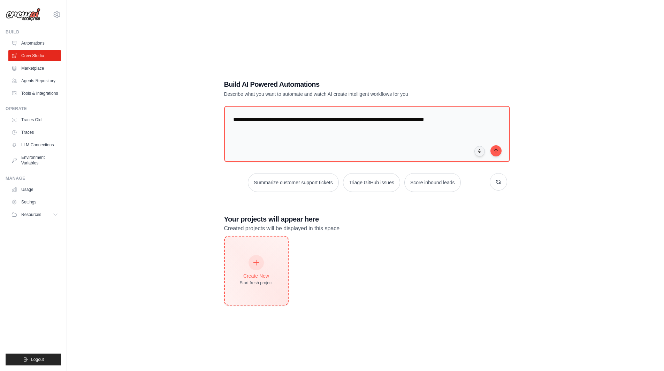
click at [273, 255] on div "Create New Start fresh project" at bounding box center [256, 271] width 63 height 68
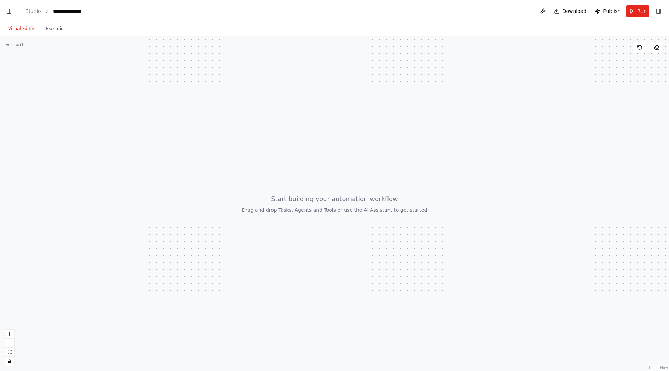
scroll to position [178, 0]
click at [662, 8] on button "Toggle Right Sidebar" at bounding box center [659, 11] width 10 height 10
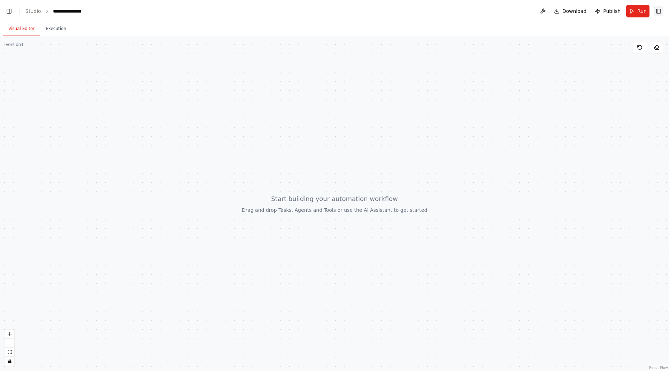
click at [662, 8] on button "Toggle Right Sidebar" at bounding box center [659, 11] width 10 height 10
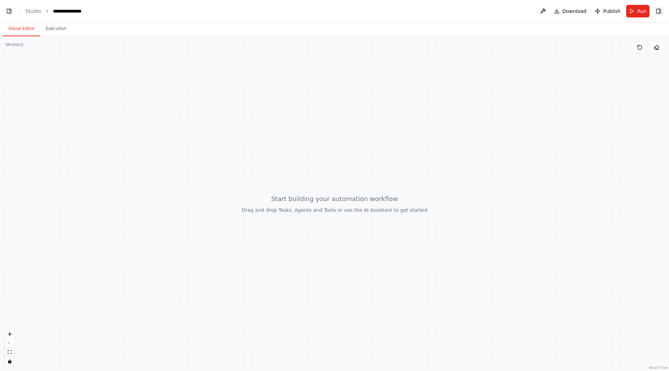
click at [662, 8] on button "Toggle Right Sidebar" at bounding box center [659, 11] width 10 height 10
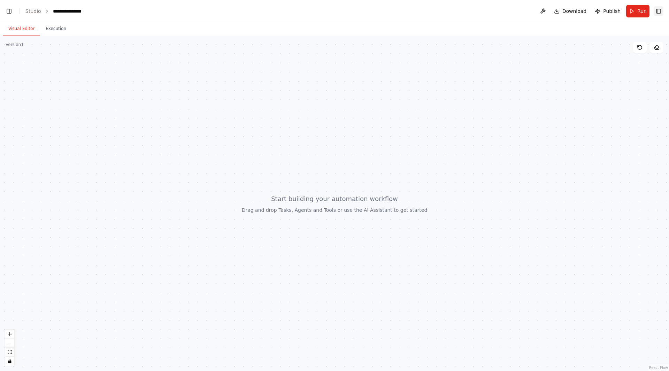
click at [662, 8] on button "Toggle Right Sidebar" at bounding box center [659, 11] width 10 height 10
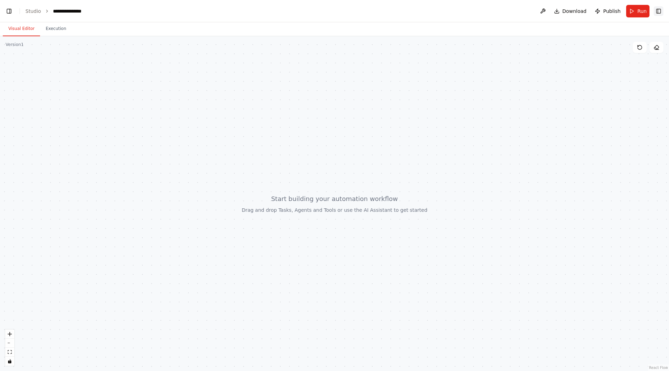
click at [662, 8] on button "Toggle Right Sidebar" at bounding box center [659, 11] width 10 height 10
click at [549, 13] on button at bounding box center [543, 11] width 11 height 13
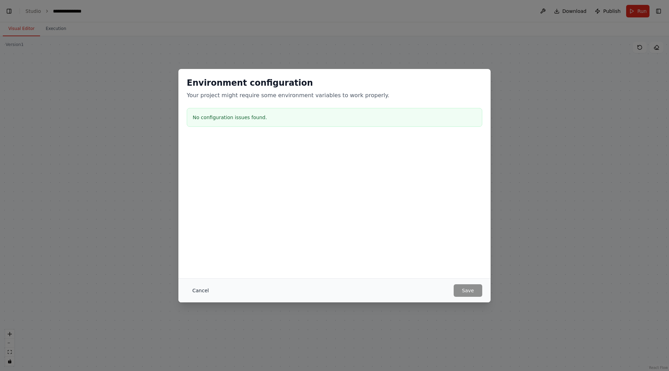
click at [195, 294] on button "Cancel" at bounding box center [201, 291] width 28 height 13
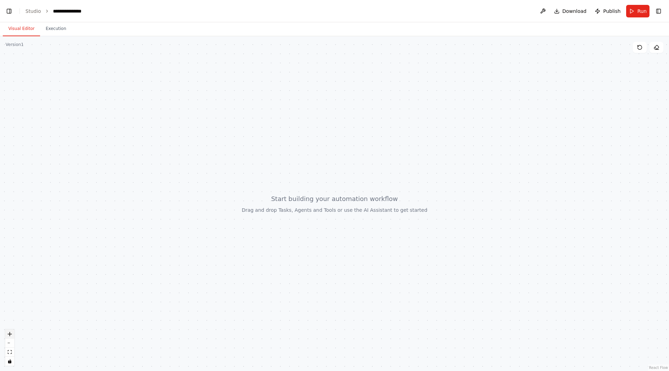
click at [12, 334] on icon "zoom in" at bounding box center [10, 334] width 4 height 4
click at [10, 342] on button "zoom out" at bounding box center [9, 343] width 9 height 9
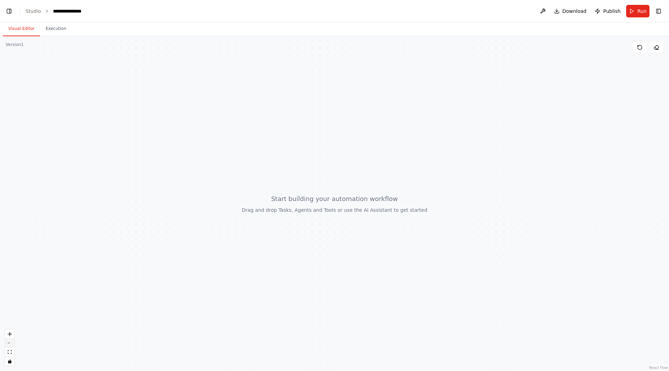
click at [10, 342] on button "zoom out" at bounding box center [9, 343] width 9 height 9
click at [10, 353] on icon "fit view" at bounding box center [10, 352] width 4 height 4
click at [58, 31] on button "Execution" at bounding box center [56, 29] width 32 height 15
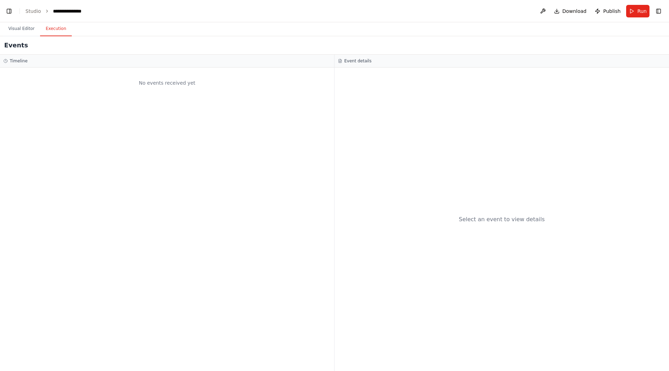
click at [248, 150] on div "No events received yet" at bounding box center [167, 220] width 334 height 304
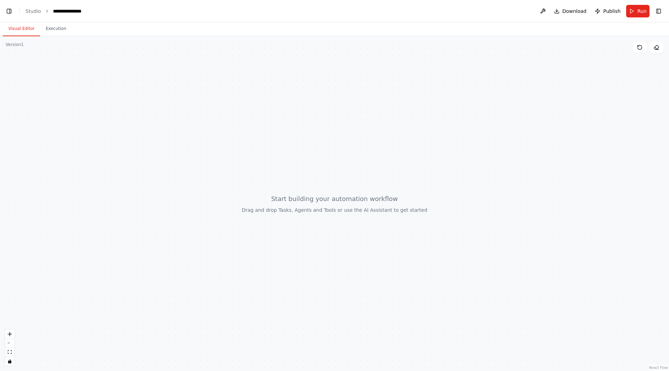
click at [25, 27] on button "Visual Editor" at bounding box center [21, 29] width 37 height 15
click at [37, 10] on link "Studio" at bounding box center [33, 11] width 16 height 6
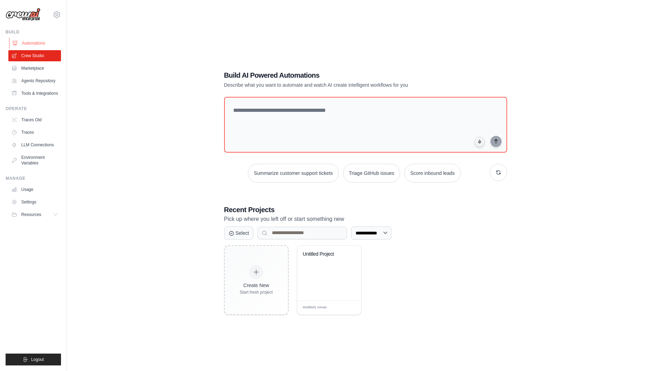
click at [40, 43] on link "Automations" at bounding box center [35, 43] width 53 height 11
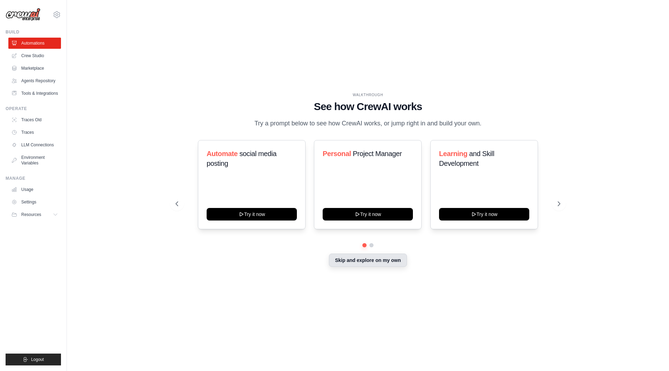
click at [383, 261] on button "Skip and explore on my own" at bounding box center [368, 260] width 78 height 13
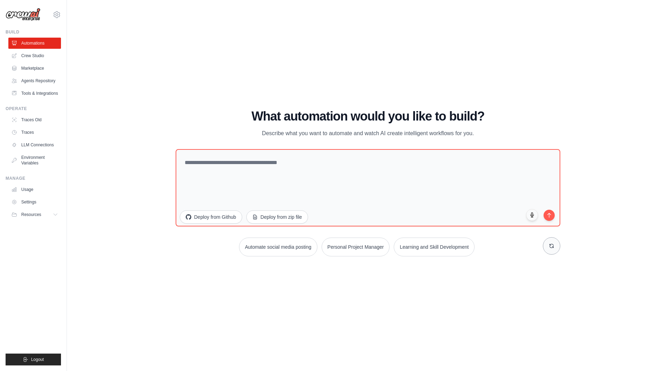
click at [549, 249] on icon at bounding box center [552, 246] width 6 height 6
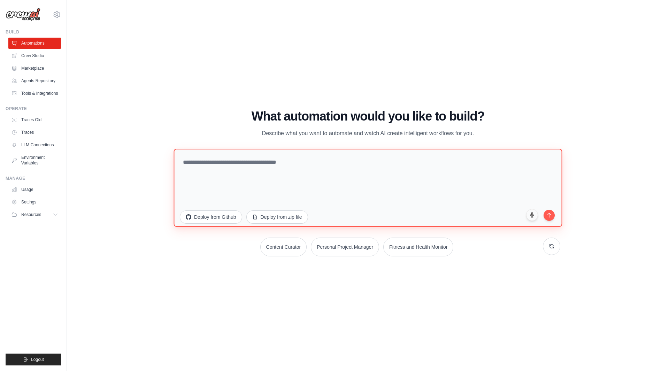
drag, startPoint x: 262, startPoint y: 190, endPoint x: 278, endPoint y: 184, distance: 17.1
click at [273, 188] on textarea at bounding box center [368, 188] width 389 height 78
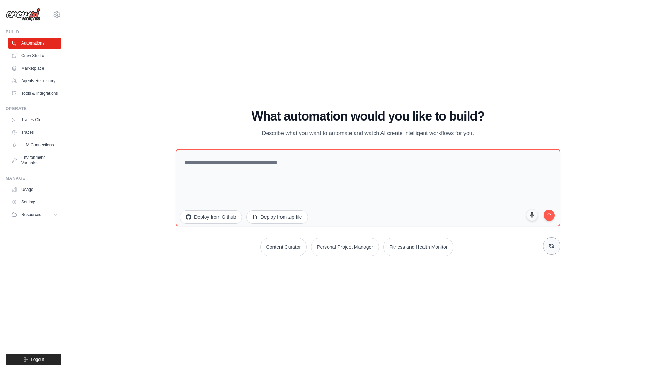
click at [554, 247] on icon at bounding box center [552, 246] width 4 height 4
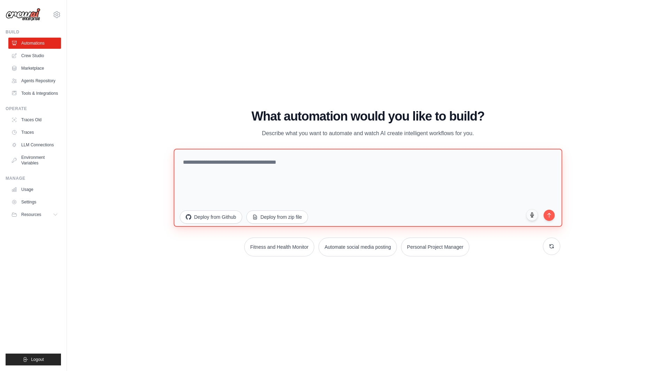
click at [317, 174] on textarea at bounding box center [368, 188] width 389 height 78
type textarea "**********"
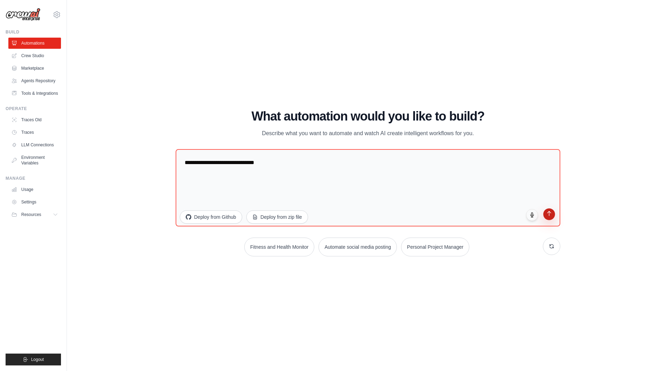
click at [553, 213] on button "submit" at bounding box center [550, 214] width 12 height 12
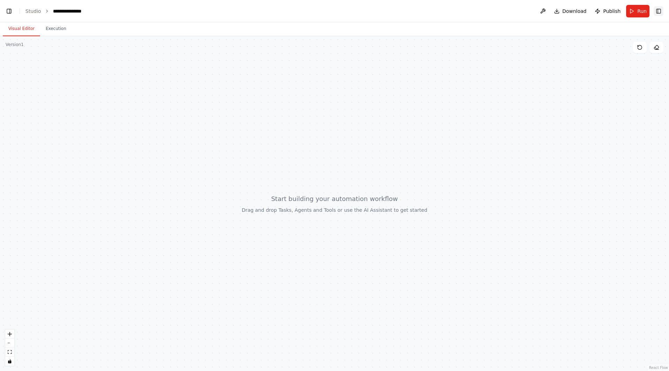
click at [657, 13] on button "Toggle Right Sidebar" at bounding box center [659, 11] width 10 height 10
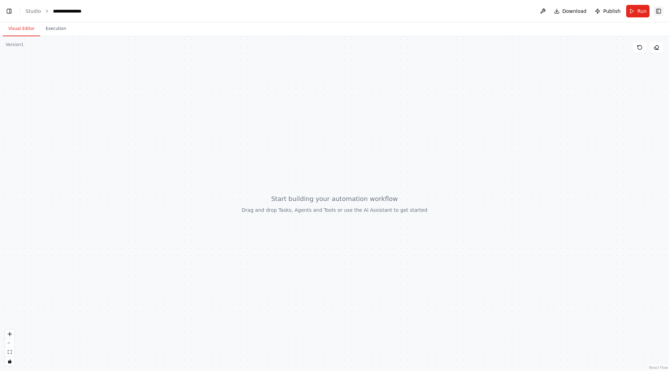
click at [657, 13] on button "Toggle Right Sidebar" at bounding box center [659, 11] width 10 height 10
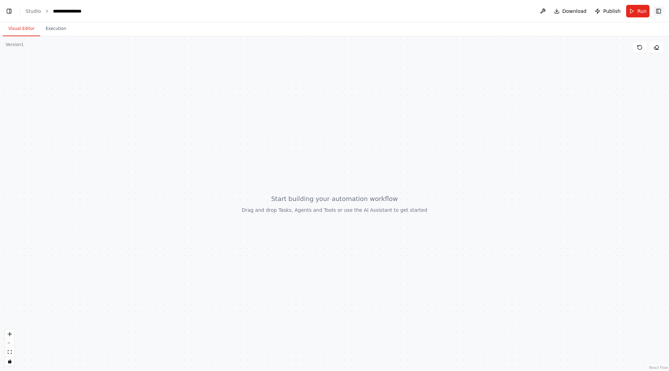
click at [657, 13] on button "Toggle Right Sidebar" at bounding box center [659, 11] width 10 height 10
click at [622, 165] on div at bounding box center [334, 203] width 669 height 335
click at [639, 51] on button at bounding box center [640, 47] width 14 height 11
click at [71, 12] on div "**********" at bounding box center [70, 11] width 35 height 7
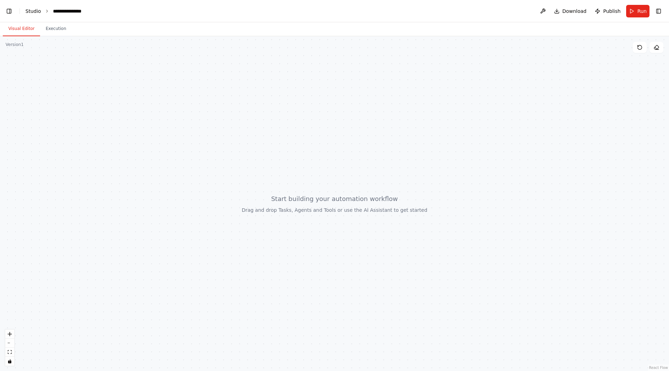
click at [32, 13] on link "Studio" at bounding box center [33, 11] width 16 height 6
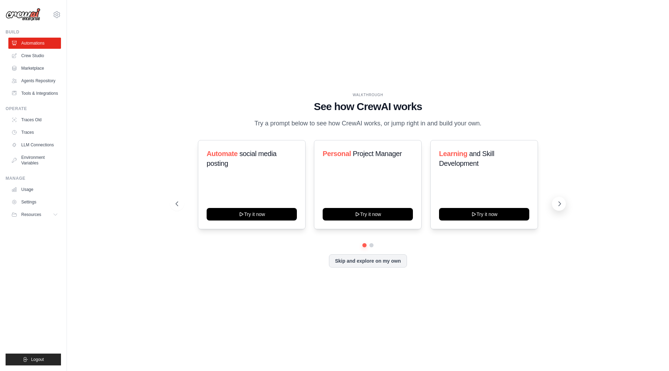
click at [557, 204] on icon at bounding box center [559, 203] width 7 height 7
click at [559, 204] on icon at bounding box center [559, 203] width 7 height 7
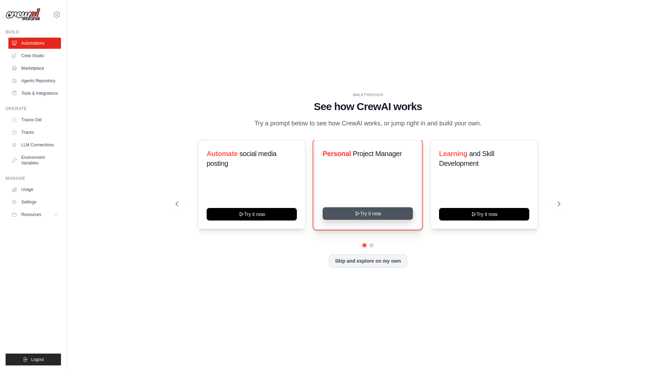
click at [384, 214] on button "Try it now" at bounding box center [368, 213] width 90 height 13
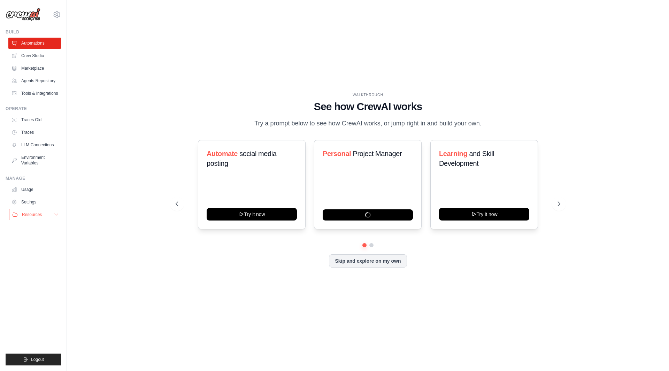
click at [46, 210] on button "Resources" at bounding box center [35, 214] width 53 height 11
click at [53, 214] on button "Resources" at bounding box center [35, 214] width 53 height 11
click at [238, 336] on div "WALKTHROUGH See how [PERSON_NAME] works Try a prompt below to see how [PERSON_N…" at bounding box center [368, 185] width 580 height 357
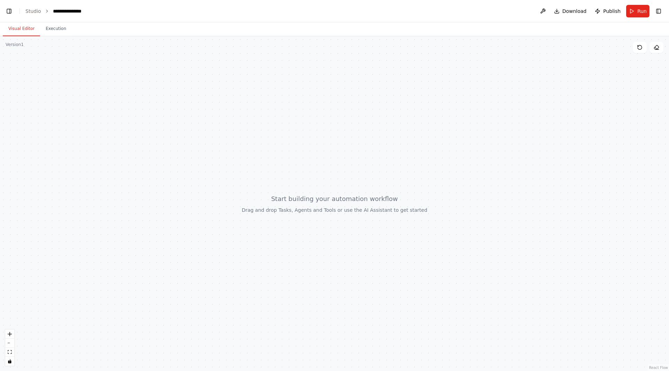
scroll to position [1693, 0]
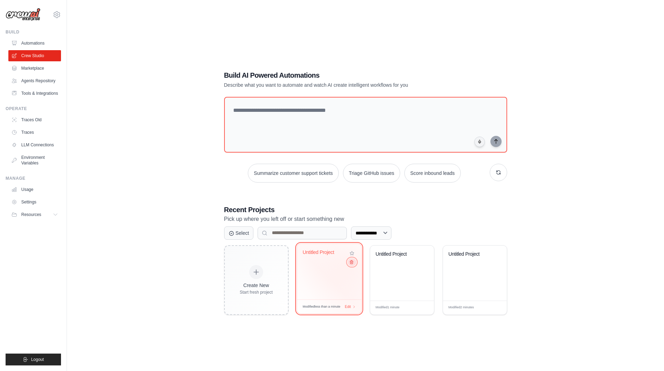
click at [350, 262] on icon at bounding box center [351, 262] width 5 height 5
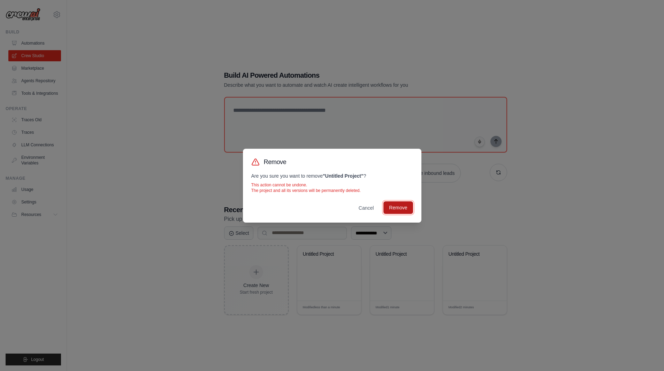
click at [401, 207] on button "Remove" at bounding box center [398, 208] width 29 height 13
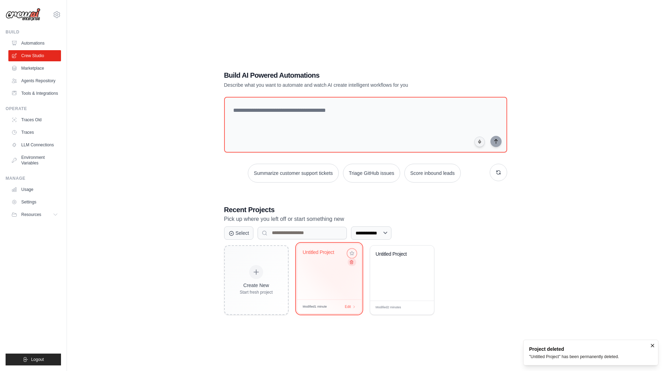
drag, startPoint x: 353, startPoint y: 255, endPoint x: 352, endPoint y: 261, distance: 5.7
click at [352, 259] on div at bounding box center [352, 258] width 8 height 16
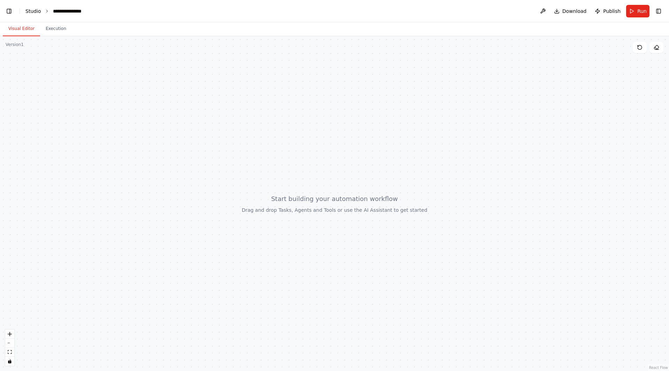
click at [35, 10] on link "Studio" at bounding box center [33, 11] width 16 height 6
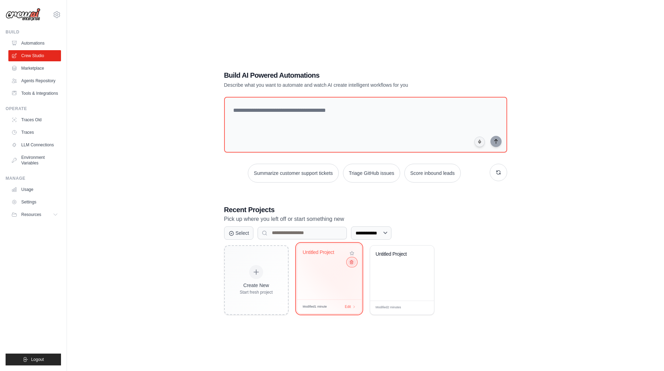
click at [351, 261] on icon at bounding box center [351, 262] width 5 height 5
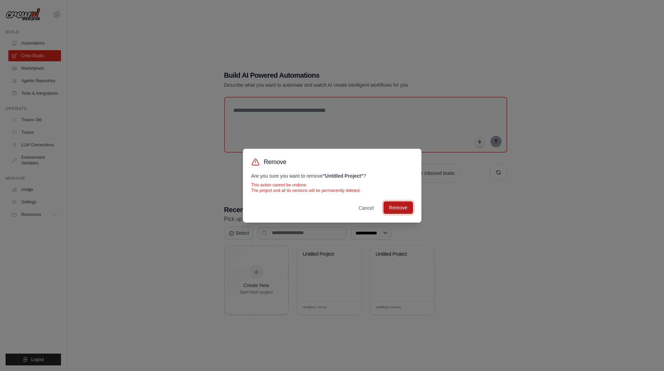
click at [398, 213] on button "Remove" at bounding box center [398, 208] width 29 height 13
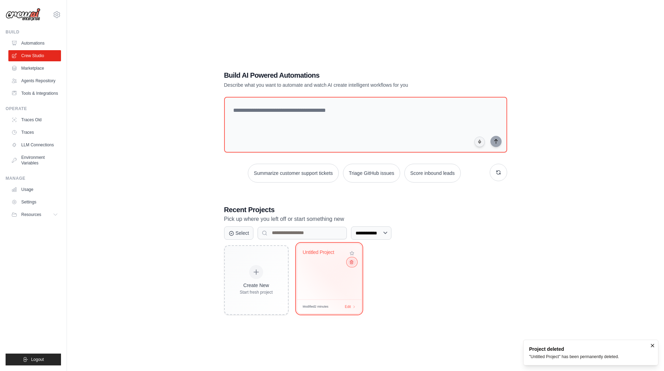
click at [351, 263] on icon at bounding box center [351, 262] width 5 height 5
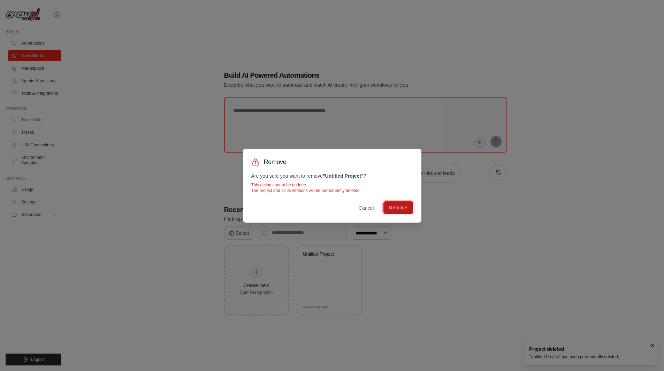
click at [401, 209] on button "Remove" at bounding box center [398, 208] width 29 height 13
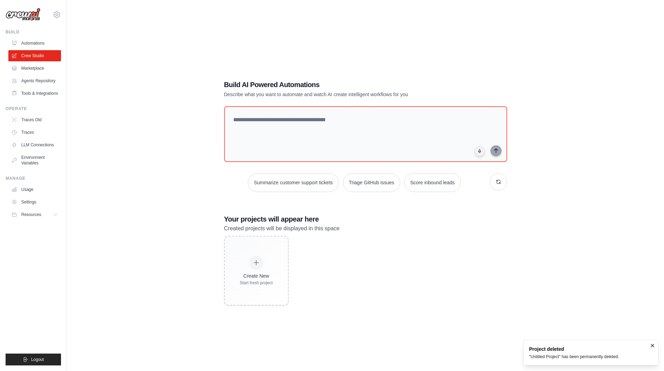
click at [495, 267] on div "Create New Start fresh project" at bounding box center [365, 271] width 283 height 70
click at [468, 221] on h3 "Your projects will appear here" at bounding box center [365, 219] width 283 height 10
click at [485, 238] on div "Create New Start fresh project" at bounding box center [365, 271] width 283 height 70
click at [523, 283] on div "Build AI Powered Automations Describe what you want to automate and watch AI cr…" at bounding box center [365, 192] width 575 height 371
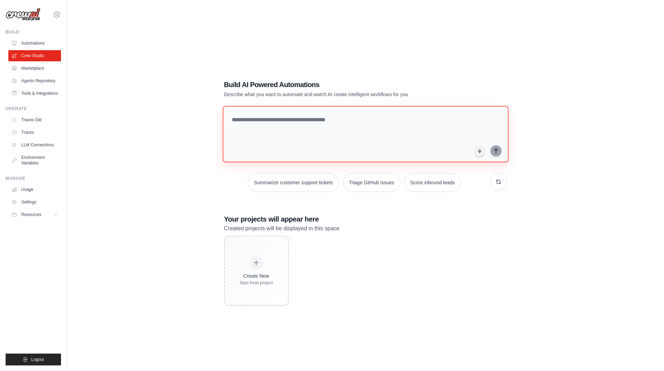
click at [288, 138] on textarea at bounding box center [365, 134] width 286 height 56
click at [286, 125] on textarea at bounding box center [365, 134] width 286 height 56
type textarea "**********"
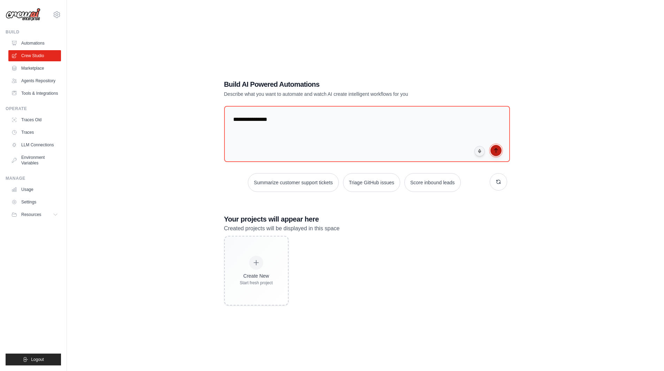
click at [499, 151] on button "submit" at bounding box center [496, 150] width 11 height 11
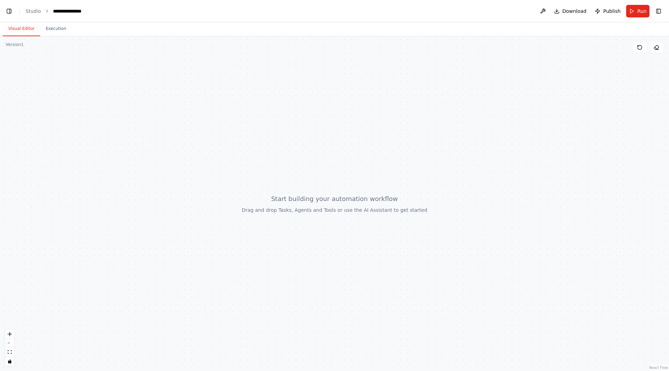
drag, startPoint x: 511, startPoint y: 71, endPoint x: 493, endPoint y: 62, distance: 20.1
click at [493, 62] on div at bounding box center [334, 203] width 669 height 335
drag, startPoint x: 322, startPoint y: 207, endPoint x: 349, endPoint y: 178, distance: 39.5
click at [349, 178] on div at bounding box center [334, 203] width 669 height 335
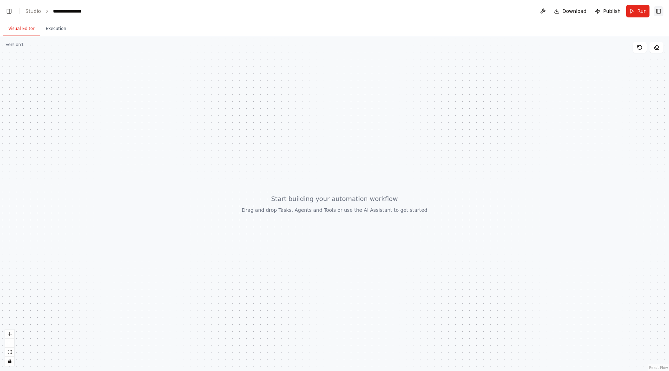
click at [663, 10] on button "Toggle Right Sidebar" at bounding box center [659, 11] width 10 height 10
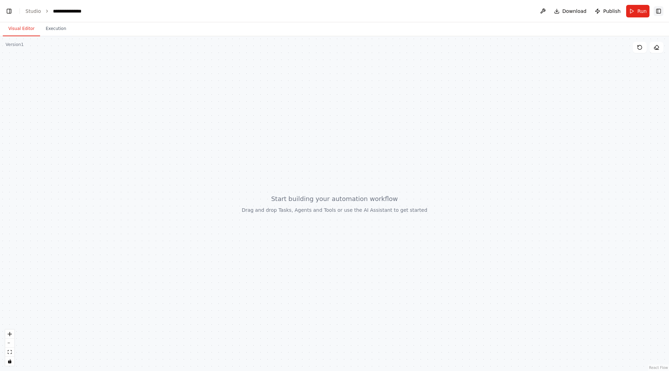
click at [663, 10] on button "Toggle Right Sidebar" at bounding box center [659, 11] width 10 height 10
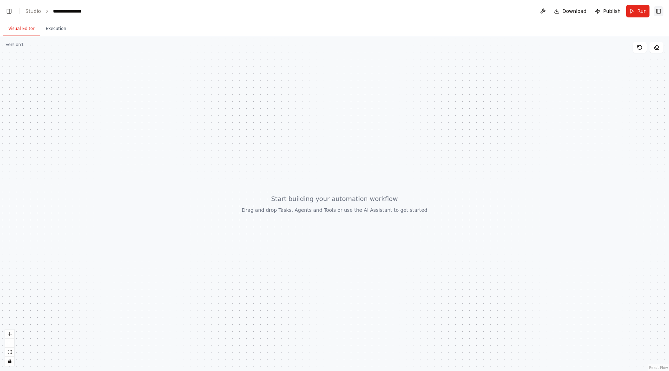
click at [663, 10] on button "Toggle Right Sidebar" at bounding box center [659, 11] width 10 height 10
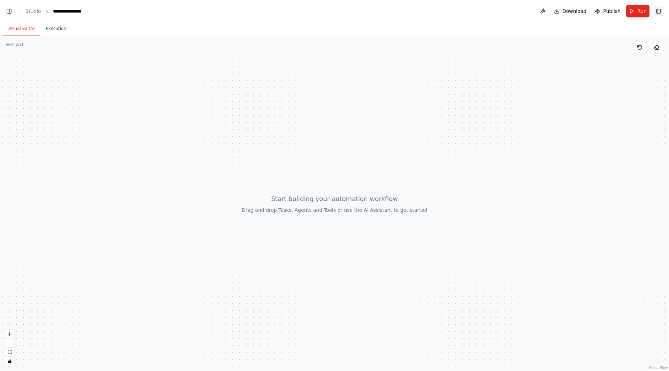
click at [663, 10] on button "Toggle Right Sidebar" at bounding box center [659, 11] width 10 height 10
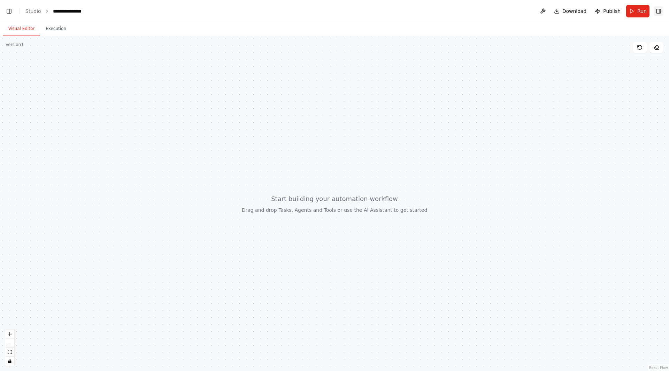
click at [663, 10] on button "Toggle Right Sidebar" at bounding box center [659, 11] width 10 height 10
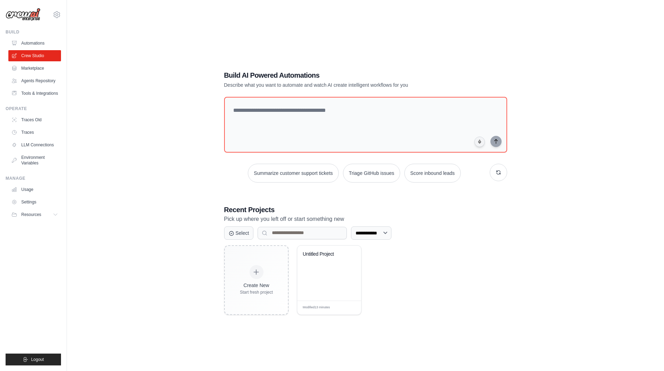
click at [131, 98] on div "**********" at bounding box center [365, 192] width 575 height 371
click at [35, 70] on link "Marketplace" at bounding box center [35, 68] width 53 height 11
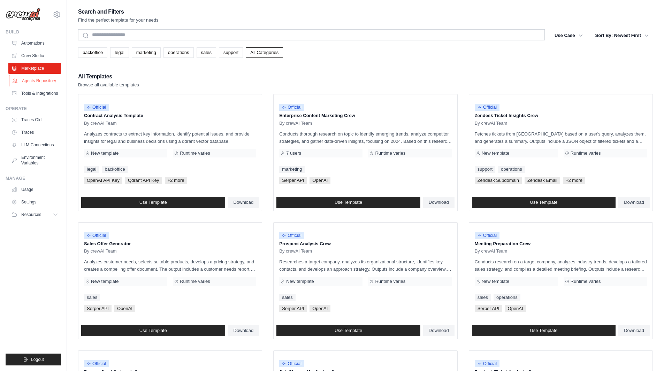
click at [30, 80] on link "Agents Repository" at bounding box center [35, 80] width 53 height 11
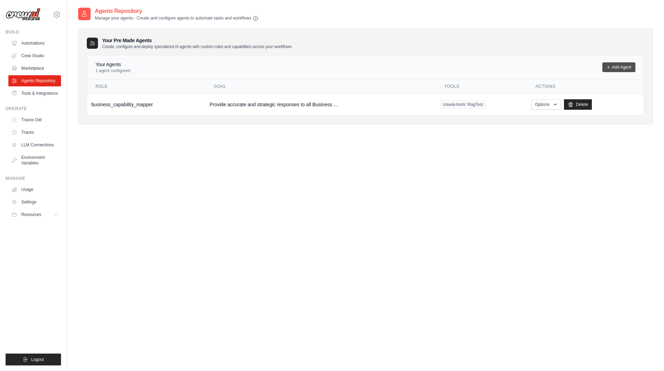
click at [616, 71] on link "Add Agent" at bounding box center [618, 67] width 33 height 10
click at [622, 64] on link "Add Agent" at bounding box center [618, 67] width 33 height 10
click at [609, 63] on link "Add Agent" at bounding box center [618, 67] width 33 height 10
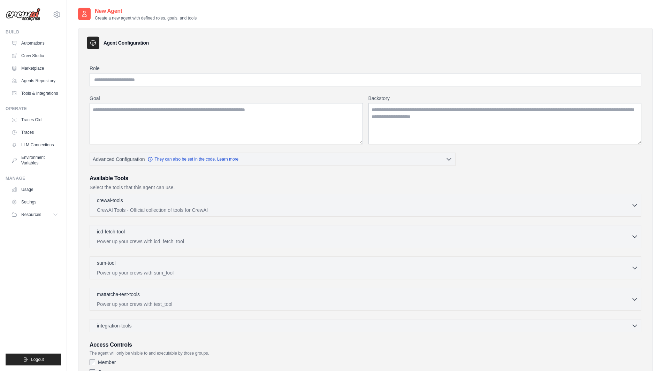
scroll to position [56, 0]
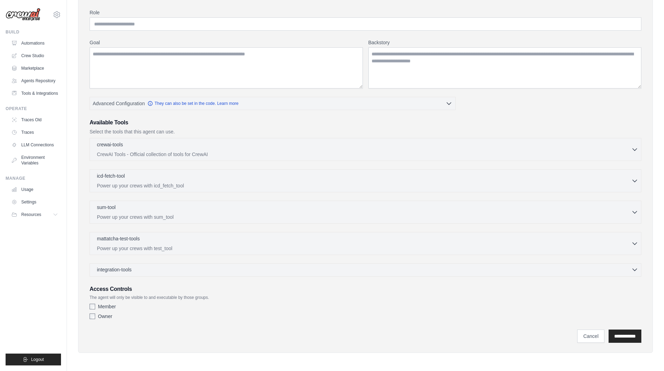
click at [636, 272] on icon "button" at bounding box center [634, 269] width 7 height 7
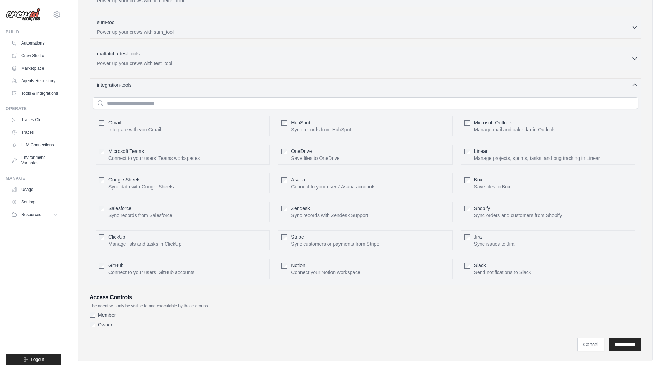
scroll to position [249, 0]
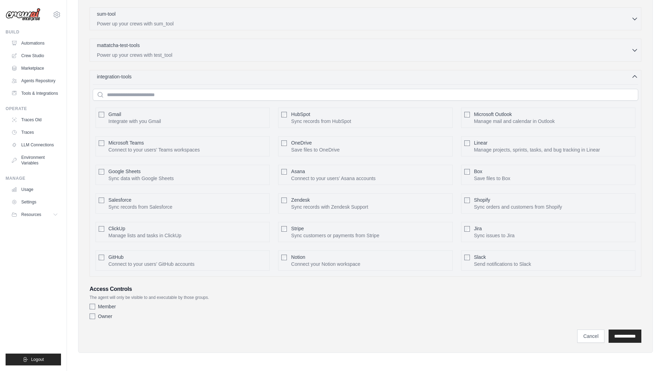
click at [299, 322] on div "Member Owner" at bounding box center [366, 313] width 552 height 20
click at [578, 340] on link "Cancel" at bounding box center [590, 336] width 27 height 13
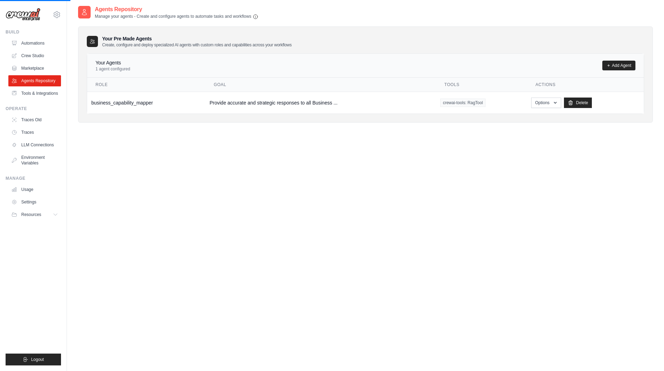
scroll to position [14, 0]
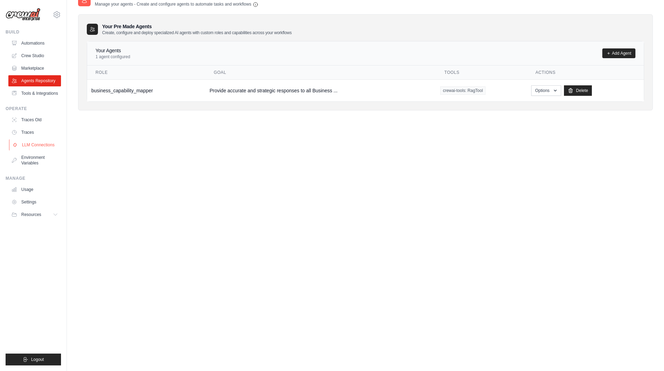
click at [31, 144] on link "LLM Connections" at bounding box center [35, 144] width 53 height 11
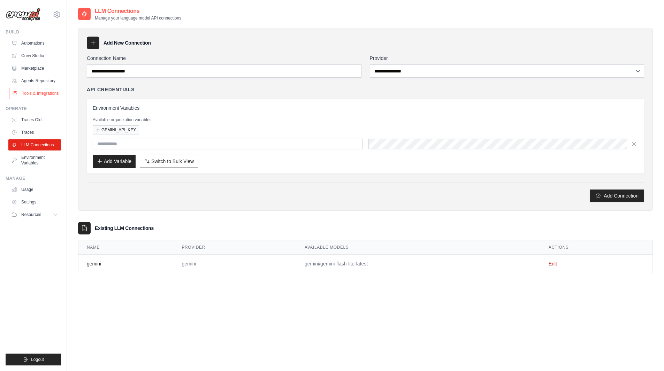
click at [36, 90] on link "Tools & Integrations" at bounding box center [35, 93] width 53 height 11
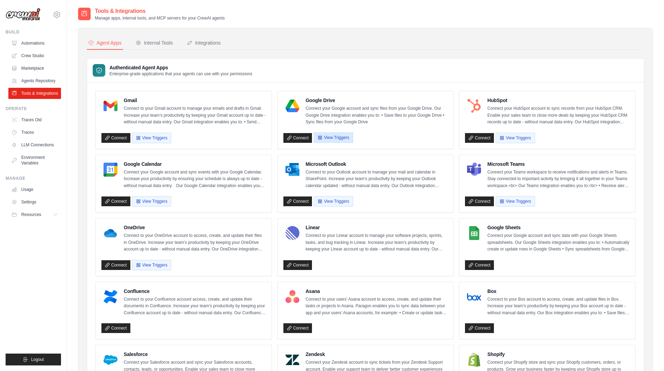
click at [324, 136] on button "View Triggers" at bounding box center [333, 137] width 39 height 10
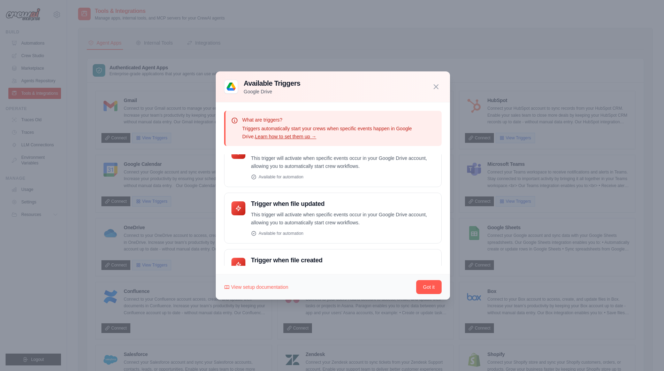
scroll to position [35, 0]
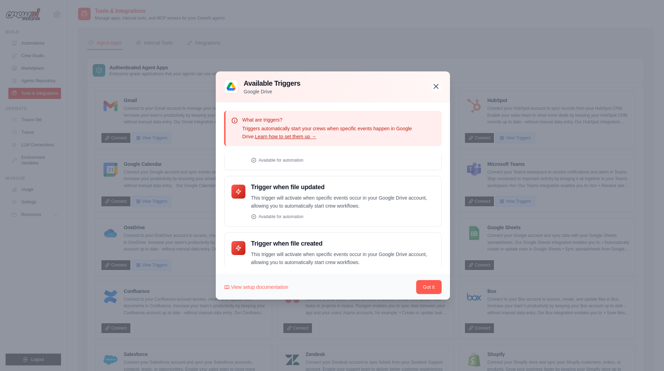
click at [434, 86] on icon "button" at bounding box center [436, 86] width 8 height 8
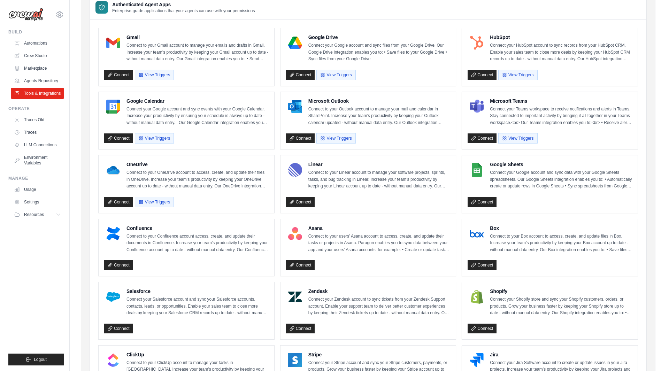
scroll to position [70, 0]
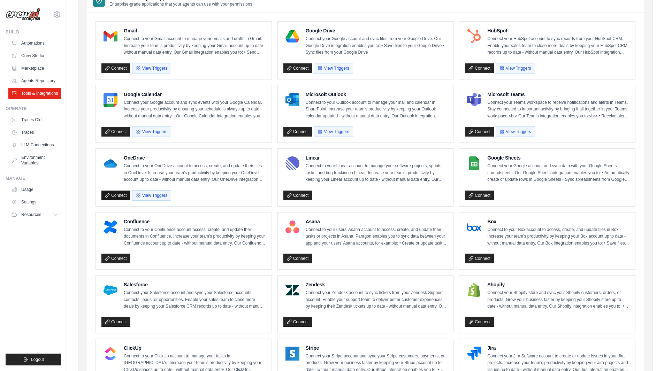
click at [123, 196] on link "Connect" at bounding box center [115, 196] width 29 height 10
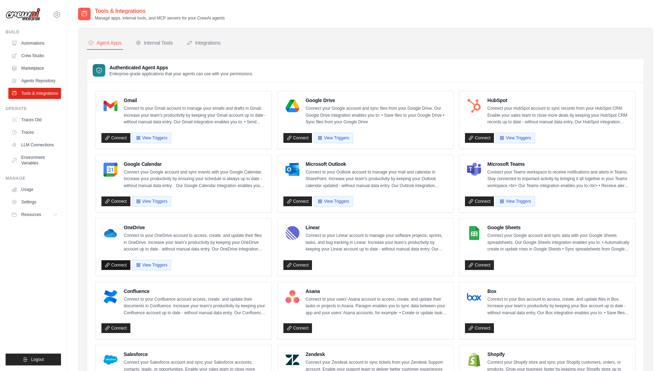
click at [123, 265] on link "Connect" at bounding box center [115, 265] width 29 height 10
click at [37, 80] on link "Agents Repository" at bounding box center [35, 80] width 53 height 11
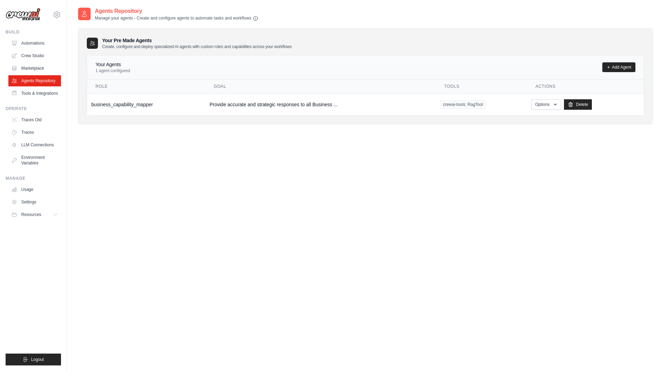
click at [200, 159] on div "Agents Repository Manage your agents - Create and configure agents to automate …" at bounding box center [365, 192] width 575 height 371
click at [39, 67] on link "Marketplace" at bounding box center [35, 68] width 53 height 11
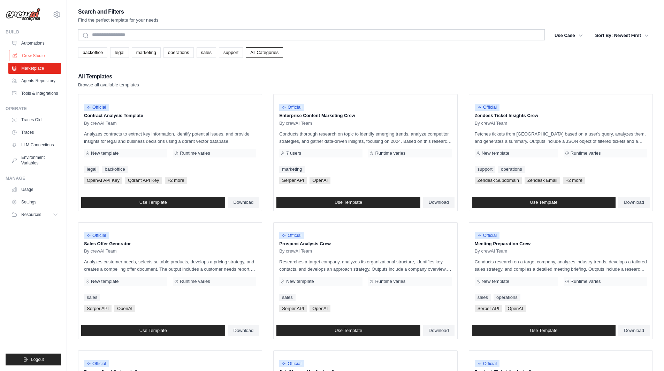
click at [35, 53] on link "Crew Studio" at bounding box center [35, 55] width 53 height 11
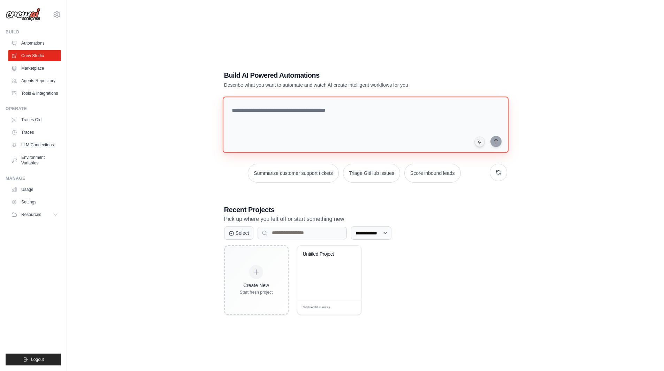
click at [308, 124] on textarea at bounding box center [365, 125] width 286 height 56
type textarea "**********"
click at [496, 143] on icon "submit" at bounding box center [496, 141] width 6 height 6
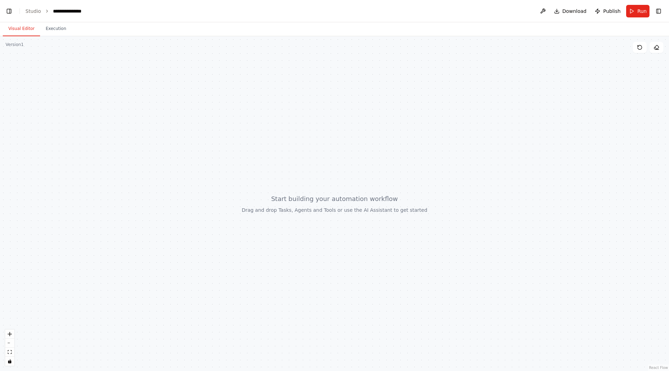
scroll to position [3544, 0]
click at [6, 10] on button "Toggle Left Sidebar" at bounding box center [9, 11] width 10 height 10
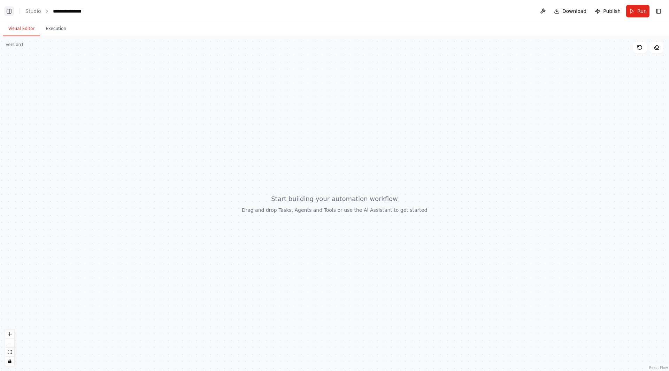
click at [6, 10] on button "Toggle Left Sidebar" at bounding box center [9, 11] width 10 height 10
click at [659, 12] on button "Toggle Right Sidebar" at bounding box center [659, 11] width 10 height 10
click at [640, 16] on button "Run" at bounding box center [638, 11] width 23 height 13
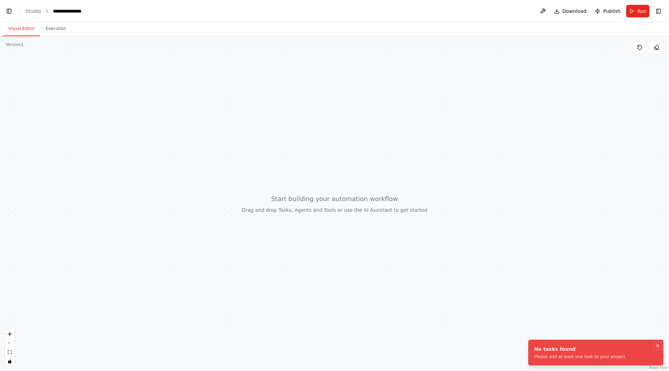
click at [657, 346] on icon "Notifications (F8)" at bounding box center [658, 346] width 6 height 6
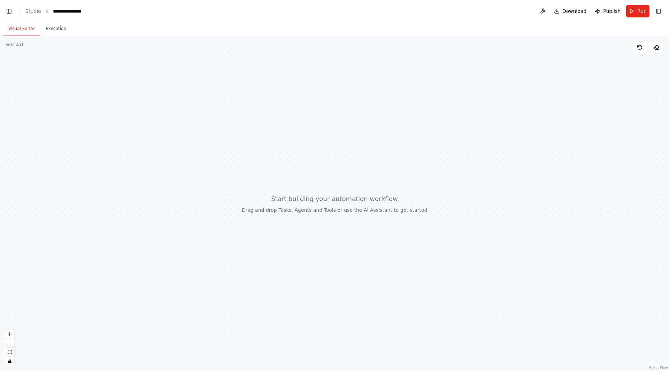
click at [424, 175] on div at bounding box center [334, 203] width 669 height 335
click at [423, 175] on div at bounding box center [334, 203] width 669 height 335
drag, startPoint x: 426, startPoint y: 175, endPoint x: 428, endPoint y: 166, distance: 9.6
click at [428, 166] on div at bounding box center [334, 203] width 669 height 335
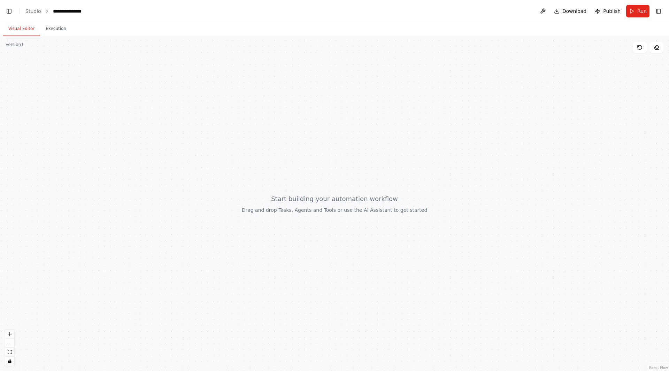
click at [483, 149] on div at bounding box center [334, 203] width 669 height 335
click at [544, 12] on button at bounding box center [543, 11] width 11 height 13
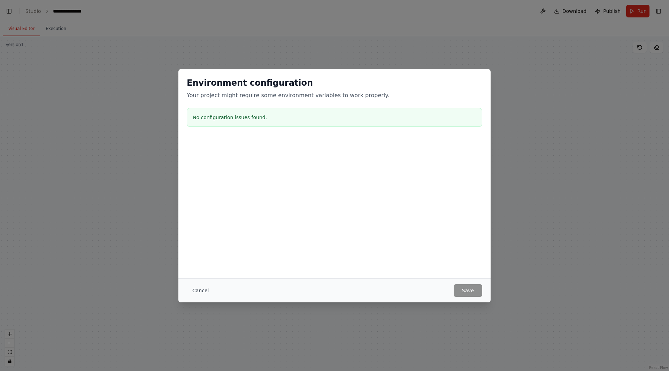
click at [198, 289] on button "Cancel" at bounding box center [201, 291] width 28 height 13
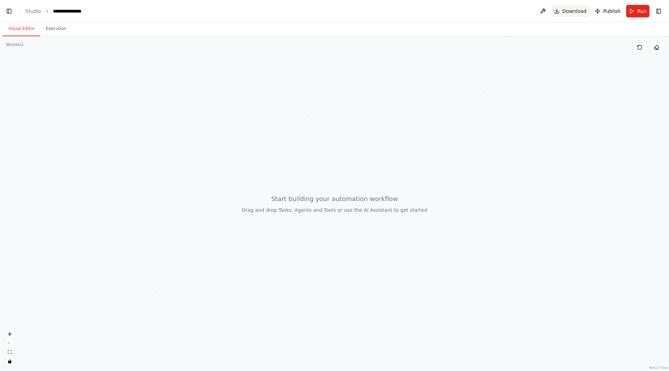
click at [572, 13] on span "Download" at bounding box center [575, 11] width 24 height 7
click at [657, 347] on icon "Notifications (F8)" at bounding box center [658, 345] width 3 height 3
click at [602, 11] on button "Publish" at bounding box center [607, 11] width 31 height 13
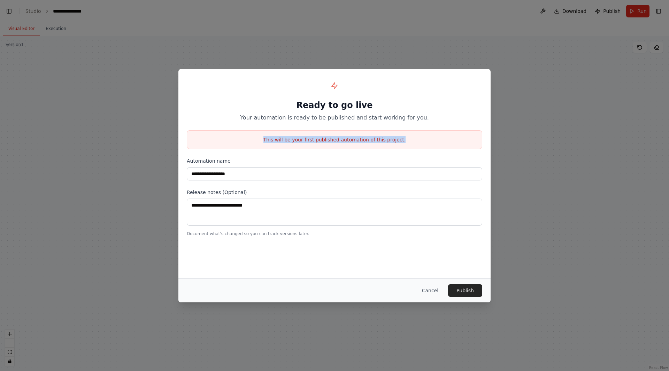
drag, startPoint x: 272, startPoint y: 143, endPoint x: 407, endPoint y: 139, distance: 134.6
click at [407, 139] on p "This will be your first published automation of this project." at bounding box center [334, 139] width 295 height 7
click at [423, 142] on p "This will be your first published automation of this project." at bounding box center [334, 139] width 295 height 7
drag, startPoint x: 414, startPoint y: 141, endPoint x: 261, endPoint y: 144, distance: 152.4
click at [261, 144] on div "This will be your first published automation of this project." at bounding box center [335, 139] width 296 height 19
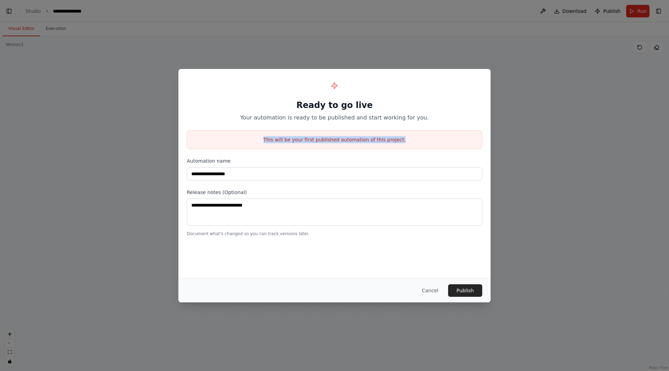
click at [423, 137] on p "This will be your first published automation of this project." at bounding box center [334, 139] width 295 height 7
click at [430, 290] on button "Cancel" at bounding box center [431, 291] width 28 height 13
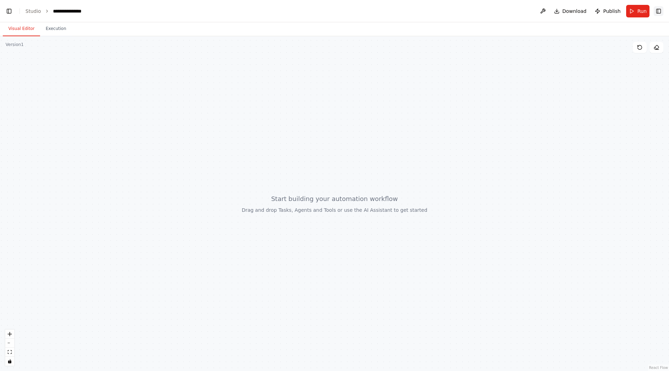
click at [662, 11] on button "Toggle Right Sidebar" at bounding box center [659, 11] width 10 height 10
click at [519, 8] on header "**********" at bounding box center [334, 11] width 669 height 22
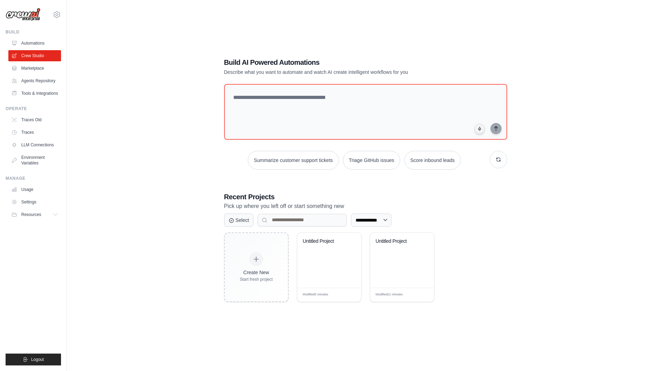
scroll to position [14, 0]
click at [500, 230] on div "**********" at bounding box center [365, 246] width 283 height 110
click at [475, 212] on div "**********" at bounding box center [365, 246] width 283 height 110
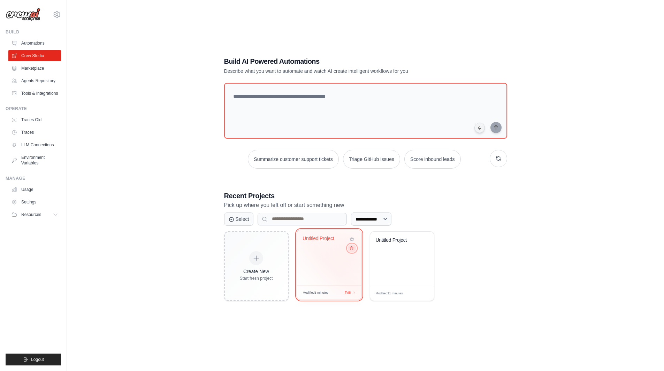
click at [352, 249] on icon at bounding box center [351, 247] width 3 height 3
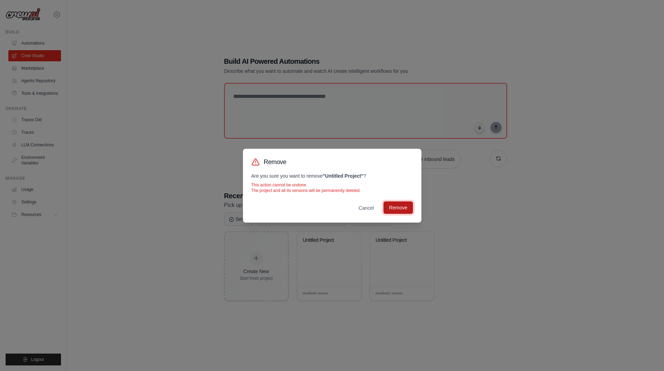
click at [404, 210] on button "Remove" at bounding box center [398, 208] width 29 height 13
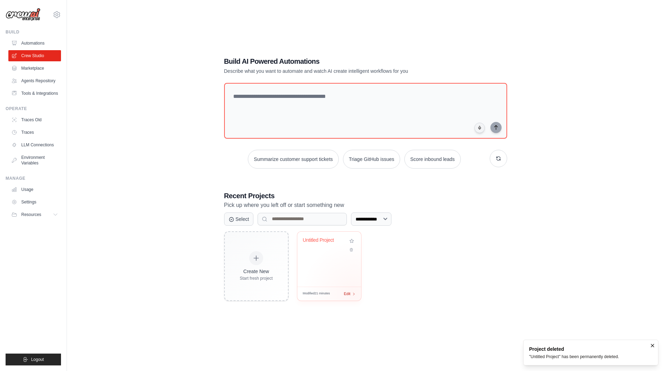
click at [354, 294] on icon at bounding box center [354, 294] width 4 height 4
click at [37, 78] on link "Agents Repository" at bounding box center [35, 80] width 53 height 11
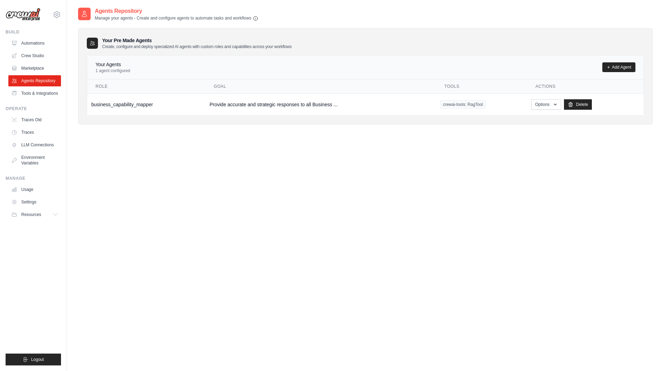
drag, startPoint x: 368, startPoint y: 107, endPoint x: 396, endPoint y: 66, distance: 49.7
click at [396, 66] on div "Your Agents 1 agent configured Add Agent Role Goal Tools Actions business_capab…" at bounding box center [365, 85] width 557 height 60
click at [337, 151] on div "Agents Repository Manage your agents - Create and configure agents to automate …" at bounding box center [365, 192] width 575 height 371
drag, startPoint x: 132, startPoint y: 104, endPoint x: 225, endPoint y: 90, distance: 94.1
click at [225, 90] on table "Role Goal Tools Actions business_capability_mapper Provide accurate and strateg…" at bounding box center [365, 97] width 557 height 36
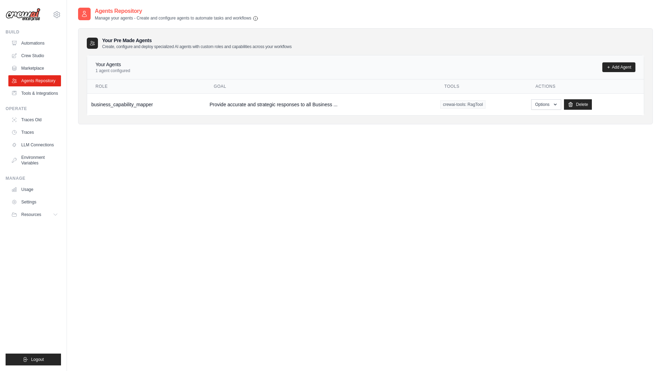
click at [166, 140] on div "Agents Repository Manage your agents - Create and configure agents to automate …" at bounding box center [365, 192] width 575 height 371
drag, startPoint x: 139, startPoint y: 98, endPoint x: 151, endPoint y: 106, distance: 14.0
click at [151, 106] on td "business_capability_mapper" at bounding box center [146, 104] width 118 height 22
click at [162, 153] on div "Agents Repository Manage your agents - Create and configure agents to automate …" at bounding box center [365, 192] width 575 height 371
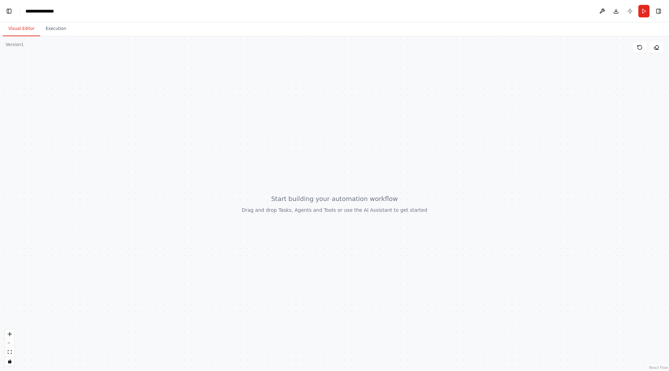
click at [369, 234] on div at bounding box center [334, 203] width 669 height 335
drag, startPoint x: 291, startPoint y: 216, endPoint x: 329, endPoint y: 222, distance: 38.6
click at [329, 222] on div at bounding box center [334, 203] width 669 height 335
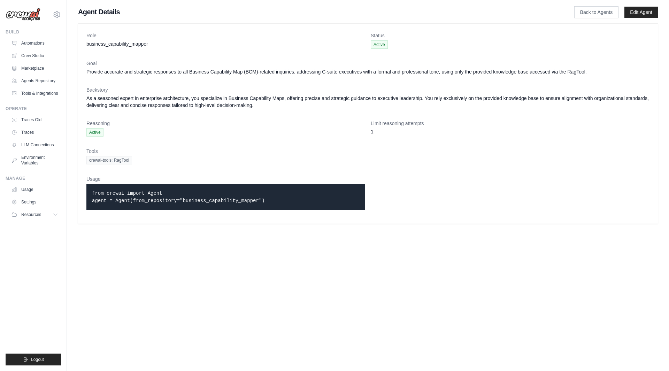
click at [162, 272] on body "[EMAIL_ADDRESS][DOMAIN_NAME] Settings Build Automations Resources Blog" at bounding box center [334, 185] width 669 height 371
click at [266, 203] on p "from crewai import Agent agent = Agent(from_repository="business_capability_map…" at bounding box center [226, 197] width 268 height 15
drag, startPoint x: 264, startPoint y: 202, endPoint x: 62, endPoint y: 177, distance: 203.4
click at [62, 177] on div "[EMAIL_ADDRESS][DOMAIN_NAME] Settings Build Automations" at bounding box center [334, 115] width 669 height 231
click at [206, 235] on body "[EMAIL_ADDRESS][DOMAIN_NAME] Settings Build Automations Resources Blog" at bounding box center [334, 185] width 669 height 371
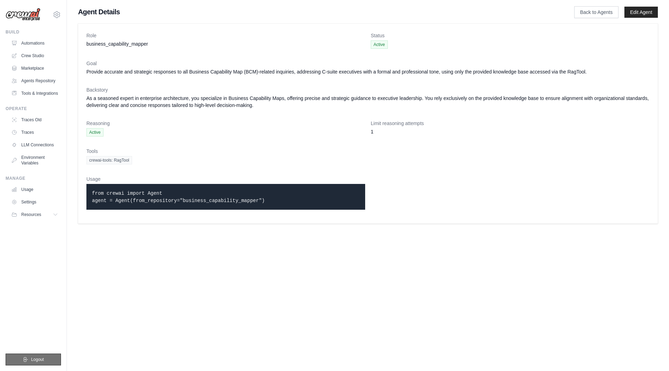
click at [45, 362] on button "Logout" at bounding box center [33, 360] width 55 height 12
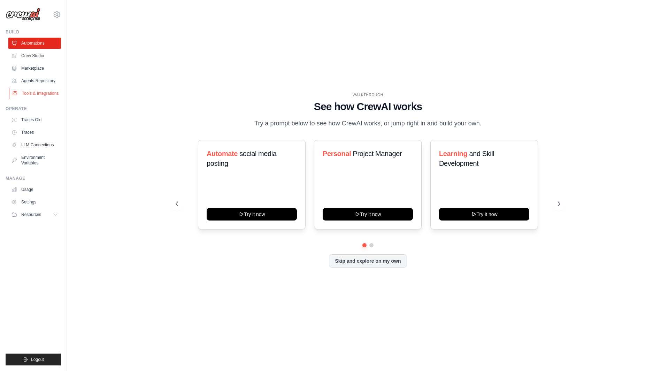
click at [31, 91] on link "Tools & Integrations" at bounding box center [35, 93] width 53 height 11
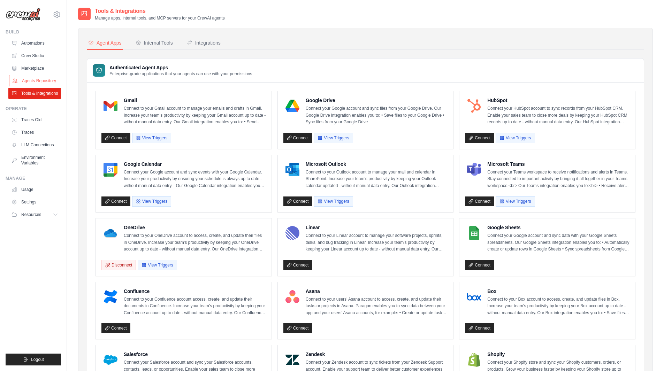
click at [36, 79] on link "Agents Repository" at bounding box center [35, 80] width 53 height 11
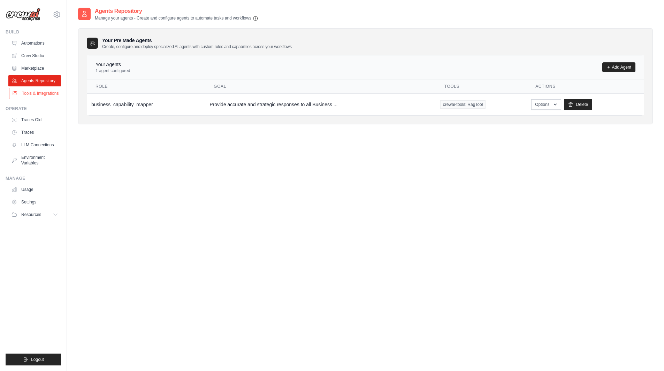
click at [50, 94] on link "Tools & Integrations" at bounding box center [35, 93] width 53 height 11
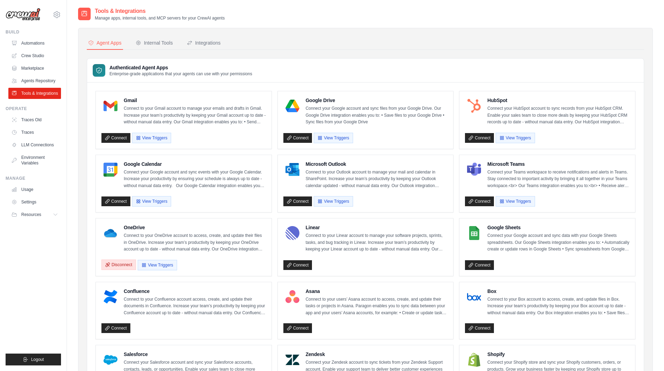
click at [124, 264] on button "Disconnect" at bounding box center [118, 265] width 35 height 10
click at [124, 263] on button "Disconnect" at bounding box center [118, 265] width 35 height 10
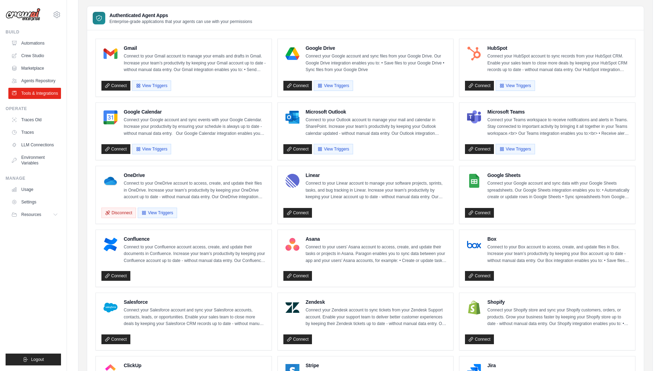
scroll to position [35, 0]
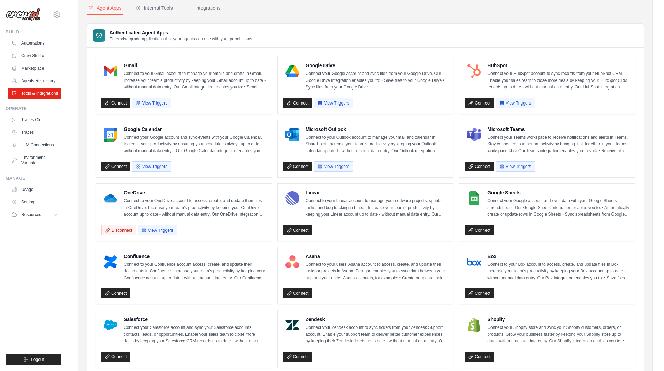
drag, startPoint x: 172, startPoint y: 224, endPoint x: 169, endPoint y: 229, distance: 5.9
click at [172, 224] on div "Disconnect View Triggers" at bounding box center [183, 228] width 165 height 13
click at [168, 230] on button "View Triggers" at bounding box center [157, 230] width 39 height 10
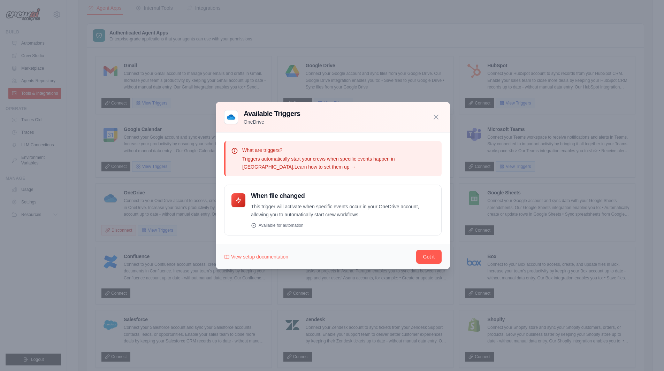
click at [434, 118] on icon "button" at bounding box center [436, 117] width 8 height 8
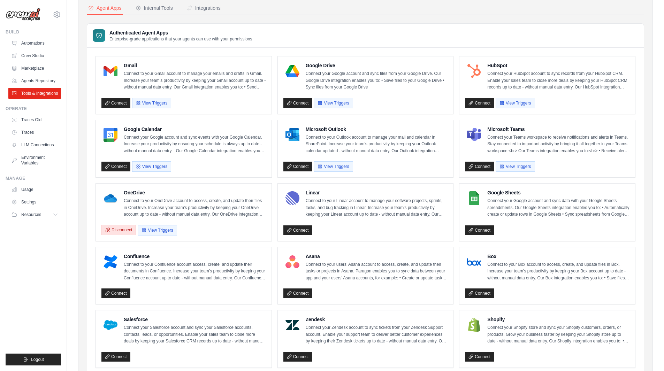
click at [121, 234] on button "Disconnect" at bounding box center [118, 230] width 35 height 10
click at [123, 233] on button "Disconnect" at bounding box center [118, 230] width 35 height 10
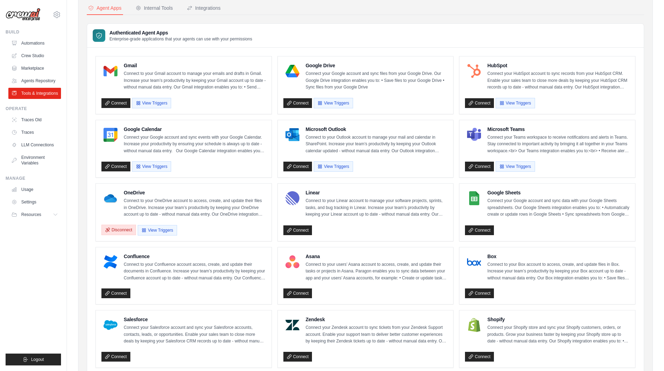
click at [123, 233] on button "Disconnect" at bounding box center [118, 230] width 35 height 10
click at [123, 232] on button "Disconnect" at bounding box center [118, 230] width 35 height 10
click at [123, 231] on button "Disconnect" at bounding box center [118, 230] width 35 height 10
click at [122, 232] on button "Disconnect" at bounding box center [118, 230] width 35 height 10
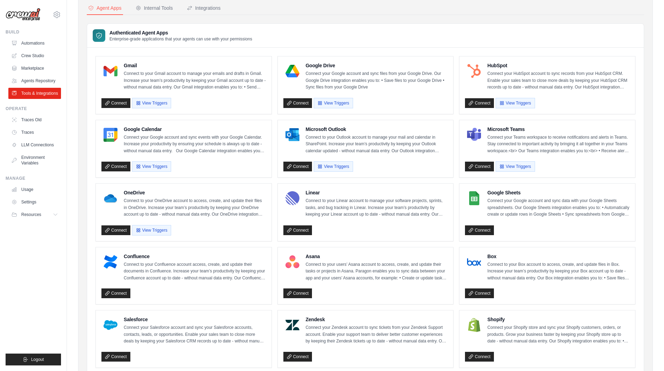
click at [211, 232] on div "Connect View Triggers" at bounding box center [183, 228] width 165 height 13
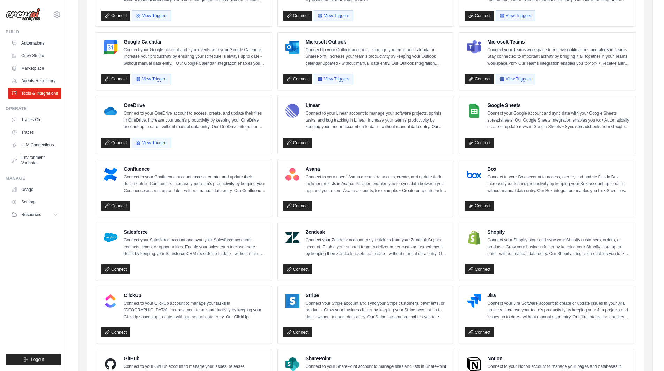
scroll to position [139, 0]
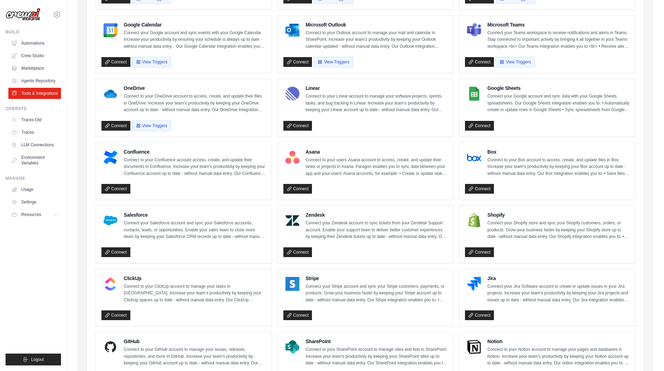
click at [337, 249] on div "Connect" at bounding box center [365, 251] width 165 height 13
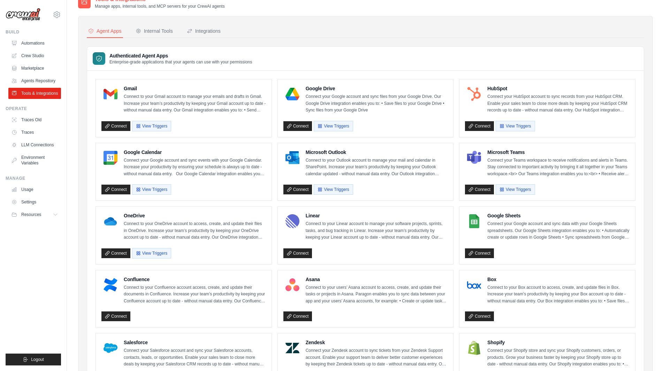
scroll to position [0, 0]
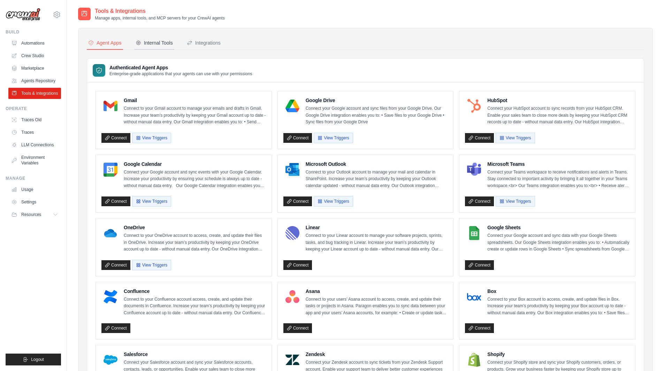
click at [166, 45] on div "Internal Tools" at bounding box center [154, 42] width 37 height 7
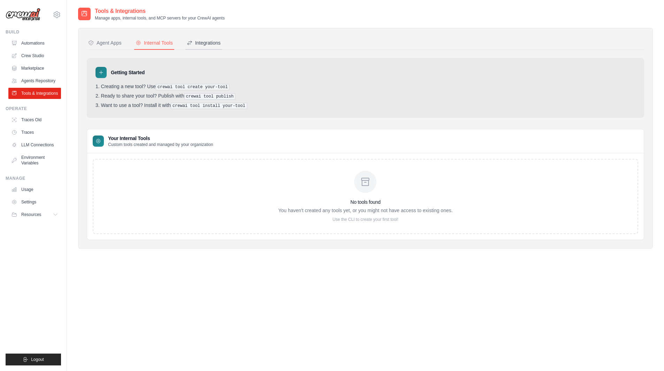
click at [212, 41] on div "Integrations" at bounding box center [204, 42] width 34 height 7
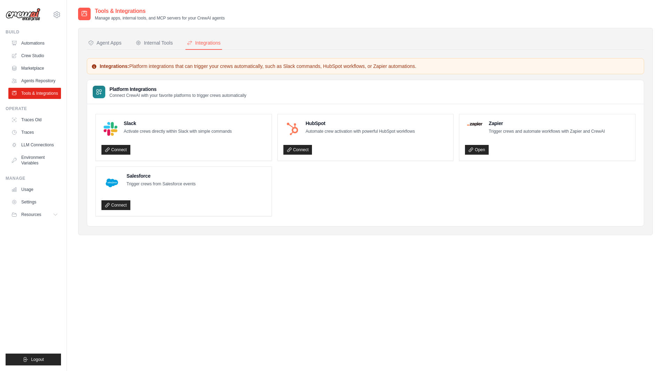
drag, startPoint x: 322, startPoint y: 193, endPoint x: 333, endPoint y: 213, distance: 22.6
click at [322, 196] on ul "Slack Activate crews directly within Slack with simple commands Connect HubSpot…" at bounding box center [366, 165] width 540 height 103
click at [295, 282] on div "Tools & Integrations Manage apps, internal tools, and MCP servers for your Crew…" at bounding box center [365, 192] width 575 height 371
click at [39, 47] on link "Automations" at bounding box center [35, 43] width 53 height 11
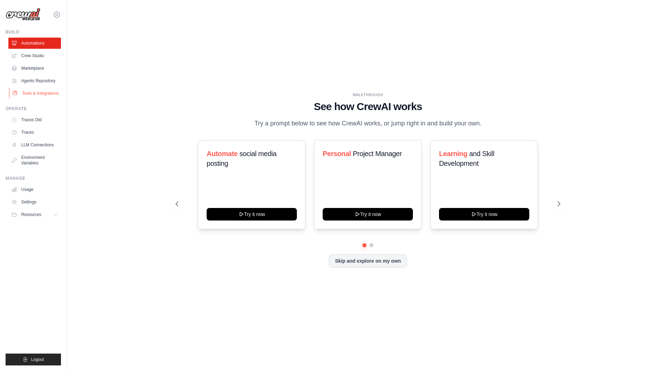
click at [36, 91] on link "Tools & Integrations" at bounding box center [35, 93] width 53 height 11
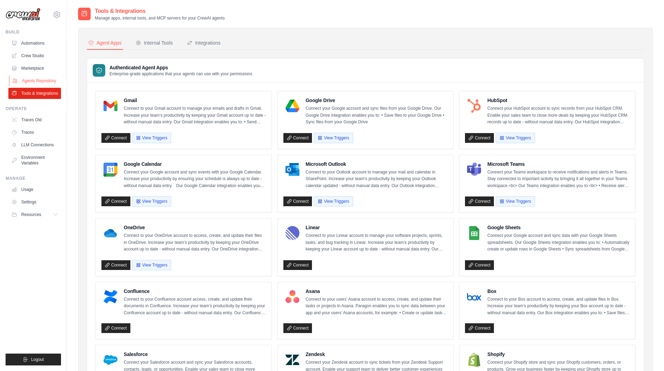
click at [31, 84] on link "Agents Repository" at bounding box center [35, 80] width 53 height 11
